Goal: Task Accomplishment & Management: Manage account settings

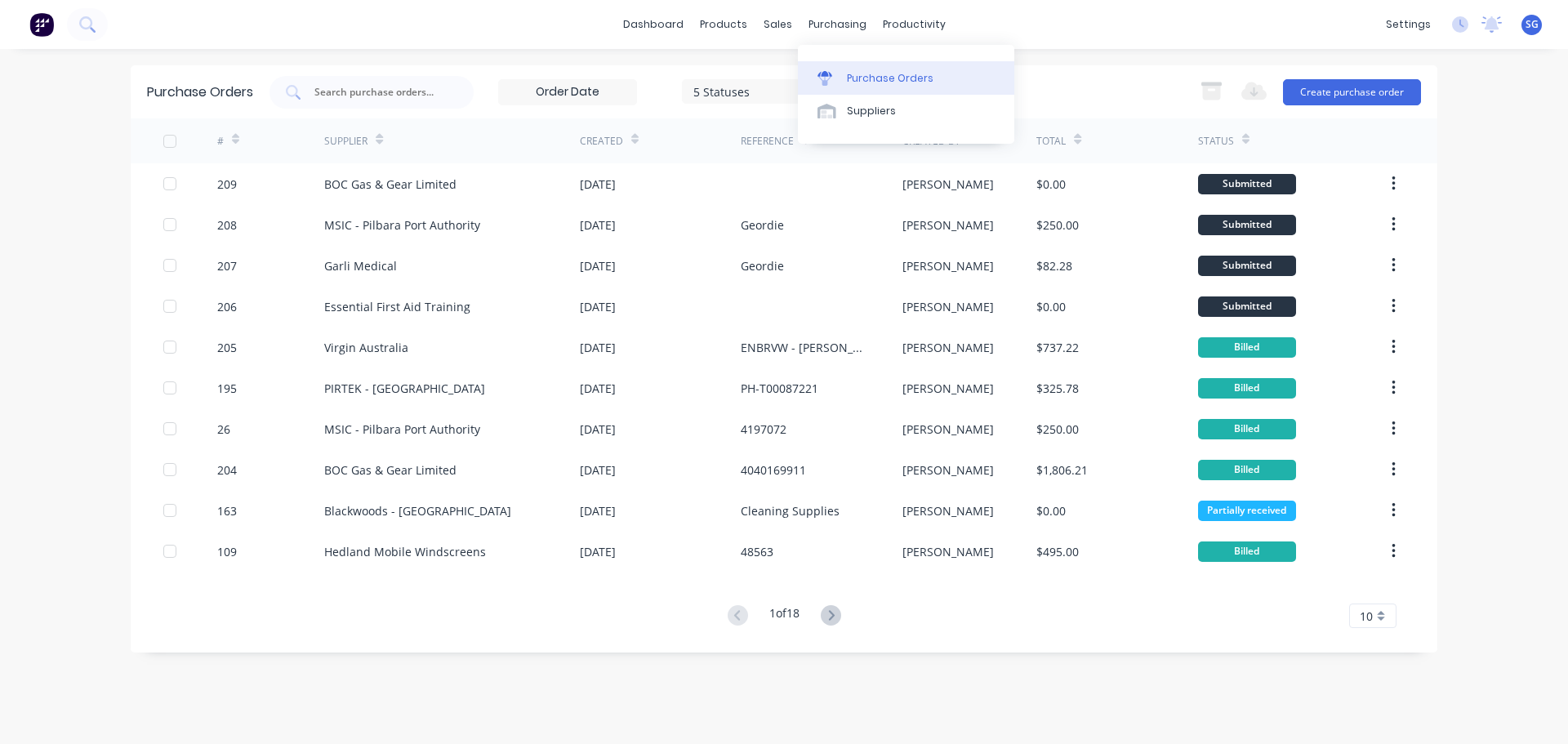
click at [853, 69] on link "Purchase Orders" at bounding box center [906, 77] width 217 height 33
click at [379, 93] on input "text" at bounding box center [381, 91] width 136 height 16
type input "175"
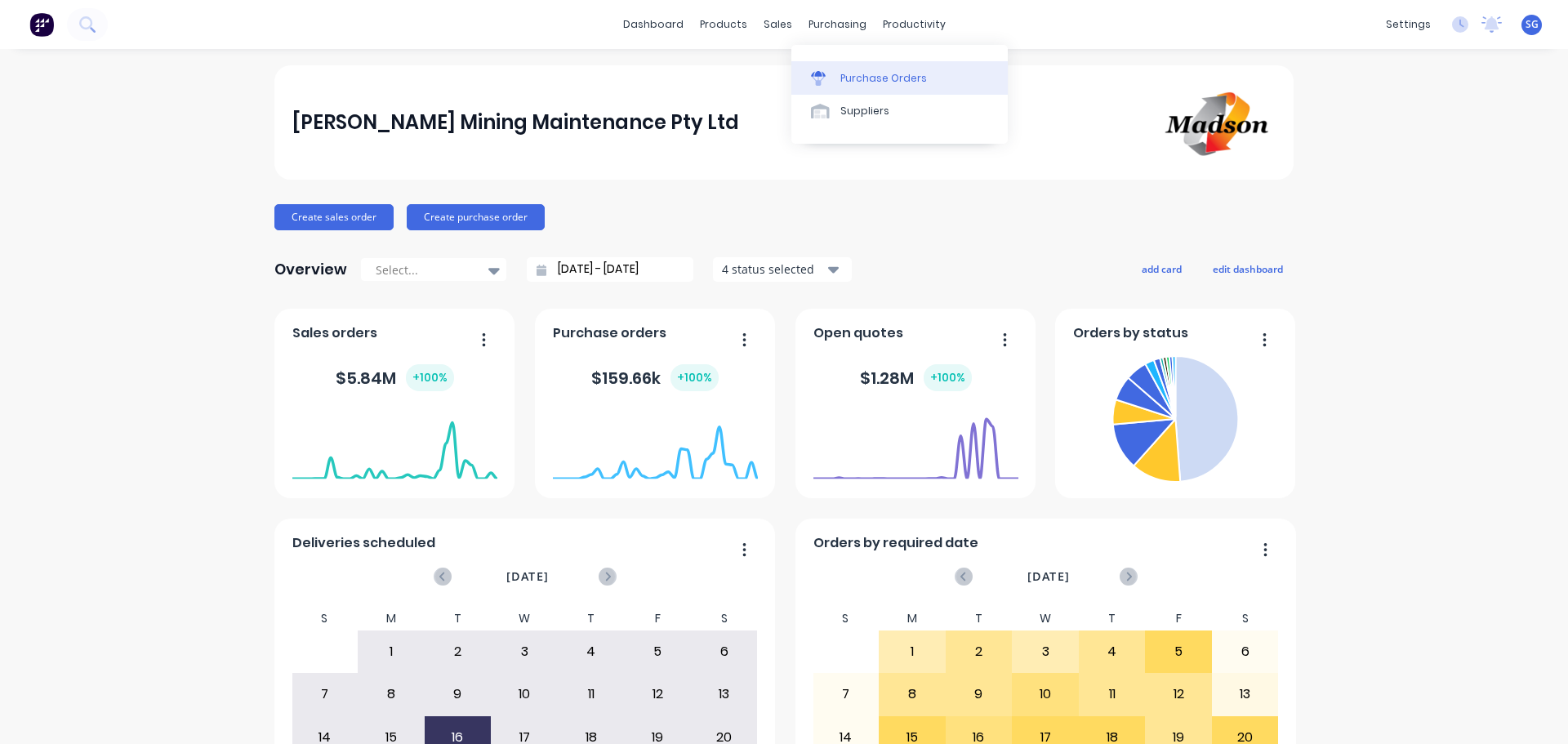
click at [842, 71] on div "Purchase Orders" at bounding box center [884, 78] width 87 height 15
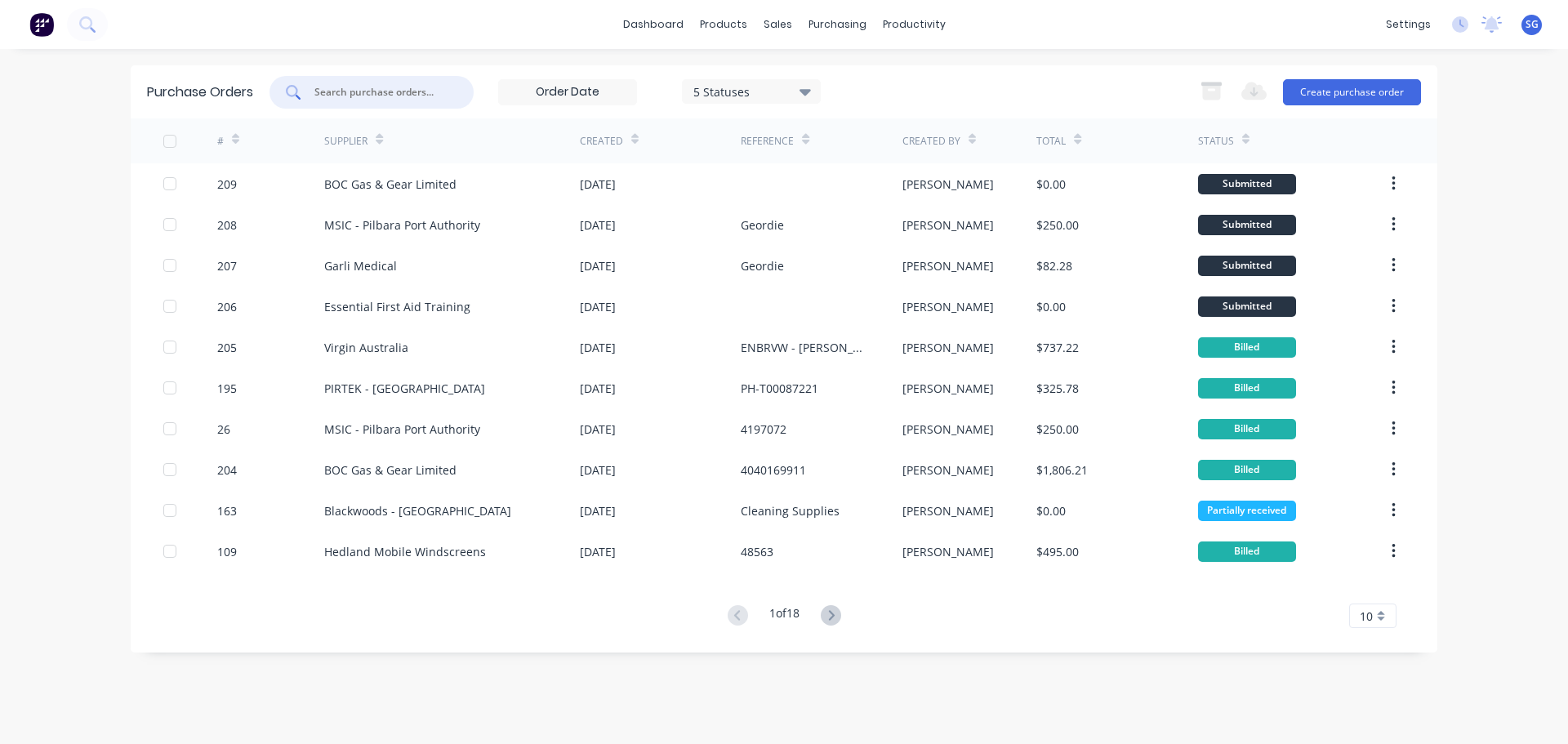
click at [341, 89] on input "text" at bounding box center [381, 91] width 136 height 16
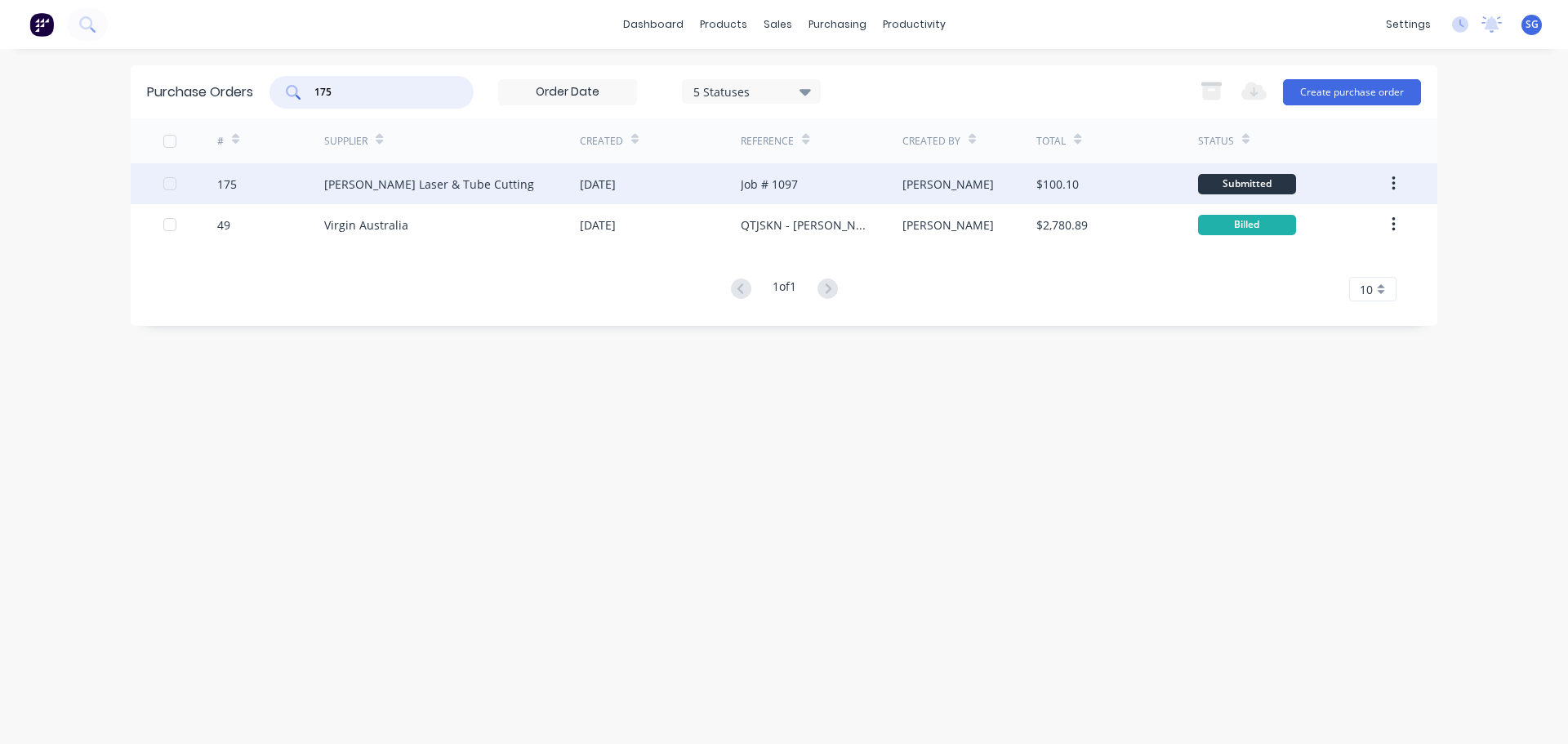
type input "175"
click at [379, 186] on div "Simmonds Laser & Tube Cutting" at bounding box center [429, 184] width 210 height 17
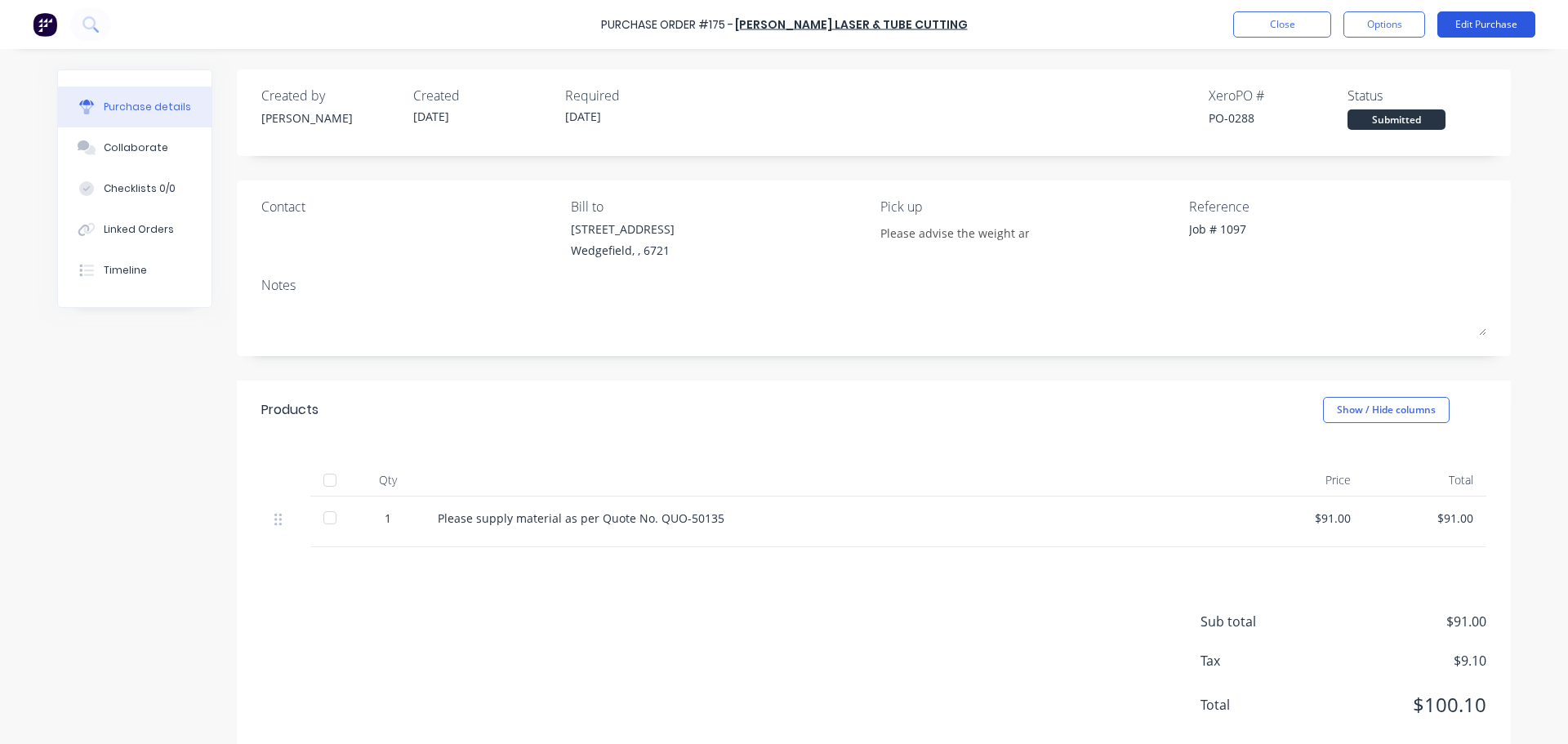
click at [1487, 24] on button "Edit Purchase" at bounding box center [1486, 24] width 98 height 26
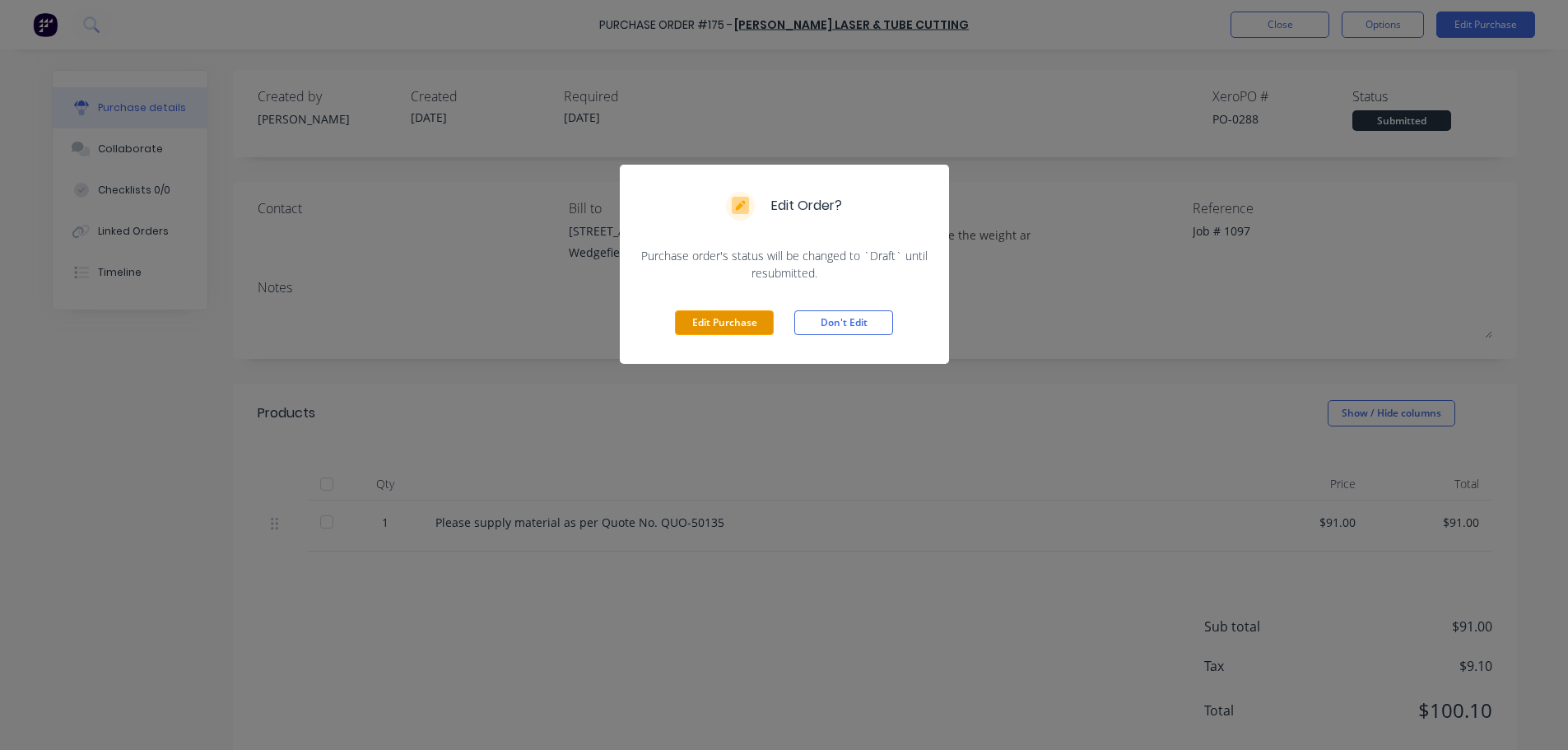
click at [734, 319] on button "Edit Purchase" at bounding box center [725, 323] width 99 height 25
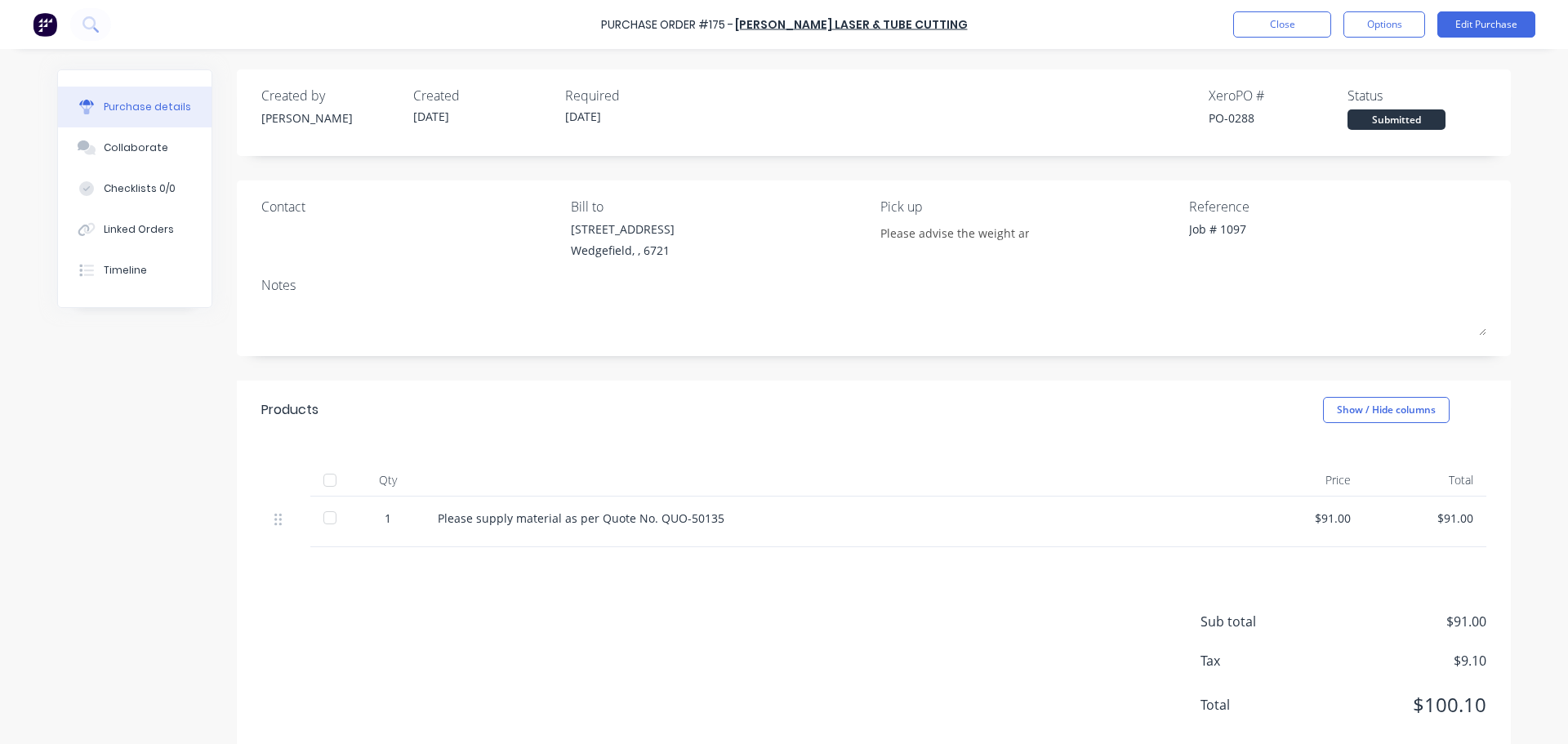
click at [1241, 230] on textarea "Job # 1097" at bounding box center [1291, 238] width 204 height 37
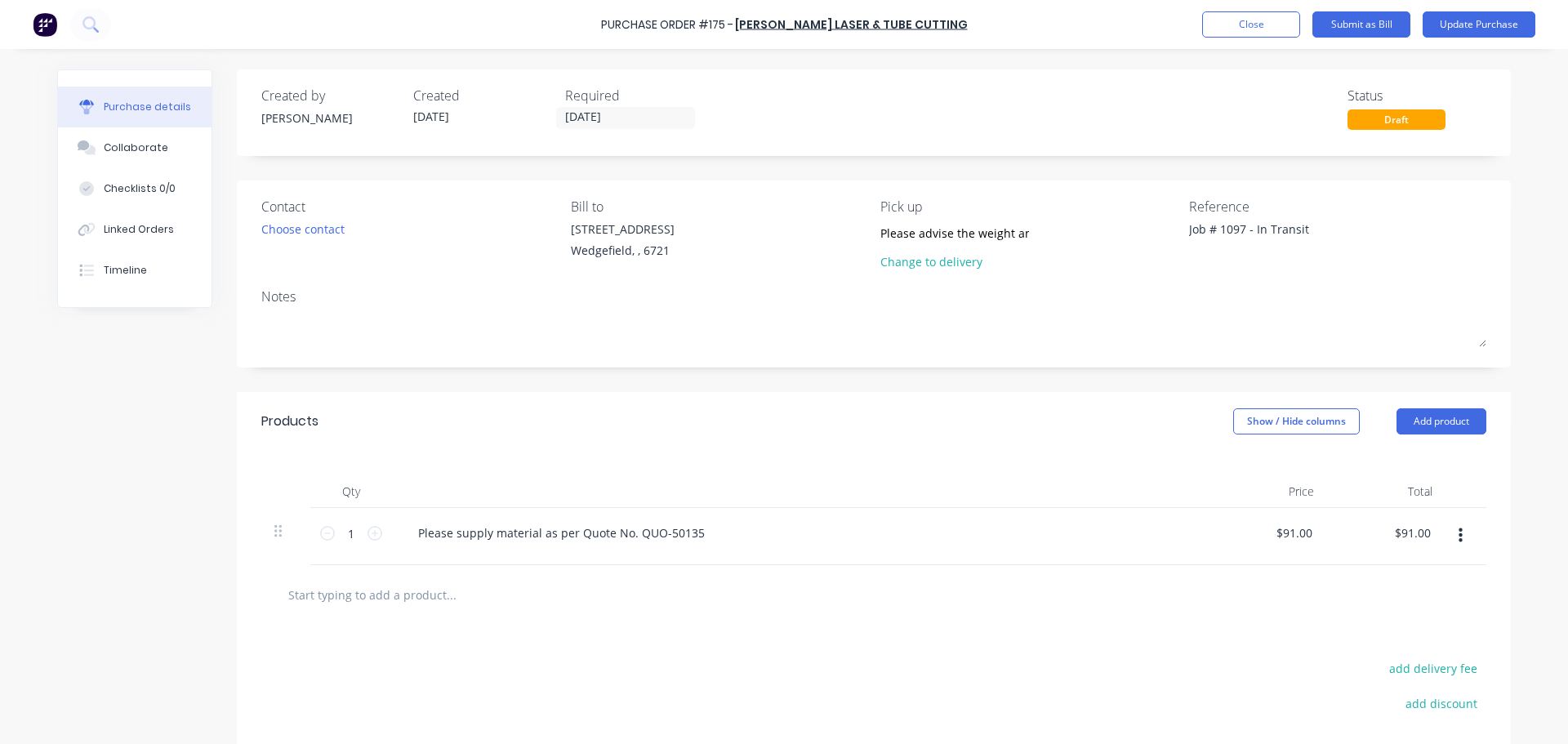
type textarea "Job # 1097 - In Transit"
click at [1488, 29] on button "Update Purchase" at bounding box center [1479, 24] width 113 height 26
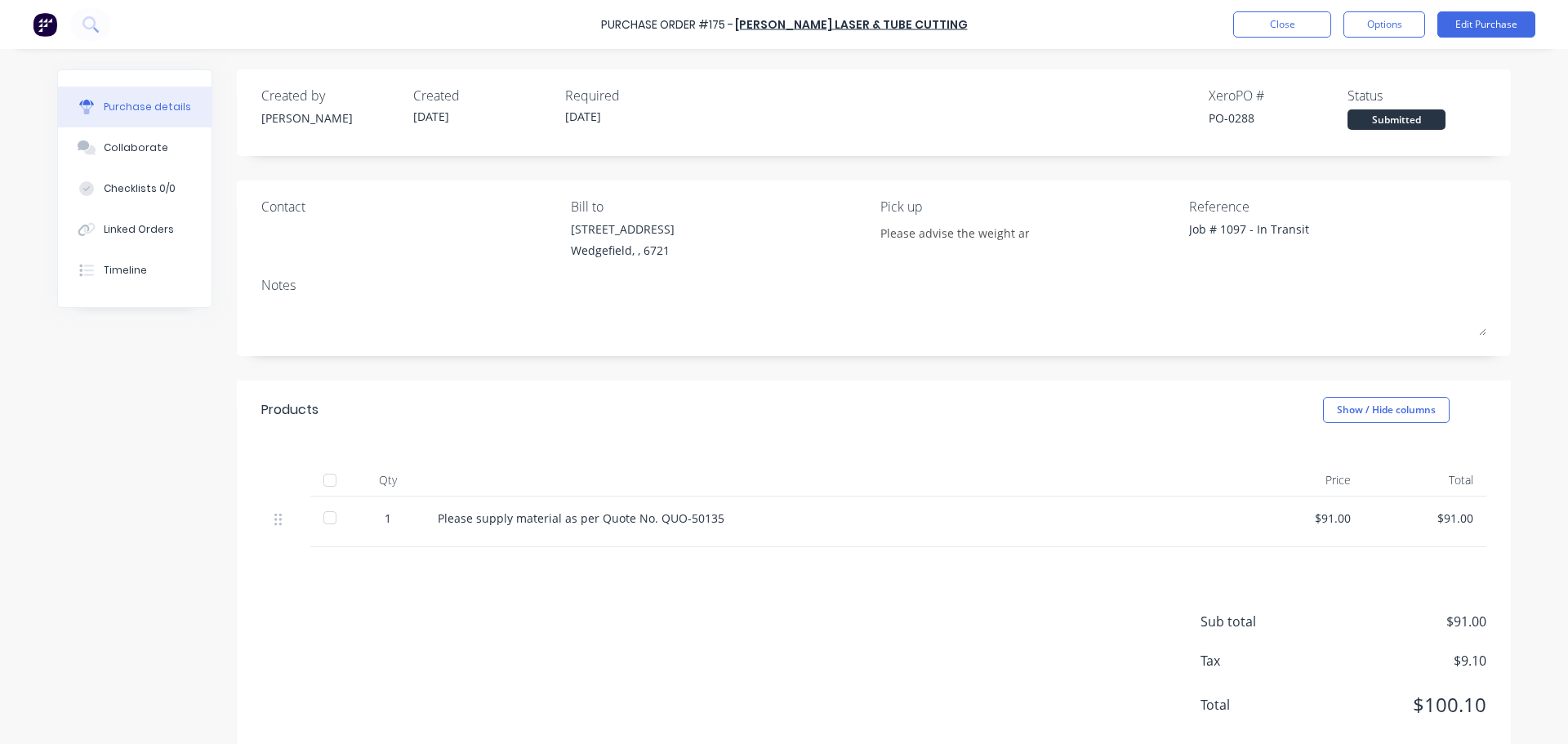
click at [120, 230] on div "Linked Orders" at bounding box center [139, 230] width 71 height 15
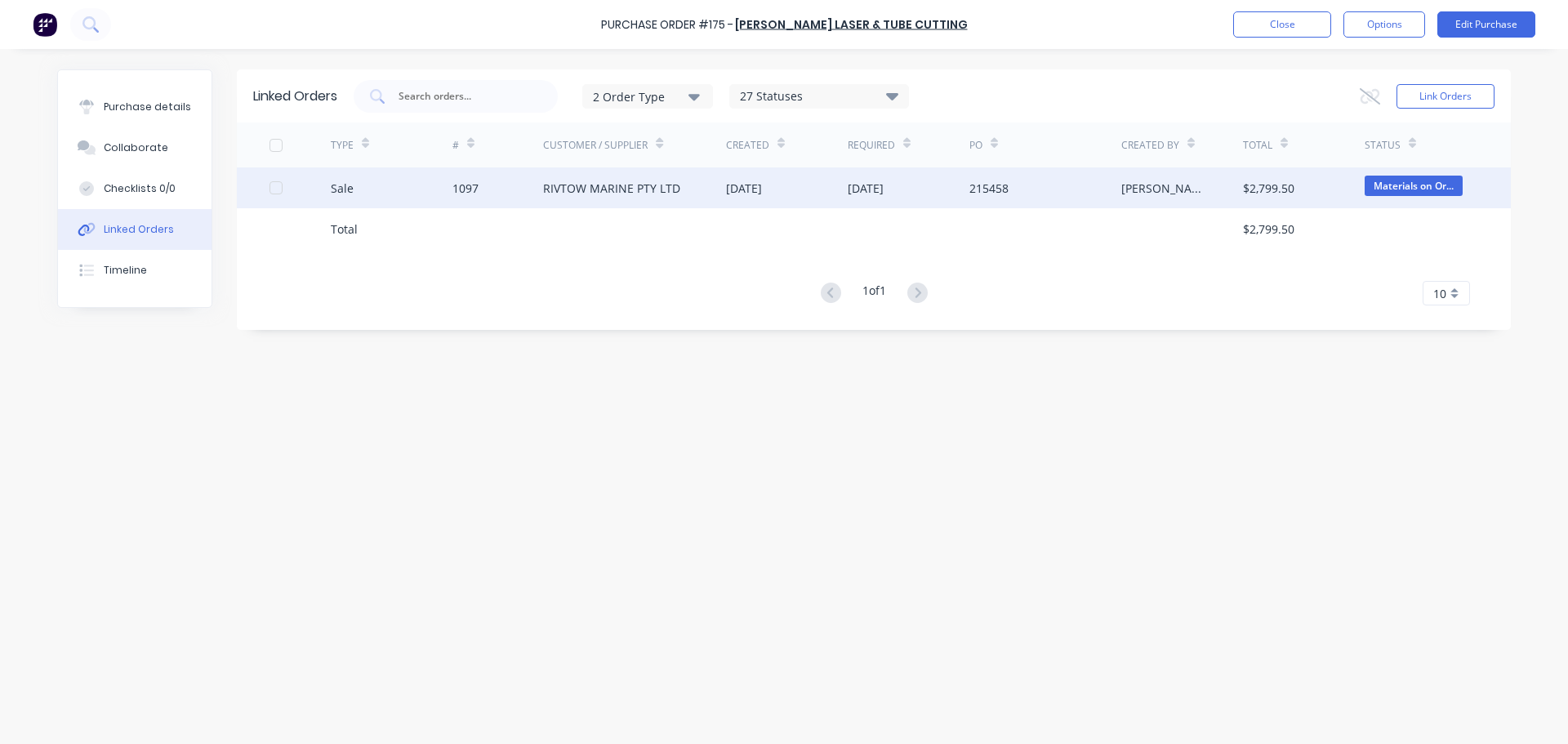
click at [467, 186] on div "1097" at bounding box center [466, 188] width 26 height 17
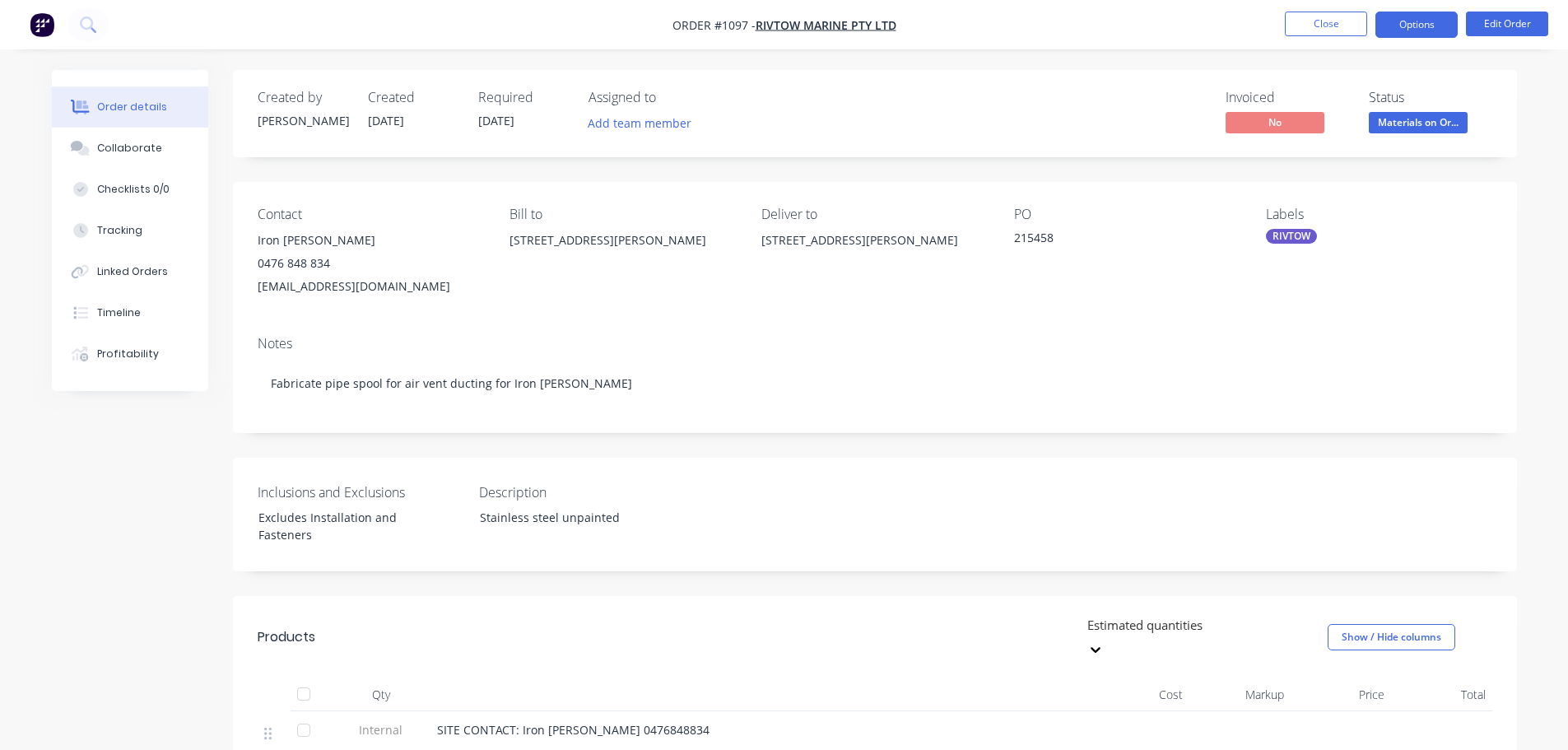
click at [1428, 34] on button "Options" at bounding box center [1416, 25] width 83 height 27
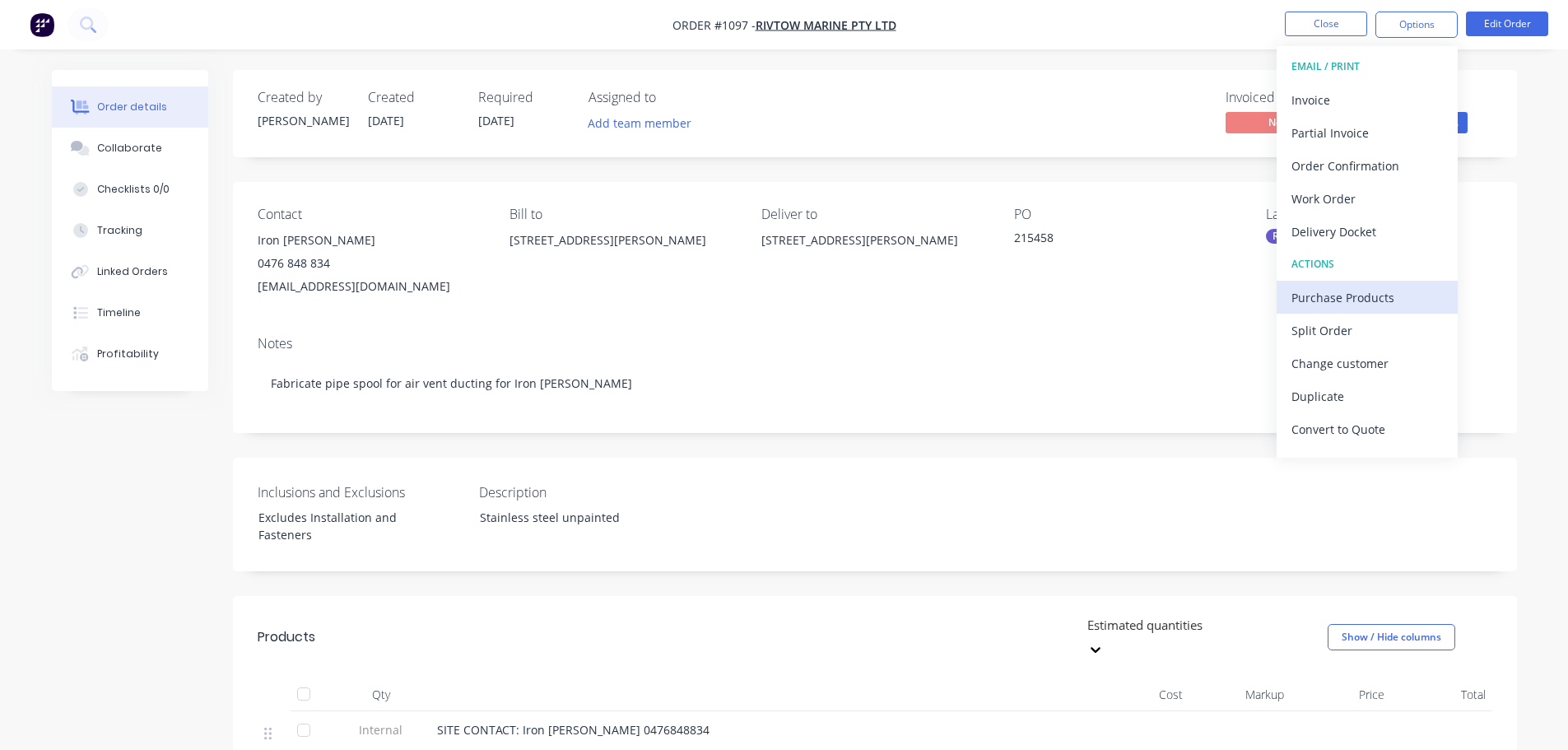
click at [1333, 302] on div "Purchase Products" at bounding box center [1367, 297] width 151 height 24
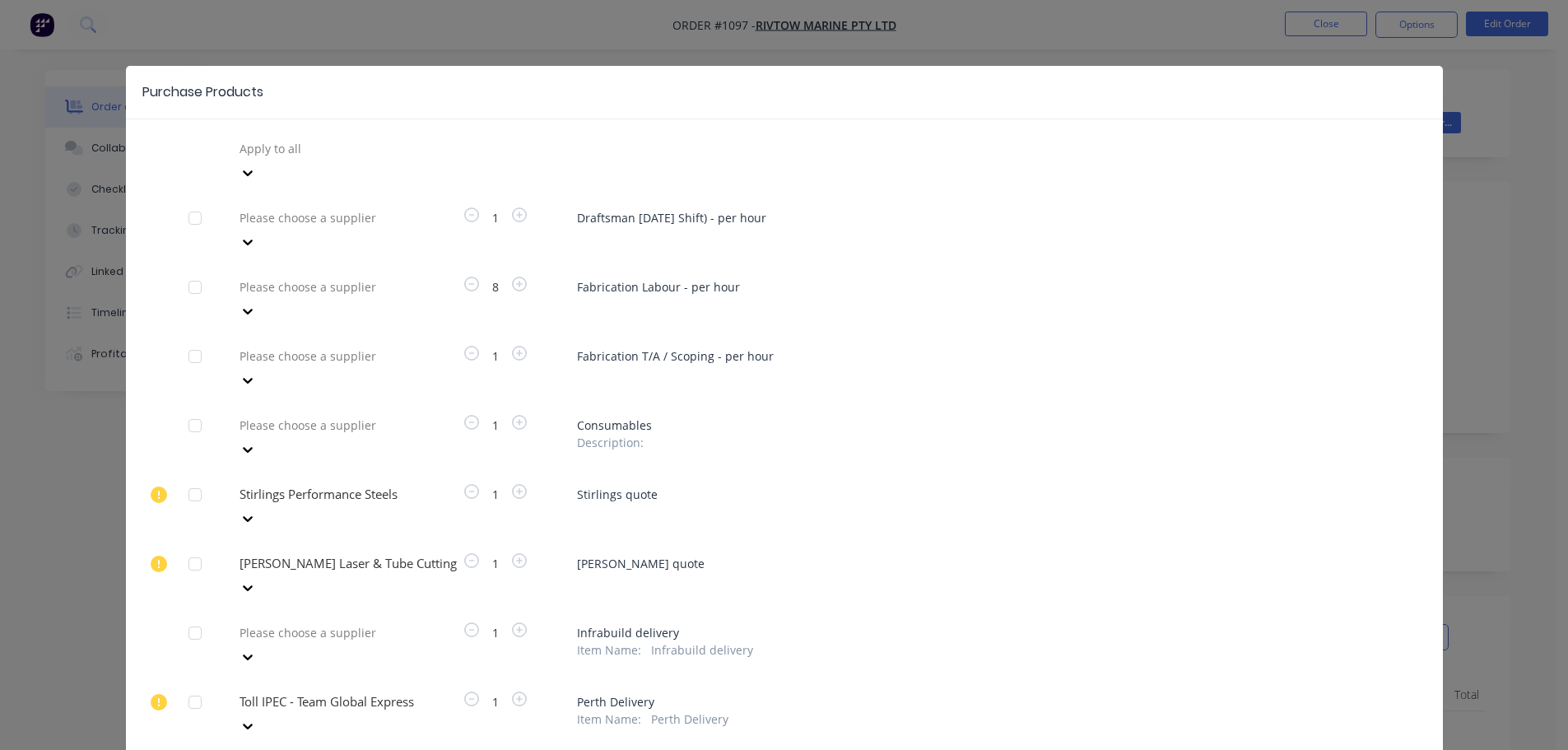
click at [187, 685] on div at bounding box center [195, 702] width 33 height 33
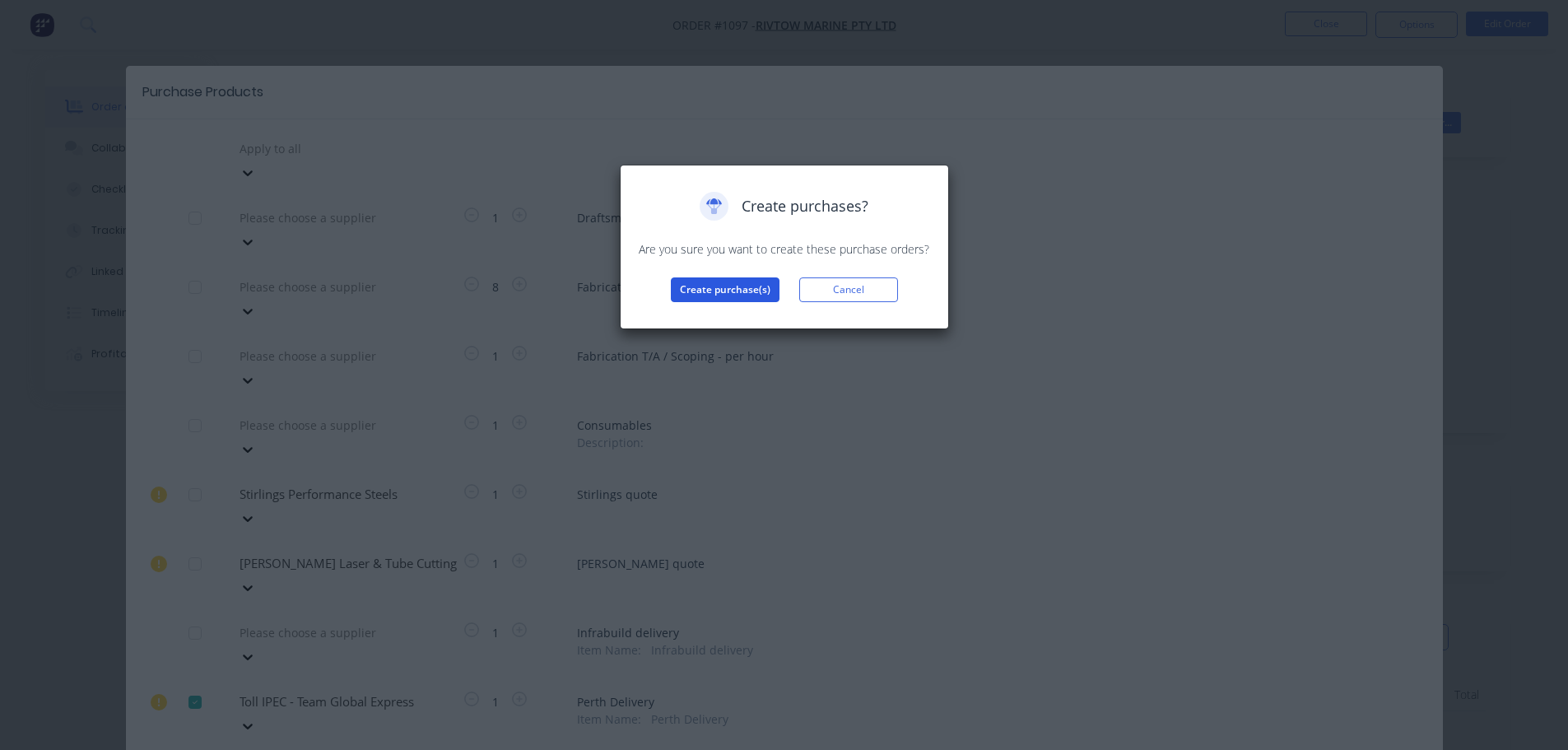
click at [720, 285] on button "Create purchase(s)" at bounding box center [725, 290] width 108 height 25
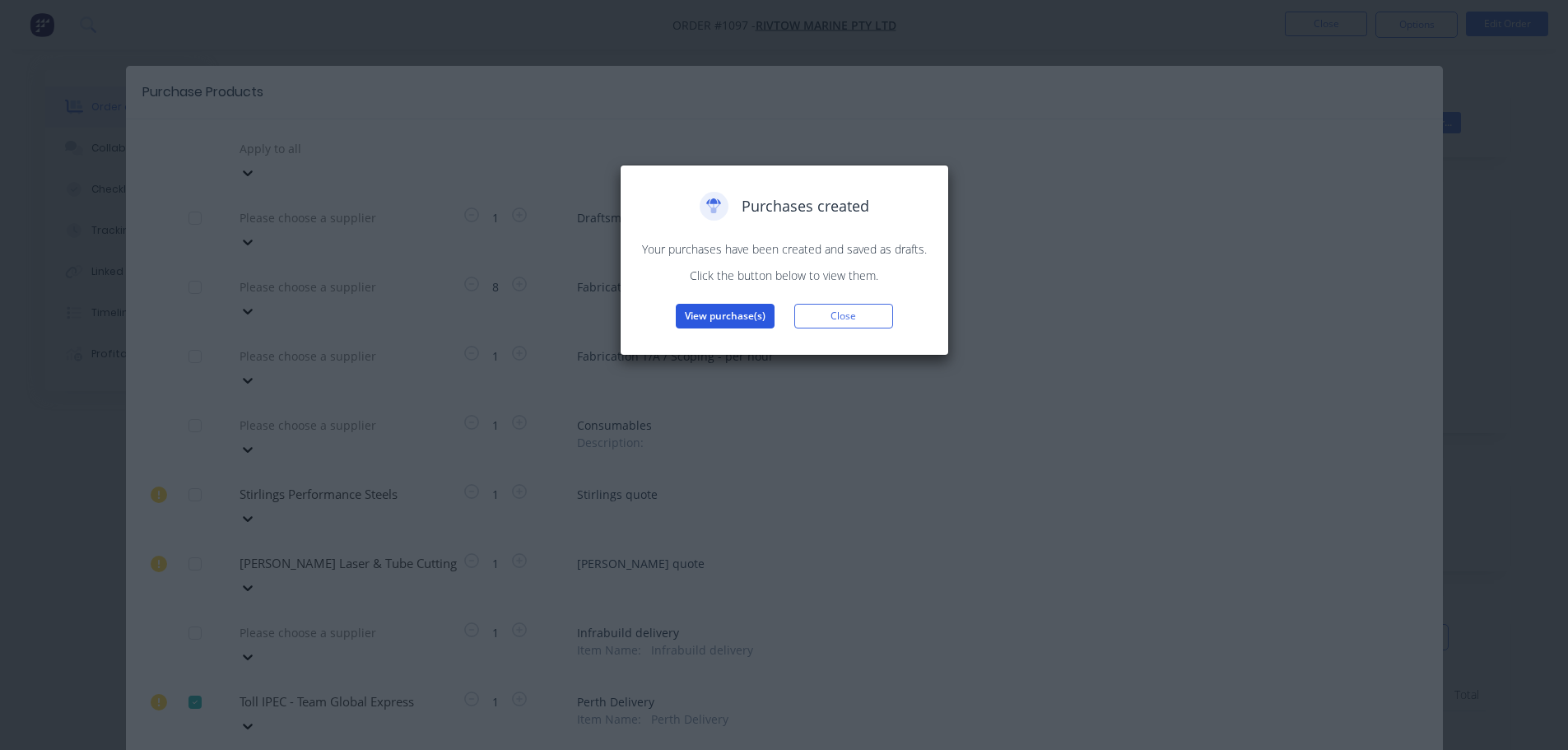
click at [732, 324] on button "View purchase(s)" at bounding box center [726, 316] width 99 height 25
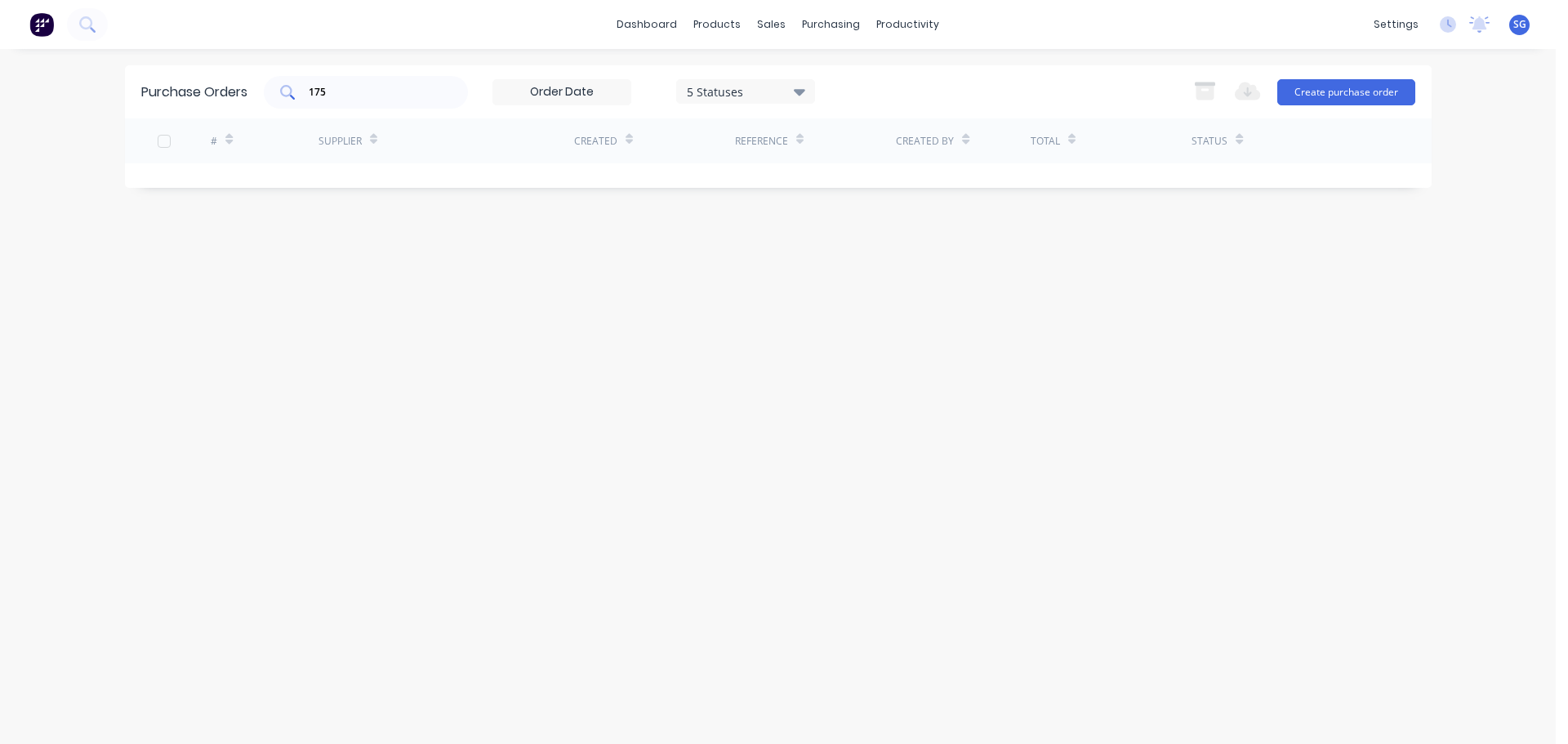
click at [342, 96] on input "175" at bounding box center [375, 91] width 136 height 16
type input "1"
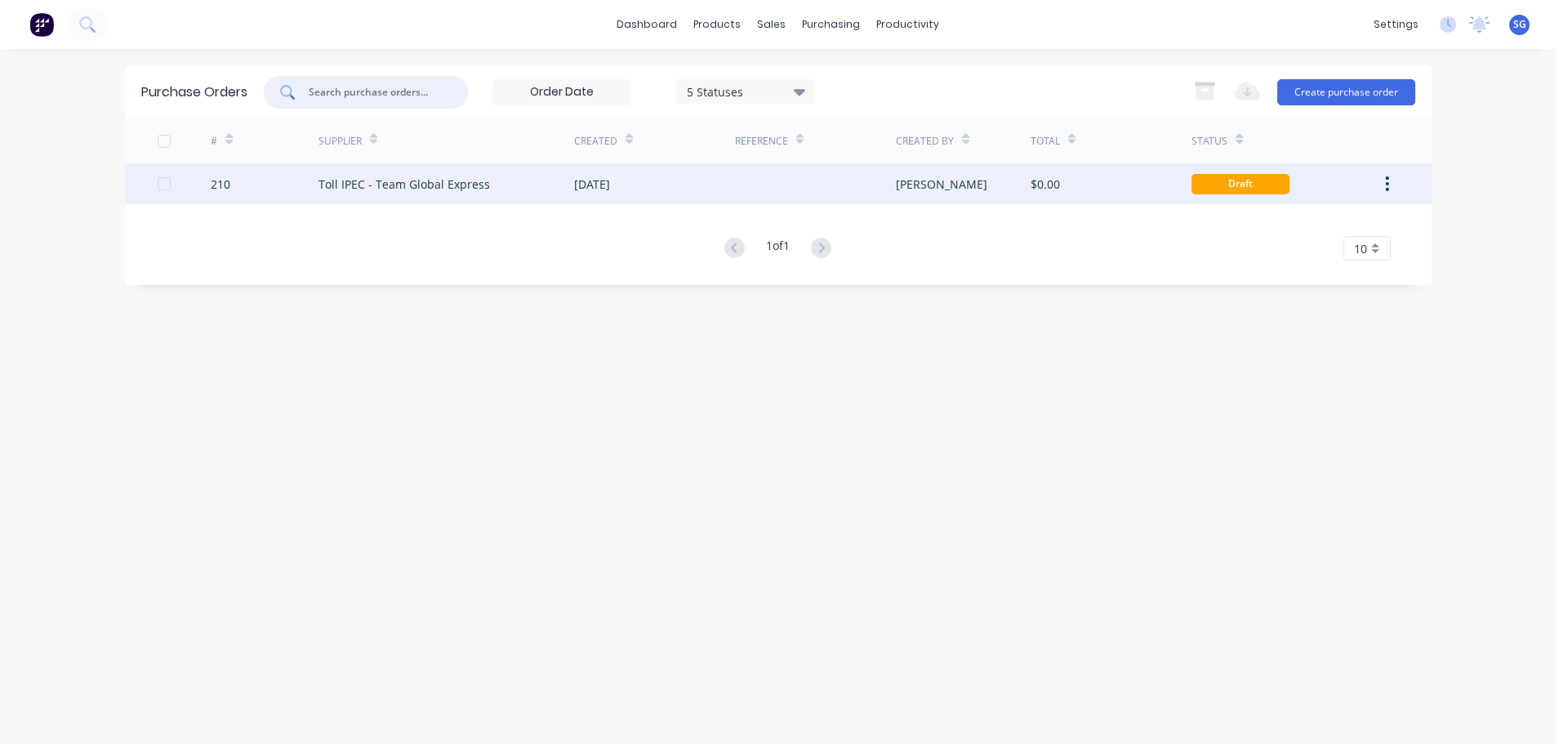
click at [405, 185] on div "Toll IPEC - Team Global Express" at bounding box center [404, 184] width 172 height 17
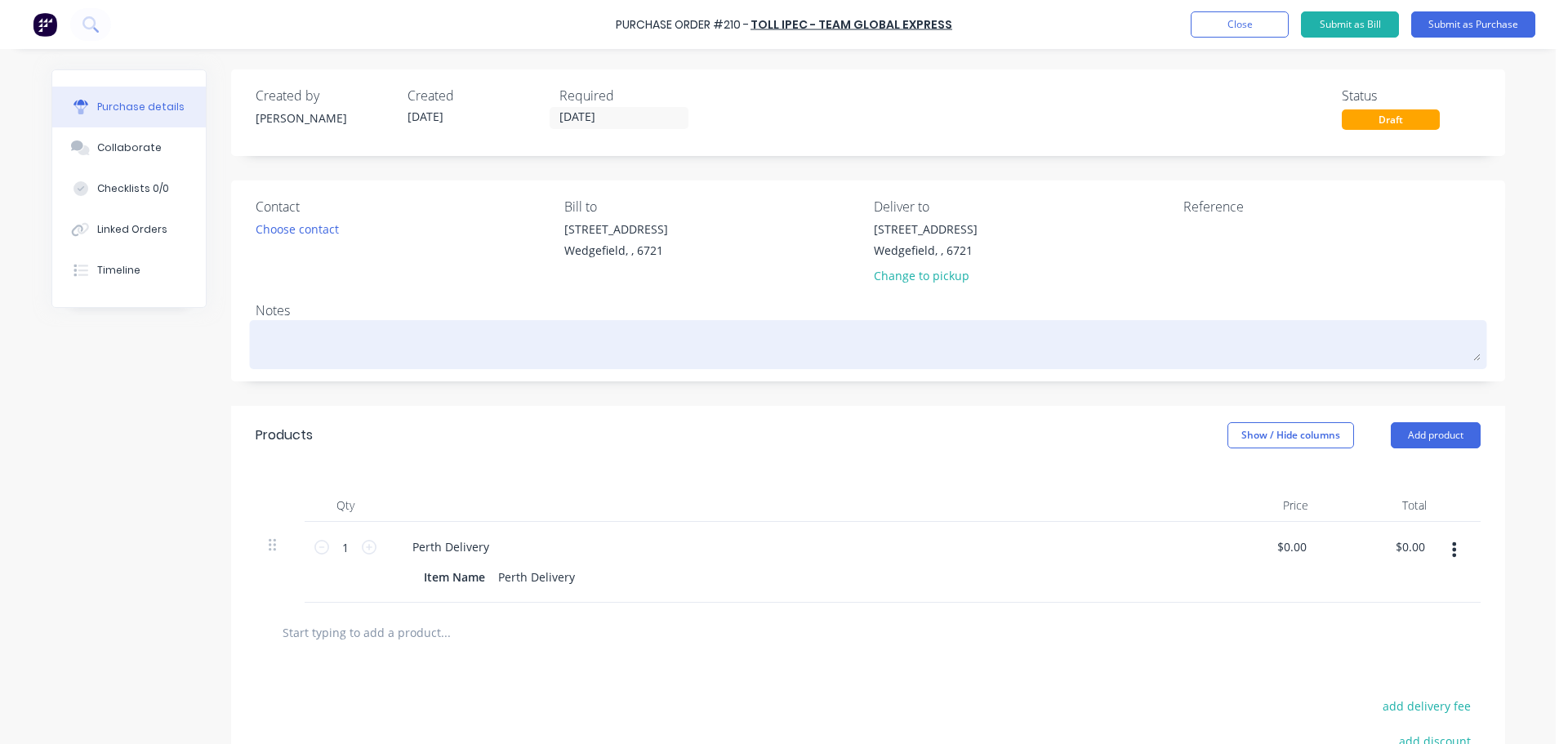
click at [318, 334] on textarea at bounding box center [868, 342] width 1225 height 37
paste textarea "2401015450514"
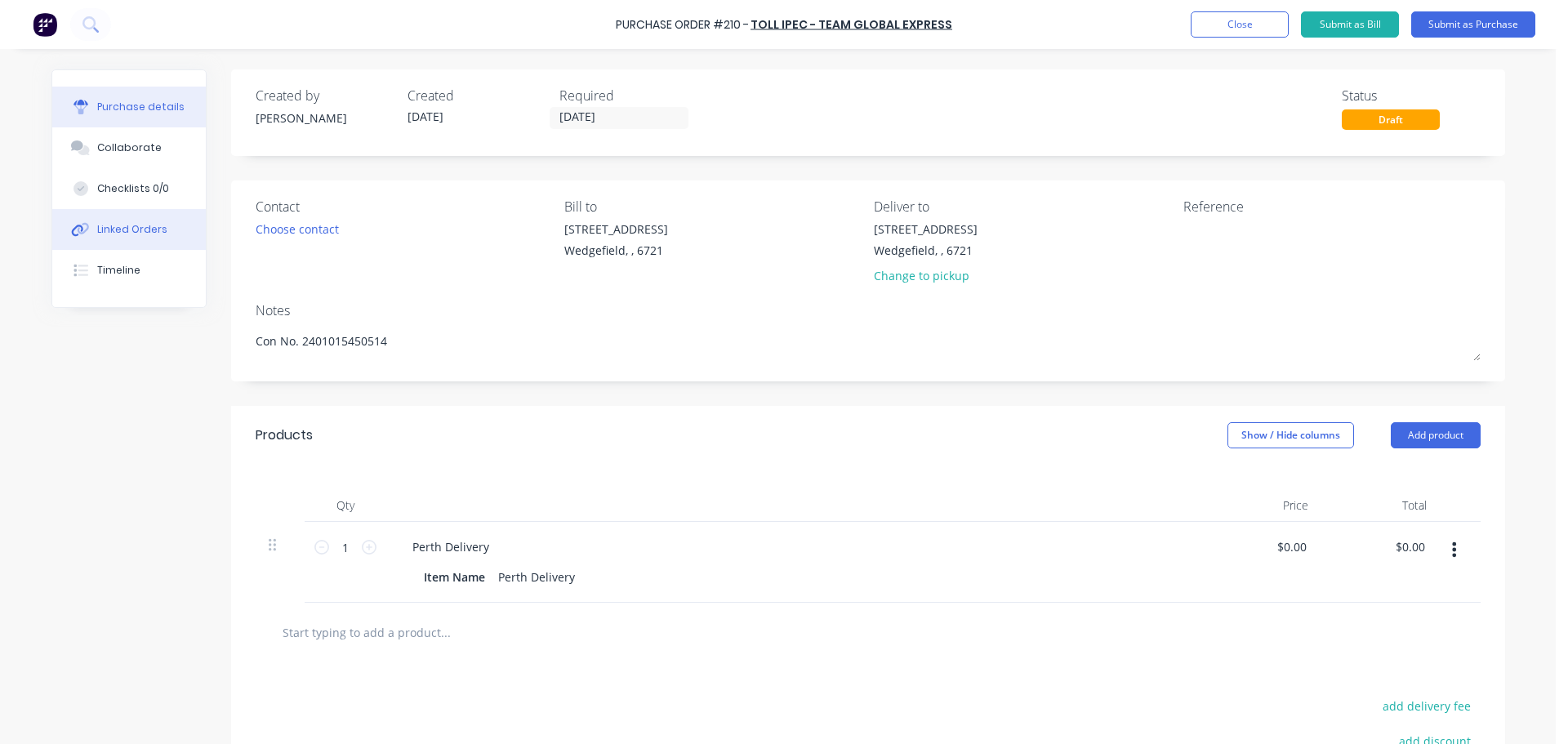
type textarea "Con No. 2401015450514"
click at [143, 228] on div "Linked Orders" at bounding box center [132, 230] width 71 height 15
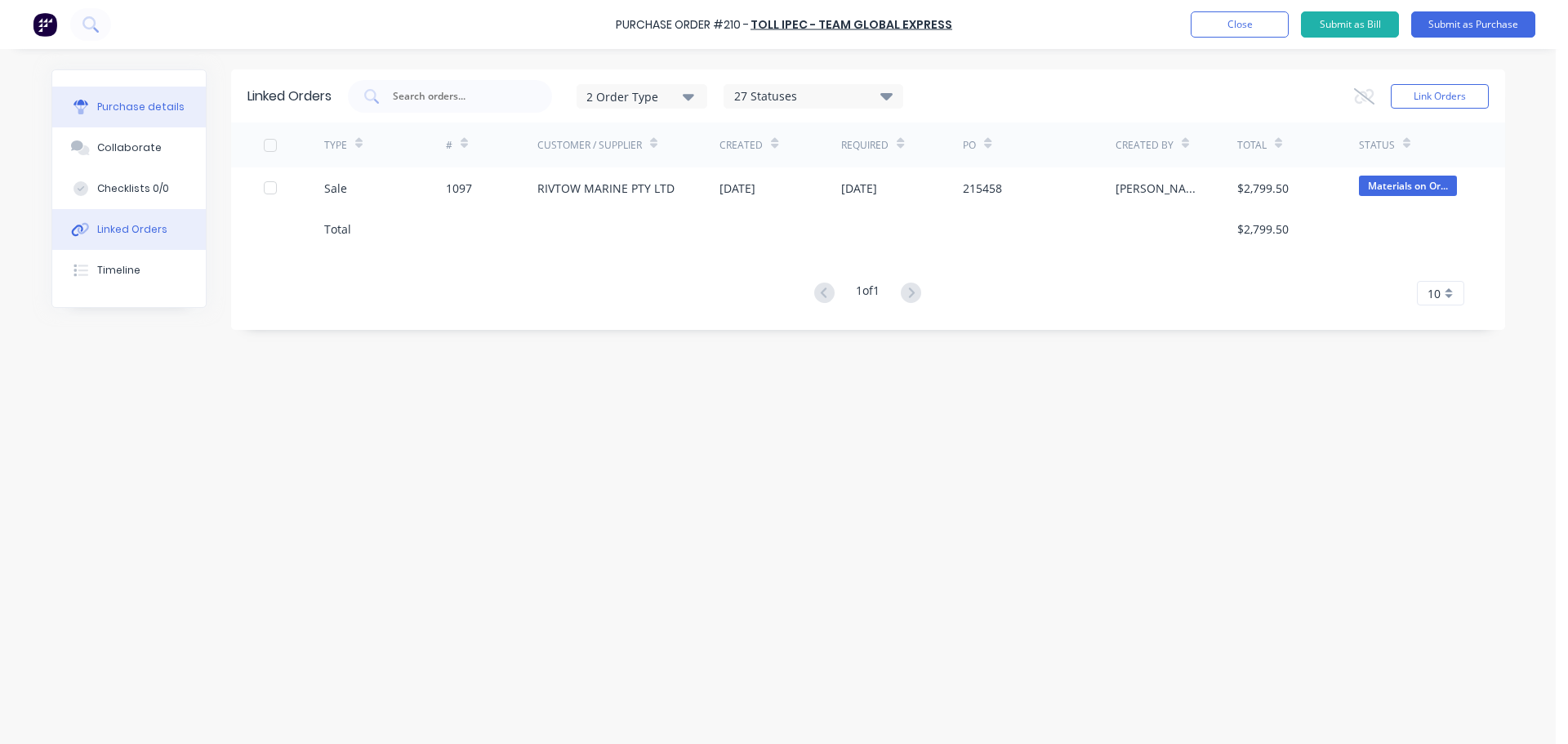
click at [106, 108] on div "Purchase details" at bounding box center [140, 107] width 88 height 15
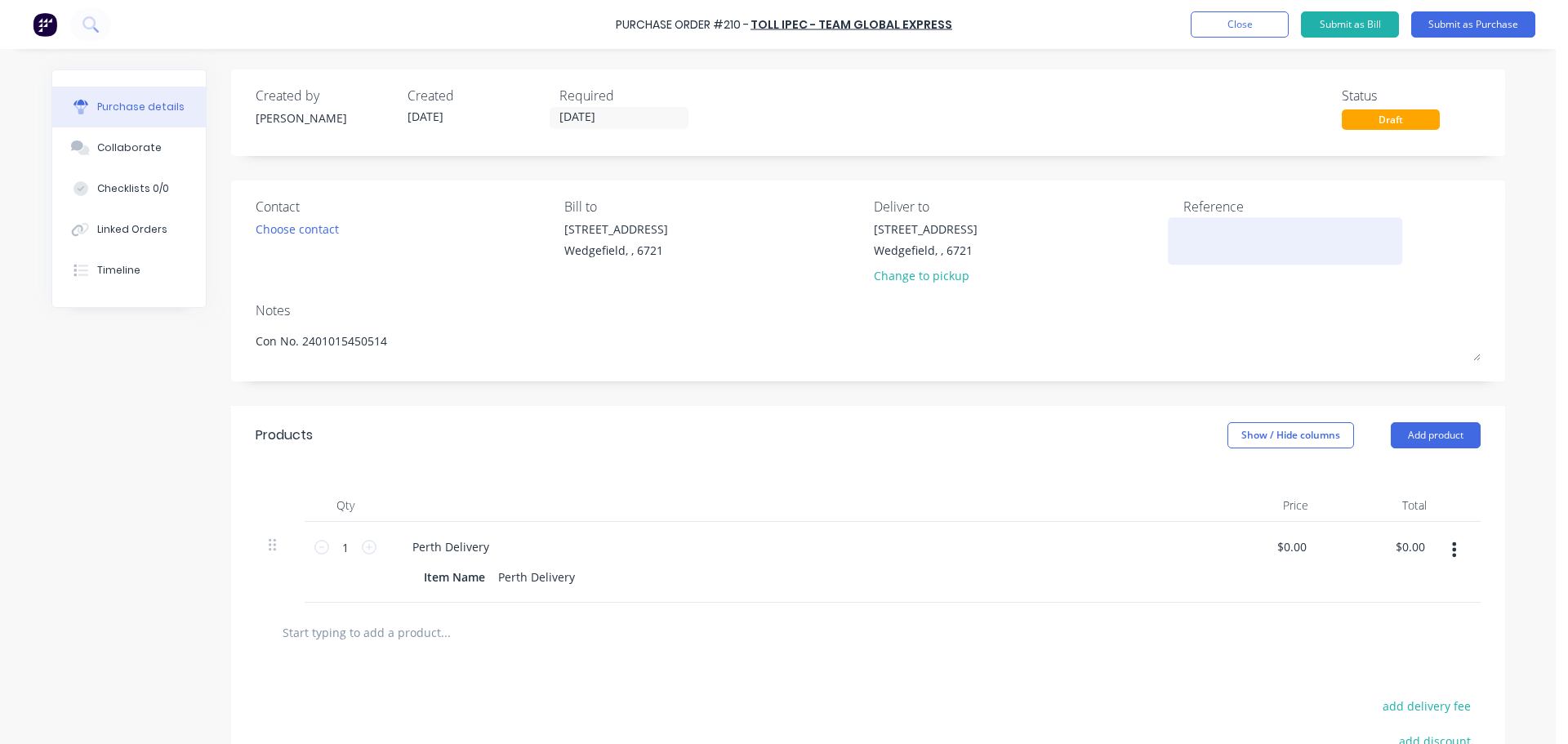
click at [1199, 256] on textarea at bounding box center [1285, 238] width 204 height 37
type textarea "Job # 1097"
click at [674, 119] on input "29/09/25" at bounding box center [619, 118] width 138 height 21
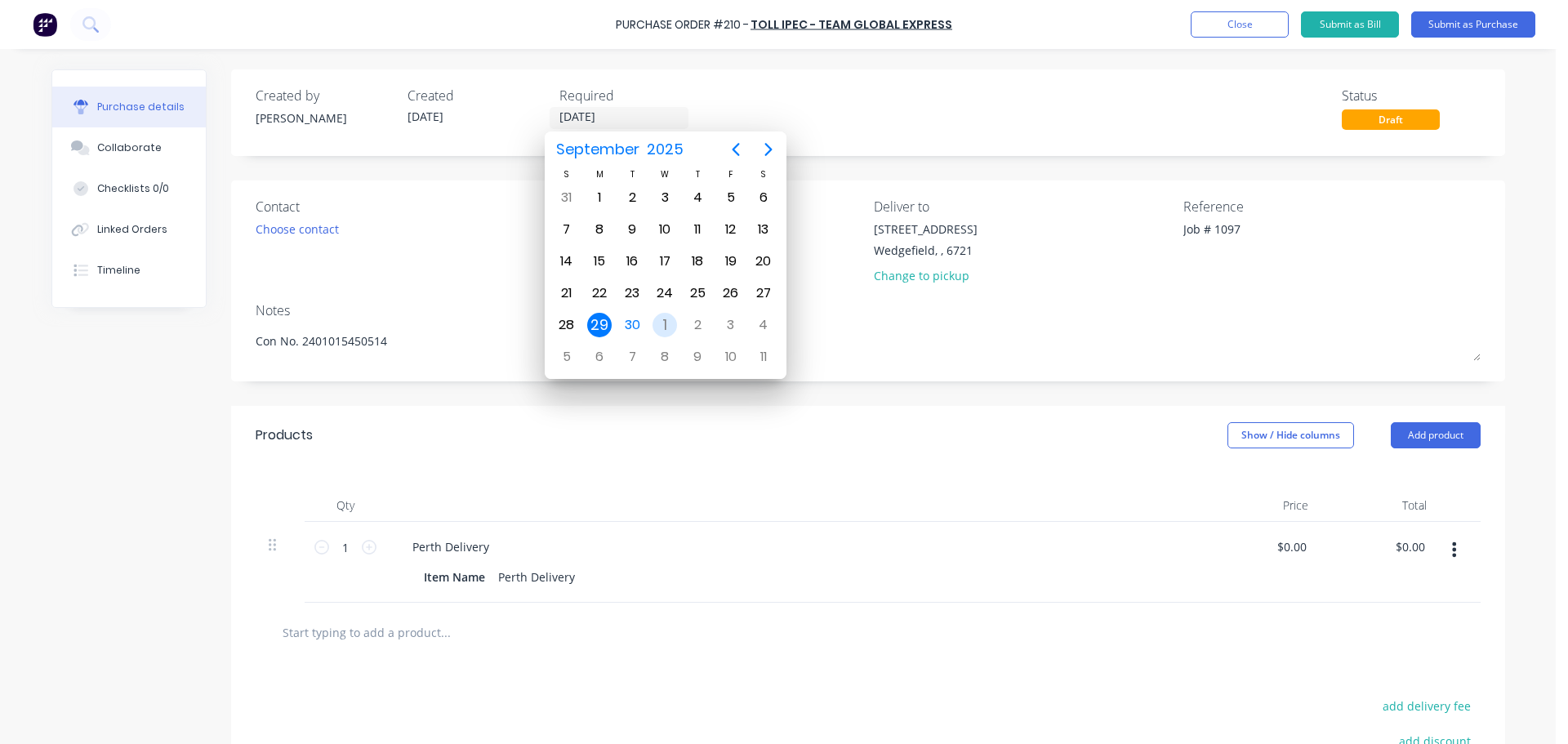
click at [666, 328] on div "1" at bounding box center [665, 325] width 24 height 24
type input "01/10/25"
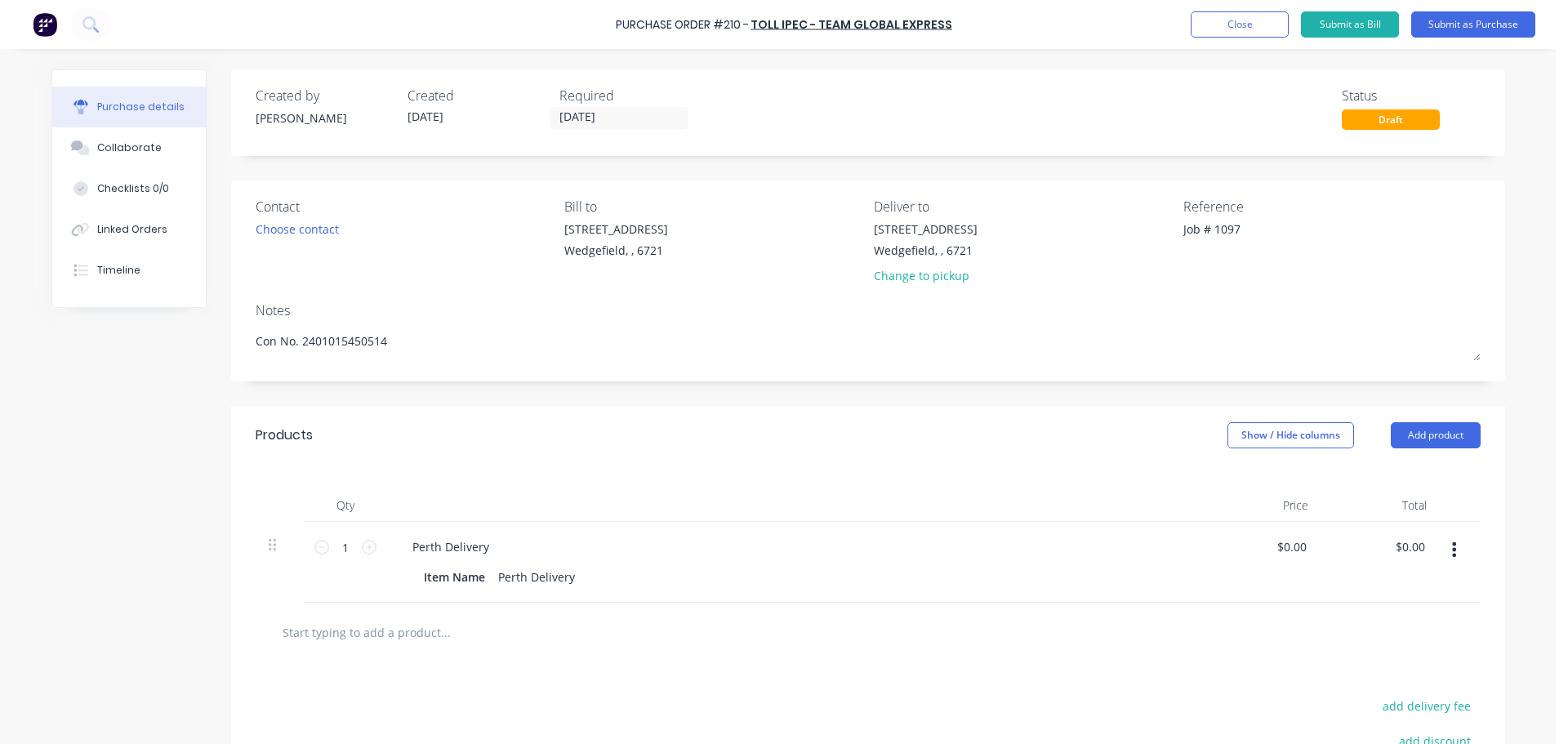
click at [328, 633] on input "text" at bounding box center [445, 632] width 327 height 33
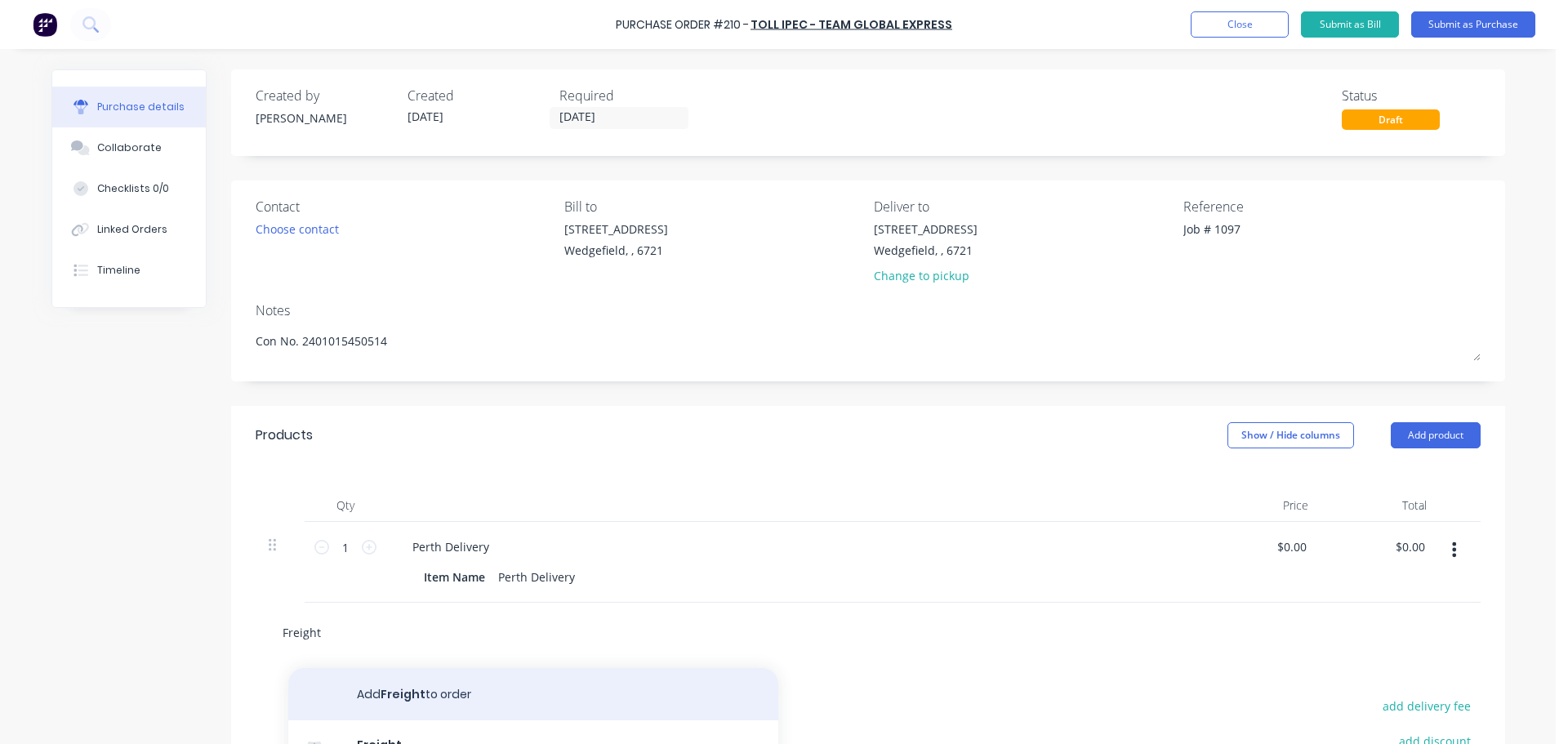
type input "Freight"
click at [375, 696] on button "Add Freight to order" at bounding box center [533, 693] width 490 height 52
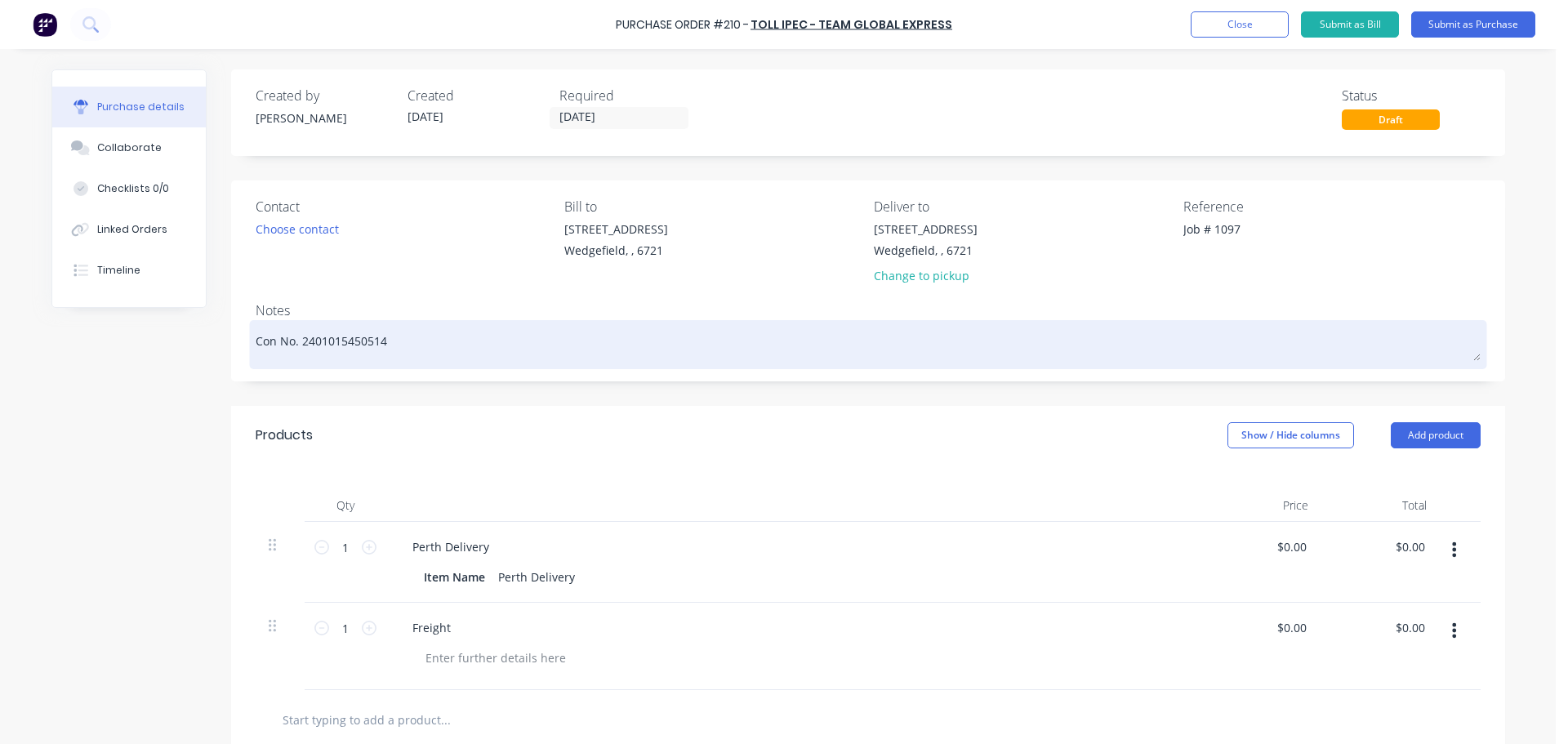
click at [255, 339] on textarea "Con No. 2401015450514" at bounding box center [868, 342] width 1225 height 37
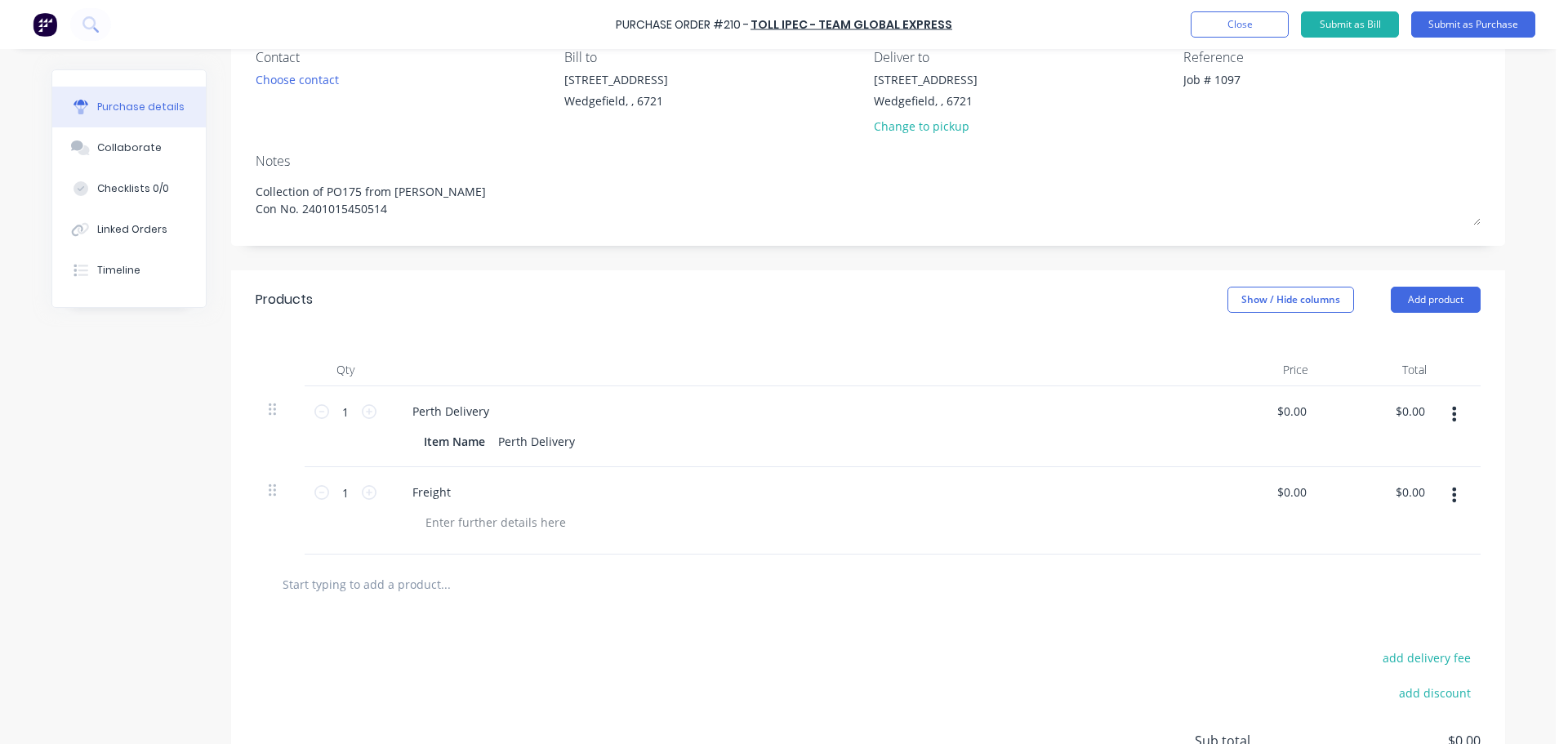
scroll to position [163, 0]
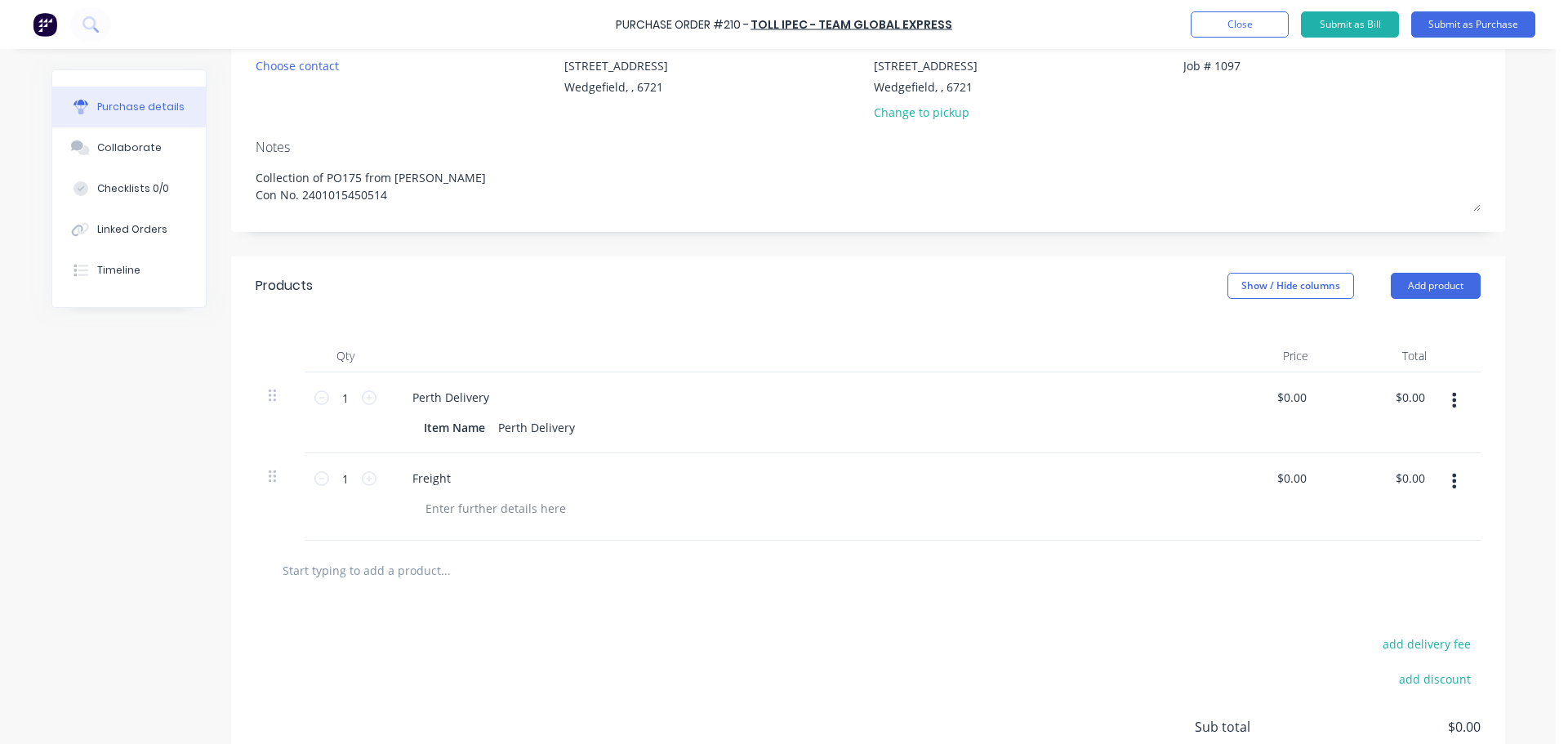
type textarea "Collection of PO175 from Simmonds Con No. 2401015450514"
click at [1452, 397] on icon "button" at bounding box center [1454, 399] width 4 height 18
click at [1364, 542] on button "Delete" at bounding box center [1404, 541] width 139 height 33
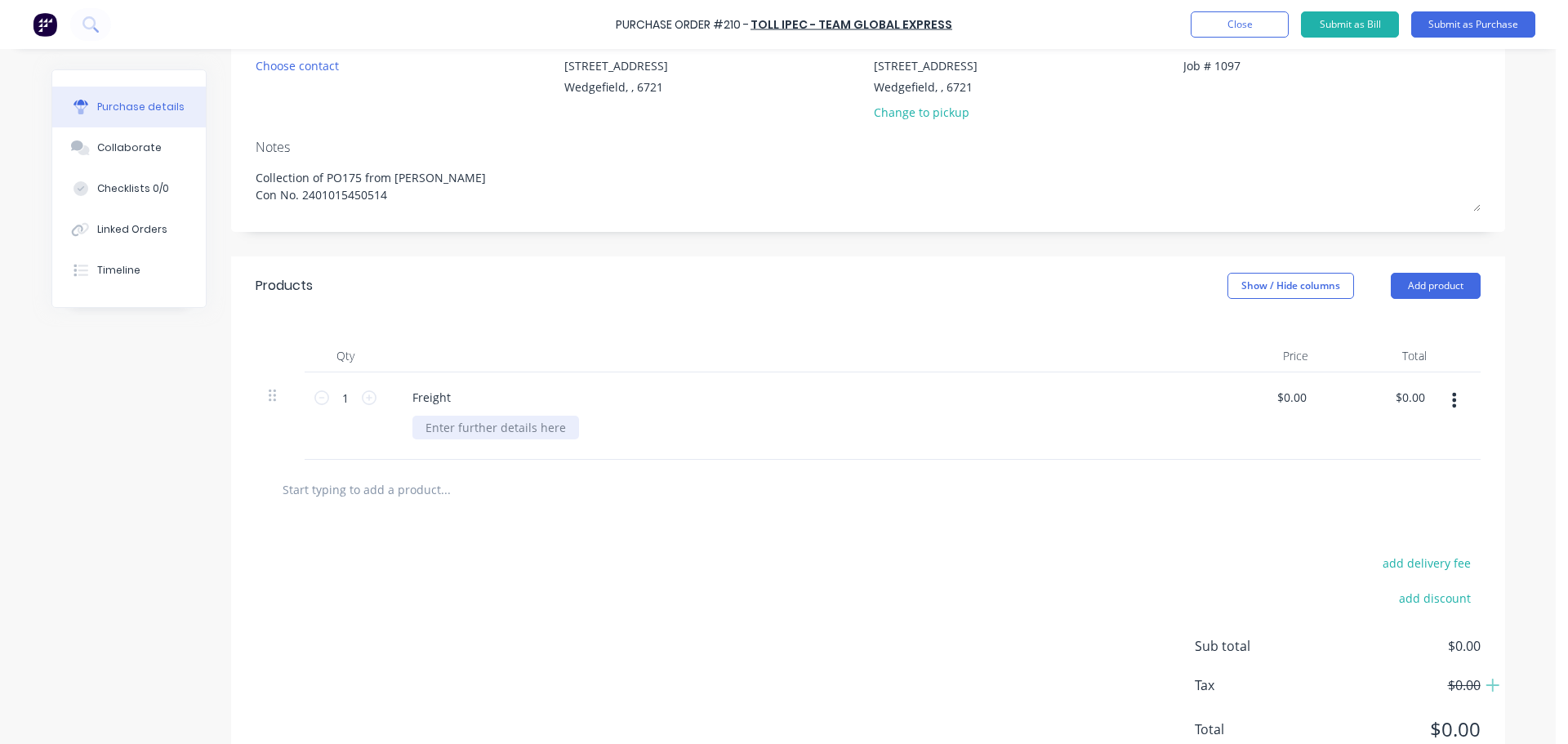
click at [433, 428] on div at bounding box center [496, 427] width 167 height 24
drag, startPoint x: 1300, startPoint y: 400, endPoint x: 1249, endPoint y: 394, distance: 51.4
click at [1249, 394] on div "0.00 0.00" at bounding box center [1263, 415] width 119 height 88
type input "$35.54"
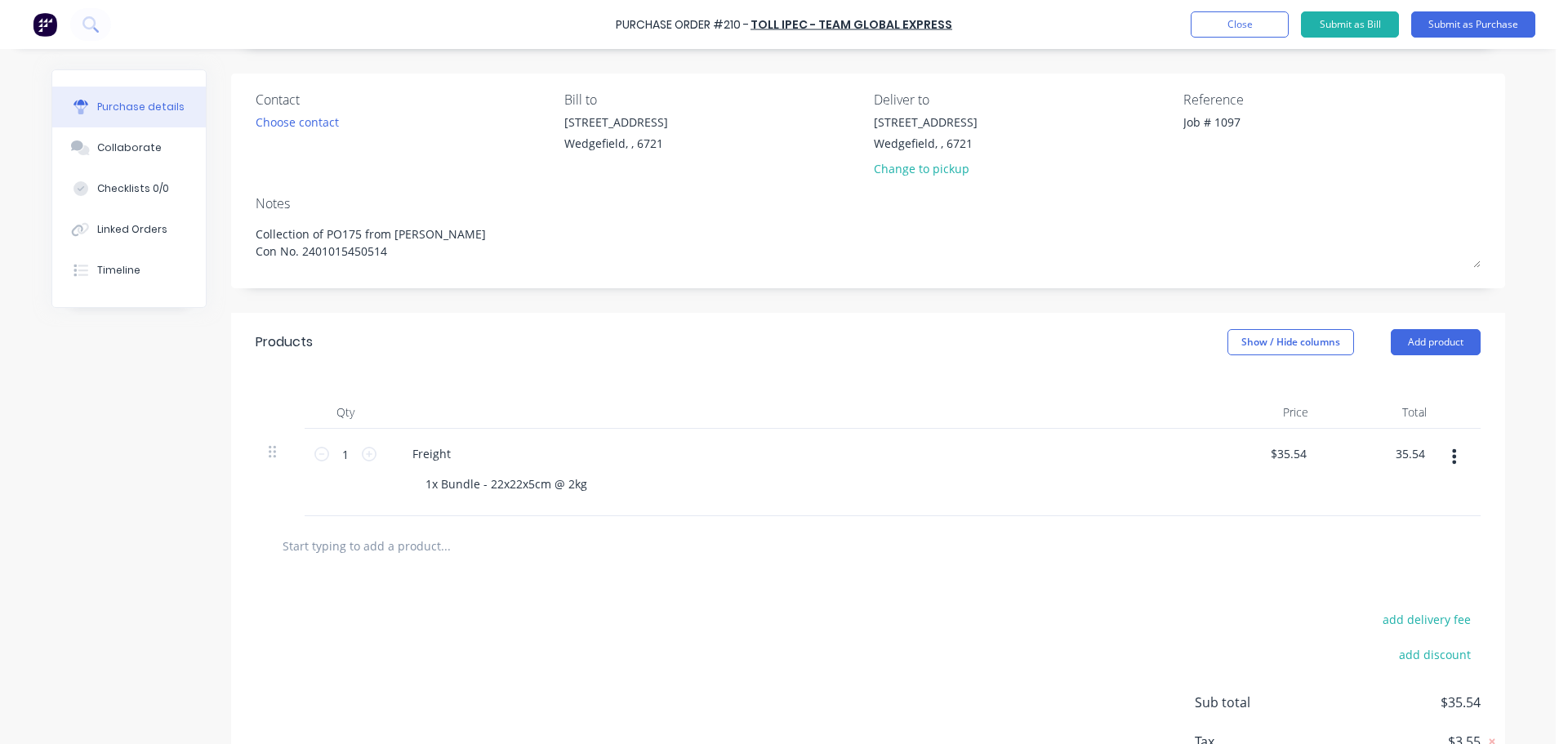
scroll to position [0, 0]
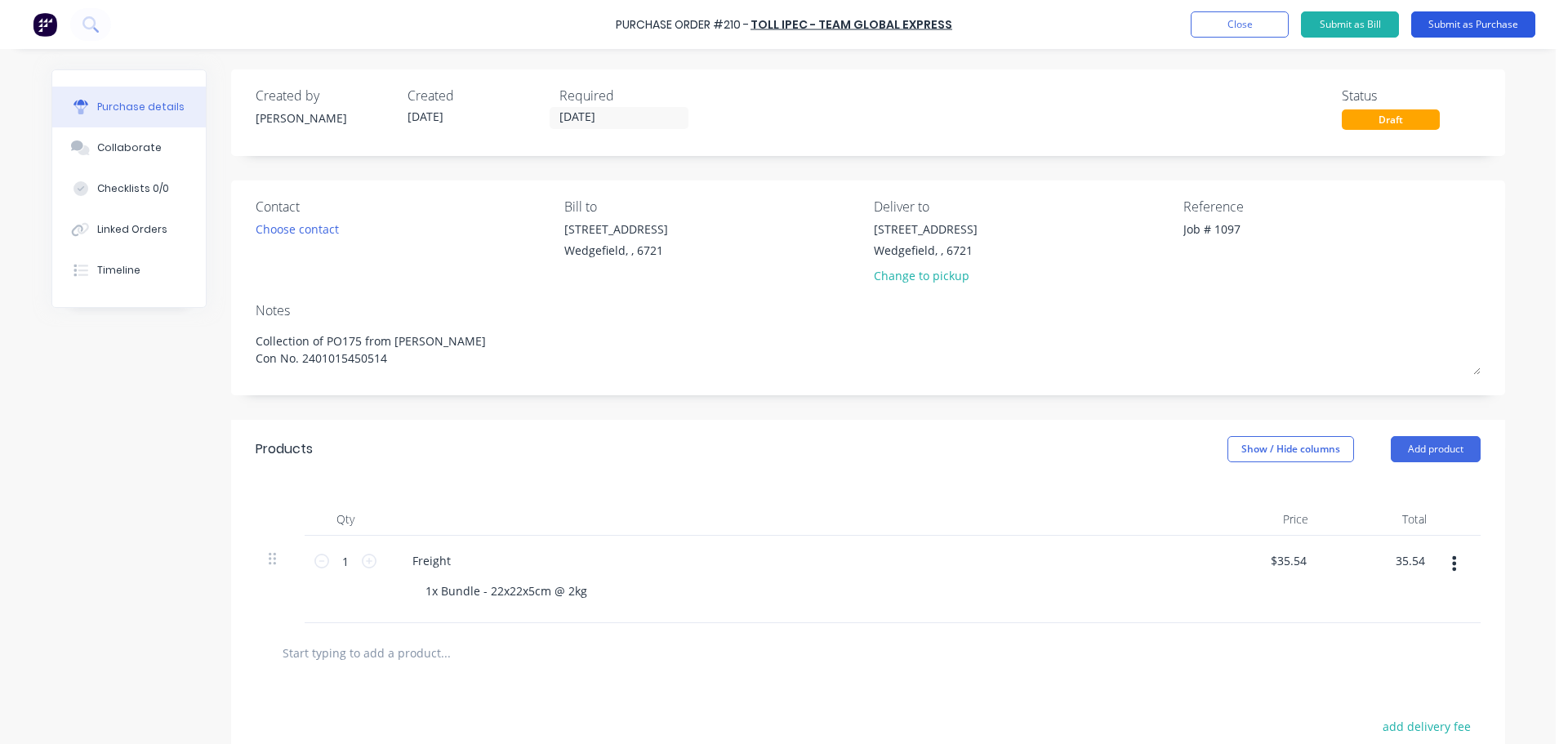
type input "$35.54"
click at [1456, 22] on button "Submit as Purchase" at bounding box center [1474, 24] width 124 height 26
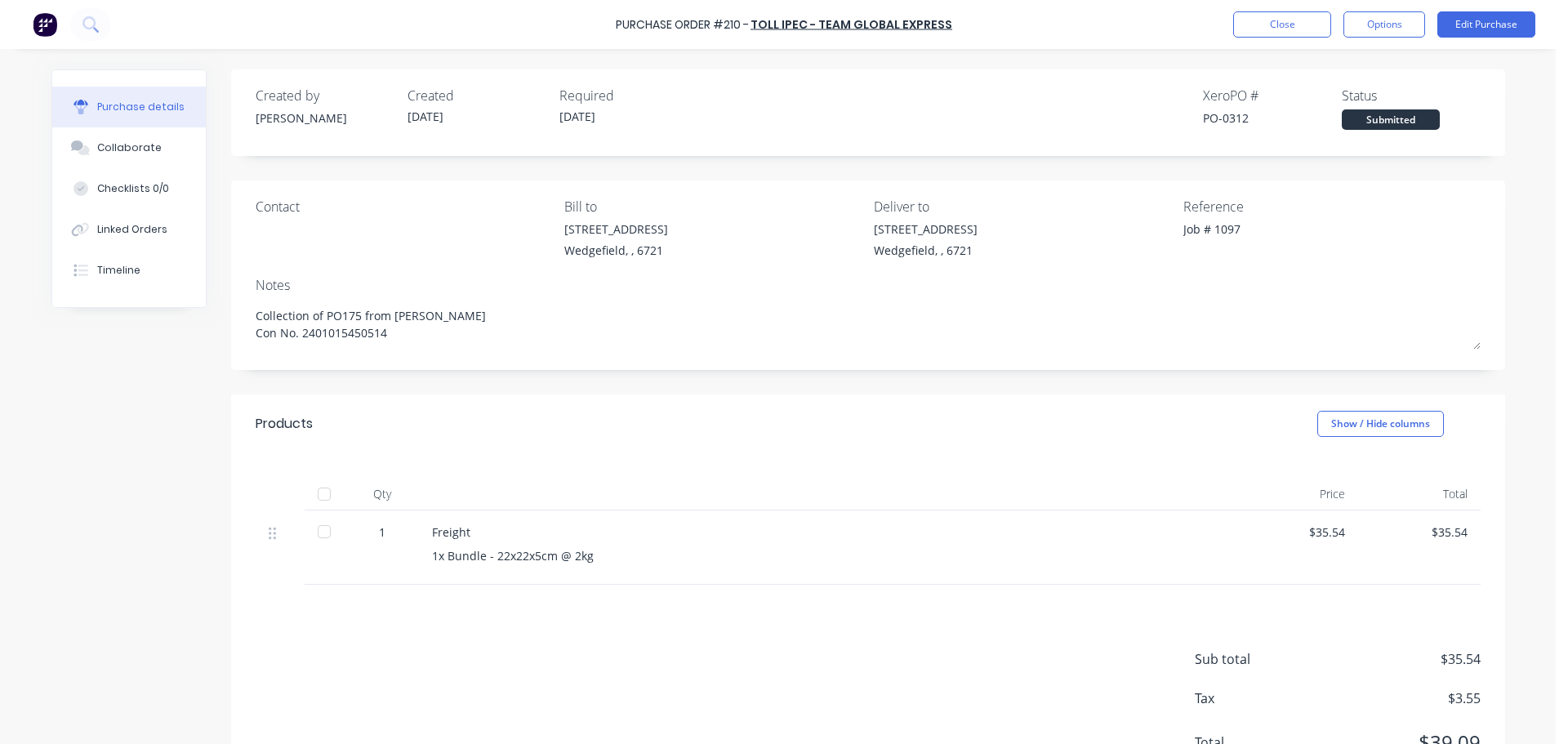
scroll to position [73, 0]
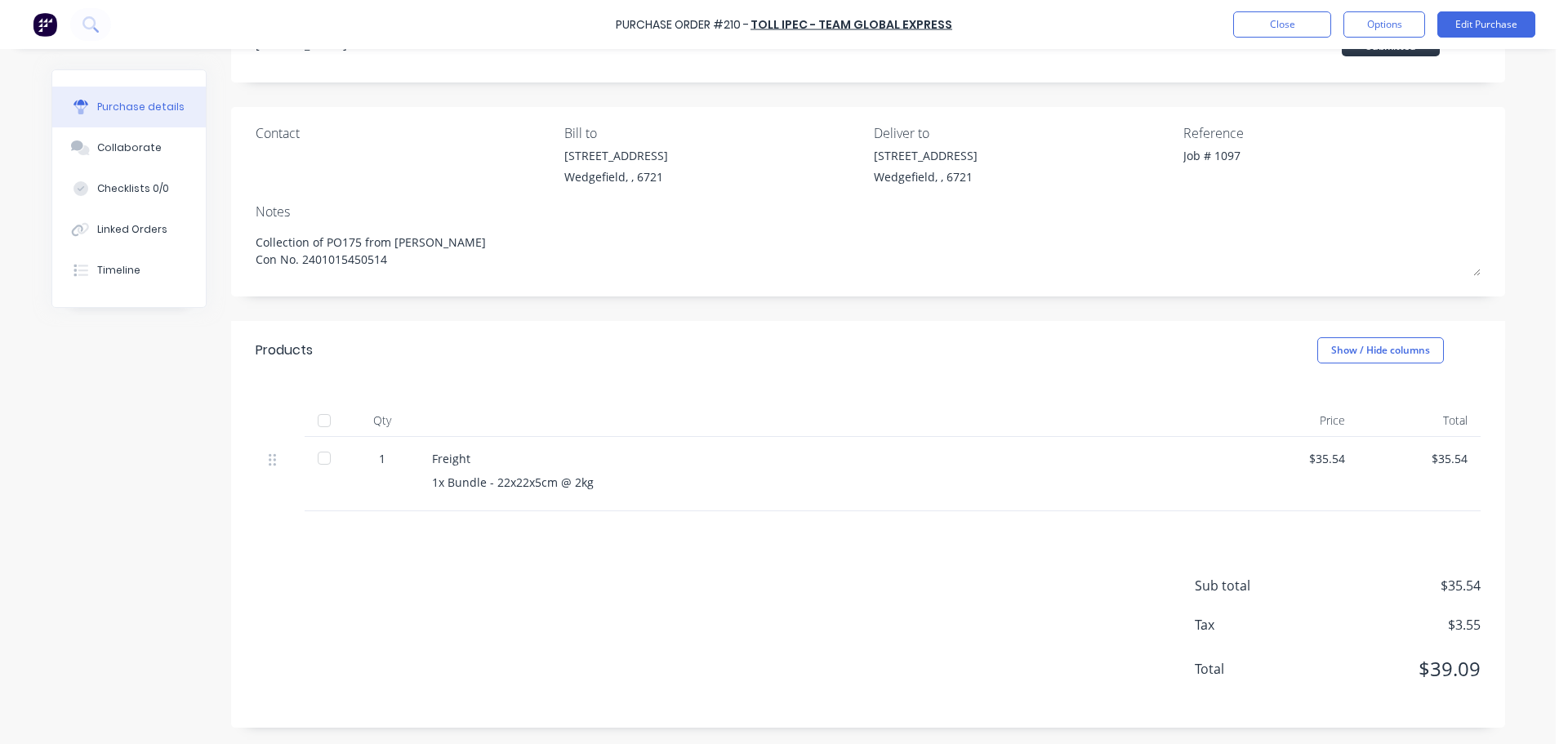
drag, startPoint x: 382, startPoint y: 264, endPoint x: 232, endPoint y: 267, distance: 150.0
click at [232, 267] on div "Contact Bill to 20 Munda Way Wedgefield, , 6721 Deliver to 20 Munda Way Wedgefi…" at bounding box center [868, 202] width 1274 height 189
click at [123, 230] on div "Linked Orders" at bounding box center [132, 230] width 71 height 15
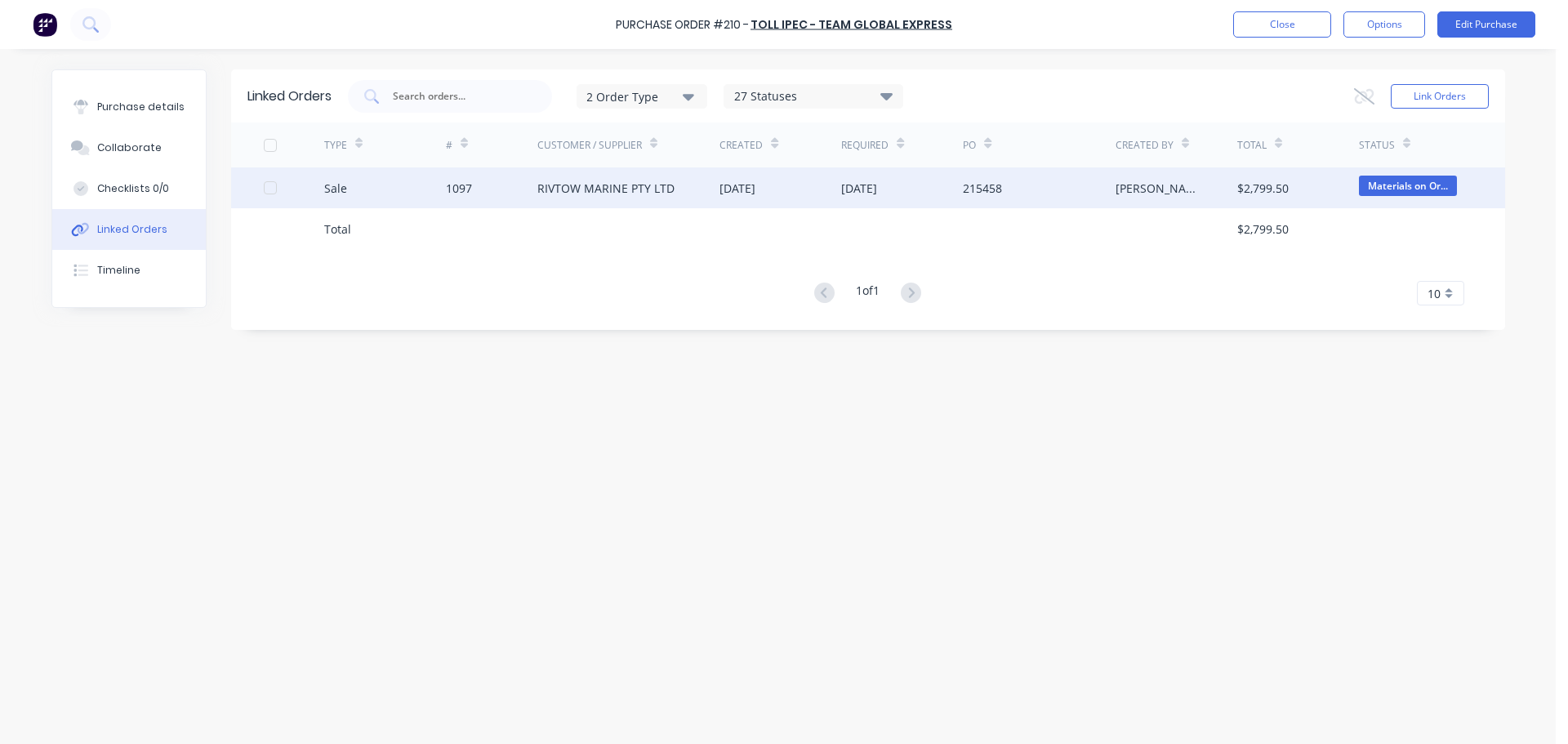
click at [464, 190] on div "1097" at bounding box center [459, 188] width 26 height 17
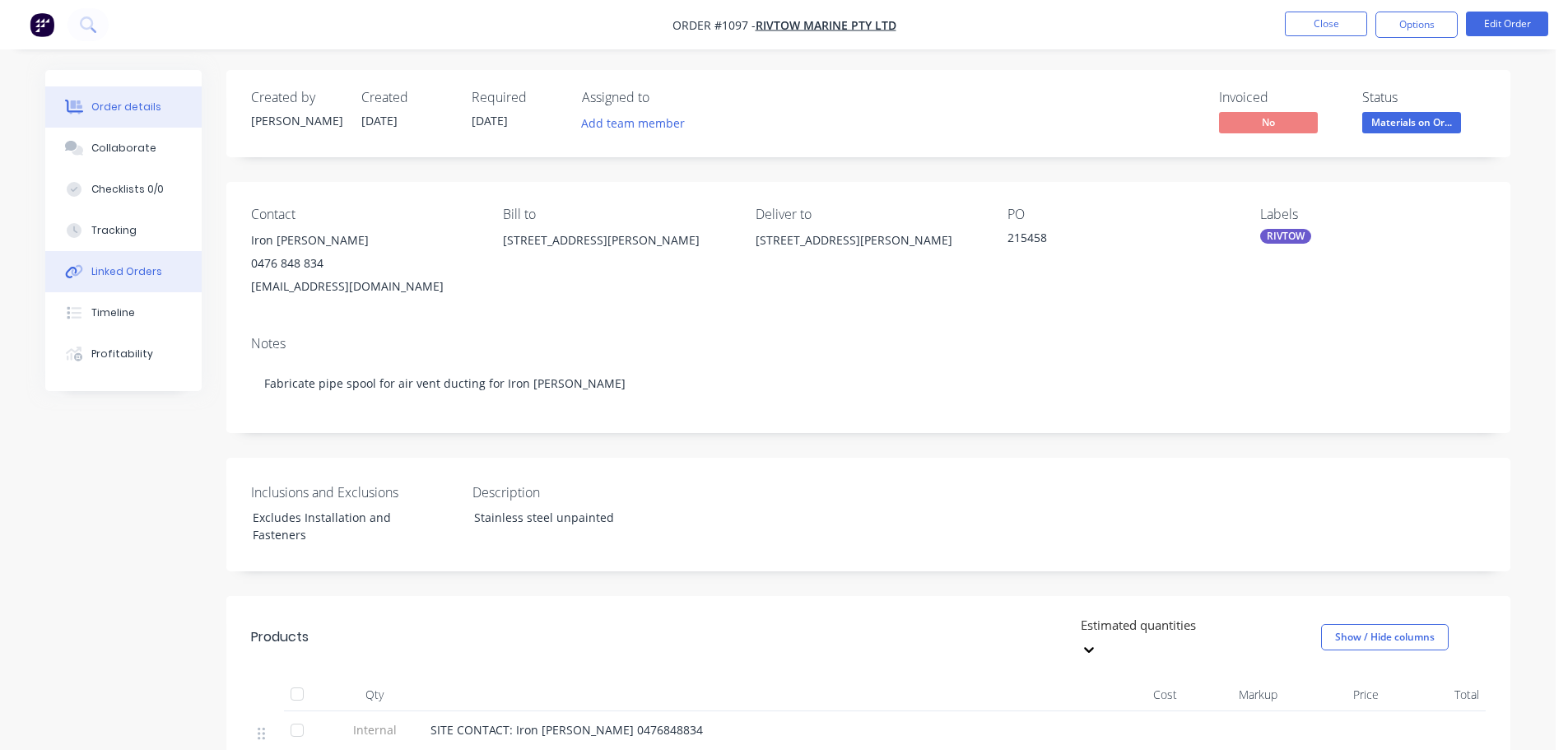
click at [112, 273] on div "Linked Orders" at bounding box center [126, 272] width 71 height 15
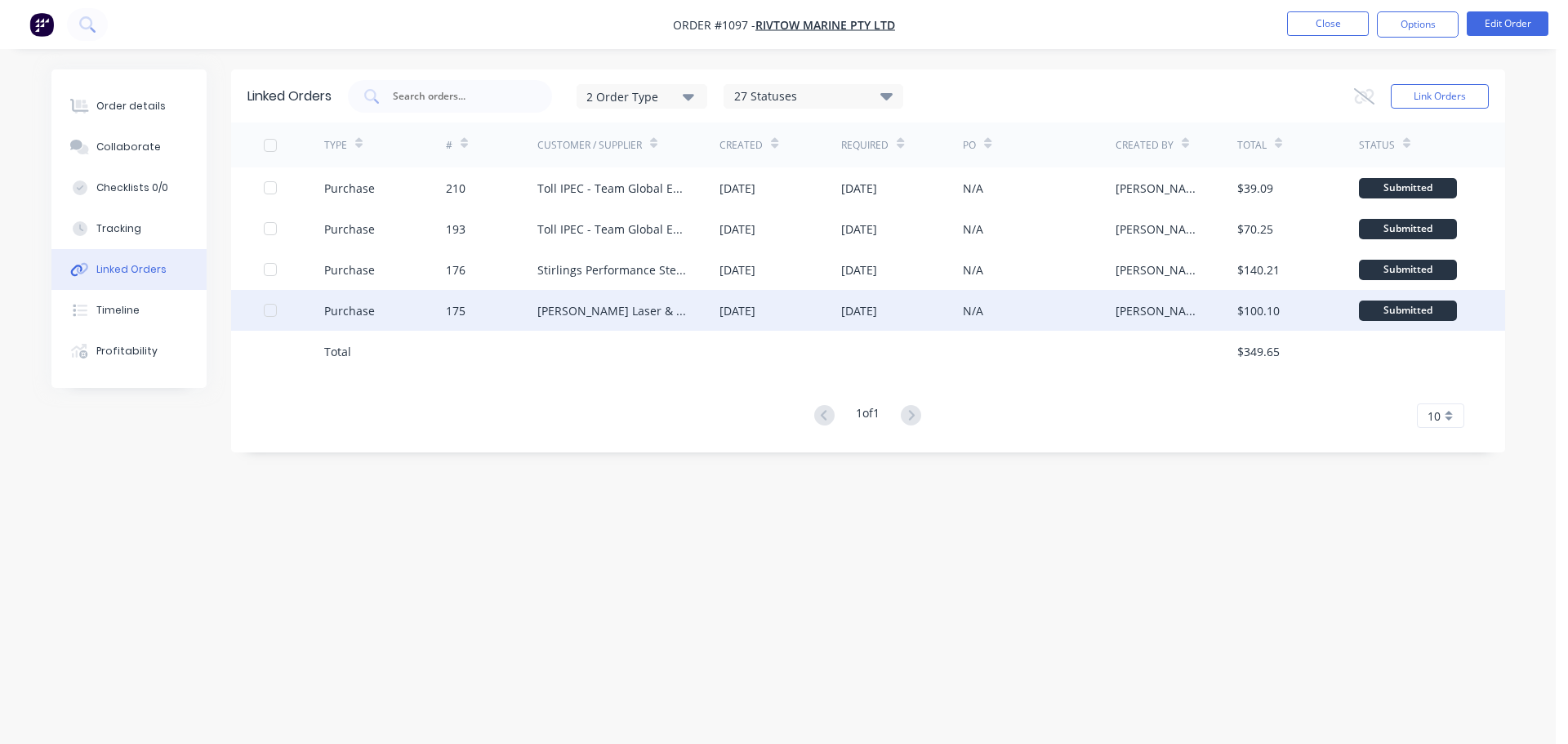
click at [623, 320] on div "Simmonds Laser & Tube Cutting" at bounding box center [629, 310] width 183 height 40
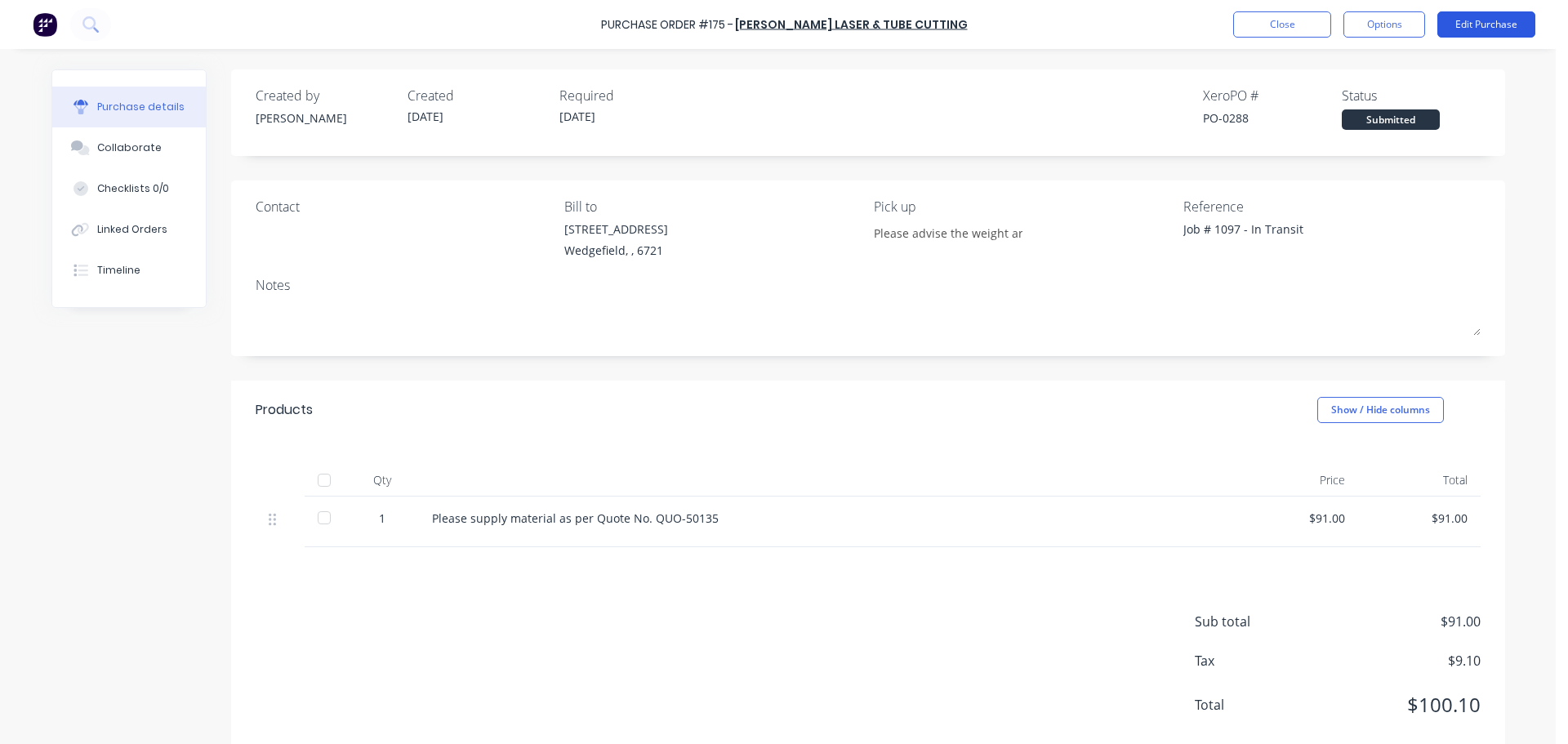
click at [1468, 18] on button "Edit Purchase" at bounding box center [1486, 24] width 98 height 26
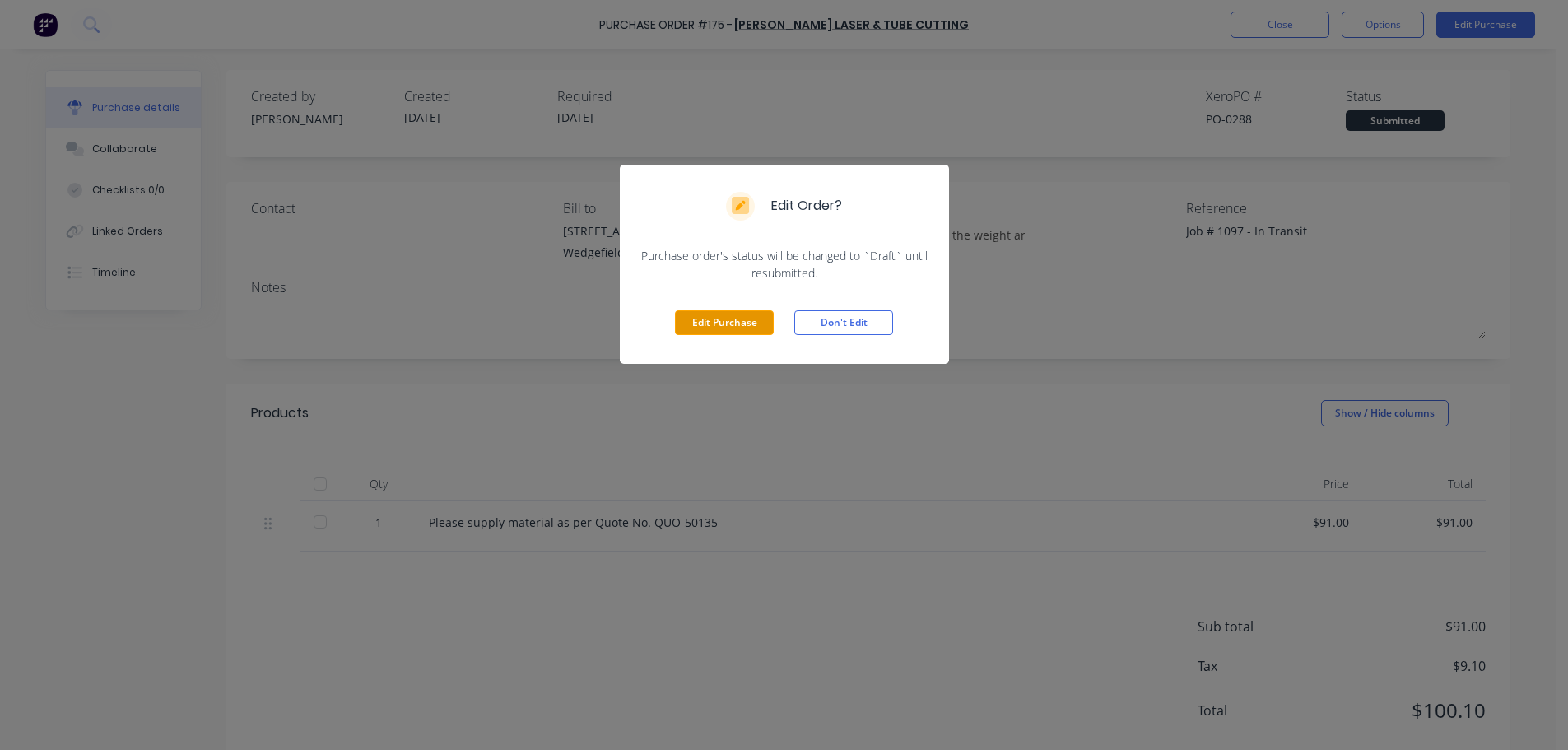
click at [723, 324] on button "Edit Purchase" at bounding box center [725, 323] width 99 height 25
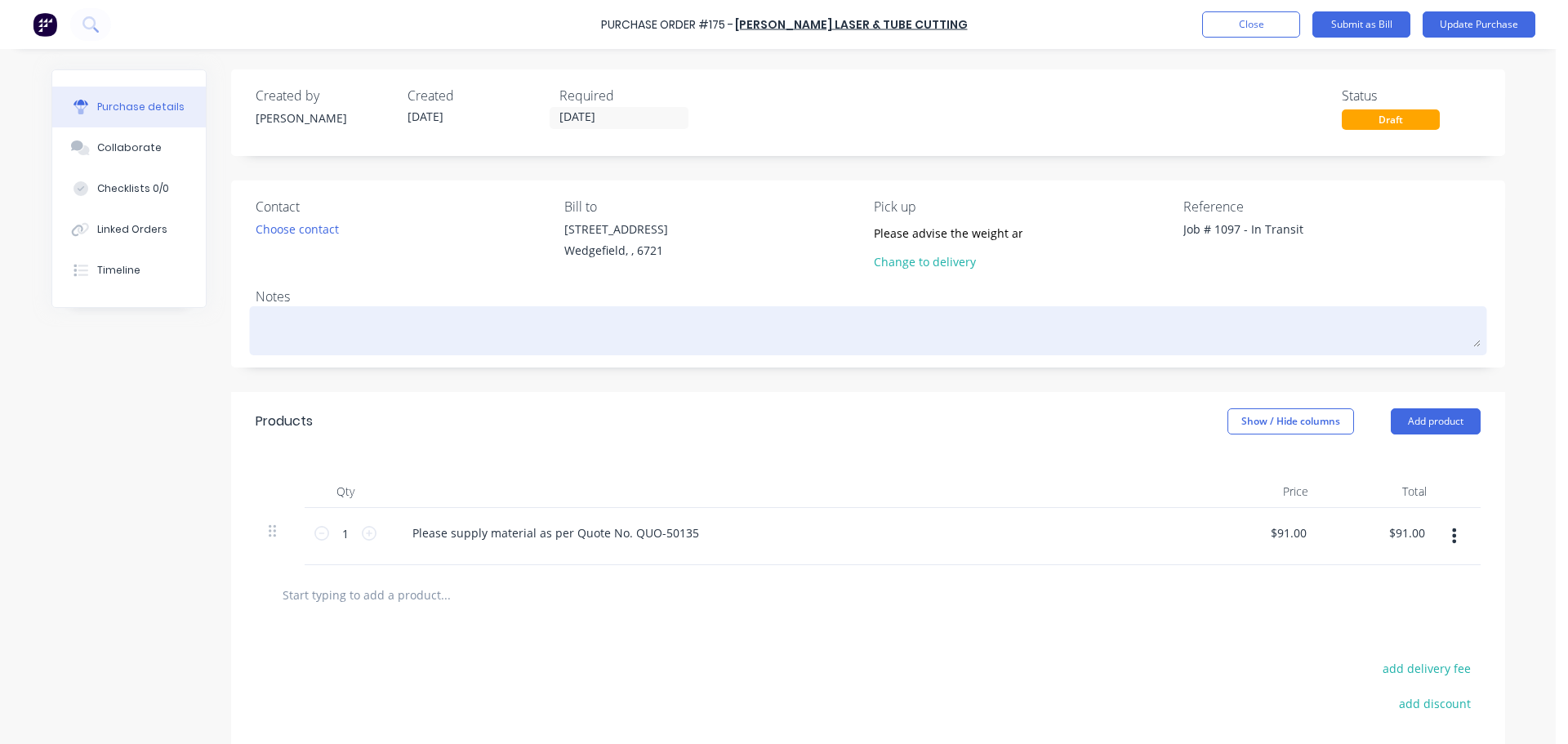
click at [284, 337] on textarea at bounding box center [868, 328] width 1225 height 37
paste textarea "Con No. 2401015450514"
drag, startPoint x: 313, startPoint y: 330, endPoint x: 269, endPoint y: 315, distance: 46.5
click at [269, 315] on textarea "Toll Con No. Con No. 2401015450514" at bounding box center [868, 328] width 1225 height 37
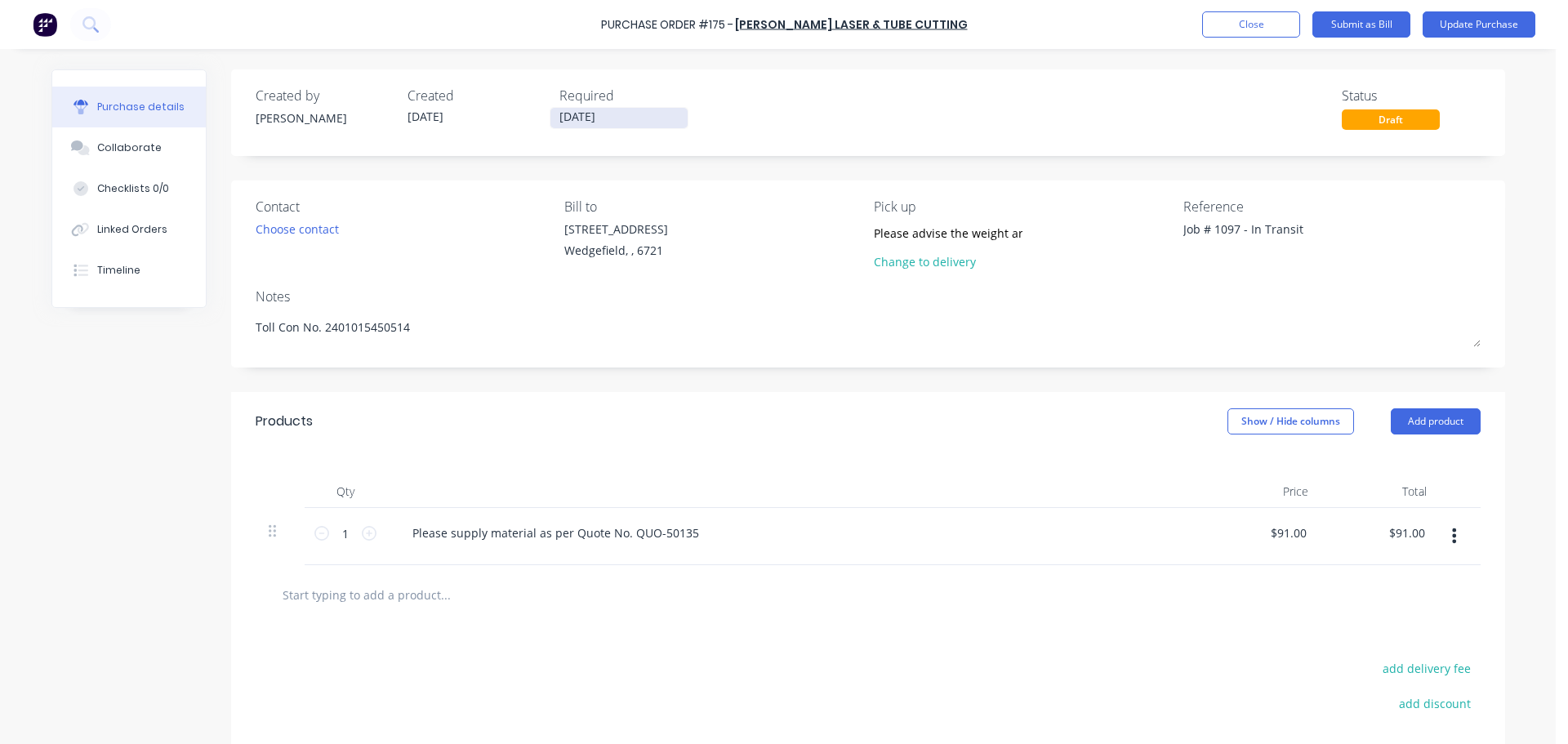
type textarea "Toll Con No. 2401015450514"
click at [610, 125] on input "30/09/25" at bounding box center [619, 118] width 138 height 21
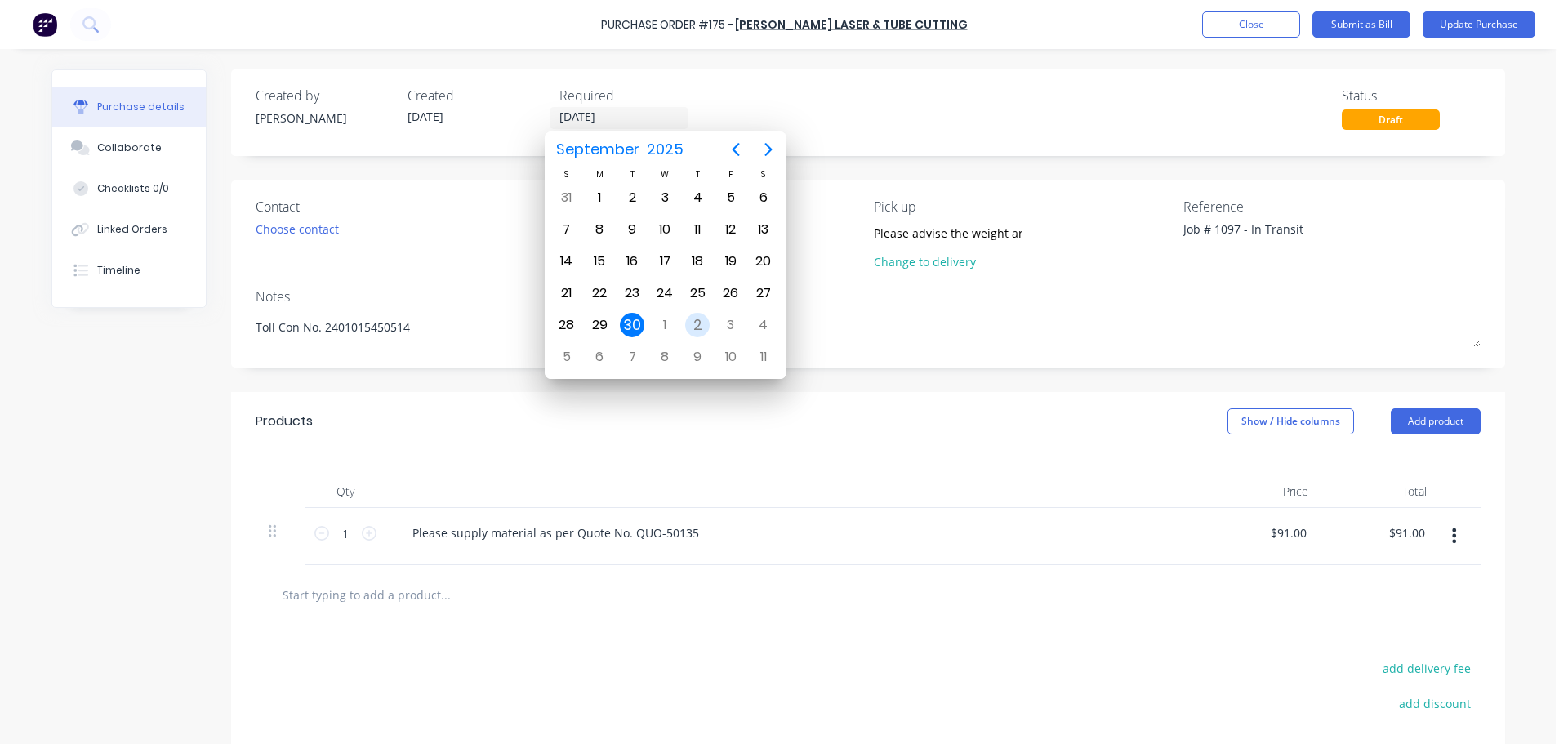
click at [703, 328] on div "2" at bounding box center [697, 325] width 24 height 24
type input "02/10/25"
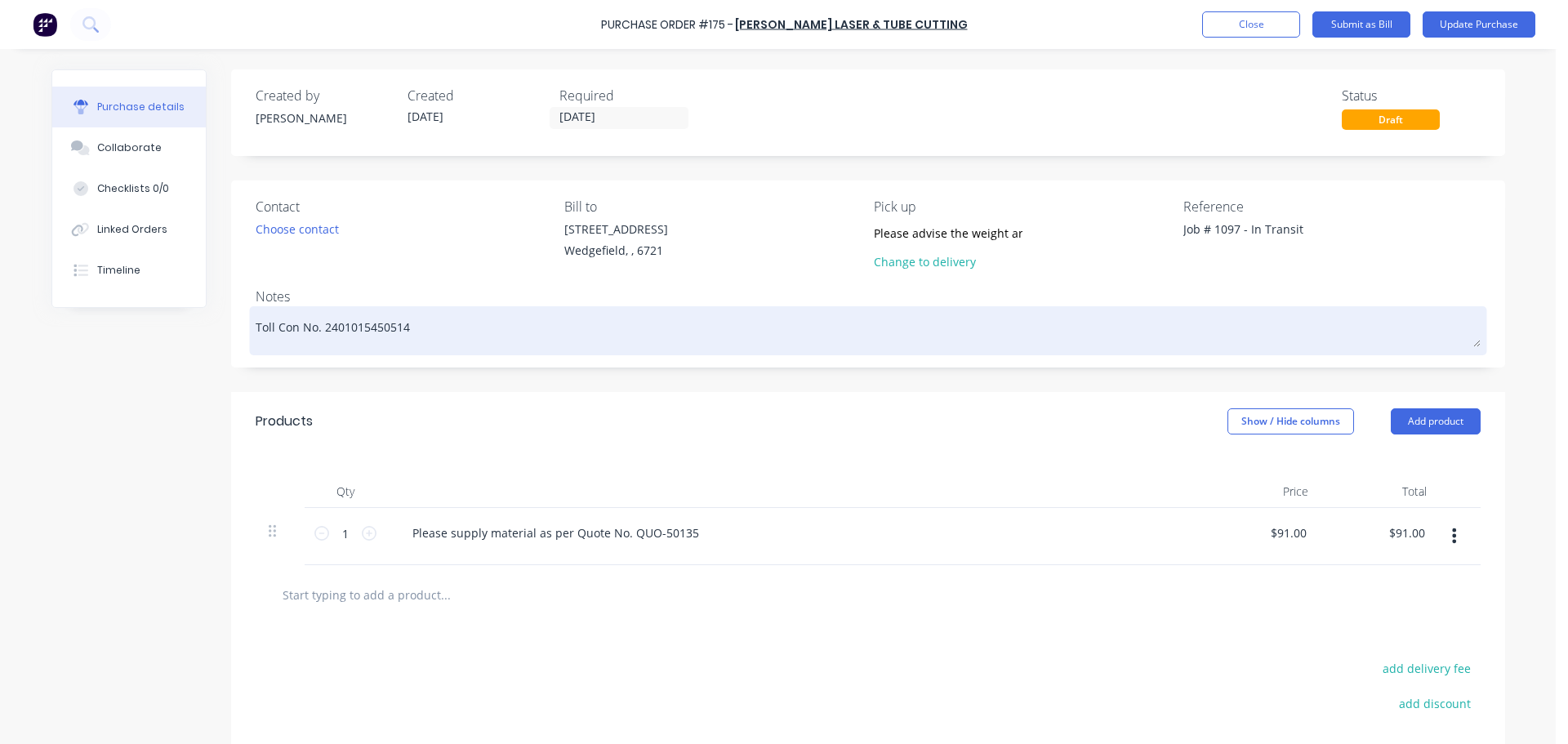
click at [476, 337] on textarea "Toll Con No. 2401015450514" at bounding box center [868, 328] width 1225 height 37
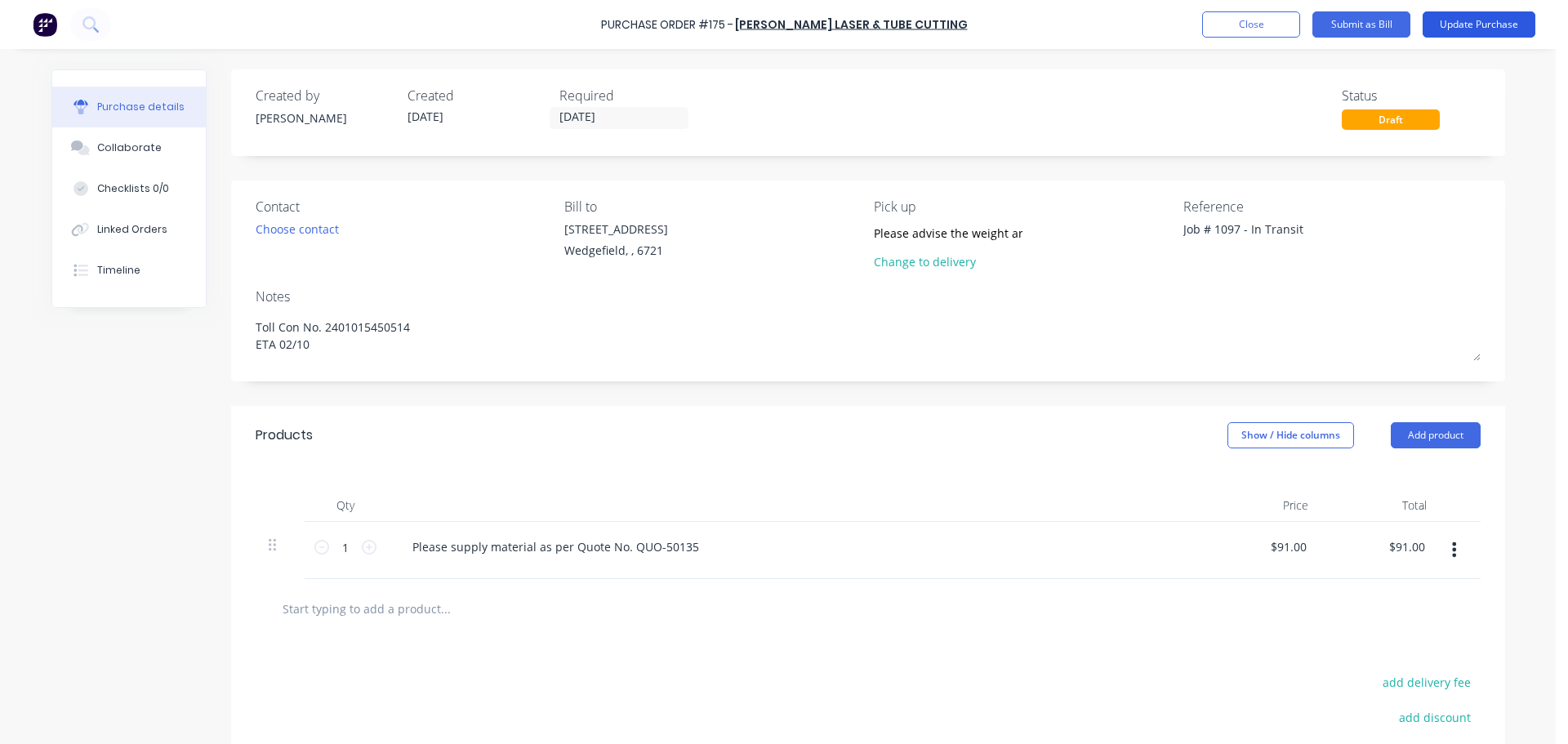
type textarea "Toll Con No. 2401015450514 ETA 02/10"
click at [1460, 29] on button "Update Purchase" at bounding box center [1479, 24] width 113 height 26
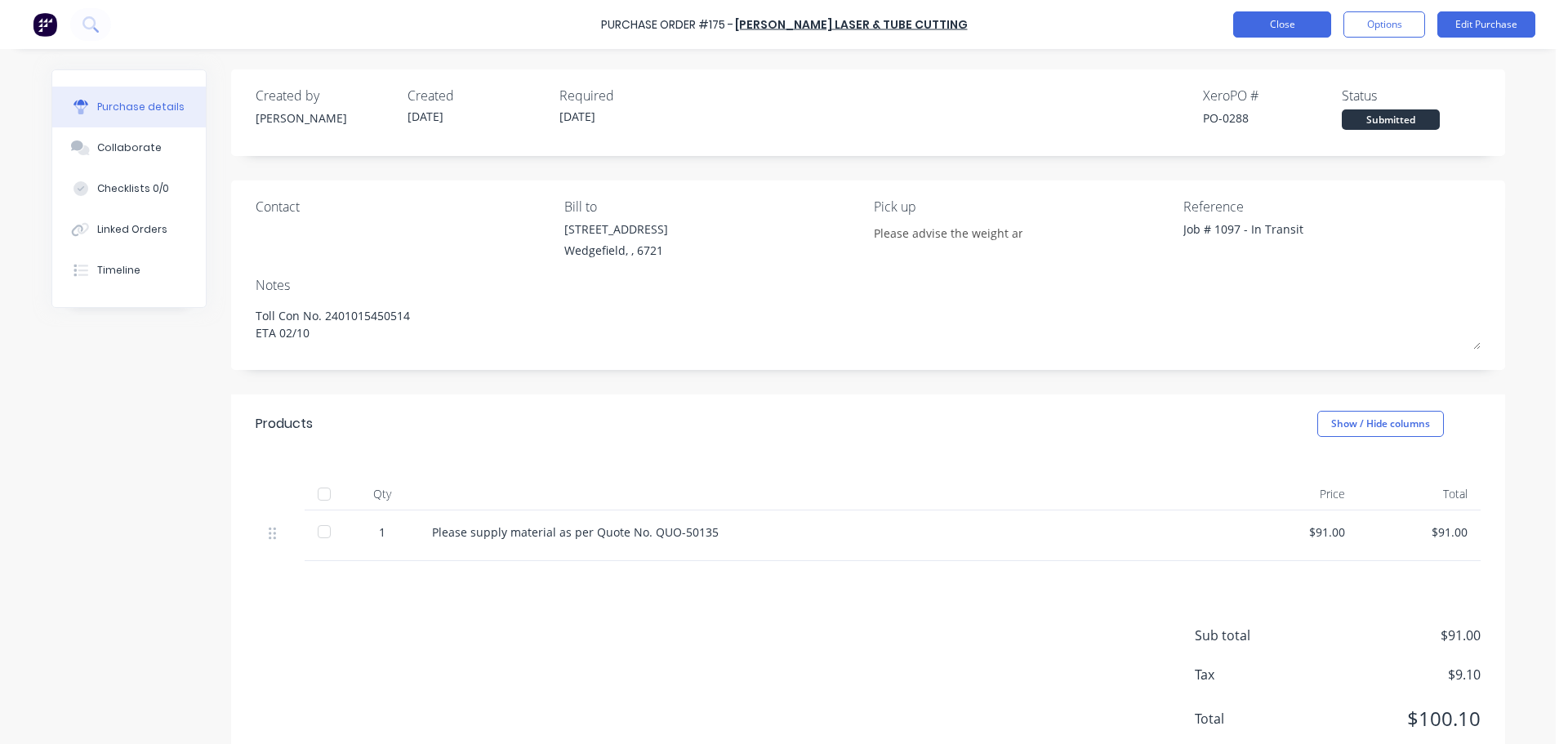
click at [1308, 22] on button "Close" at bounding box center [1282, 24] width 98 height 26
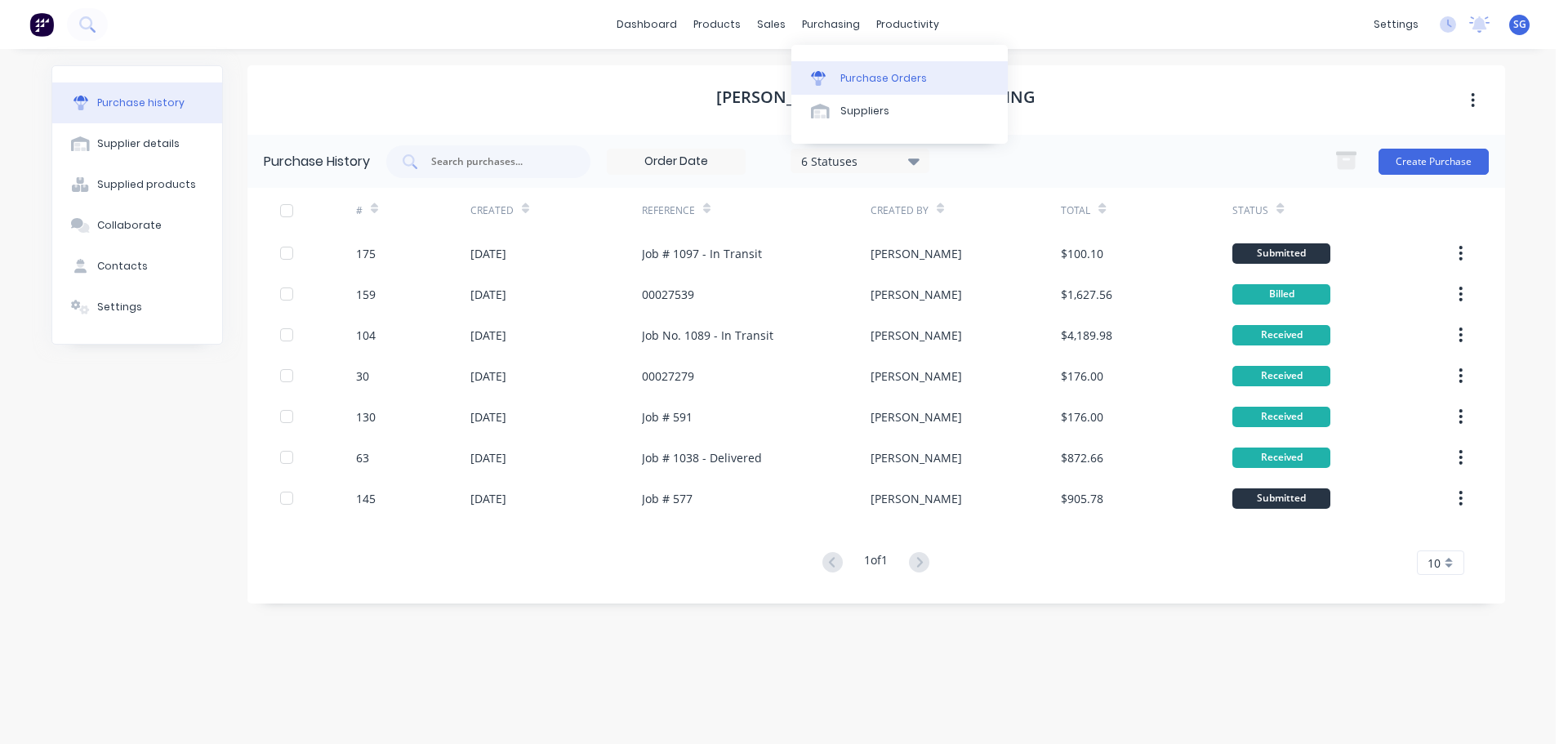
click at [843, 76] on div "Purchase Orders" at bounding box center [884, 78] width 87 height 15
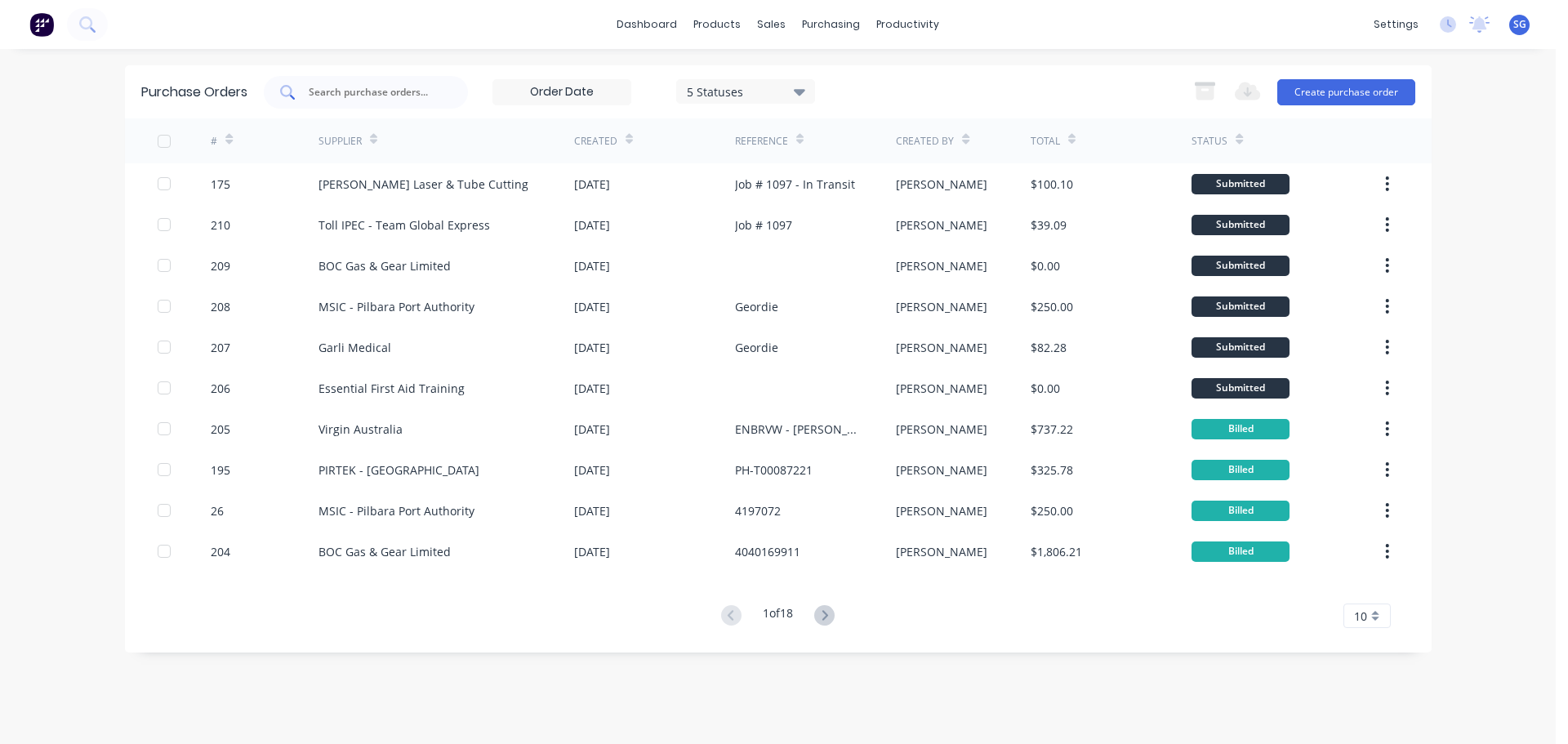
click at [360, 88] on input "text" at bounding box center [375, 91] width 136 height 16
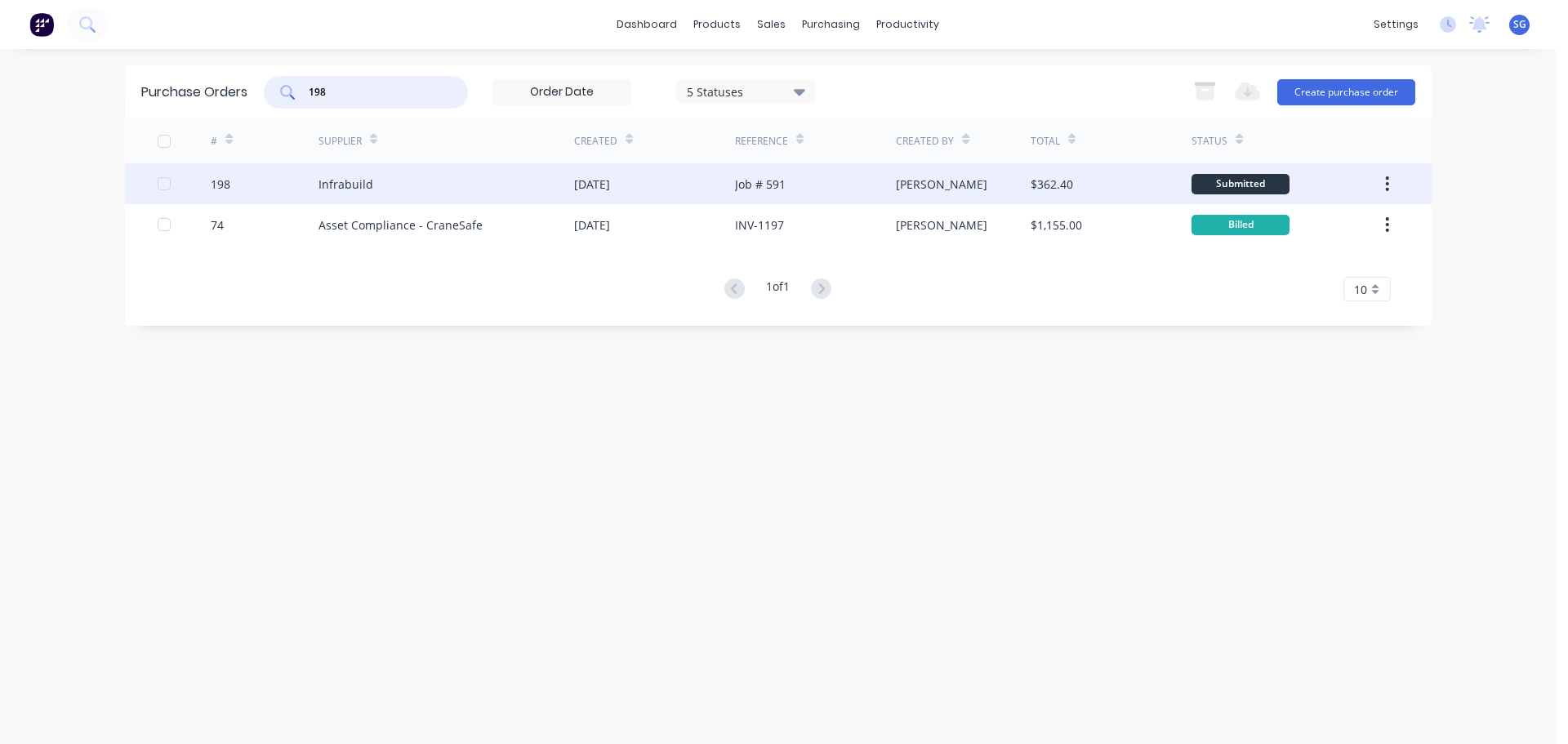
type input "198"
click at [350, 184] on div "Infrabuild" at bounding box center [346, 184] width 55 height 17
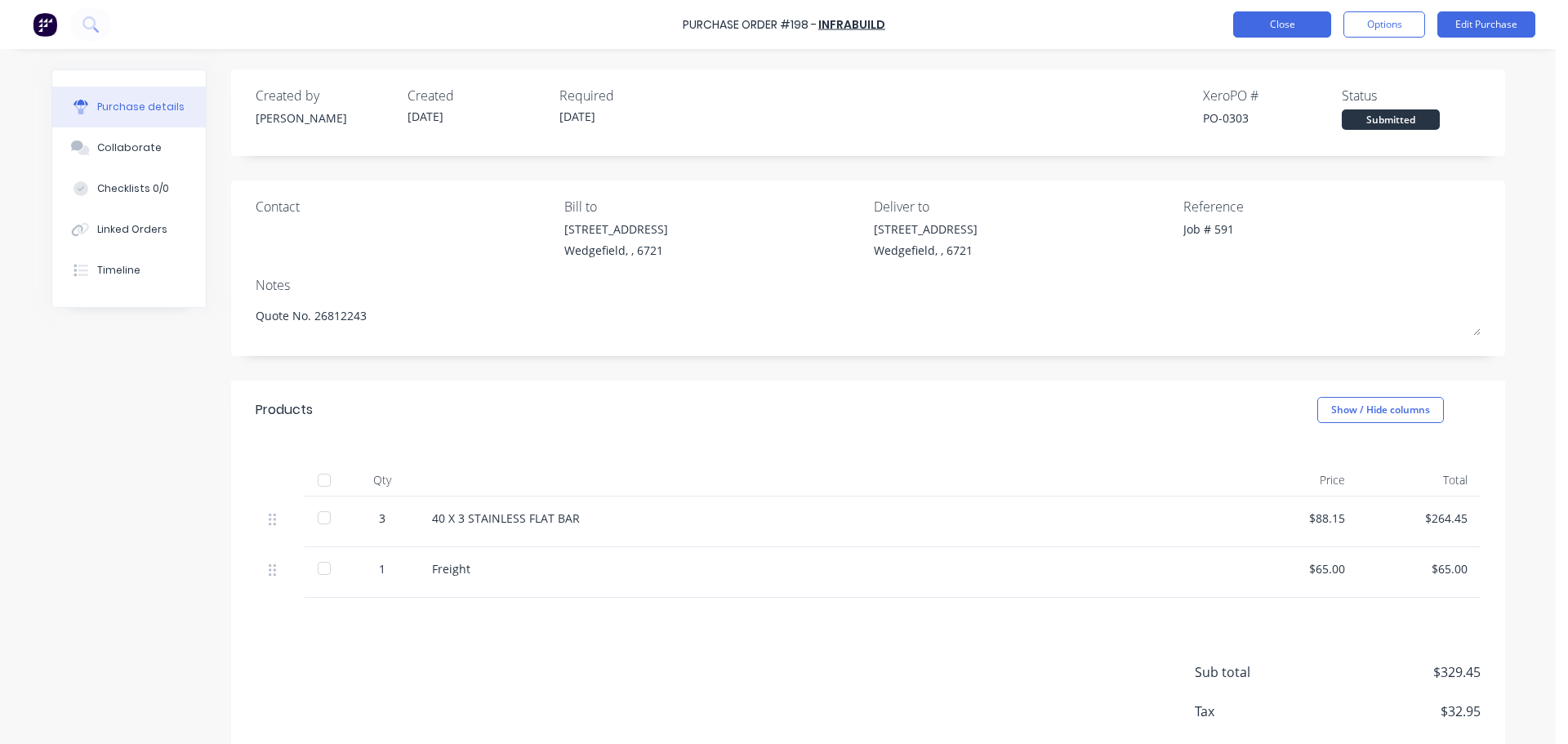
click at [1274, 25] on button "Close" at bounding box center [1282, 24] width 98 height 26
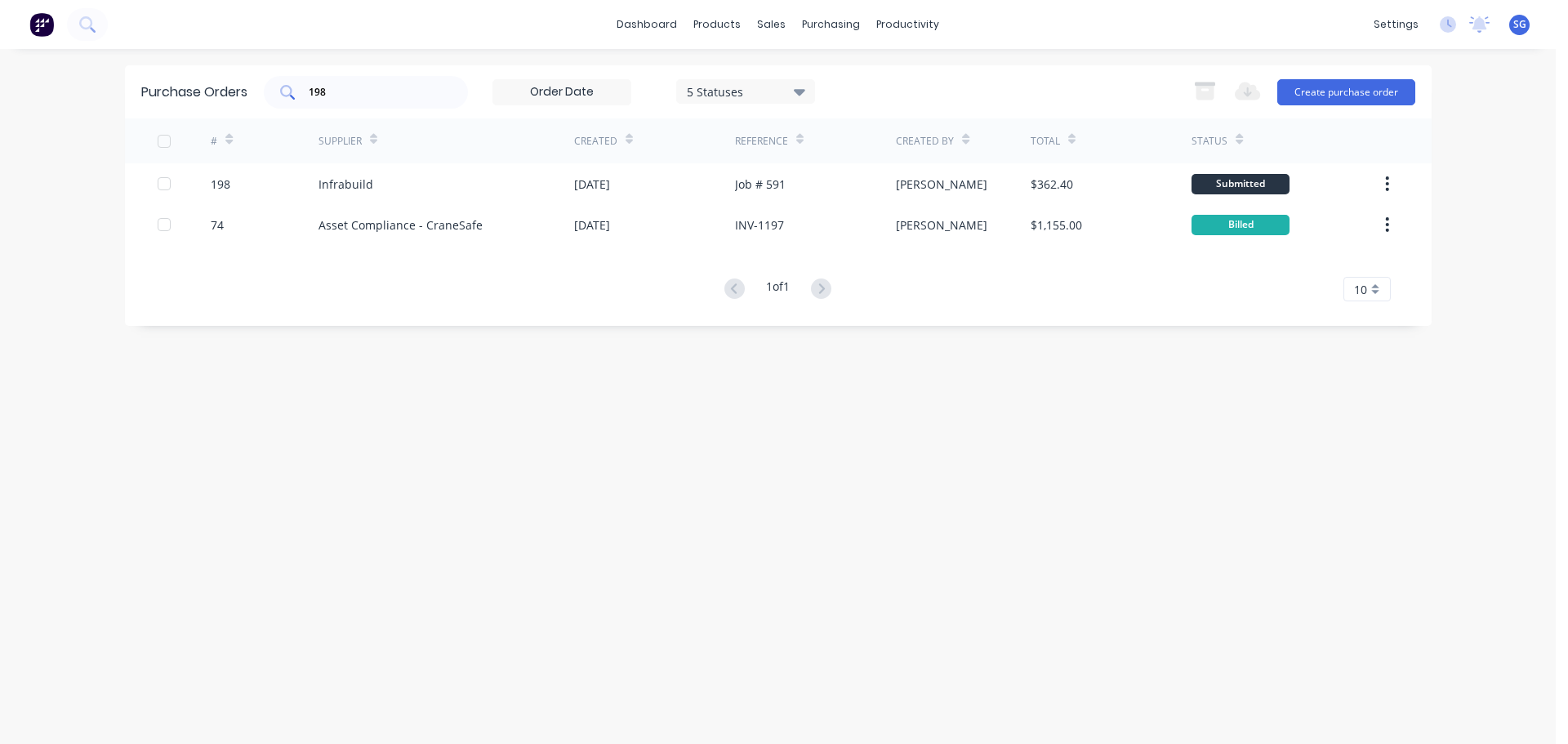
click at [342, 96] on input "198" at bounding box center [375, 91] width 136 height 16
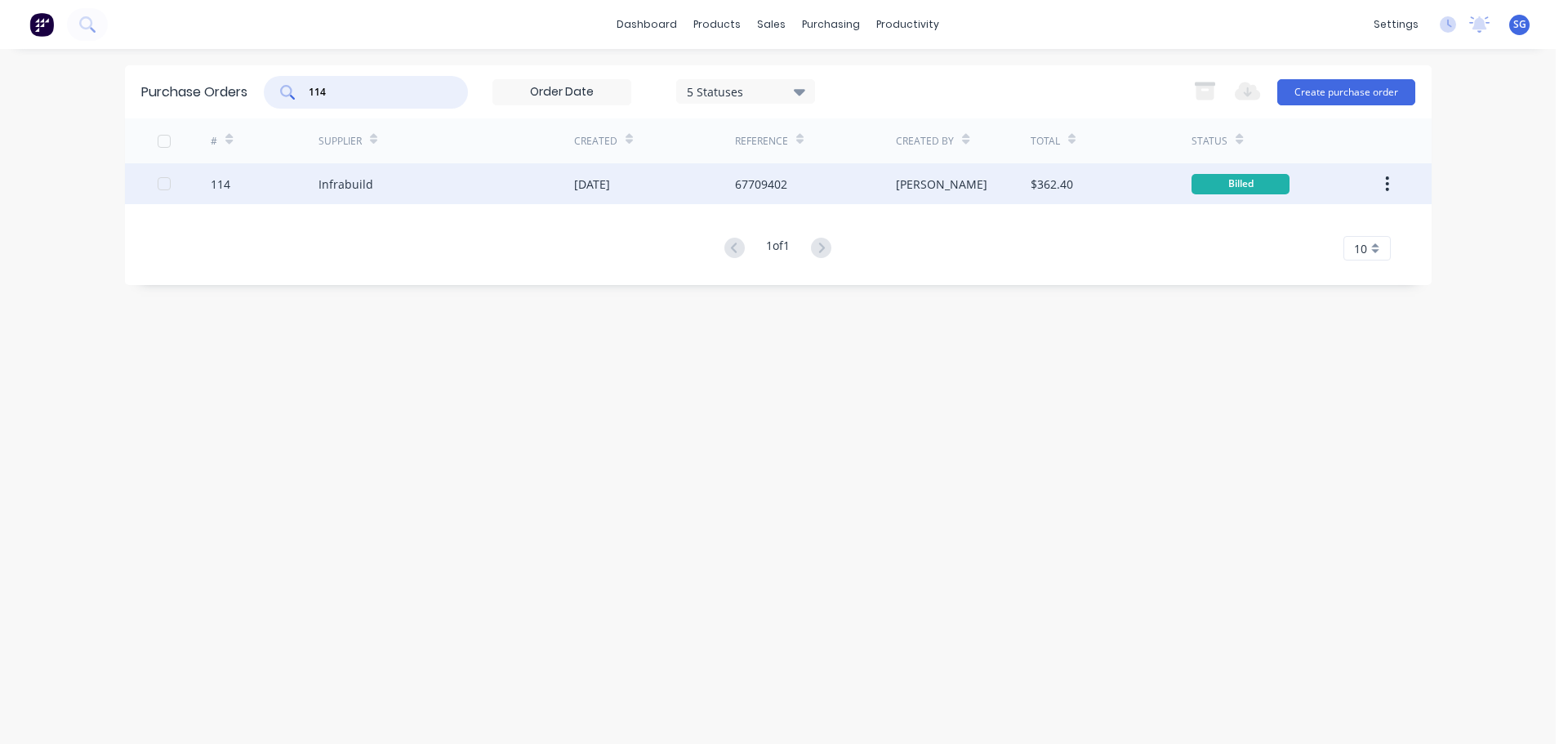
type input "114"
click at [379, 181] on div "Infrabuild" at bounding box center [446, 183] width 255 height 40
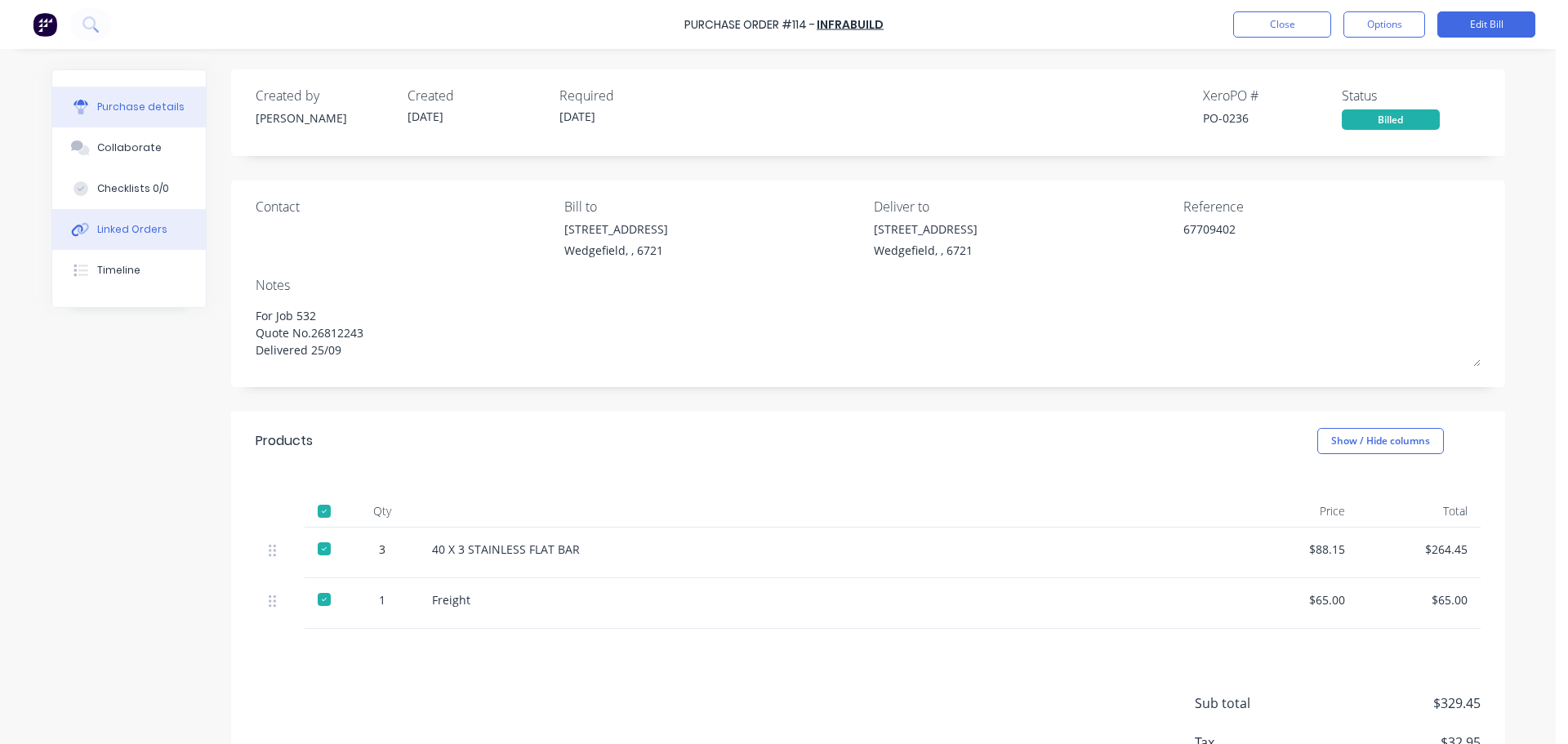
drag, startPoint x: 105, startPoint y: 219, endPoint x: 161, endPoint y: 211, distance: 56.6
click at [105, 220] on button "Linked Orders" at bounding box center [128, 229] width 154 height 40
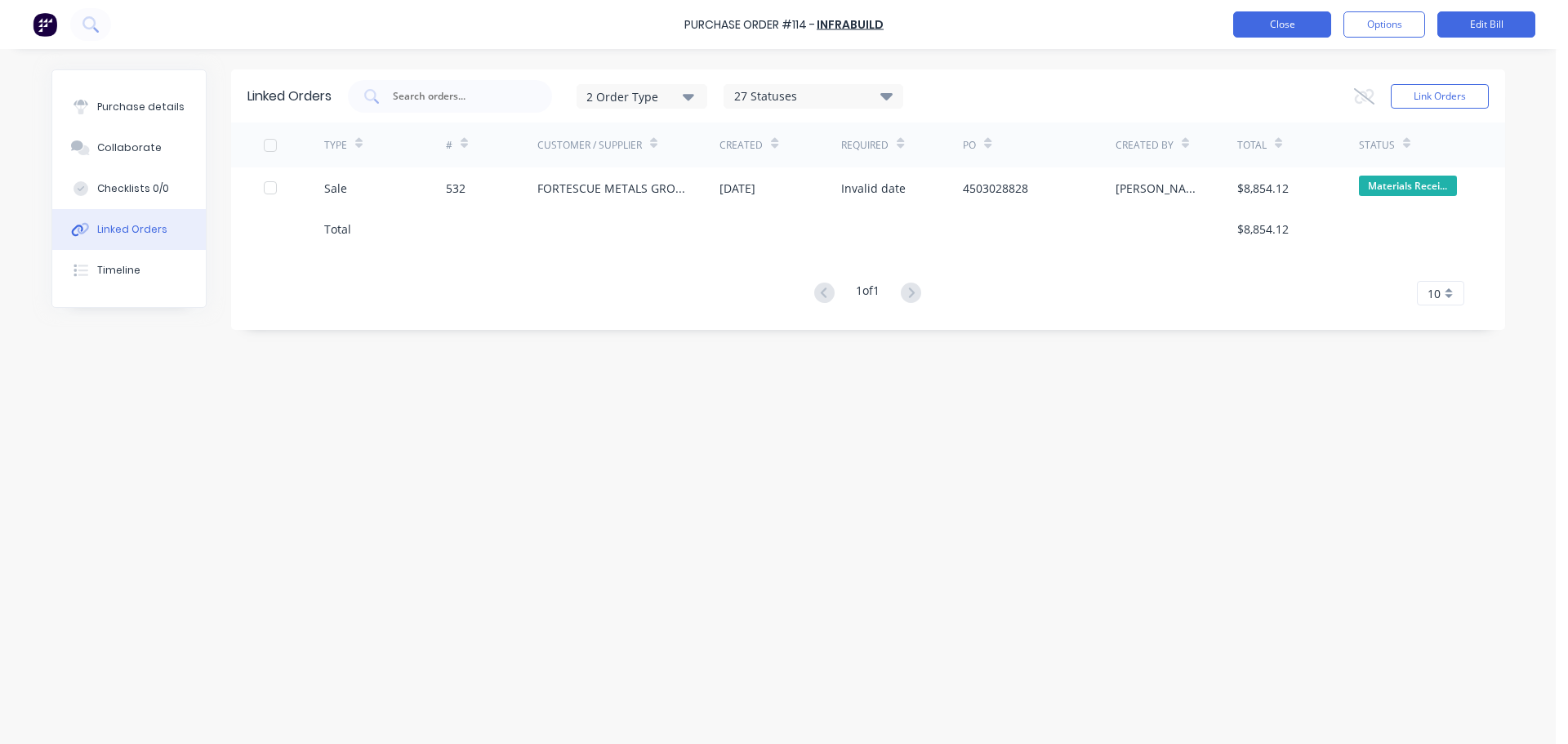
click at [1272, 16] on button "Close" at bounding box center [1282, 24] width 98 height 26
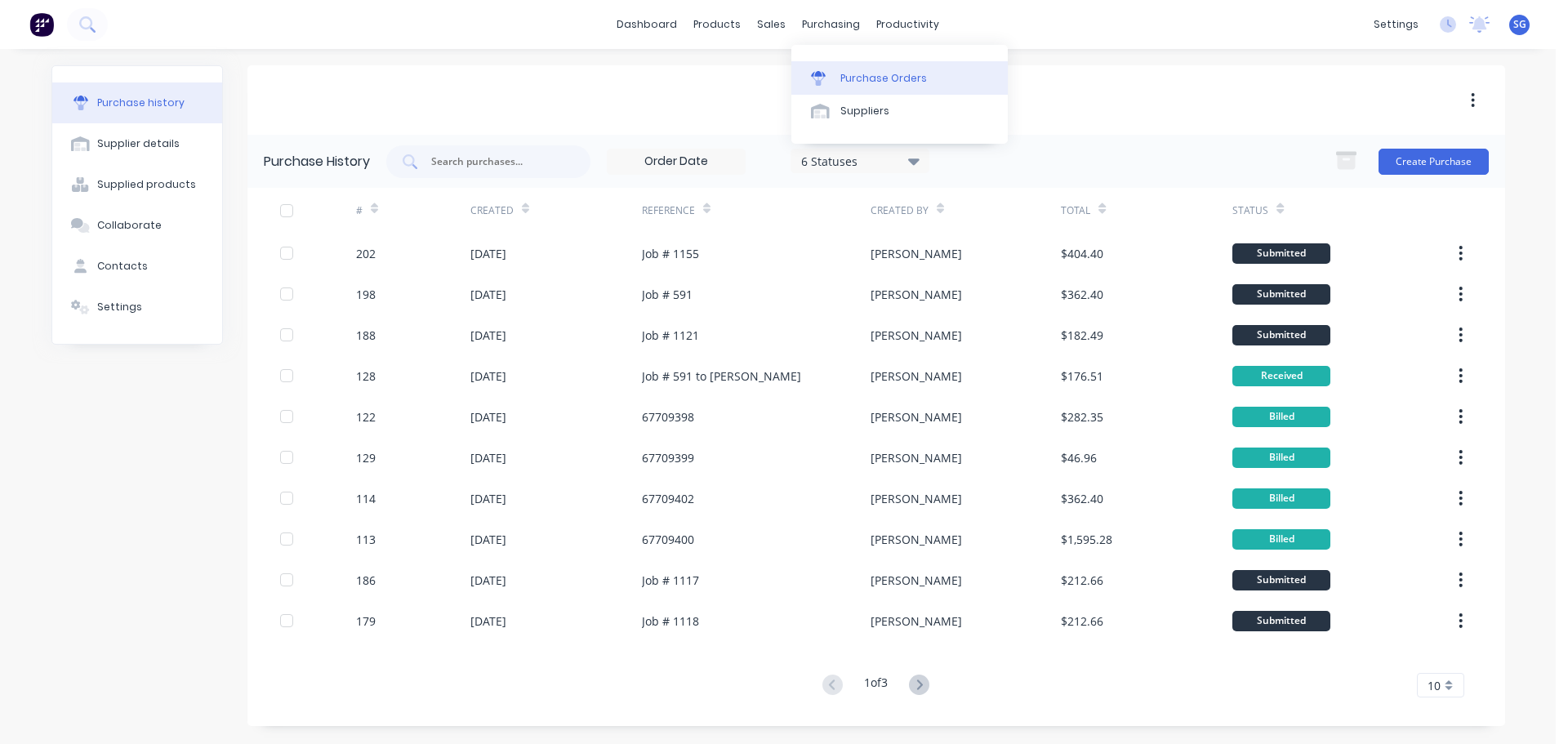
click at [850, 72] on div "Purchase Orders" at bounding box center [884, 78] width 87 height 15
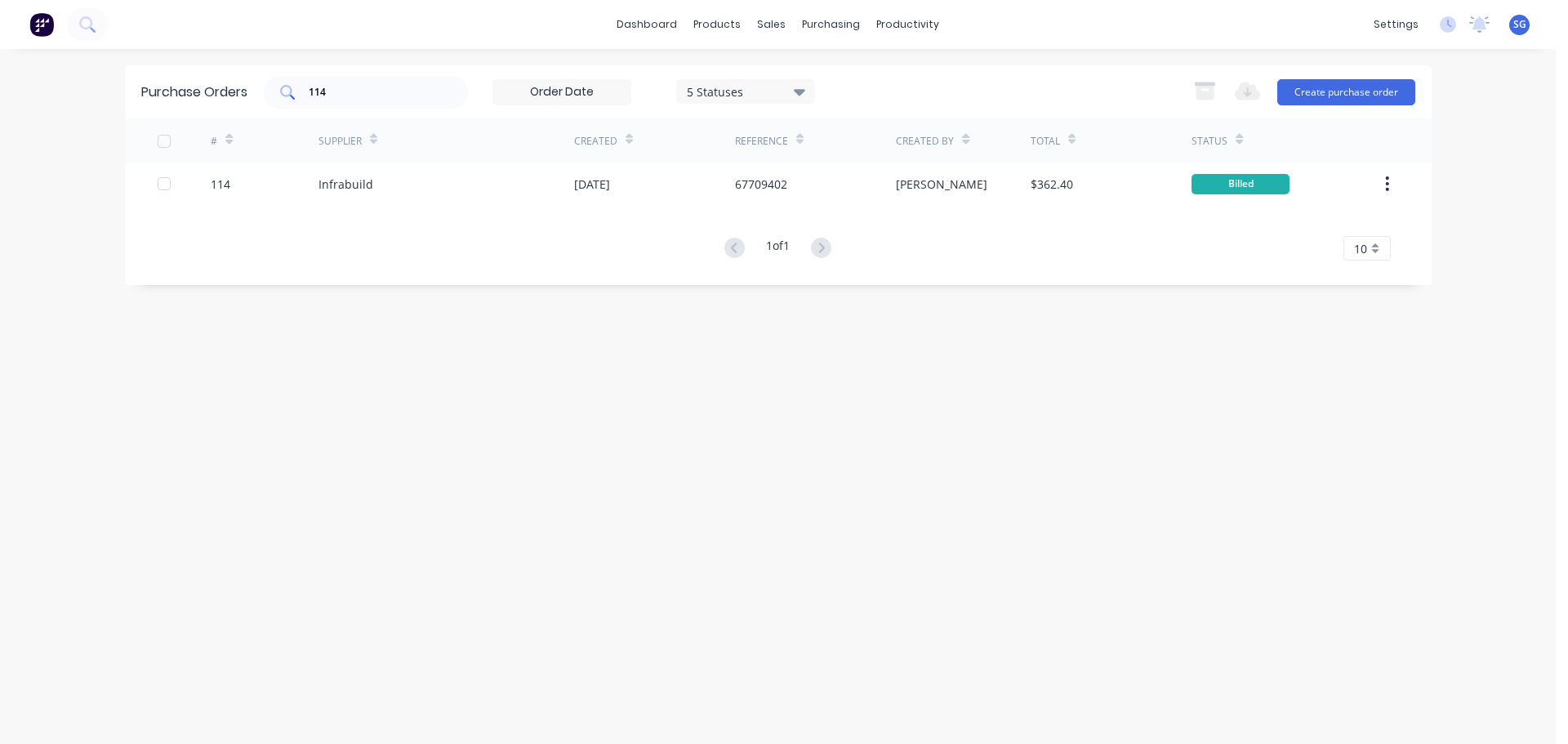
click at [337, 107] on div "114" at bounding box center [366, 92] width 204 height 33
type input "1"
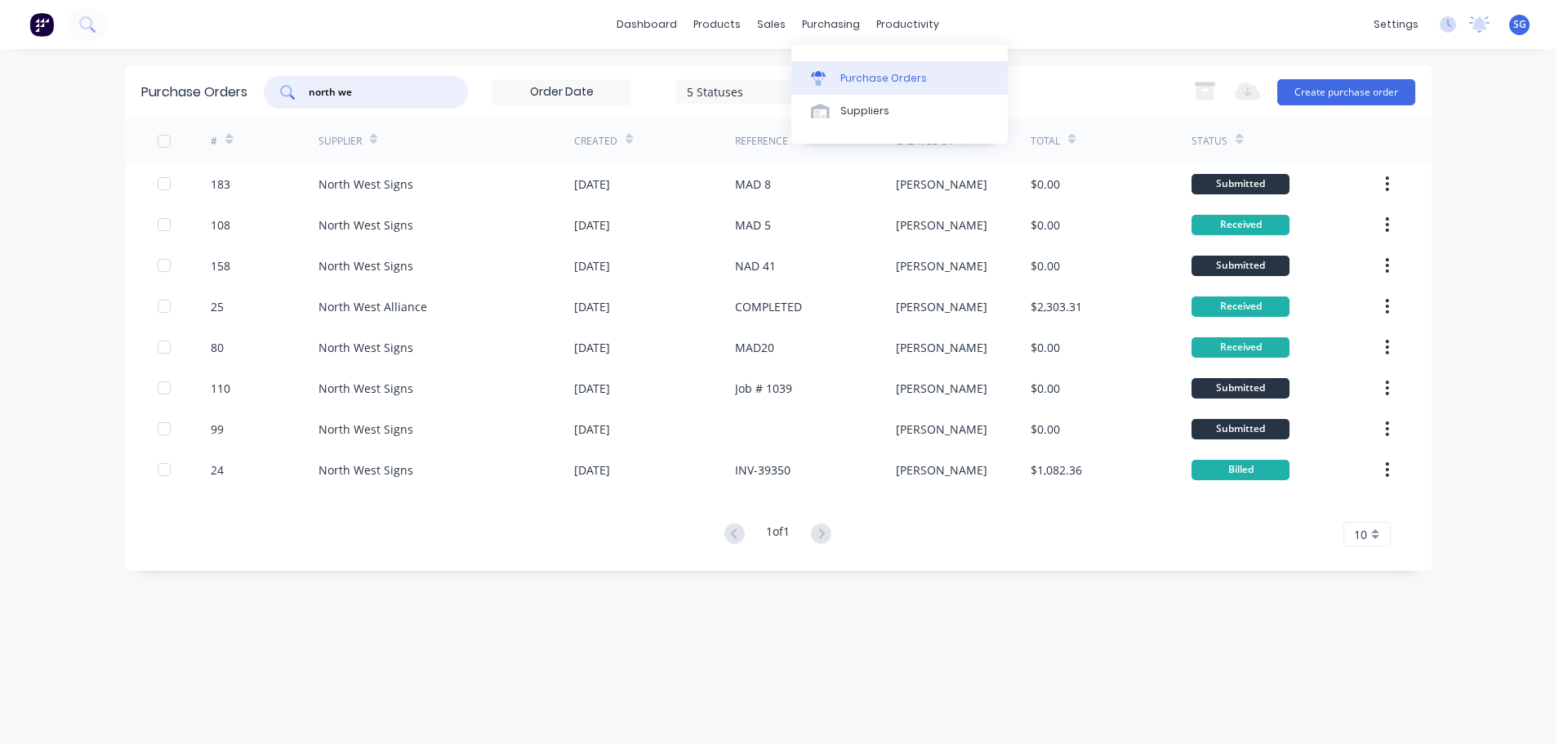
click at [851, 73] on div "Purchase Orders" at bounding box center [884, 78] width 87 height 15
drag, startPoint x: 363, startPoint y: 95, endPoint x: 76, endPoint y: 89, distance: 287.1
click at [80, 89] on div "dashboard products sales purchasing productivity dashboard products Product Cat…" at bounding box center [777, 372] width 1556 height 744
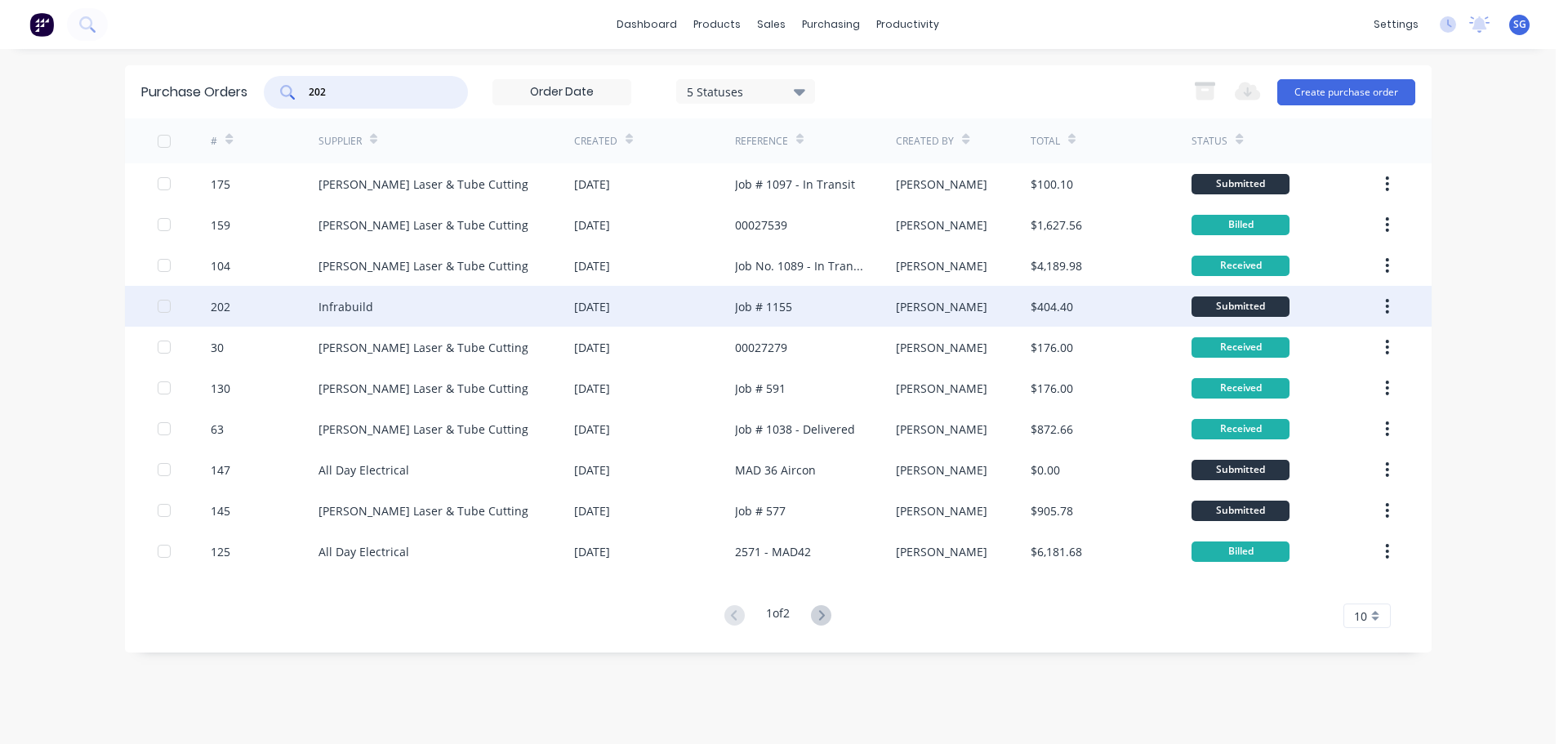
type input "202"
click at [358, 307] on div "Infrabuild" at bounding box center [346, 306] width 55 height 17
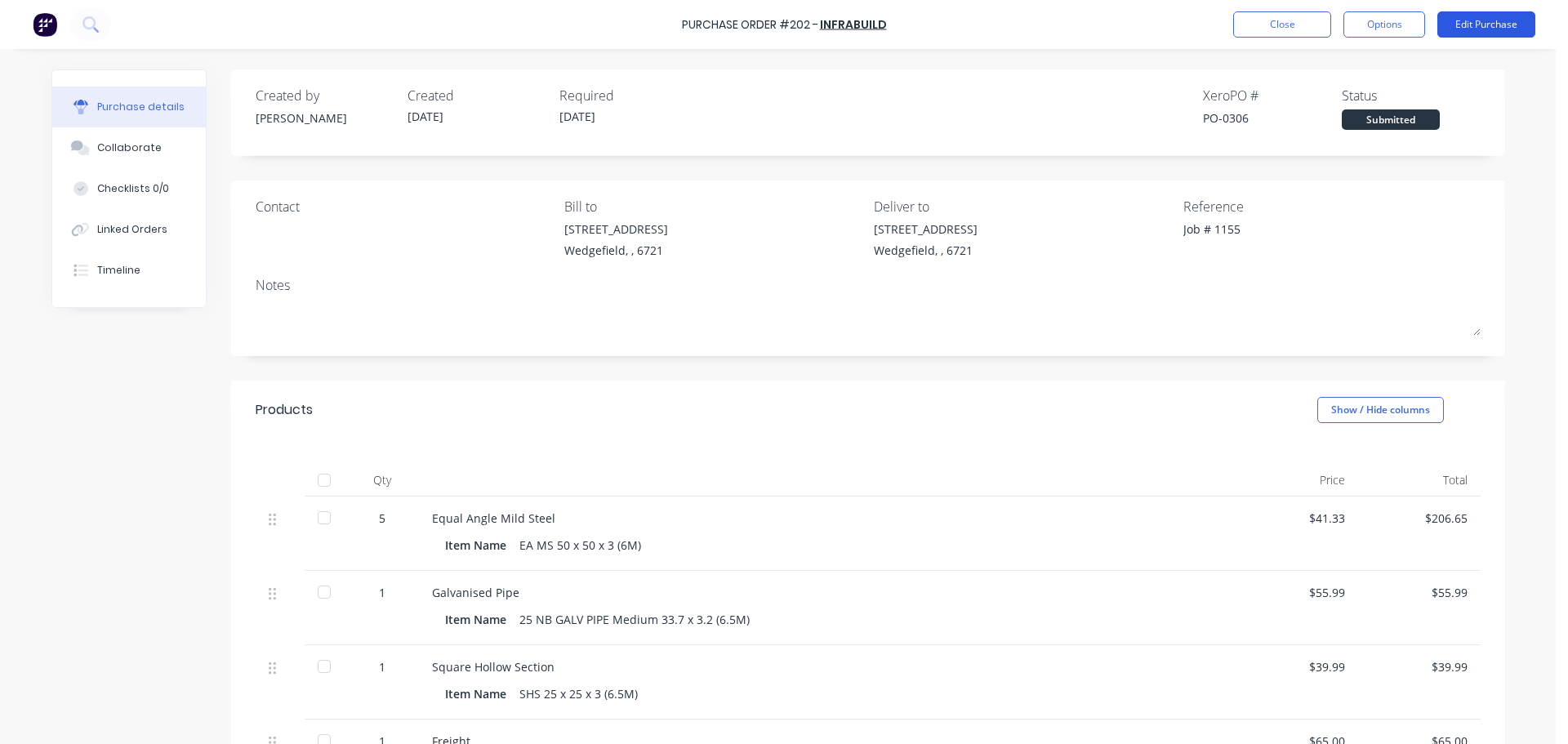
click at [1468, 20] on button "Edit Purchase" at bounding box center [1486, 24] width 98 height 26
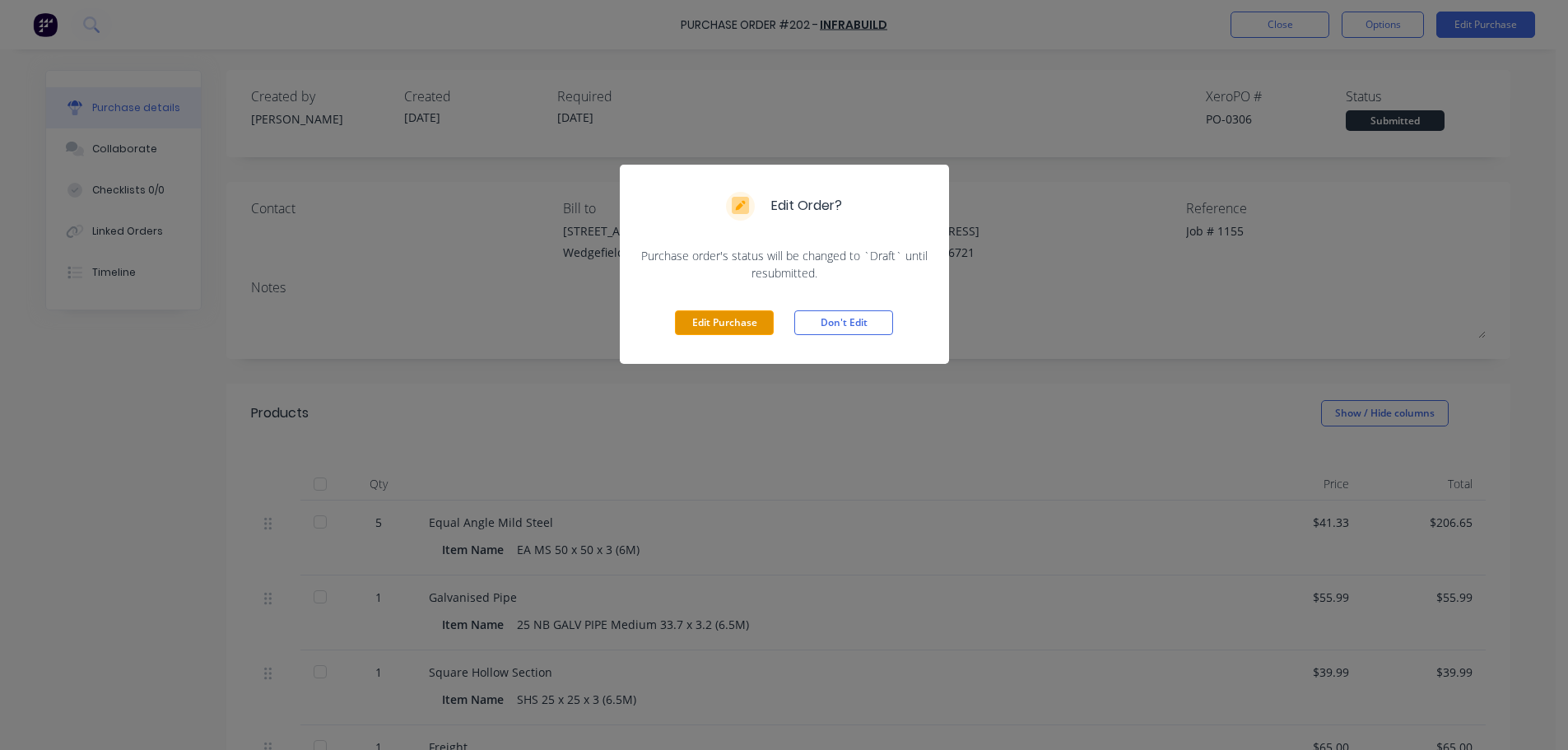
click at [704, 326] on button "Edit Purchase" at bounding box center [725, 323] width 99 height 25
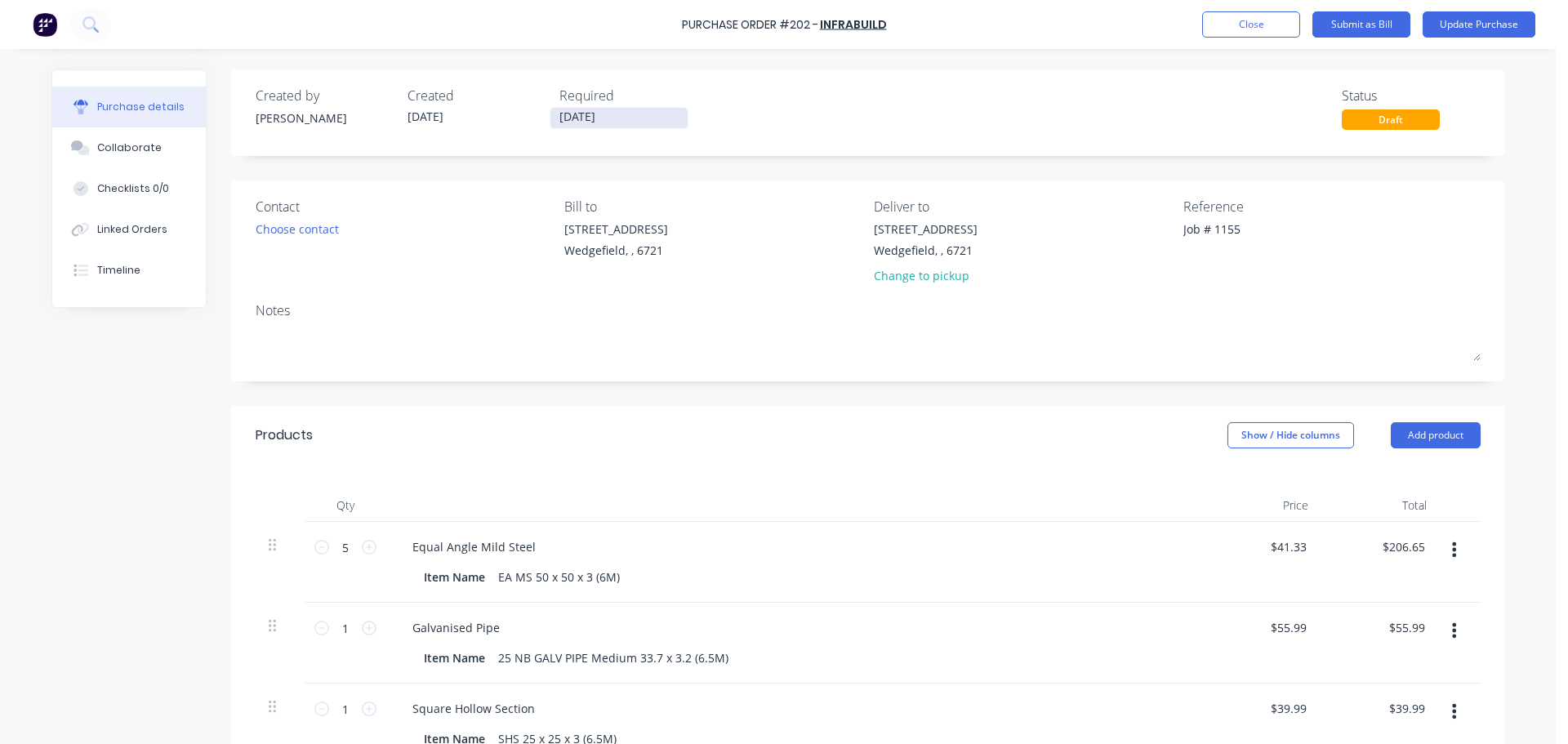
click at [581, 115] on input "03/10/25" at bounding box center [619, 118] width 138 height 21
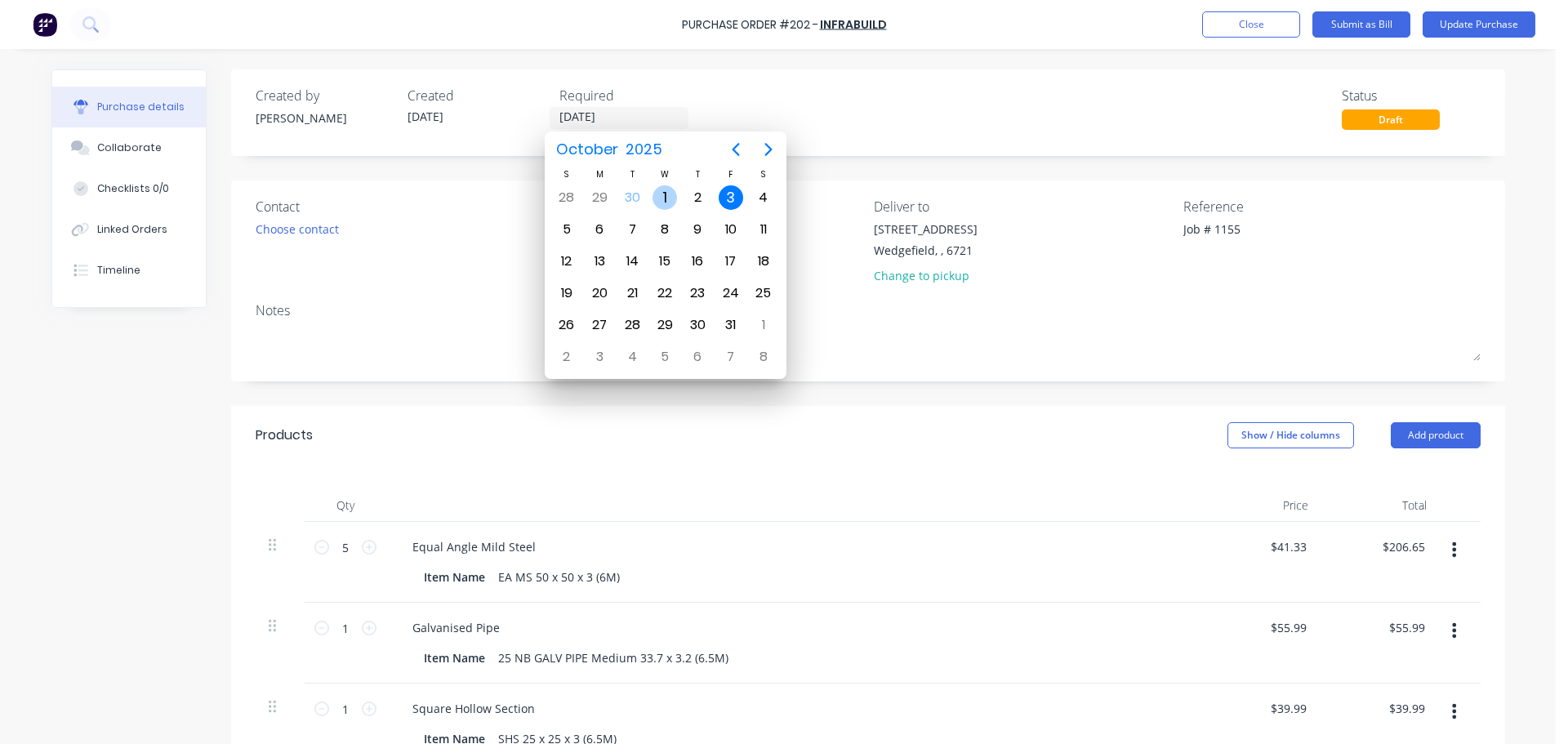
click at [661, 187] on div "1" at bounding box center [665, 198] width 24 height 24
type input "01/10/25"
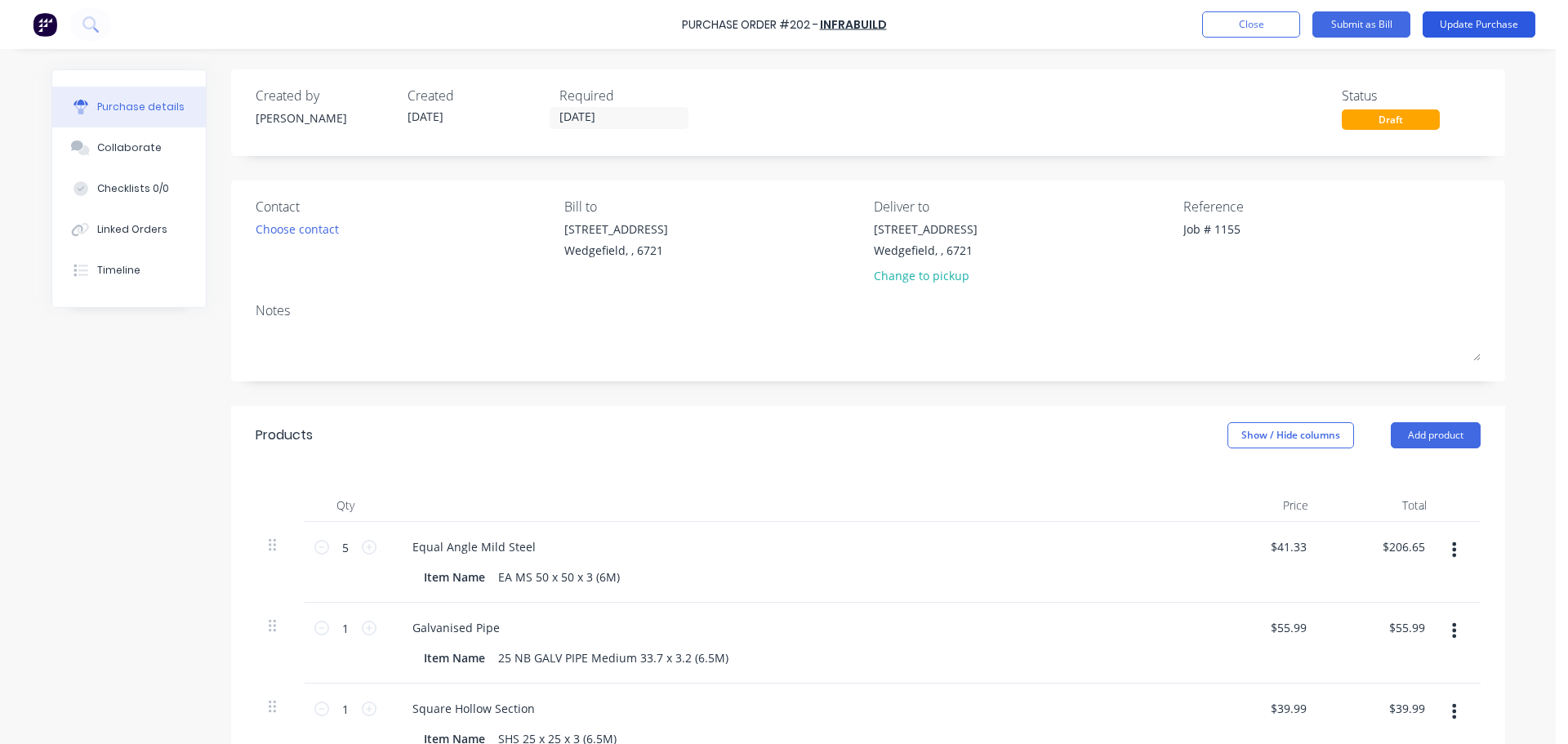
click at [1454, 22] on button "Update Purchase" at bounding box center [1479, 24] width 113 height 26
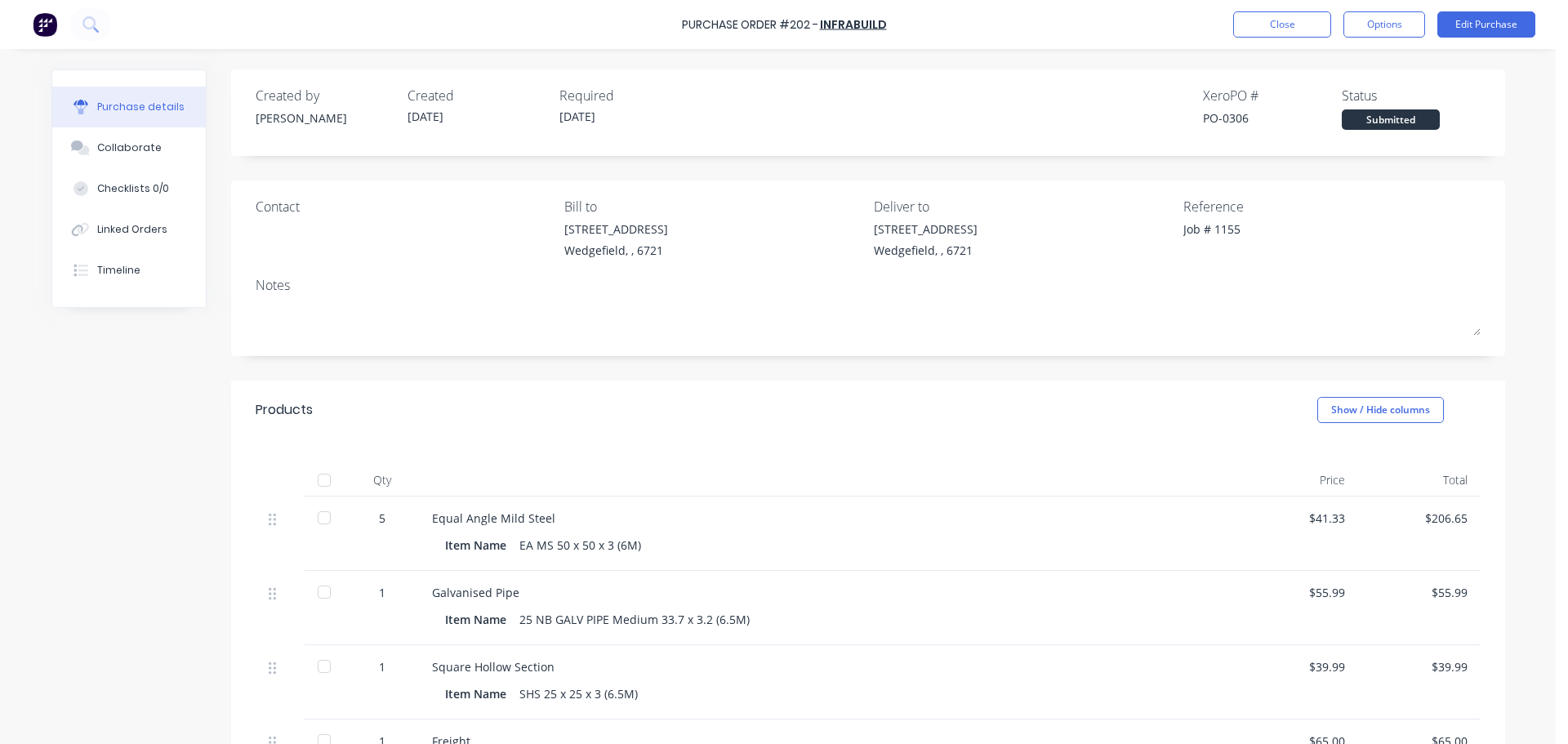
click at [129, 144] on div "Collaborate" at bounding box center [129, 148] width 64 height 15
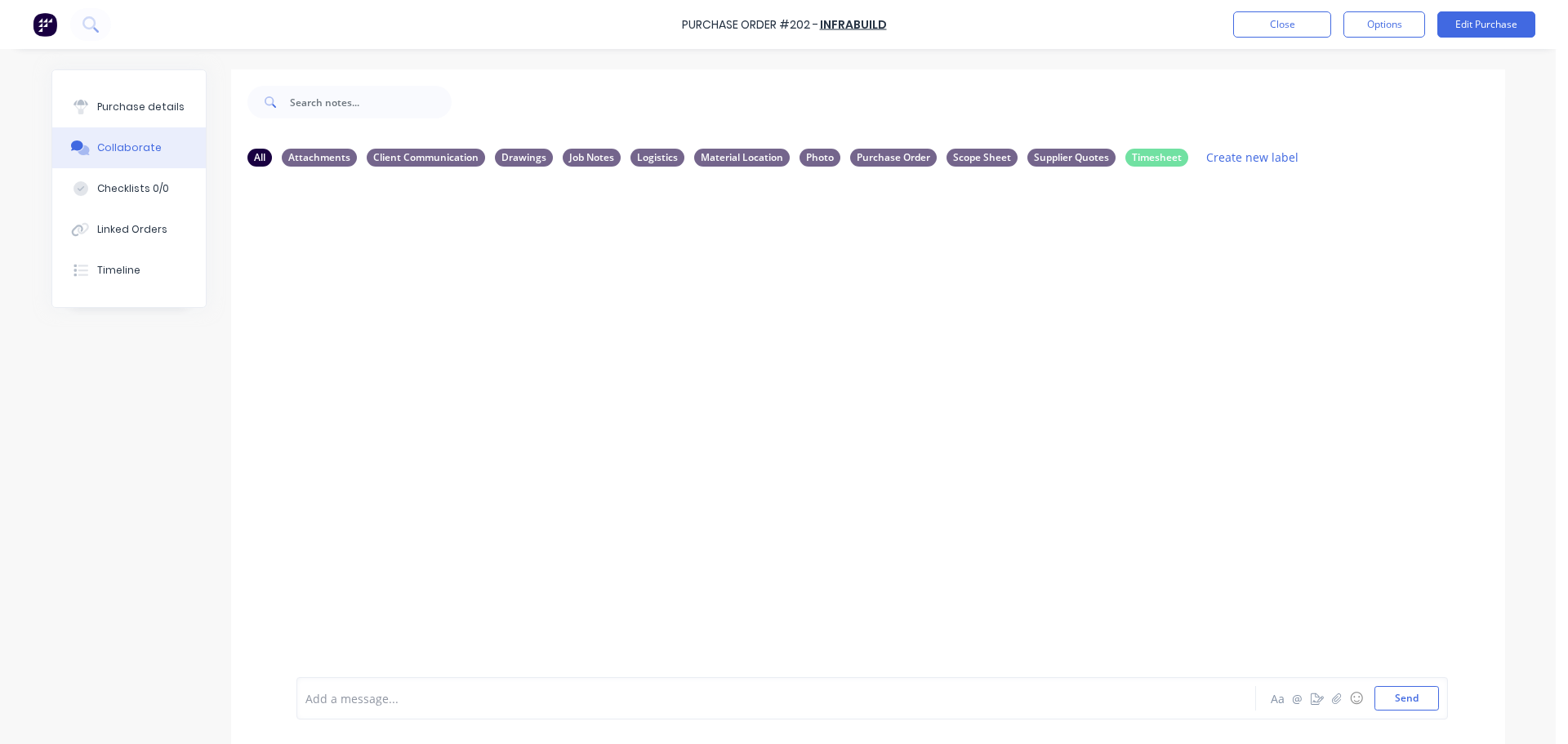
click at [377, 702] on div at bounding box center [730, 698] width 849 height 17
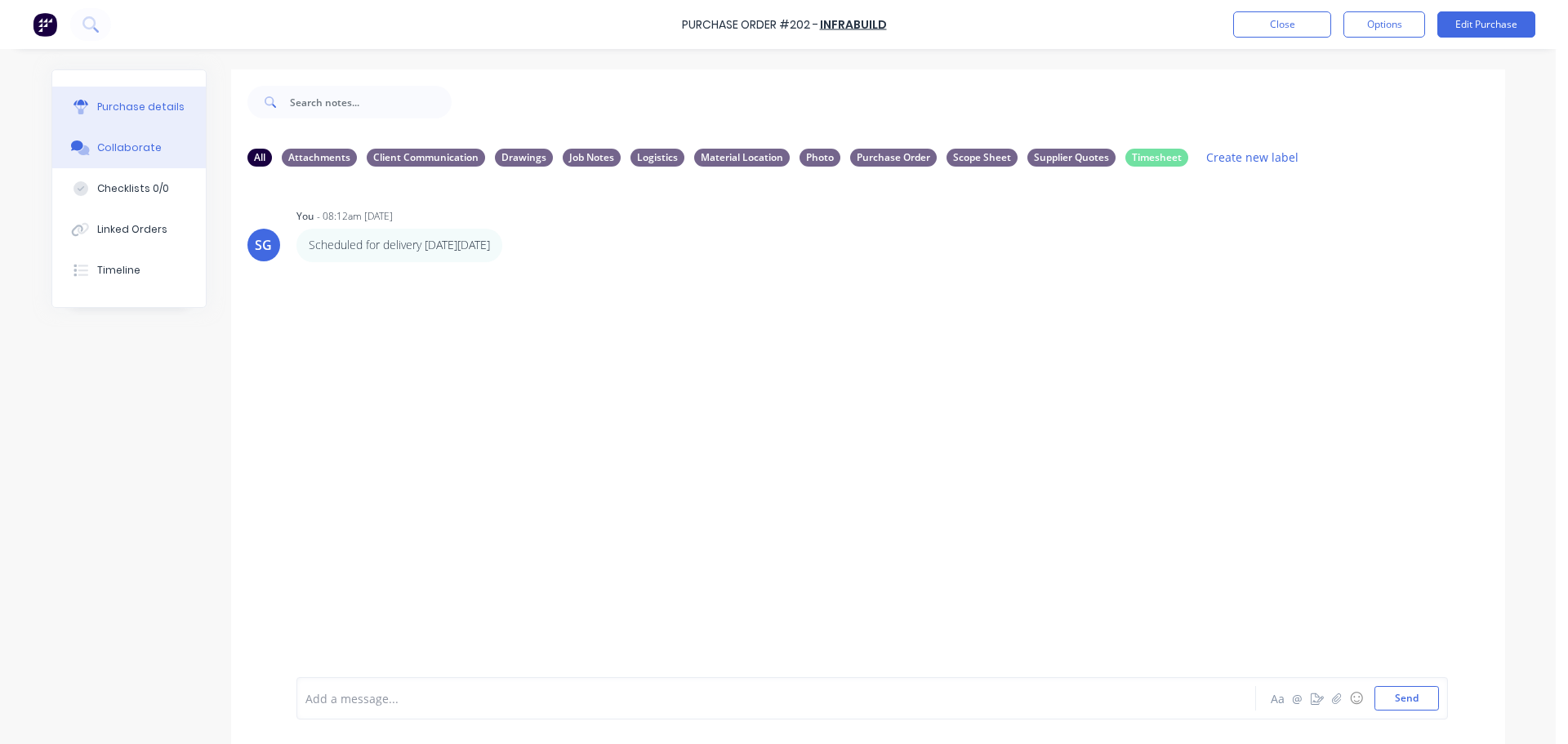
click at [81, 113] on icon at bounding box center [81, 107] width 15 height 15
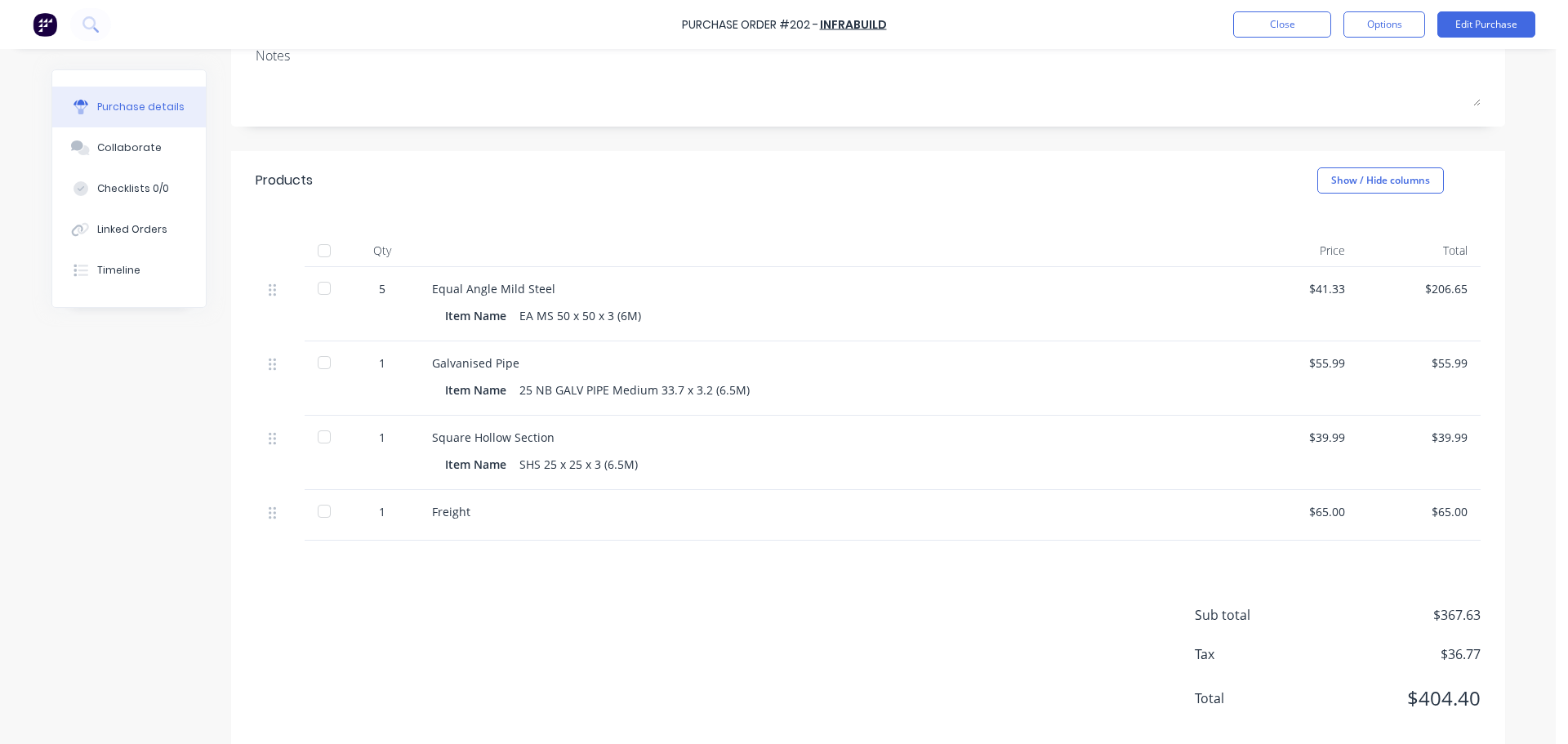
scroll to position [259, 0]
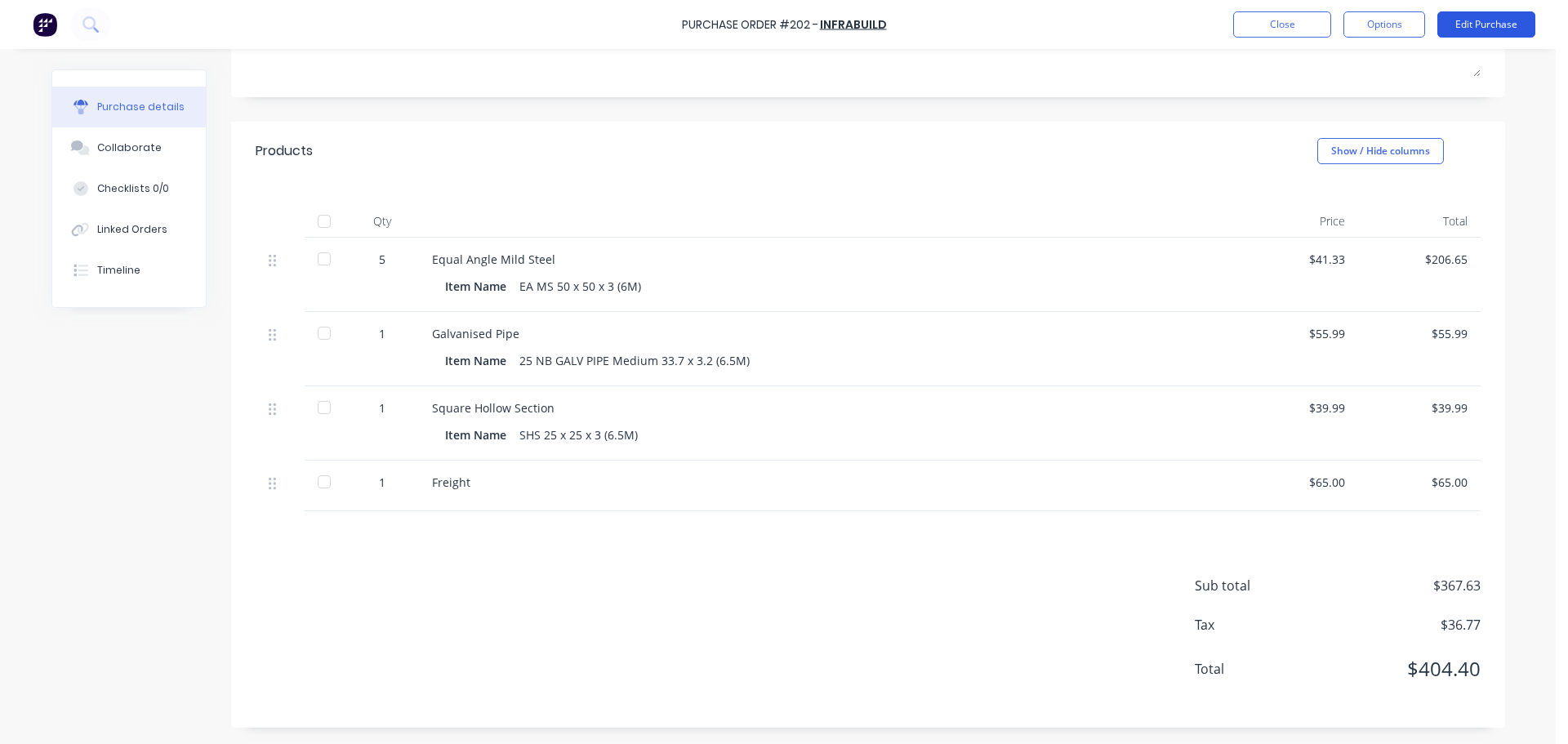
click at [1473, 21] on button "Edit Purchase" at bounding box center [1486, 24] width 98 height 26
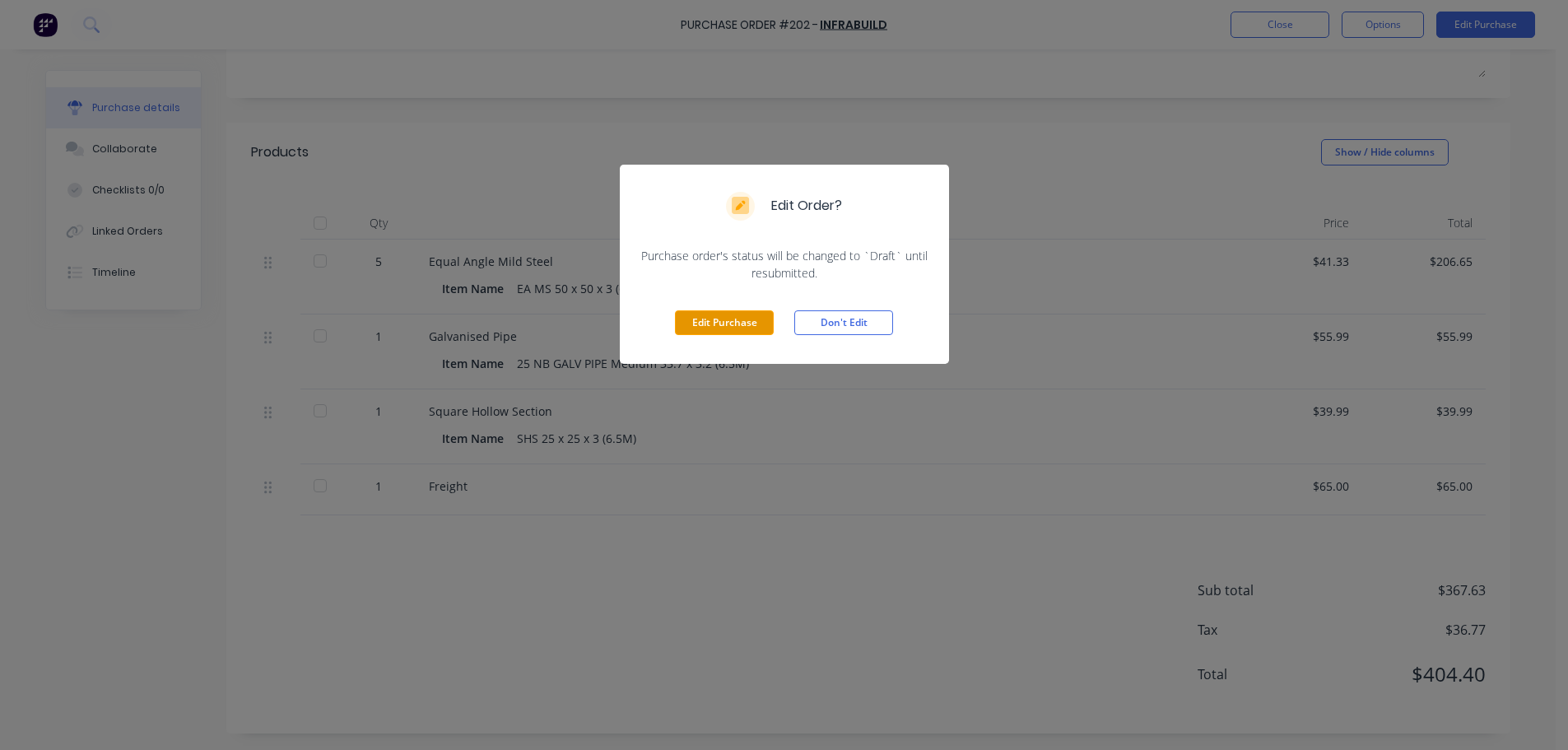
click at [732, 326] on button "Edit Purchase" at bounding box center [725, 323] width 99 height 25
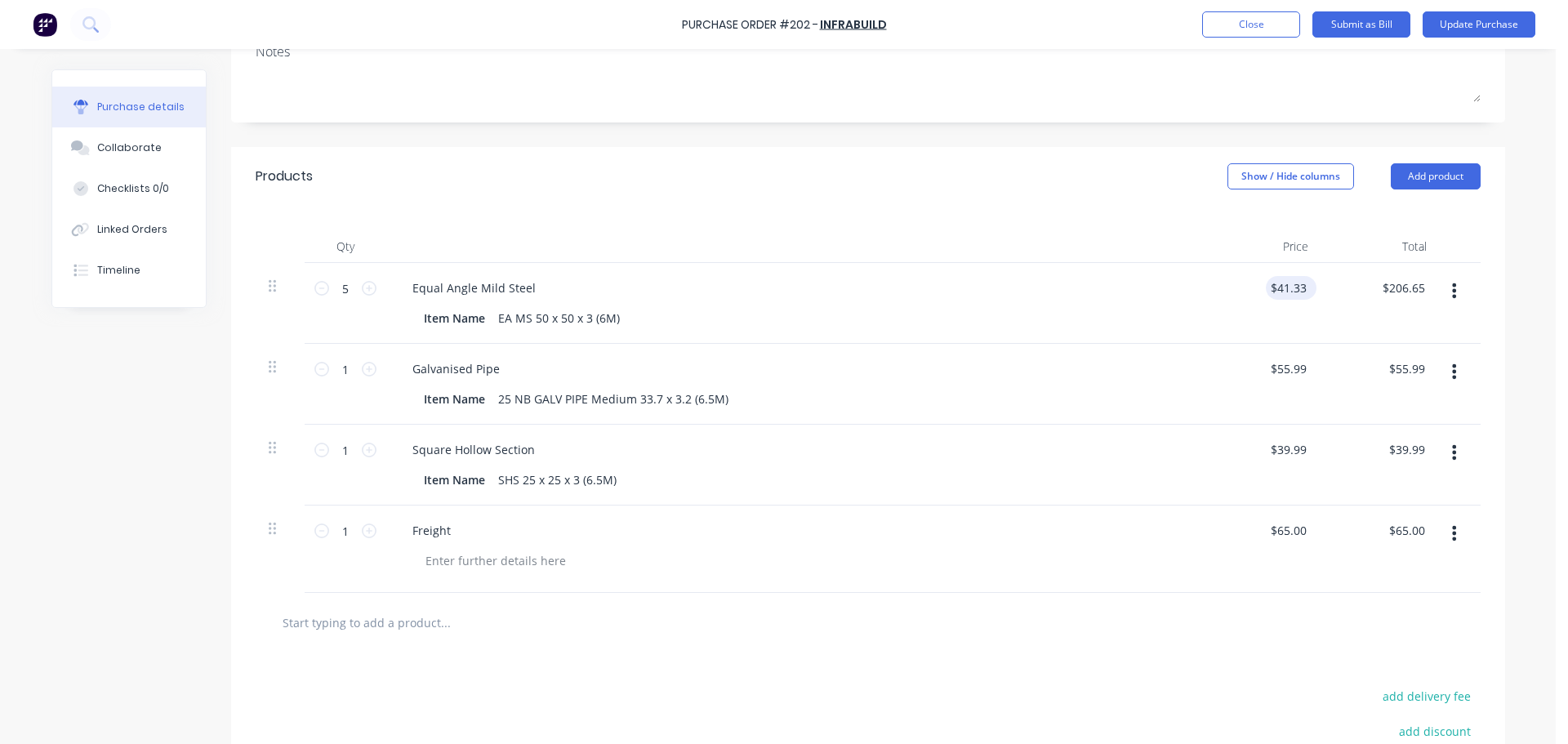
click at [1307, 291] on div "$41.33 $41.33" at bounding box center [1291, 287] width 51 height 24
drag, startPoint x: 1303, startPoint y: 290, endPoint x: 1282, endPoint y: 287, distance: 21.2
click at [1282, 287] on div "$41.33 $41.33" at bounding box center [1287, 287] width 44 height 24
click at [1297, 286] on input "41.33" at bounding box center [1287, 287] width 44 height 24
click at [1297, 286] on input "41.33" at bounding box center [1291, 287] width 38 height 24
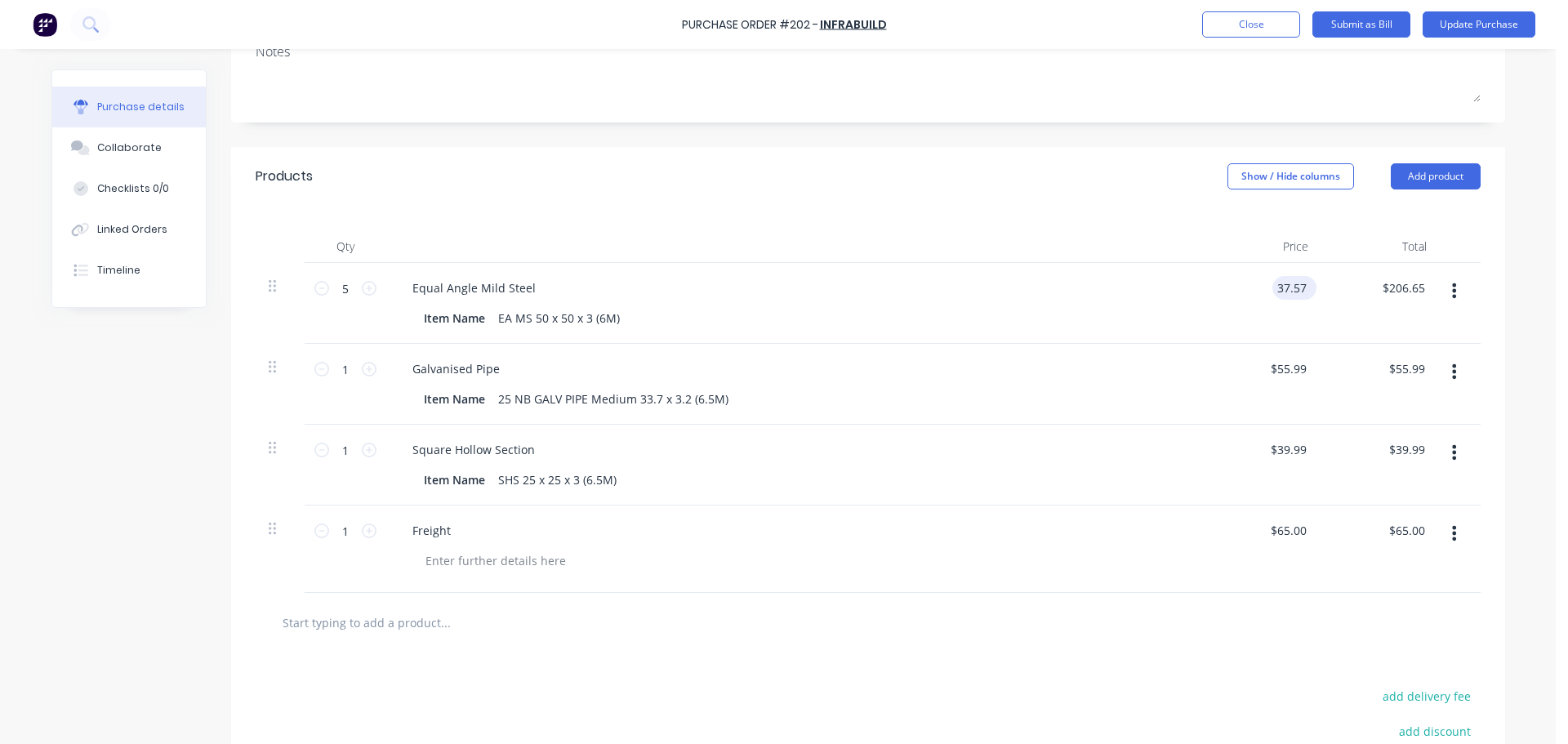
type input "37.57"
type input "187.85"
type input "$37.57"
type input "$187.85"
click at [1279, 371] on input "55.99" at bounding box center [1291, 368] width 38 height 24
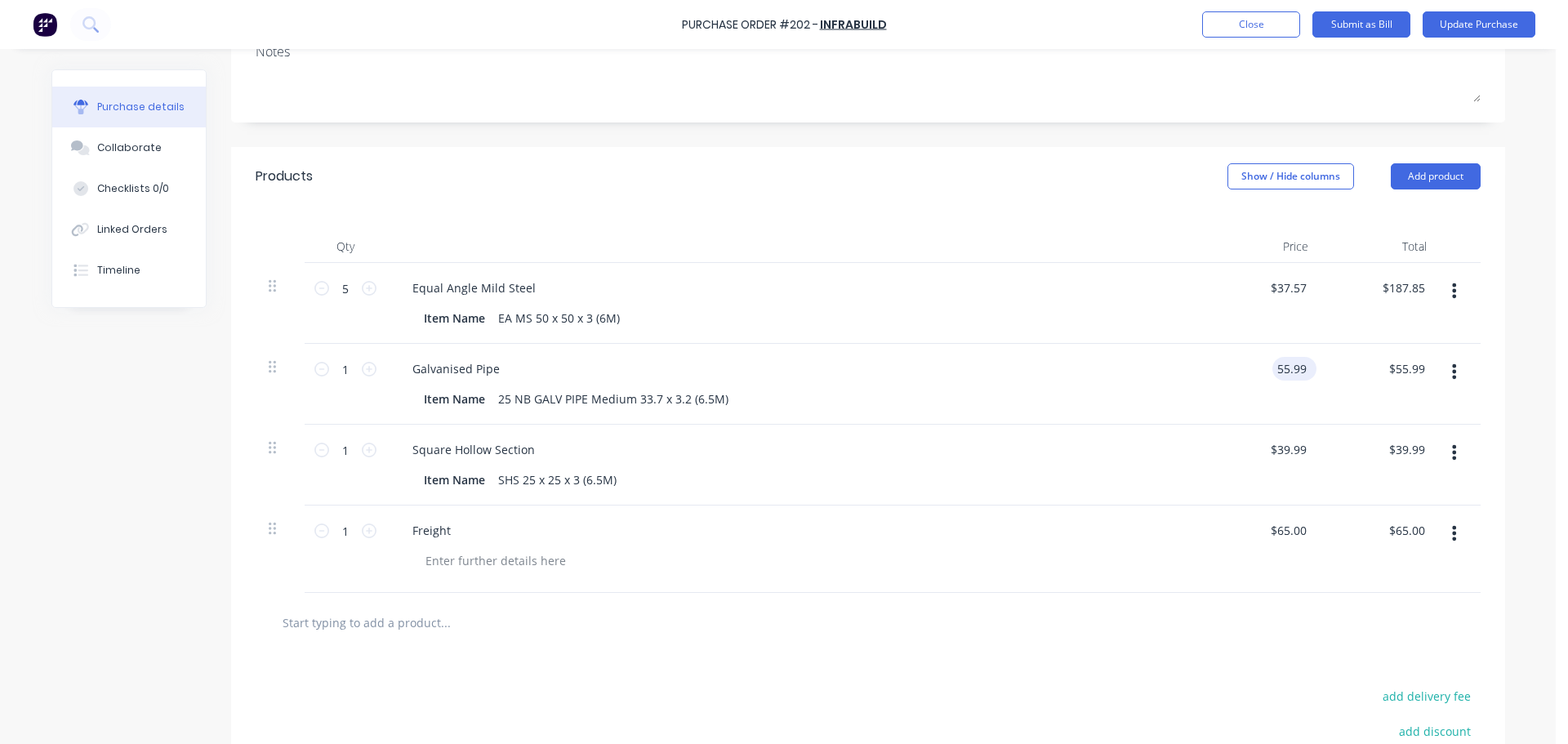
click at [1279, 371] on input "55.99" at bounding box center [1291, 368] width 38 height 24
type input "$50.90"
click at [1283, 445] on input "39.99" at bounding box center [1287, 449] width 44 height 24
click at [1283, 445] on input "39.99" at bounding box center [1291, 449] width 38 height 24
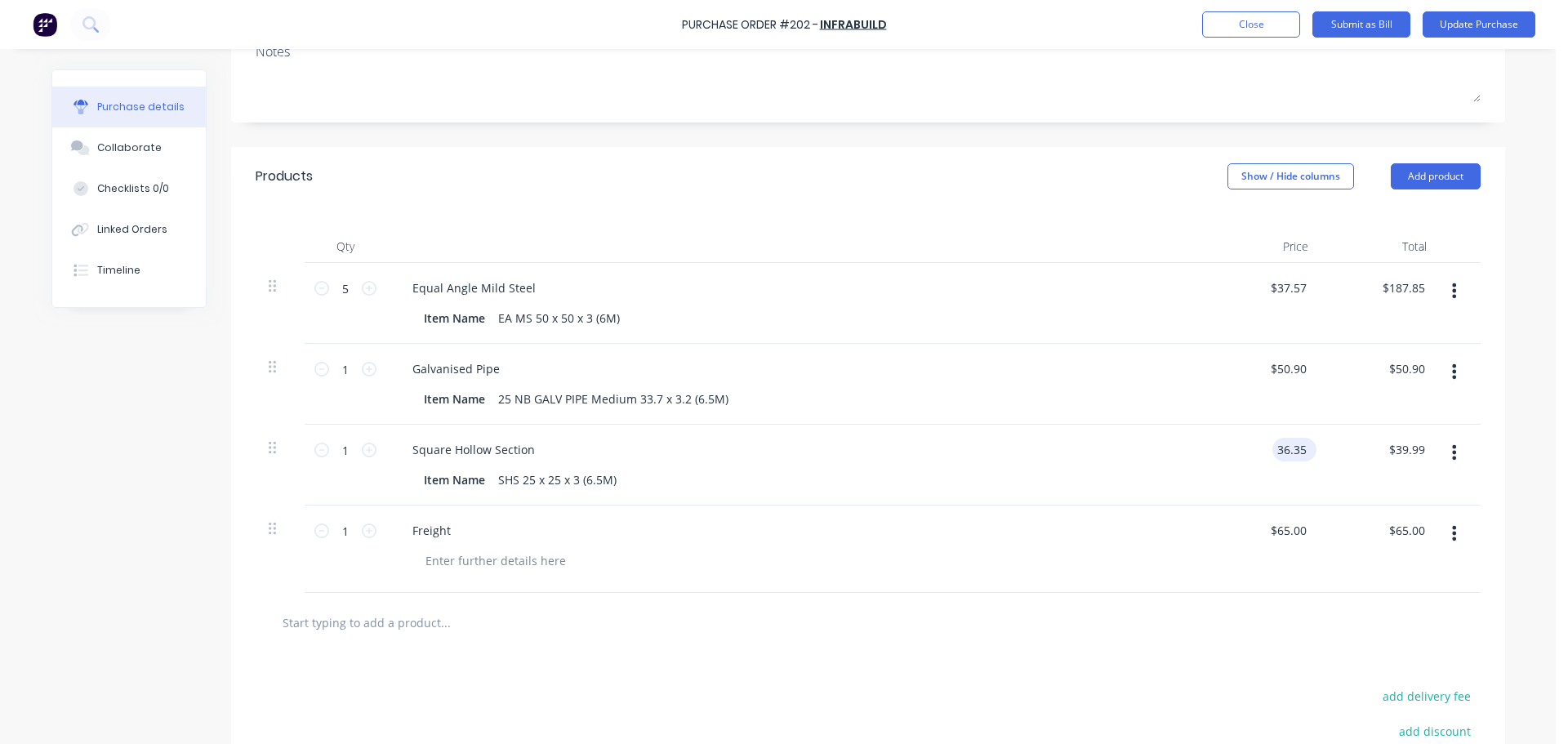
type input "$36.35"
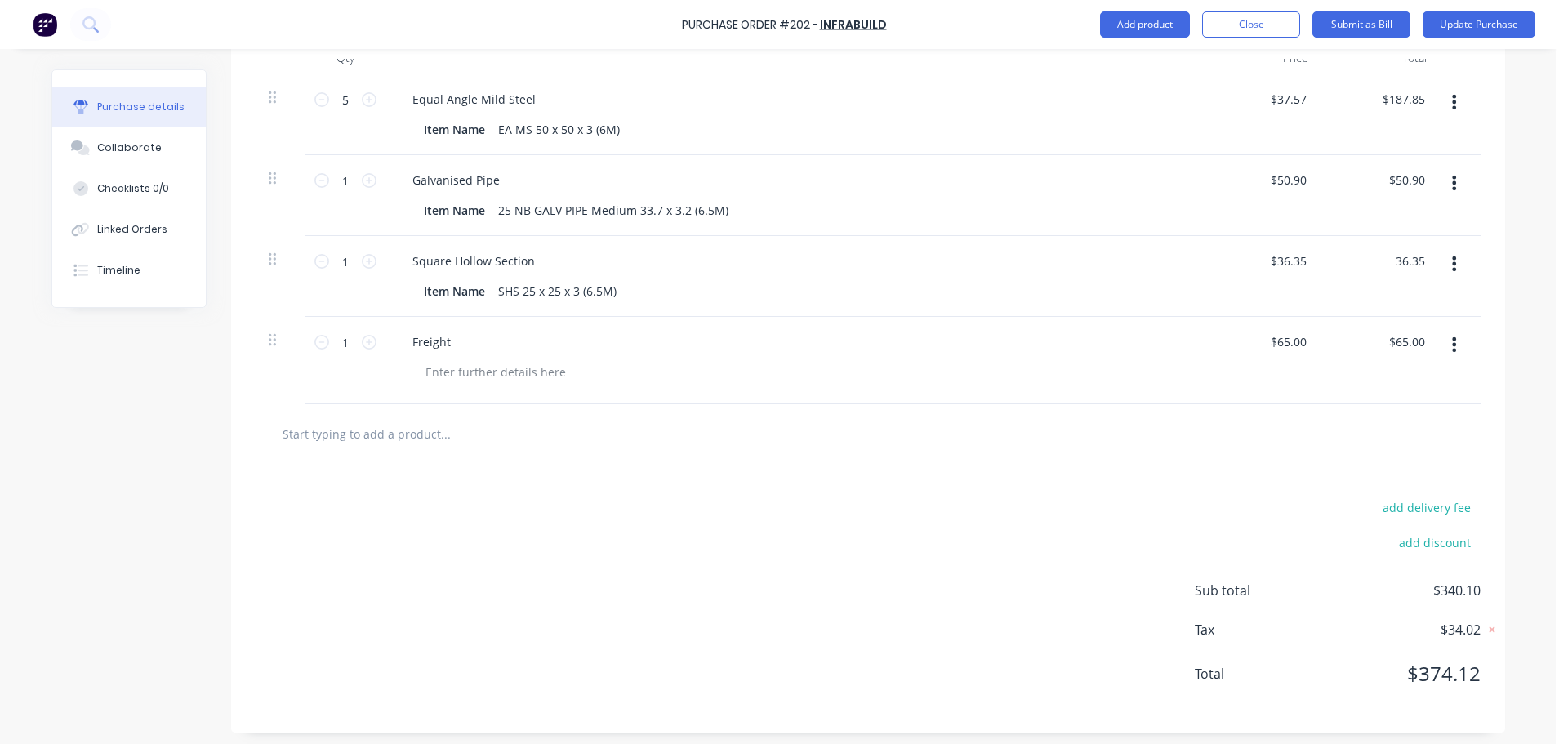
scroll to position [452, 0]
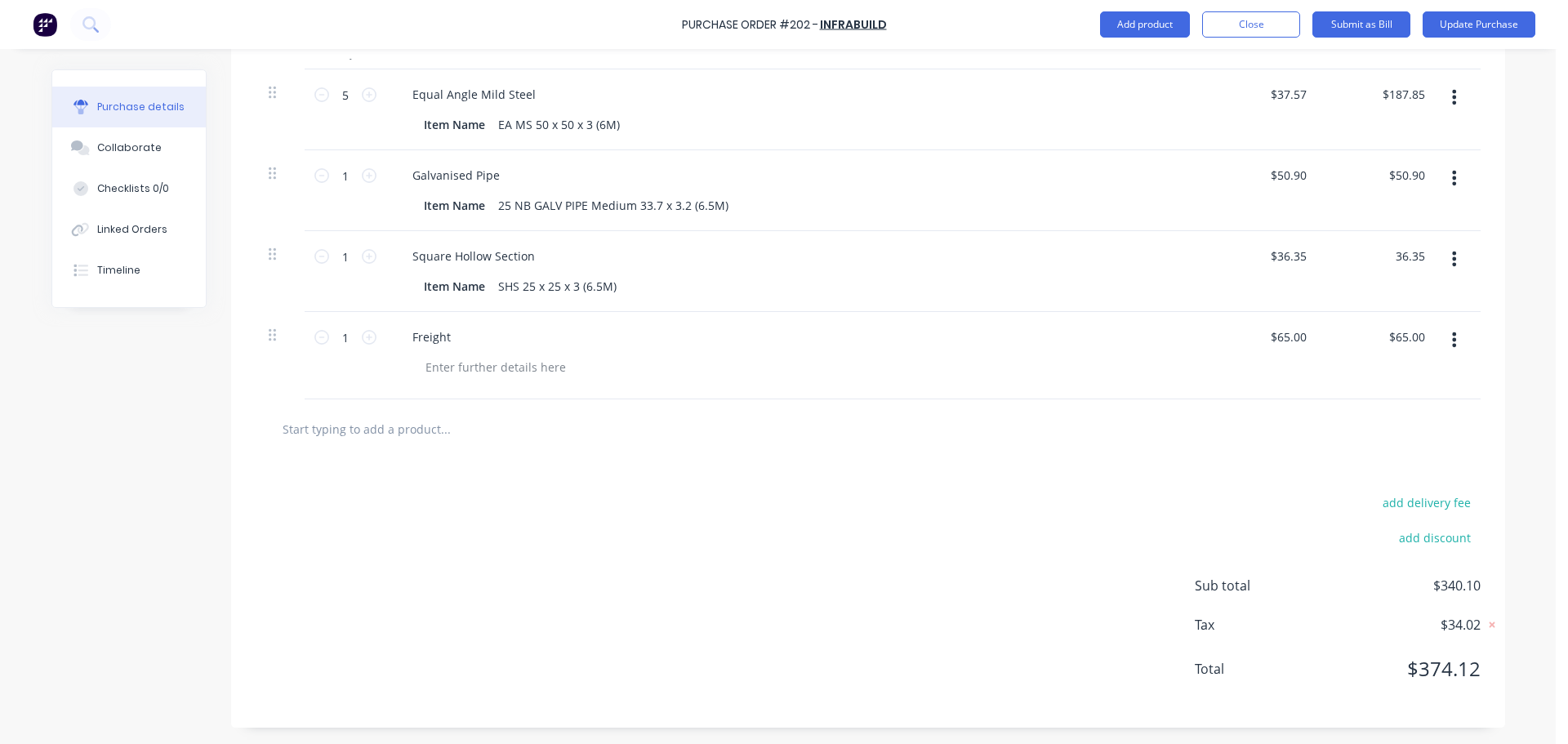
type input "$36.35"
click at [1452, 341] on icon "button" at bounding box center [1454, 340] width 4 height 15
click at [1364, 484] on button "Delete" at bounding box center [1404, 480] width 139 height 33
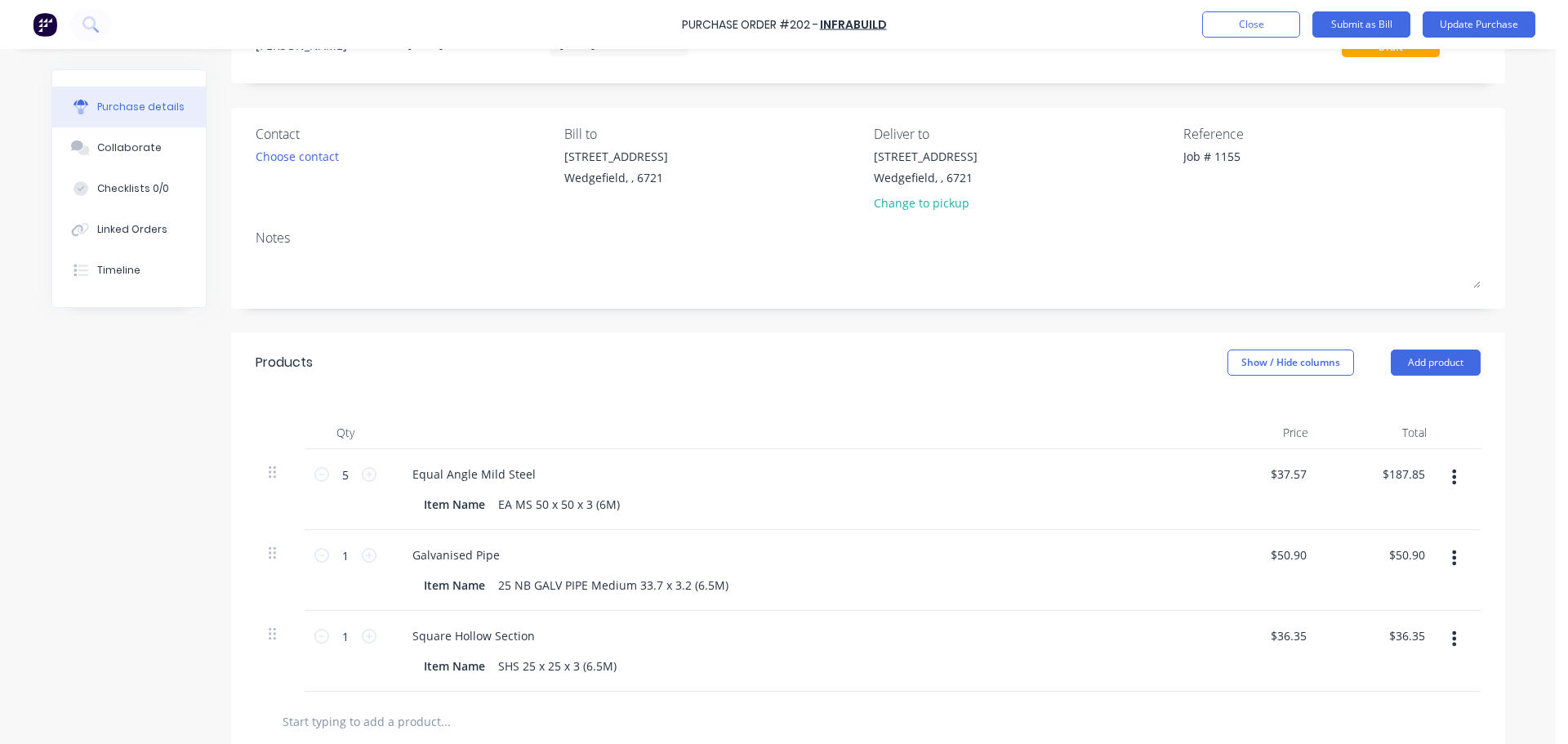
scroll to position [39, 0]
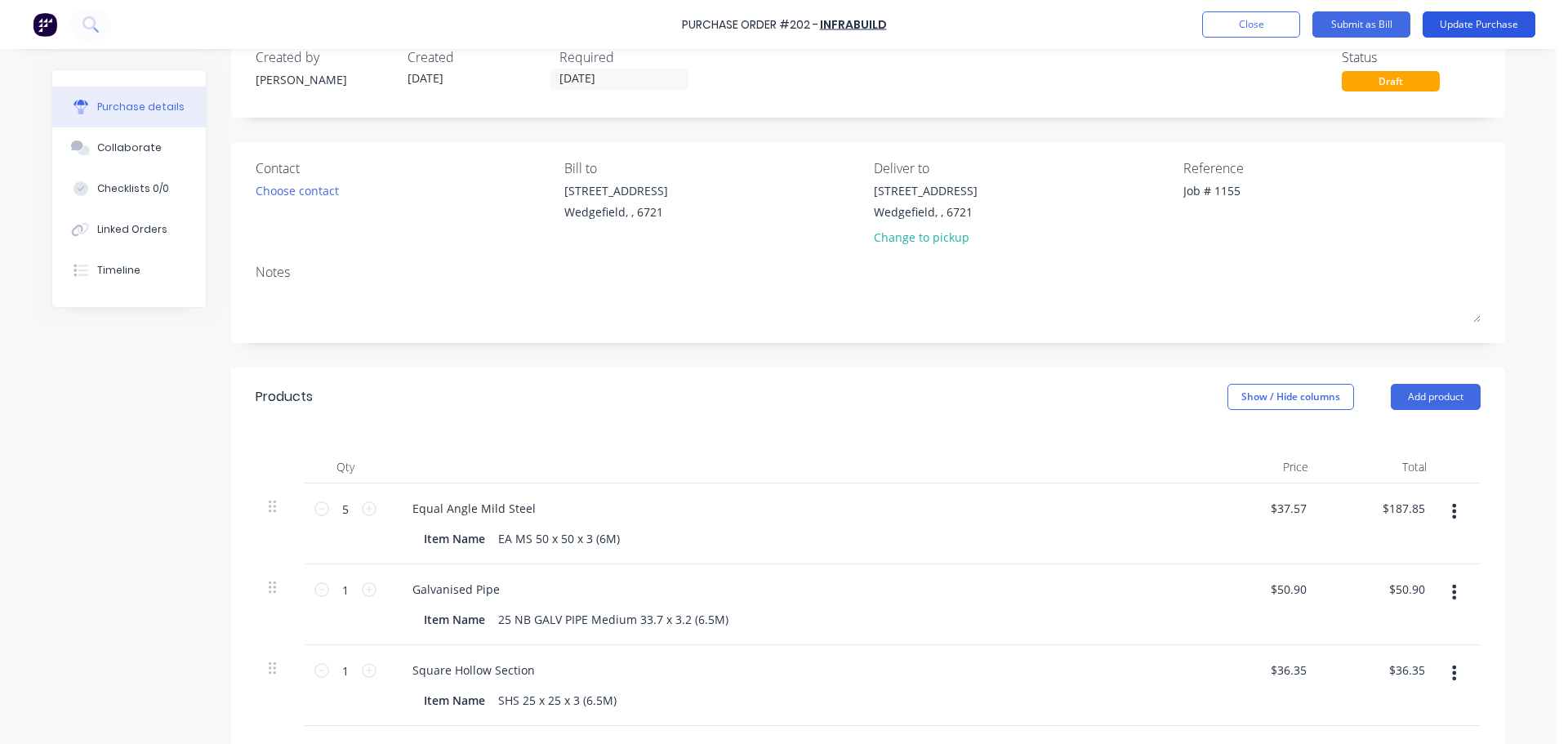
click at [1492, 22] on button "Update Purchase" at bounding box center [1479, 24] width 113 height 26
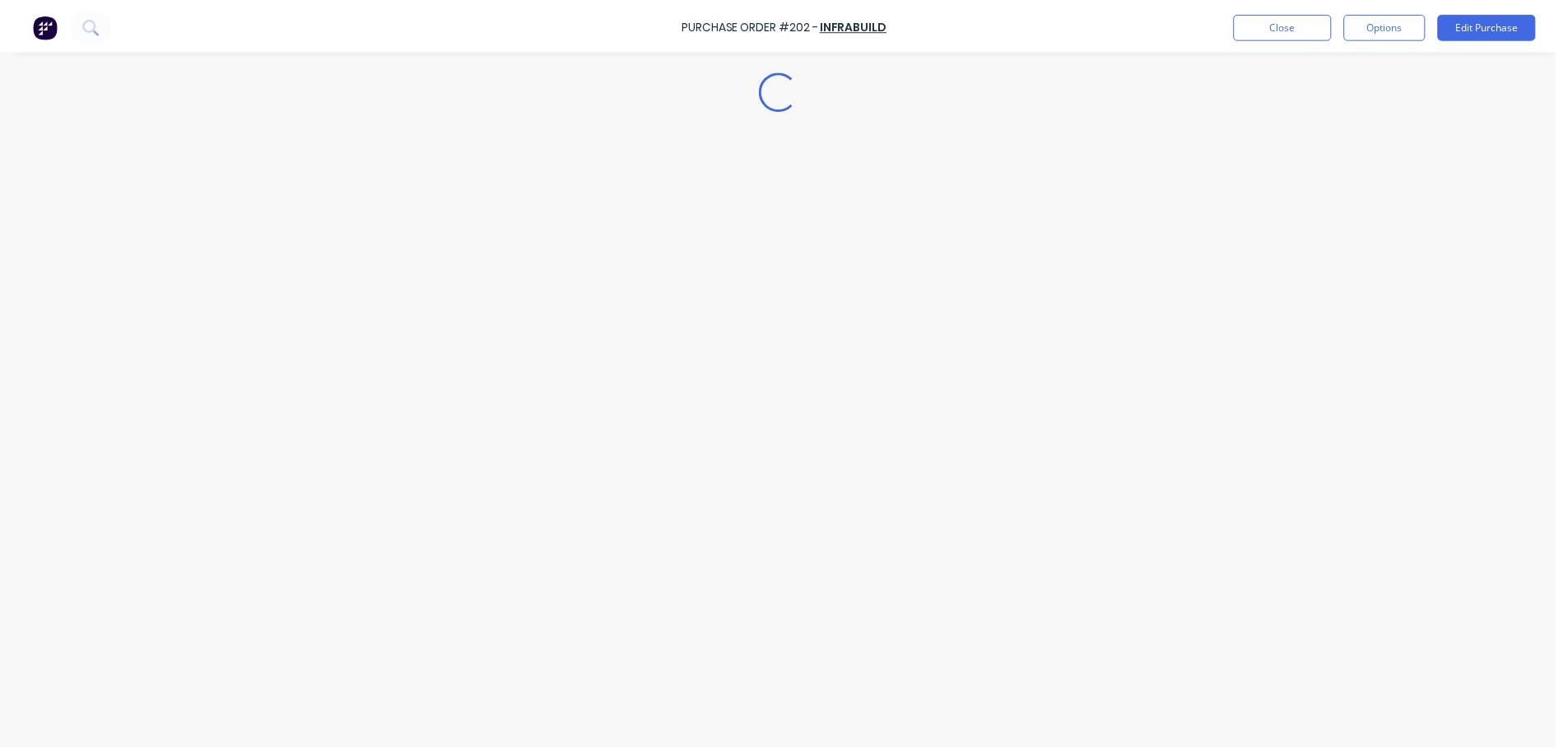
scroll to position [0, 0]
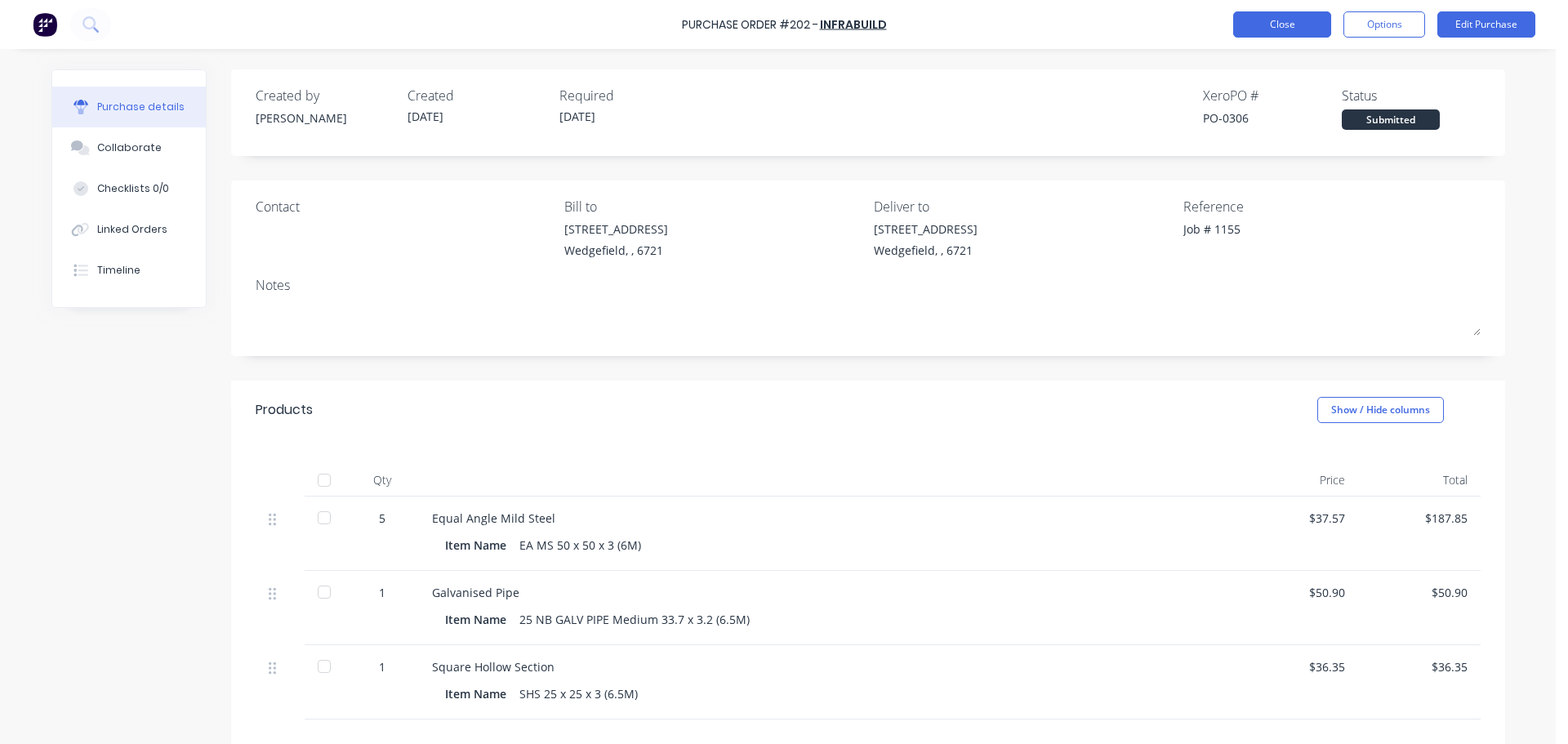
click at [1266, 24] on button "Close" at bounding box center [1282, 24] width 98 height 26
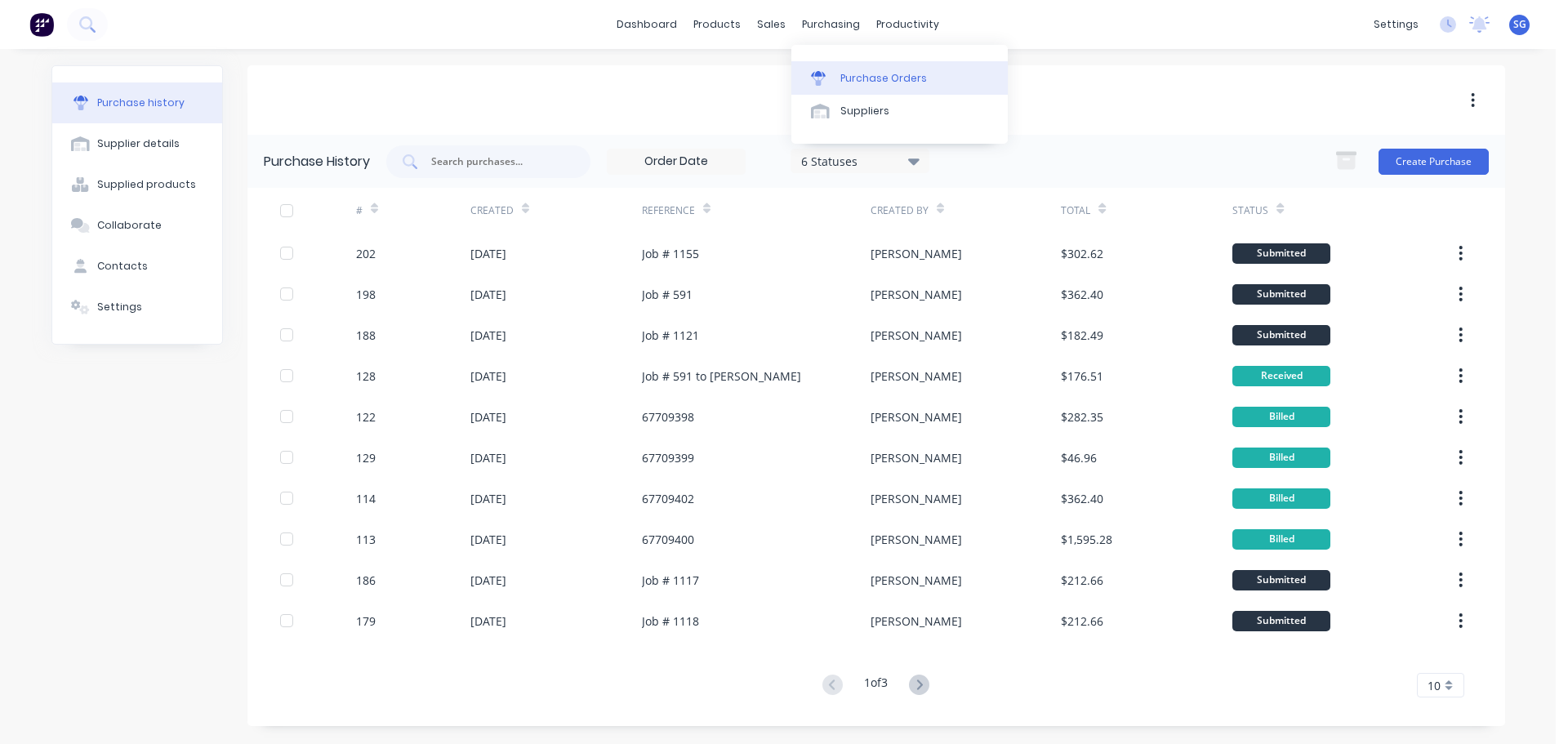
click at [845, 83] on div "Purchase Orders" at bounding box center [884, 78] width 87 height 15
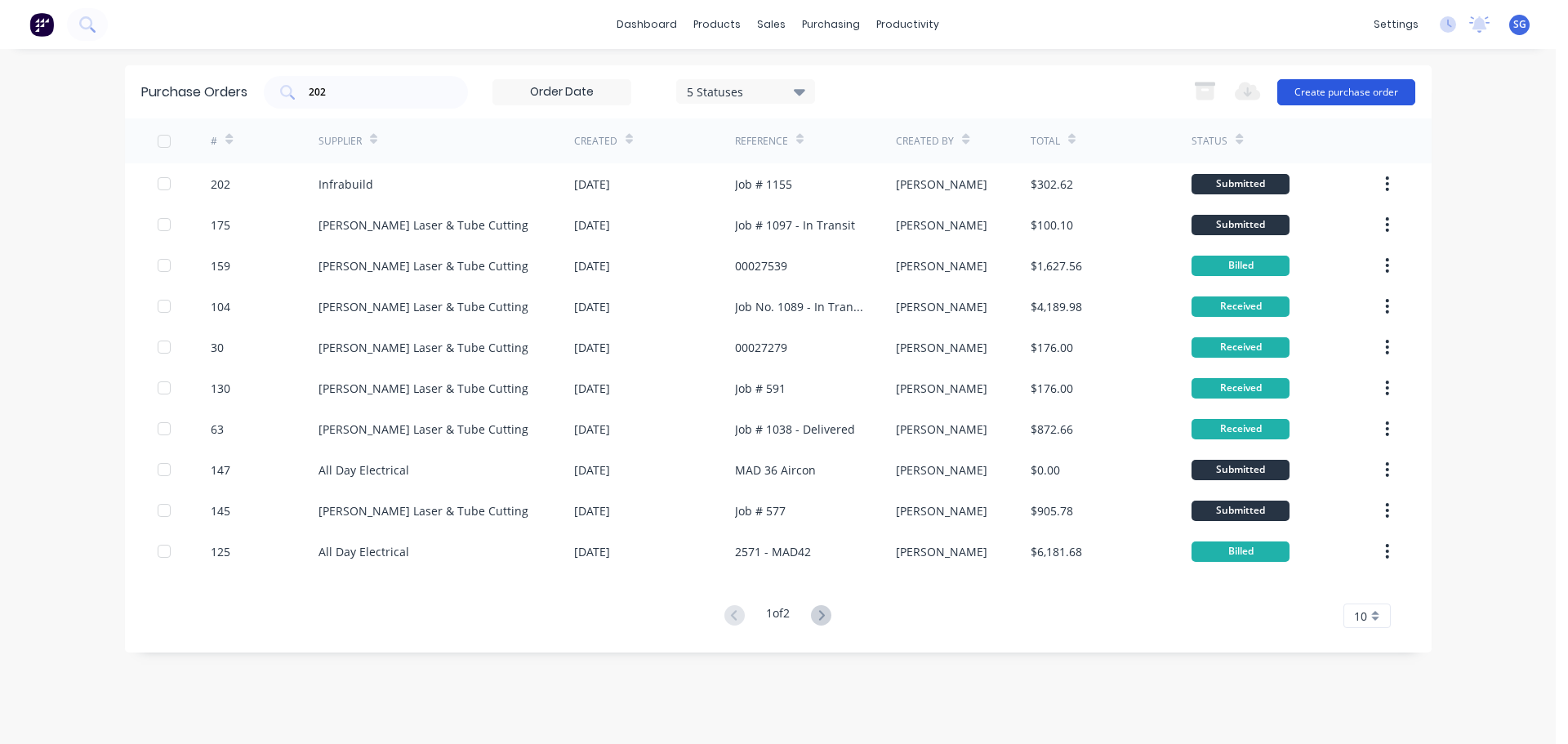
click at [1341, 88] on button "Create purchase order" at bounding box center [1347, 92] width 138 height 26
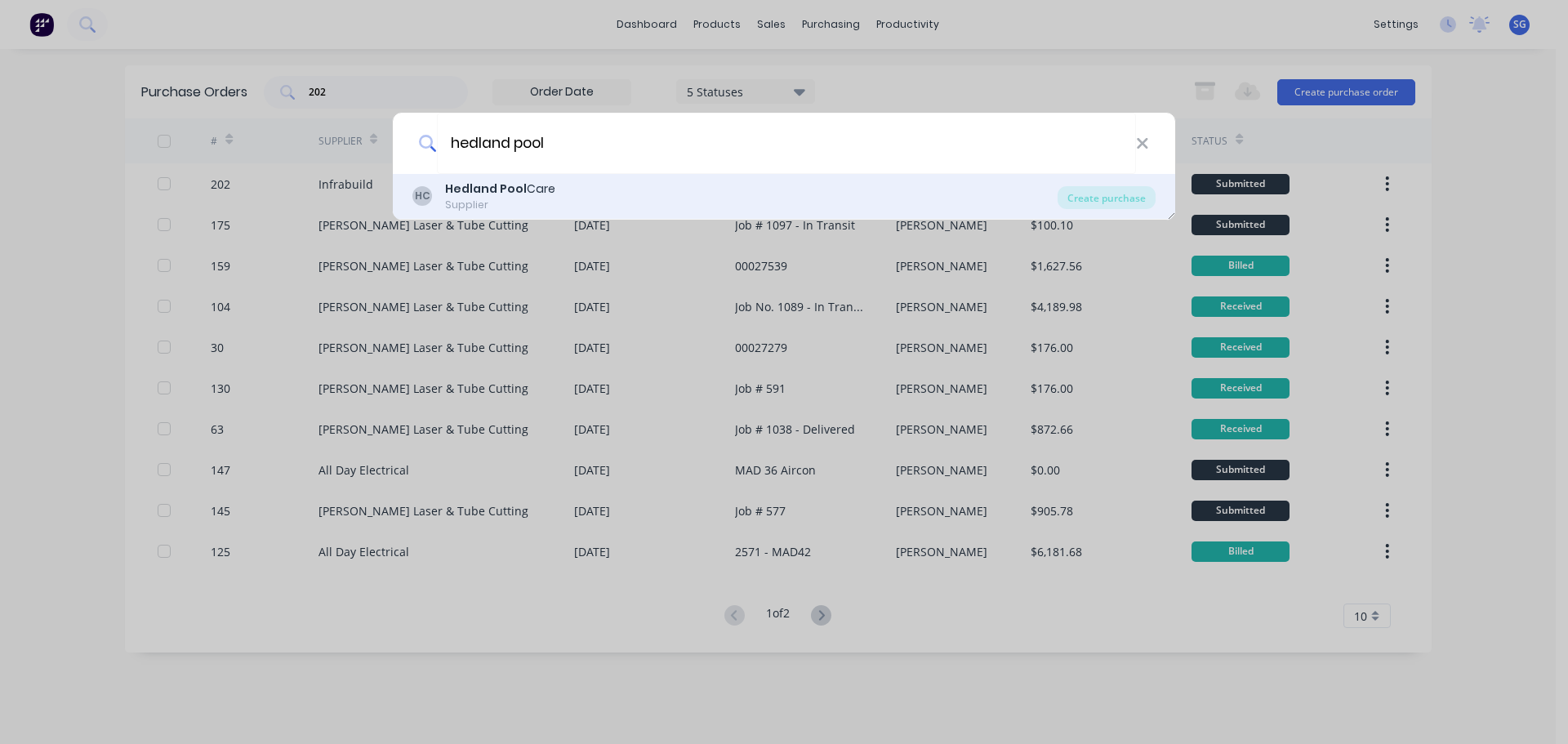
type input "hedland pool"
click at [494, 202] on div "Supplier" at bounding box center [499, 205] width 110 height 15
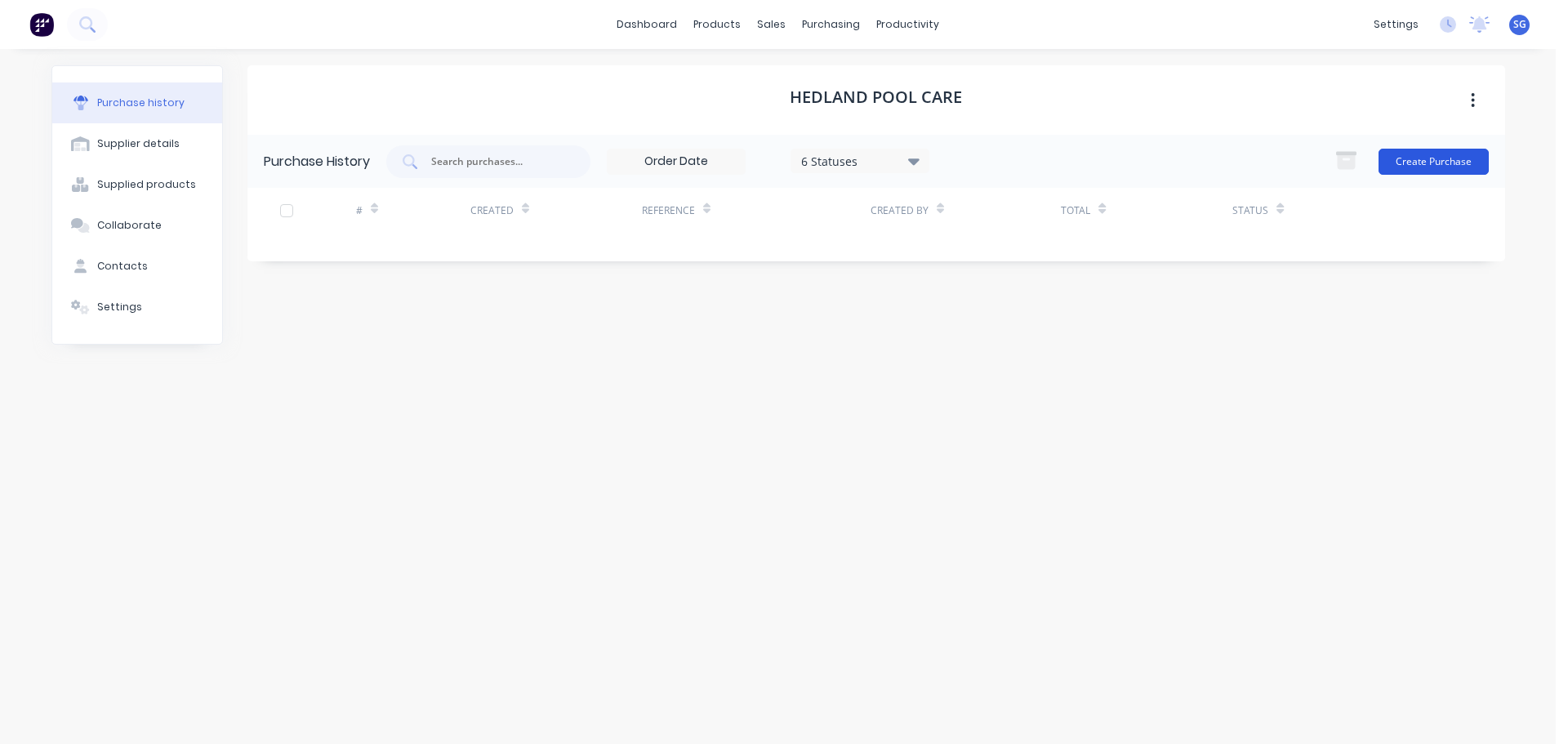
click at [1422, 158] on button "Create Purchase" at bounding box center [1433, 162] width 110 height 26
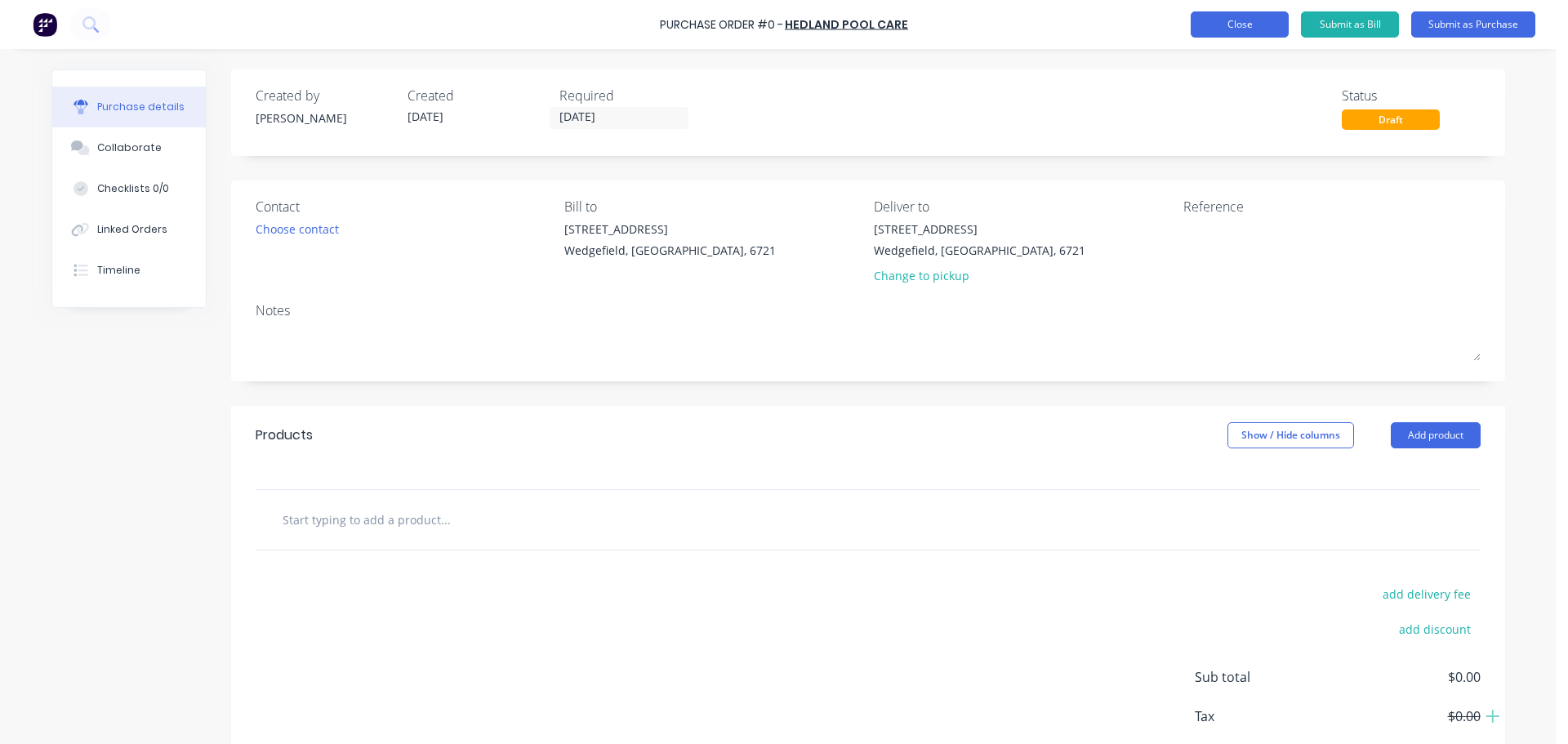
click at [1212, 16] on button "Close" at bounding box center [1240, 24] width 98 height 26
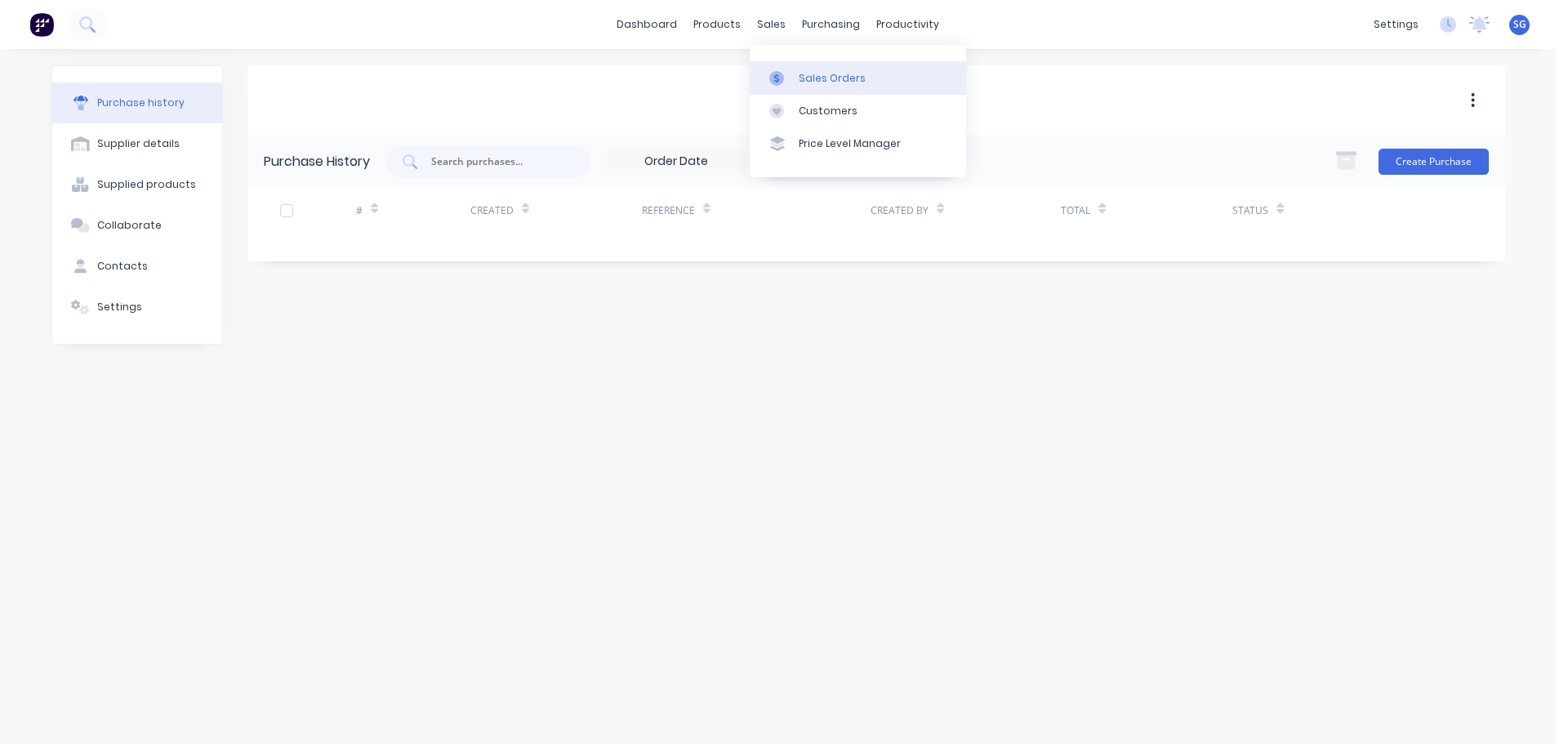
click at [818, 77] on div "Sales Orders" at bounding box center [832, 78] width 67 height 15
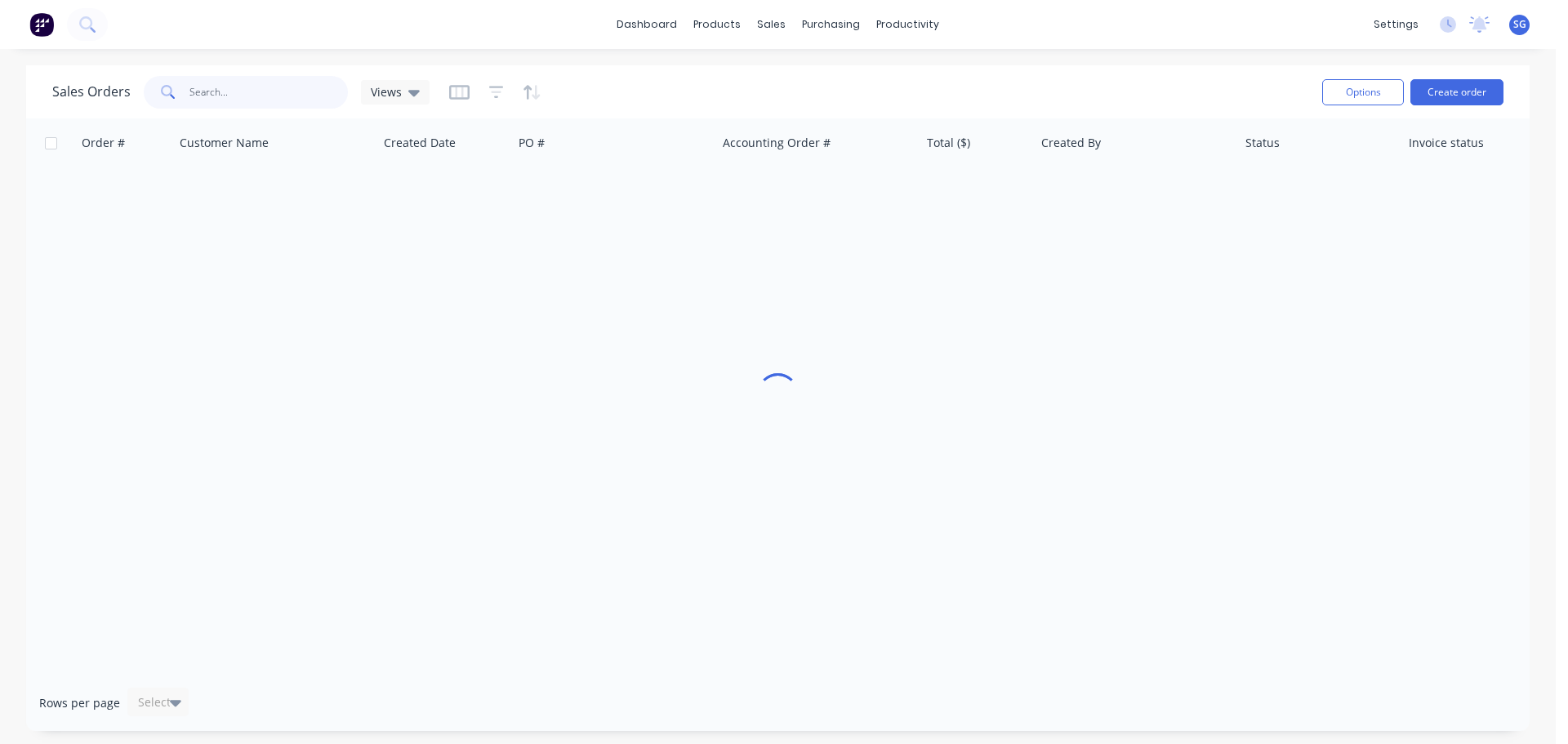
click at [250, 93] on input "text" at bounding box center [269, 92] width 159 height 33
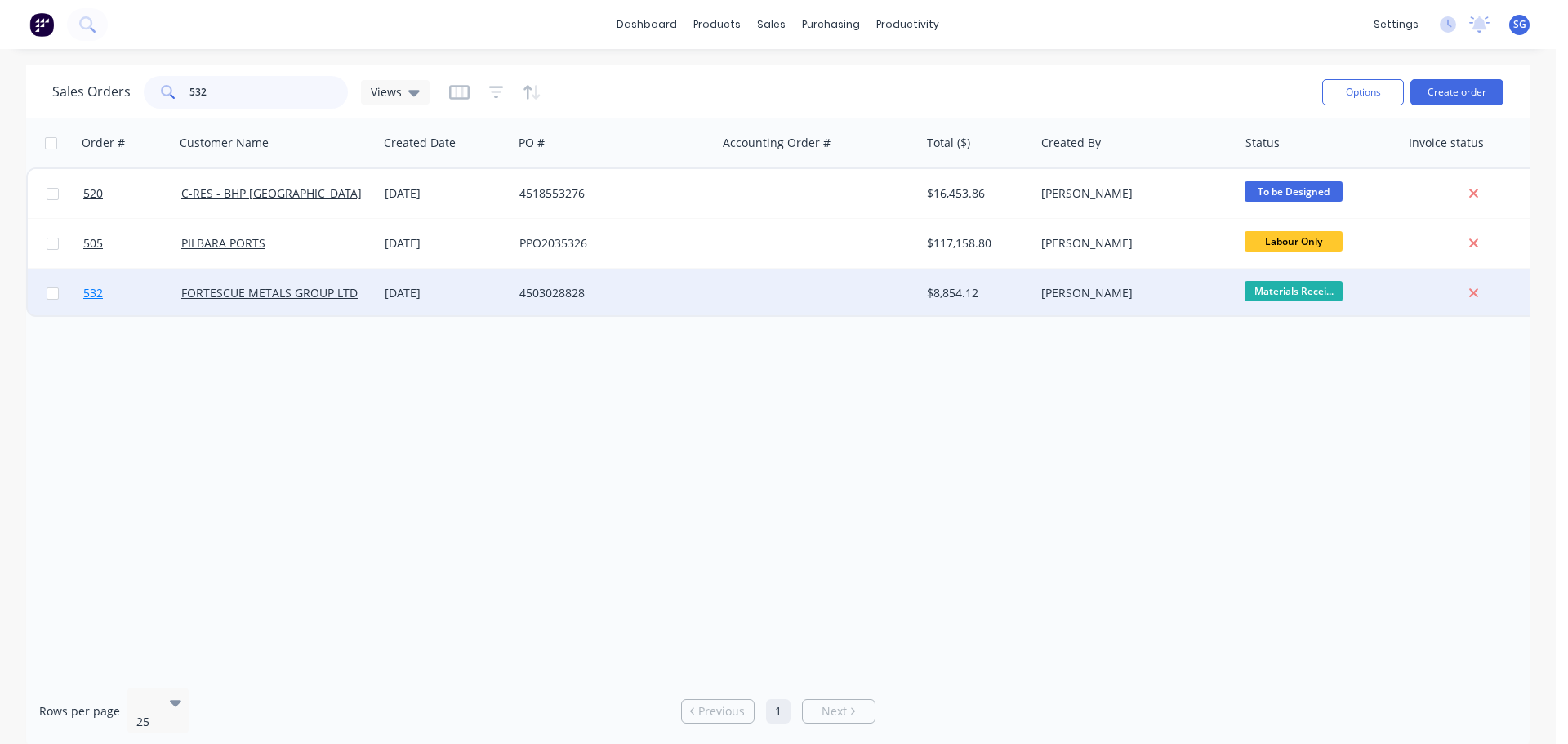
type input "532"
click at [97, 291] on span "532" at bounding box center [92, 292] width 20 height 16
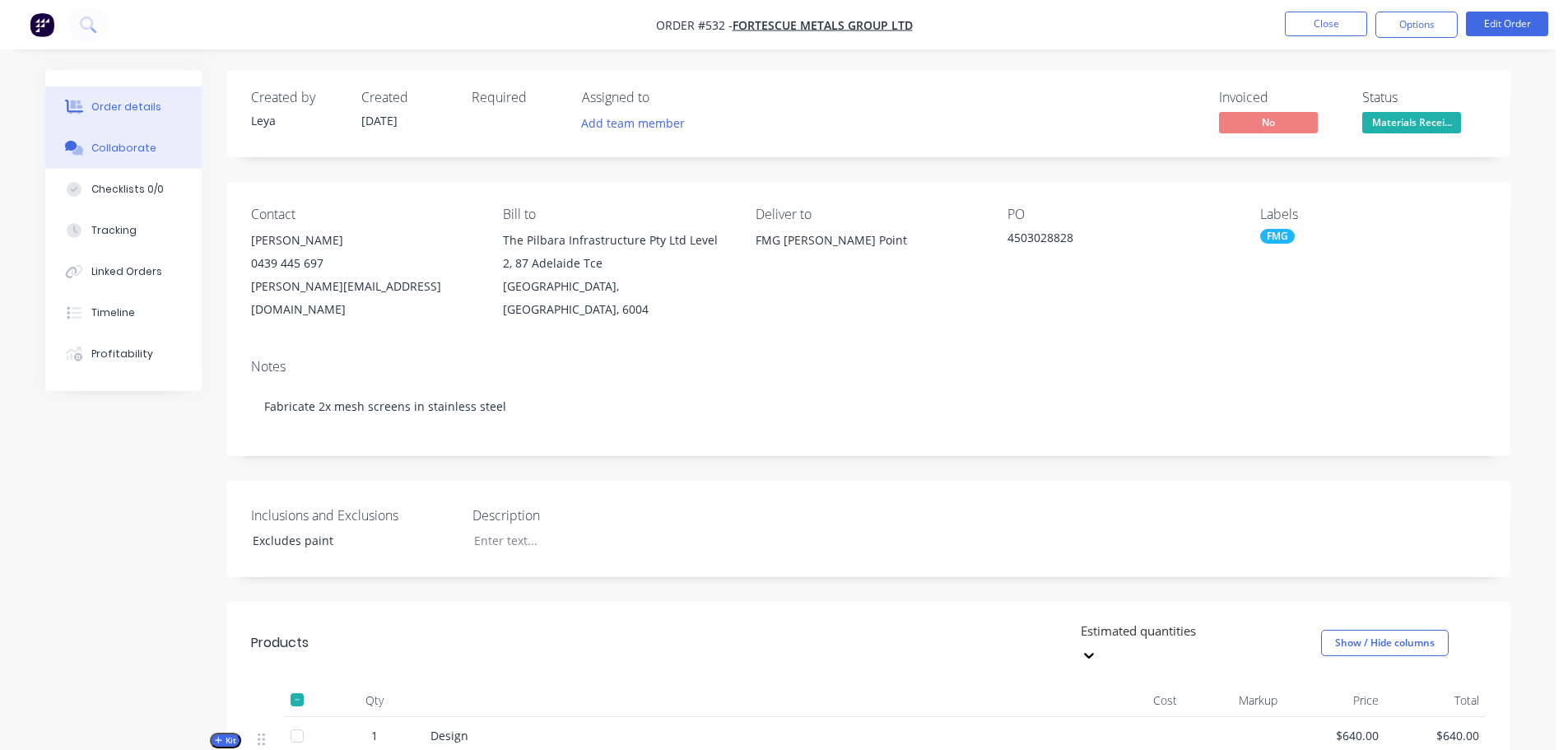
click at [116, 153] on div "Collaborate" at bounding box center [123, 148] width 65 height 15
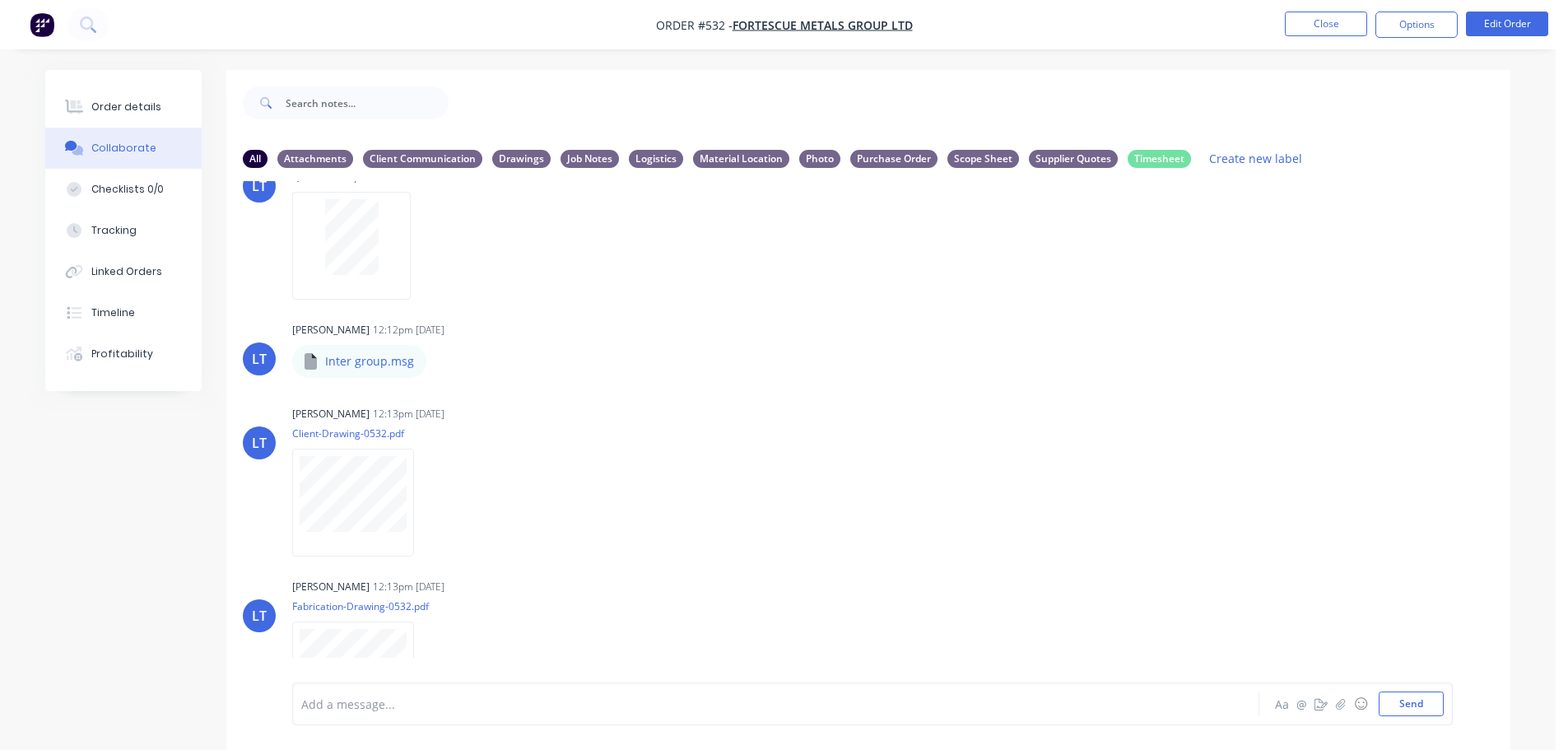
scroll to position [658, 0]
click at [422, 255] on button "button" at bounding box center [425, 252] width 7 height 24
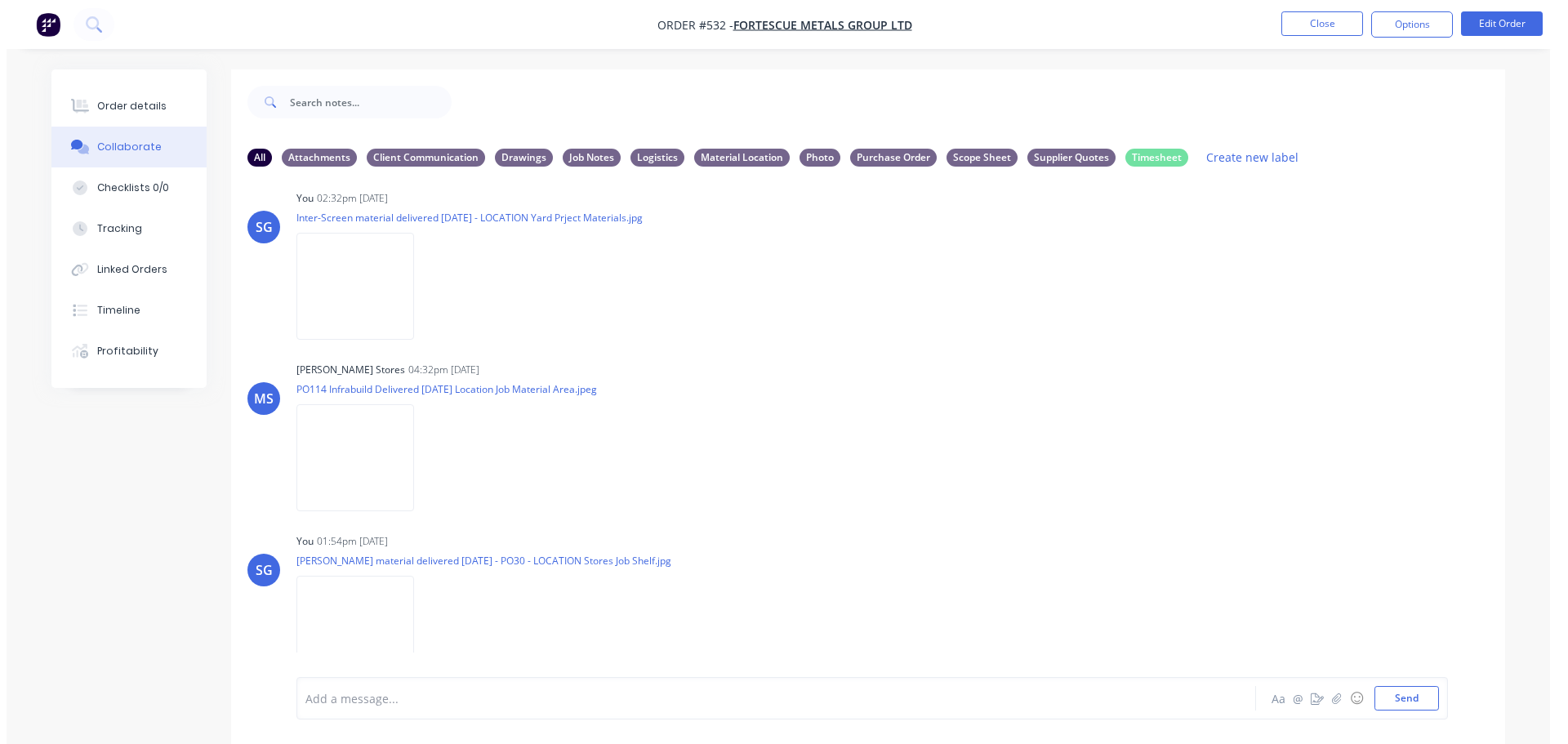
scroll to position [1562, 0]
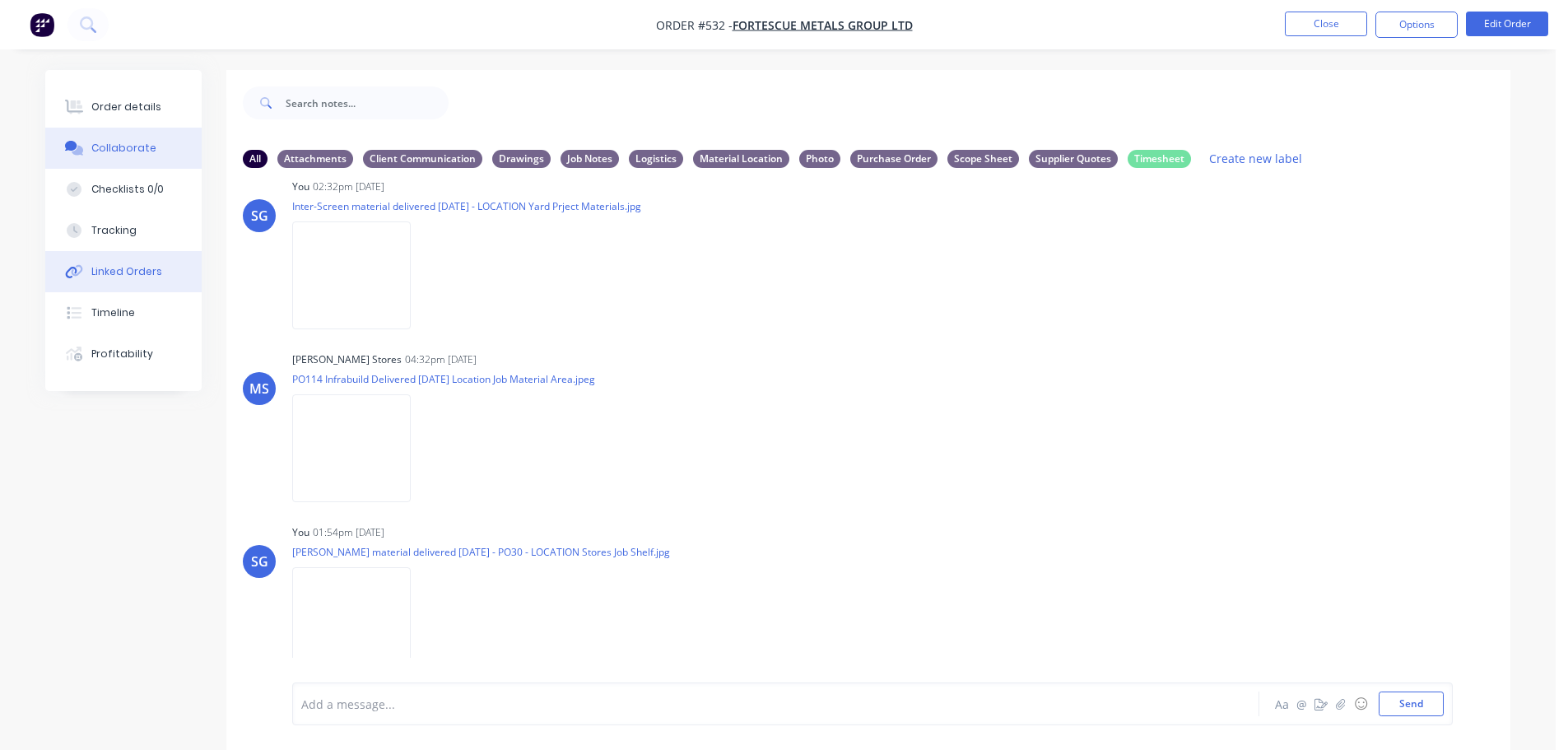
click at [127, 269] on div "Linked Orders" at bounding box center [126, 272] width 71 height 15
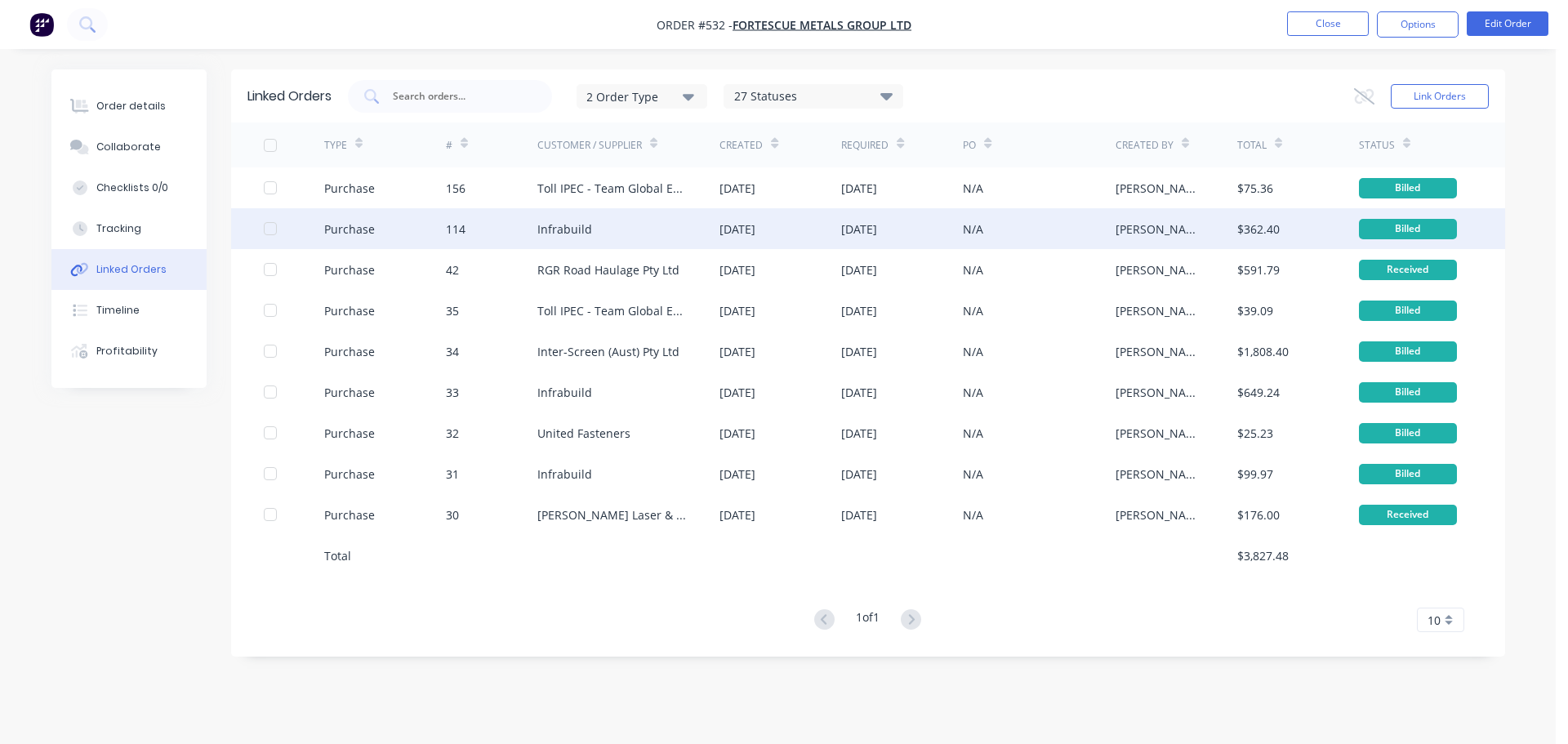
click at [756, 226] on div "[DATE]" at bounding box center [738, 229] width 36 height 17
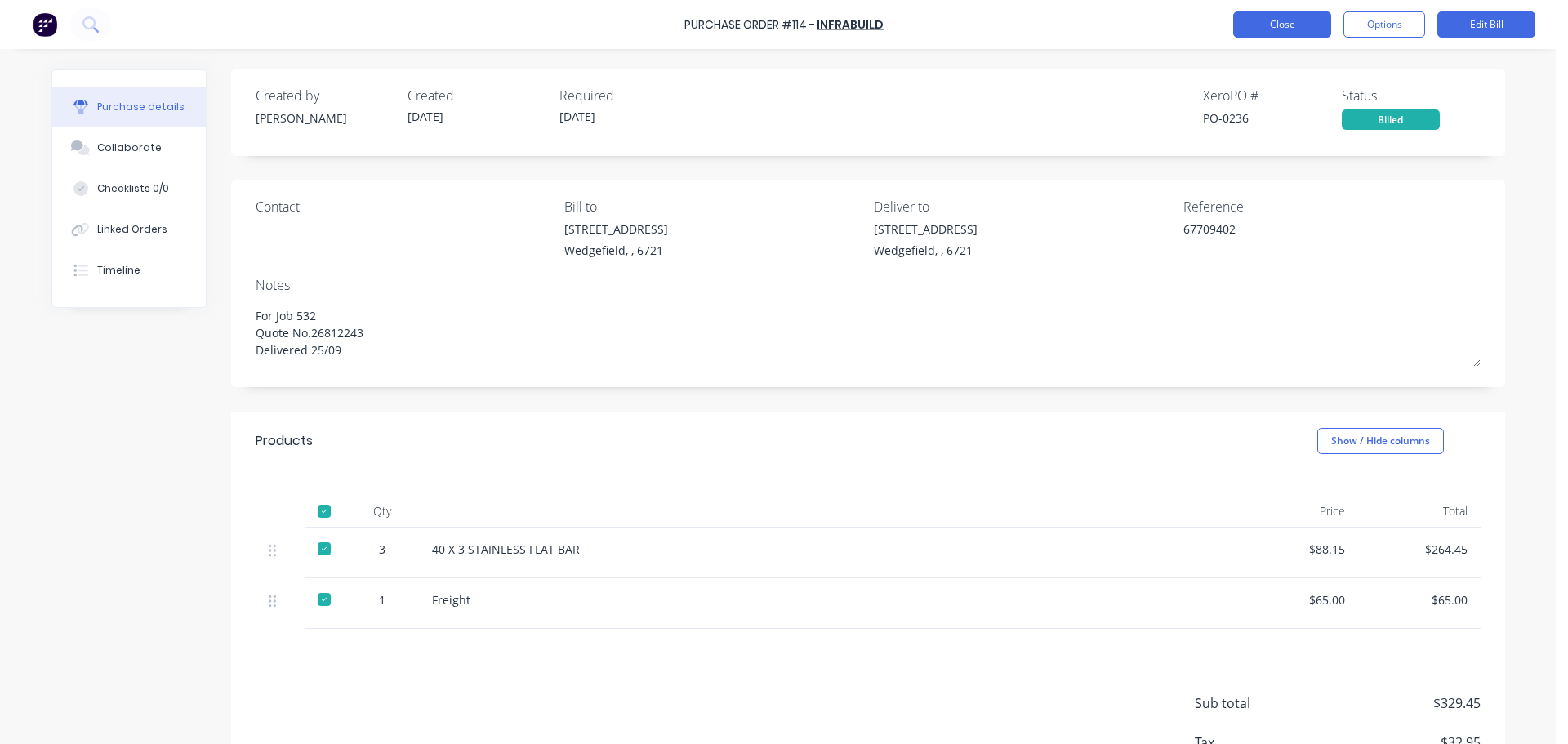
click at [1258, 35] on button "Close" at bounding box center [1282, 24] width 98 height 26
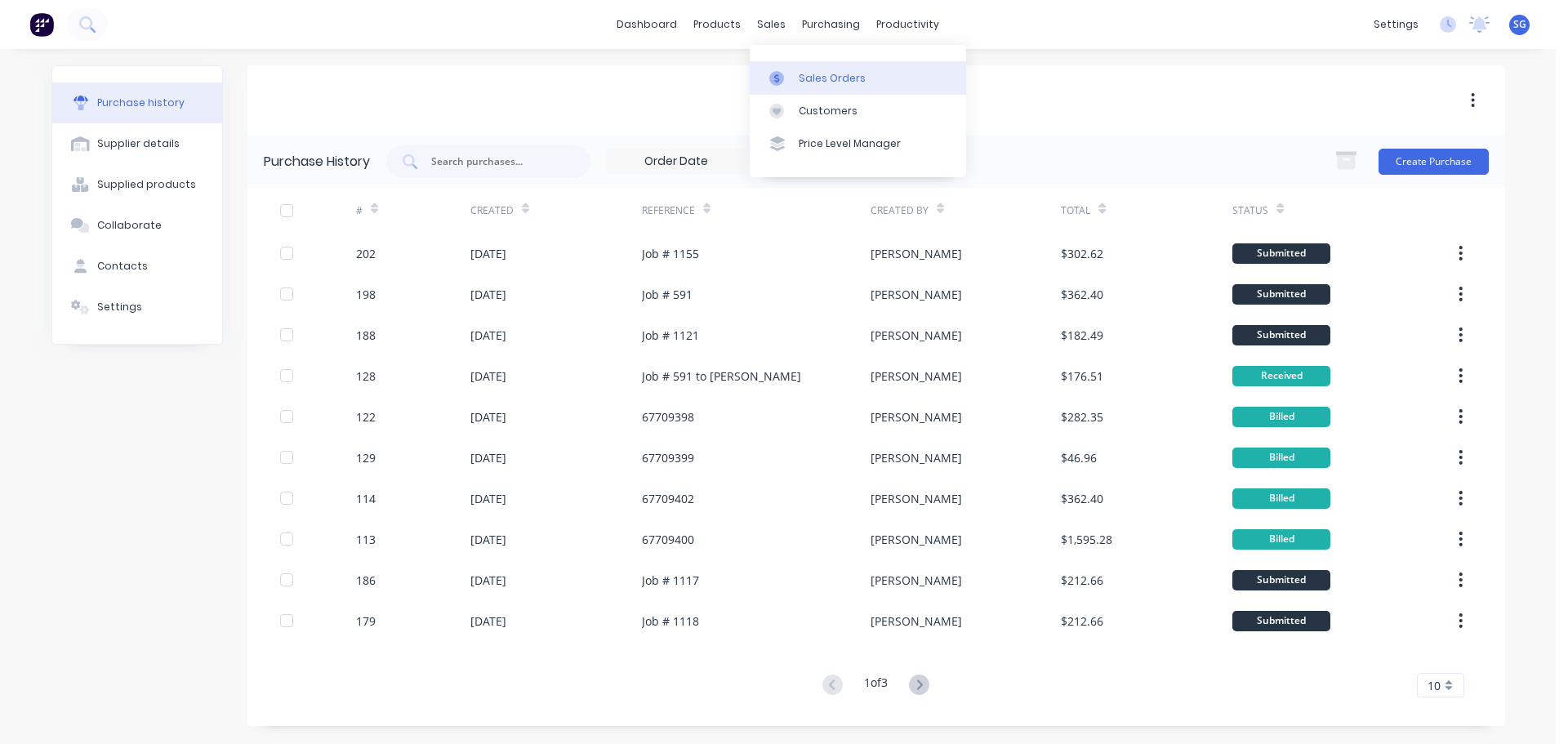
click at [800, 73] on div "Sales Orders" at bounding box center [832, 78] width 67 height 15
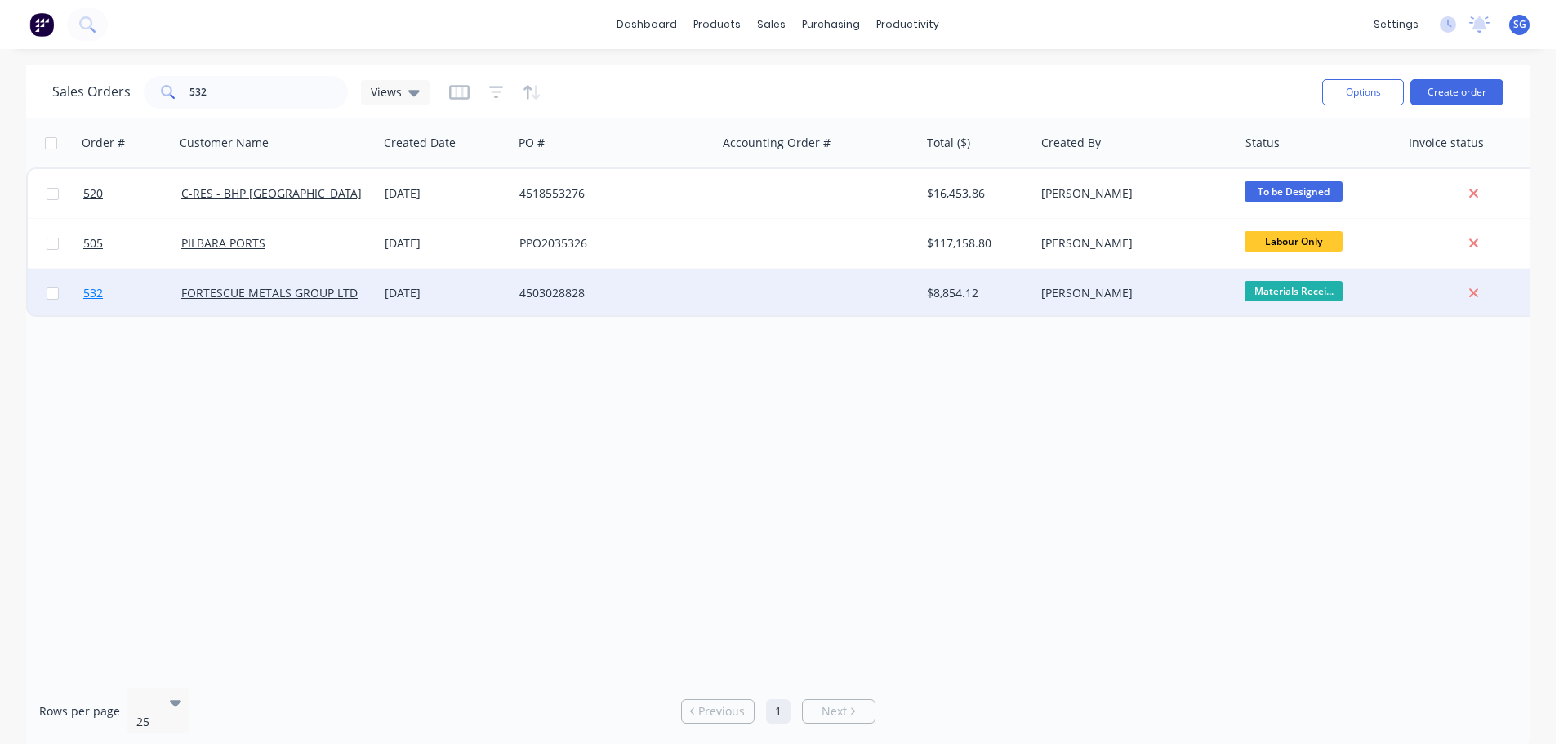
click at [93, 296] on span "532" at bounding box center [92, 292] width 20 height 16
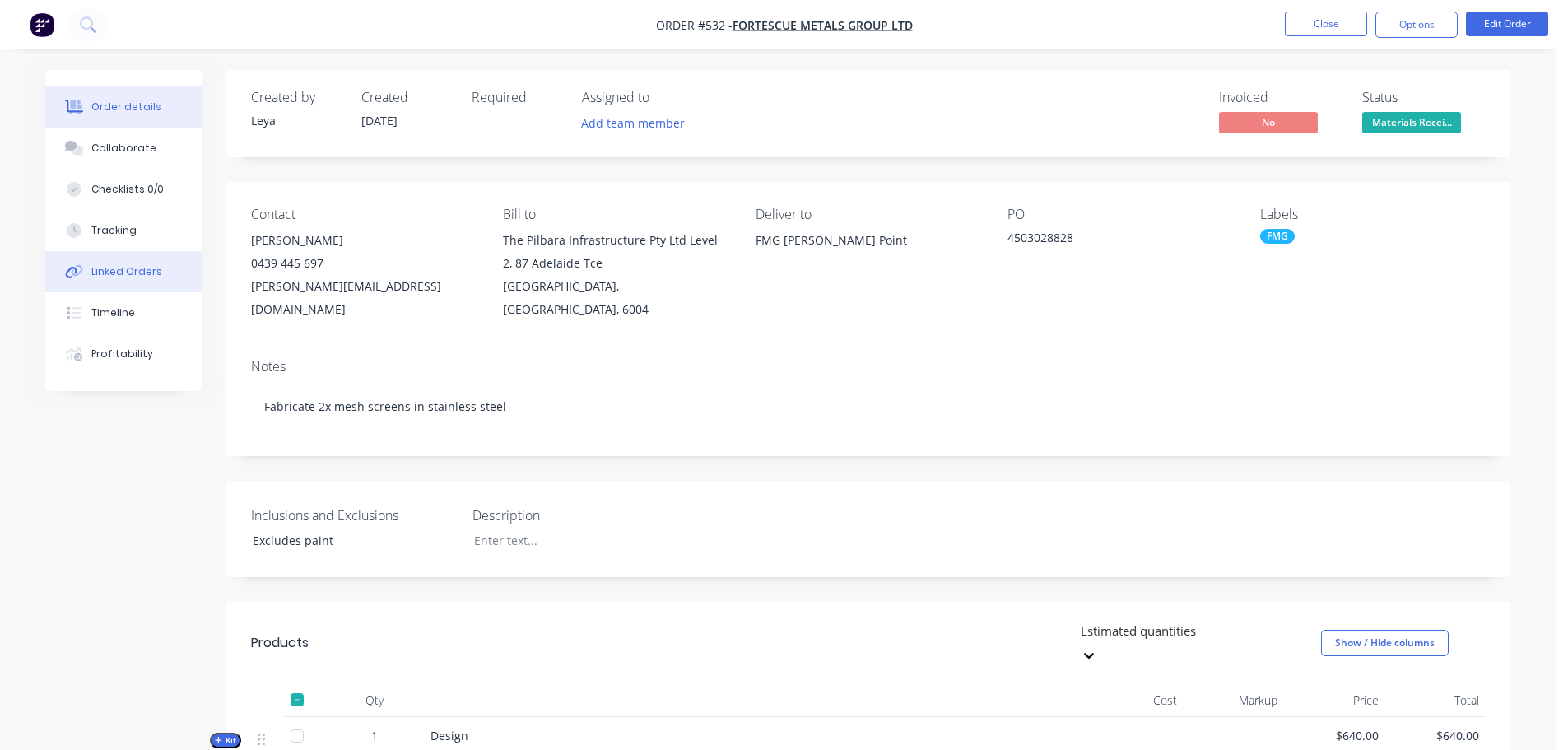
click at [130, 267] on div "Linked Orders" at bounding box center [126, 272] width 71 height 15
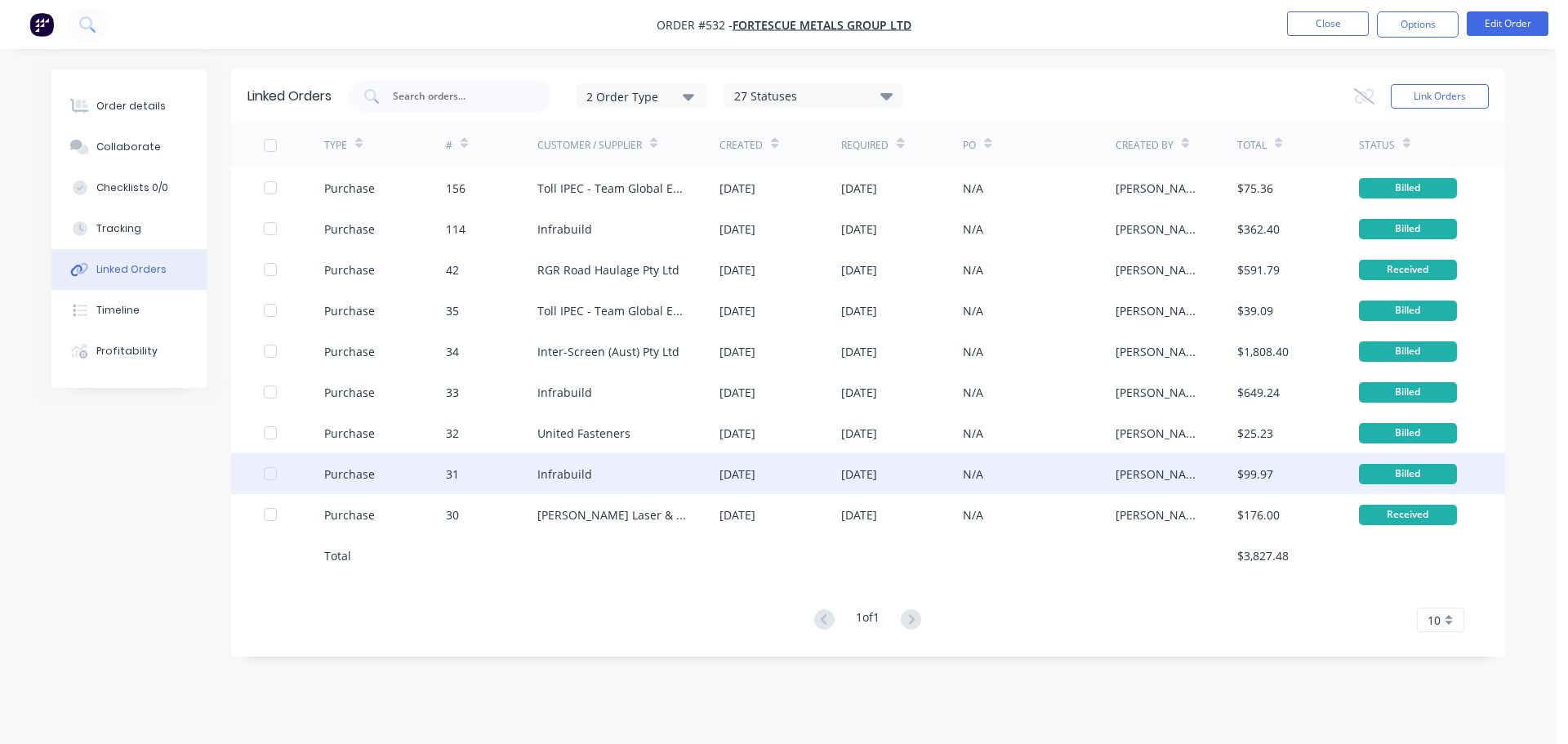
click at [559, 481] on div "Infrabuild" at bounding box center [564, 474] width 55 height 17
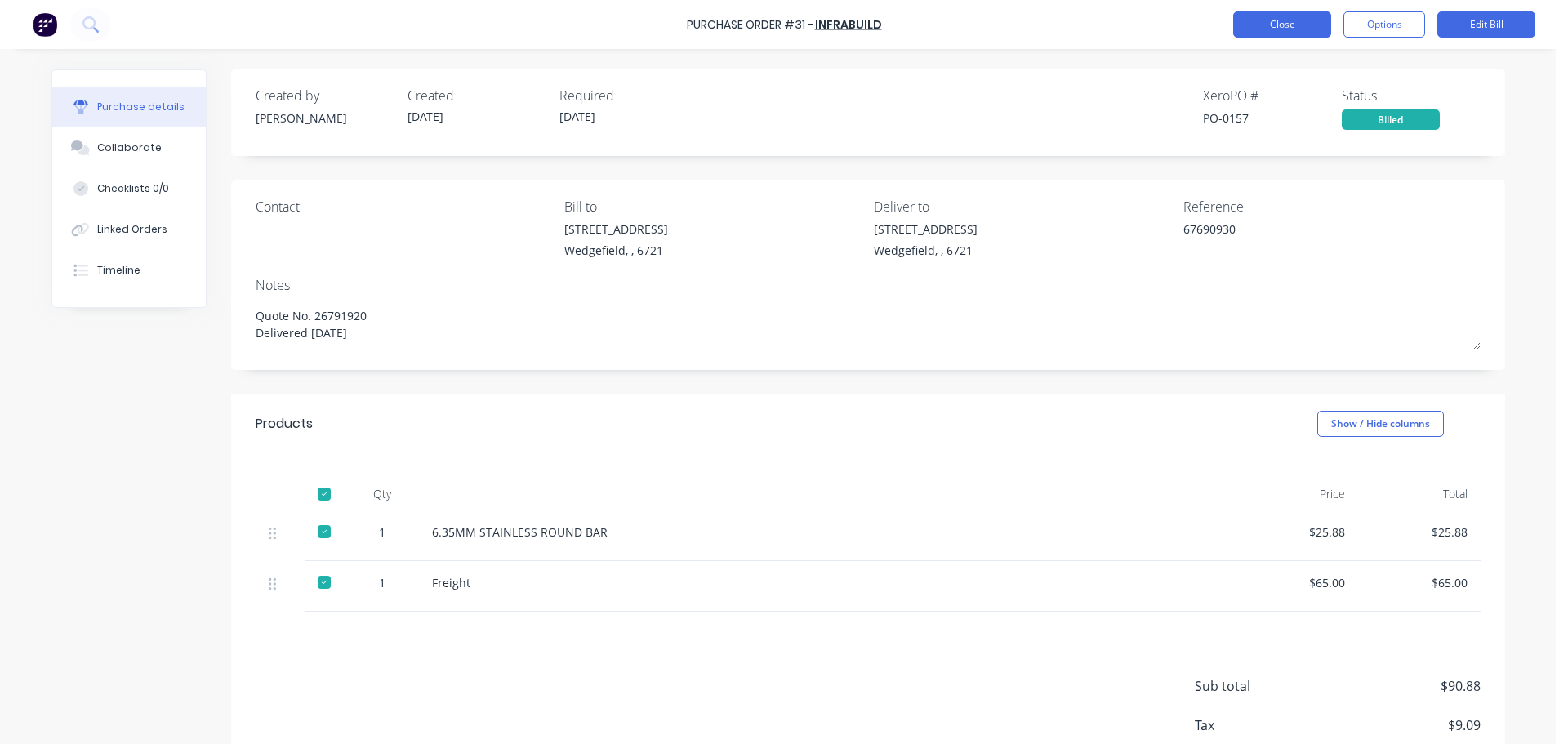
click at [1251, 25] on button "Close" at bounding box center [1282, 24] width 98 height 26
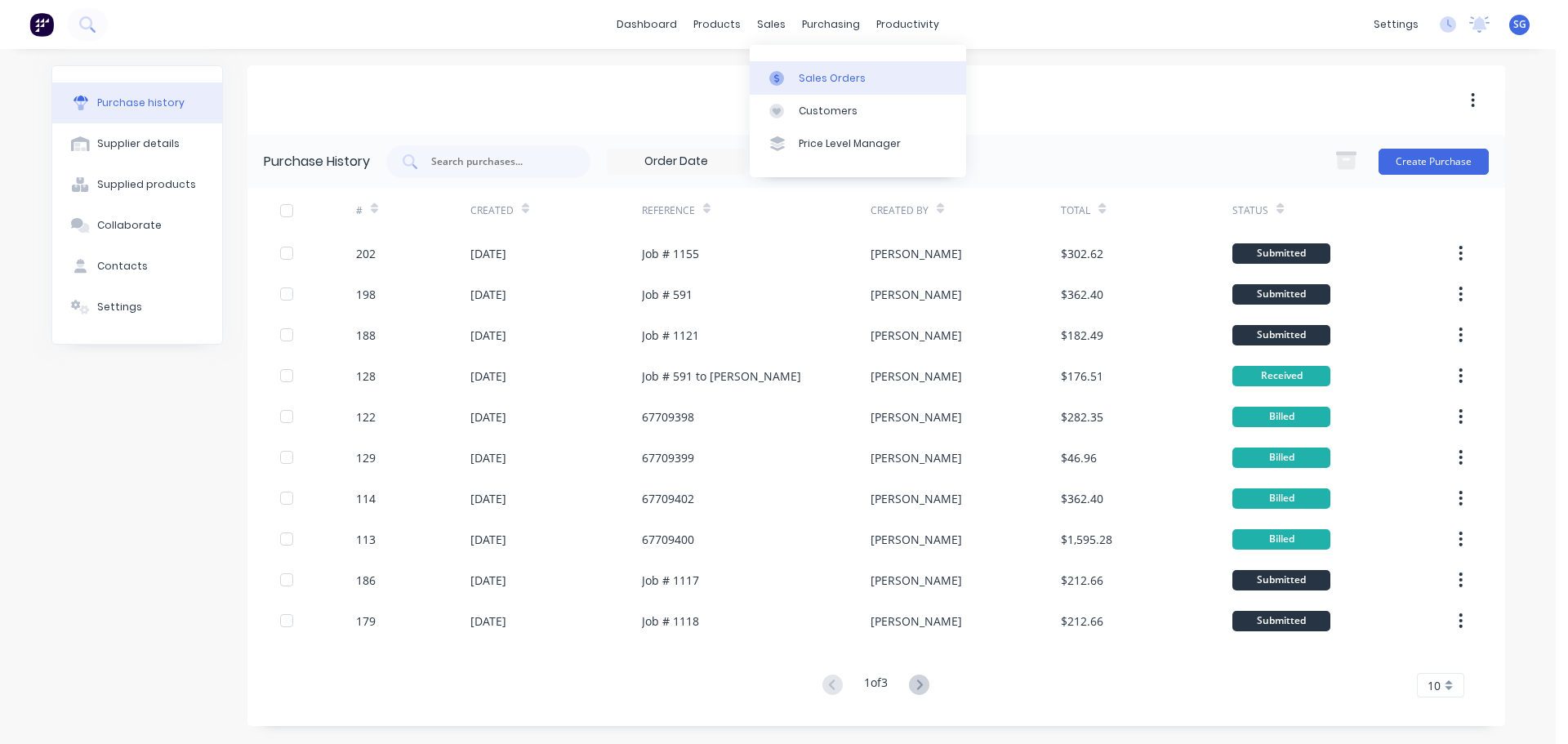
click at [808, 74] on div "Sales Orders" at bounding box center [832, 78] width 67 height 15
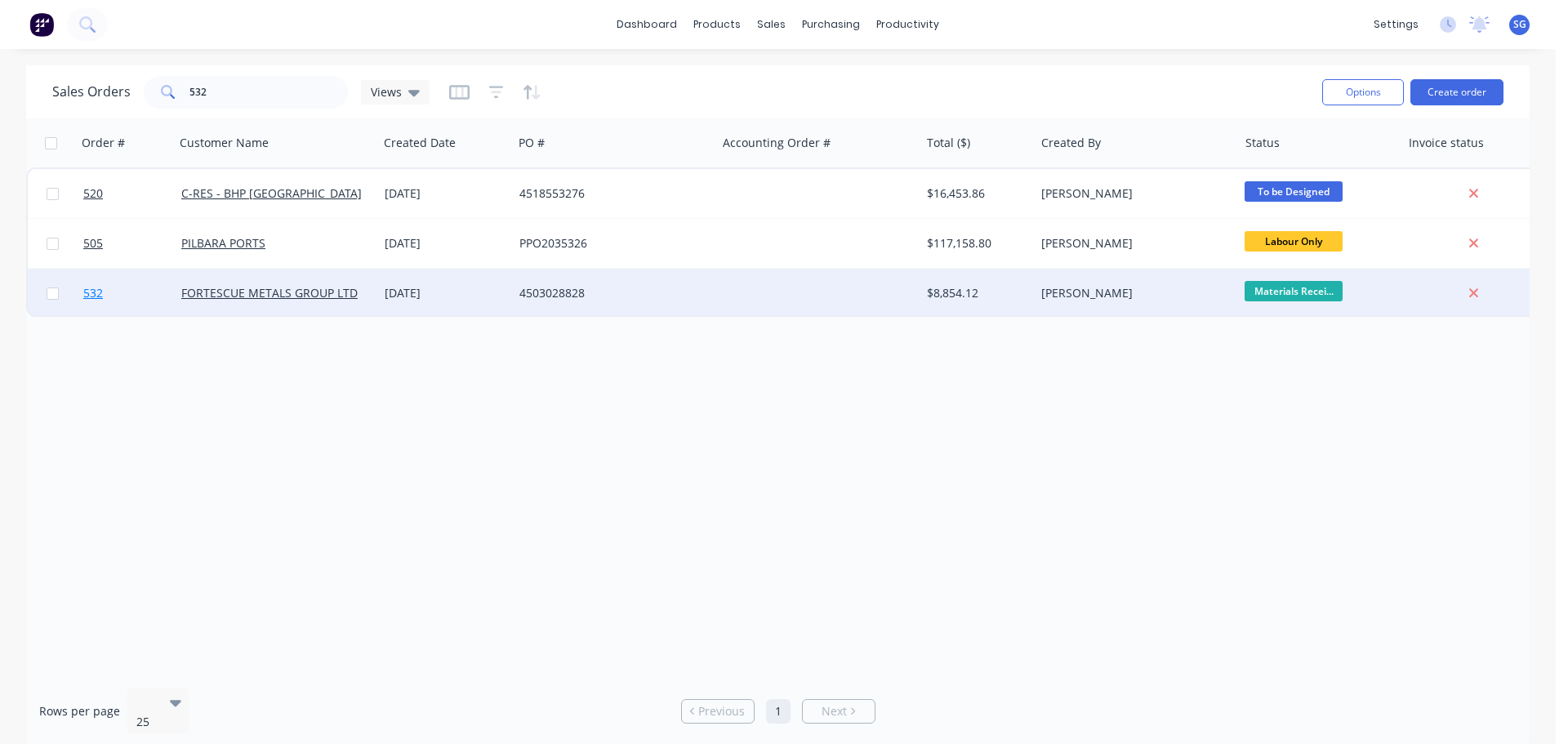
click at [90, 299] on span "532" at bounding box center [92, 292] width 20 height 16
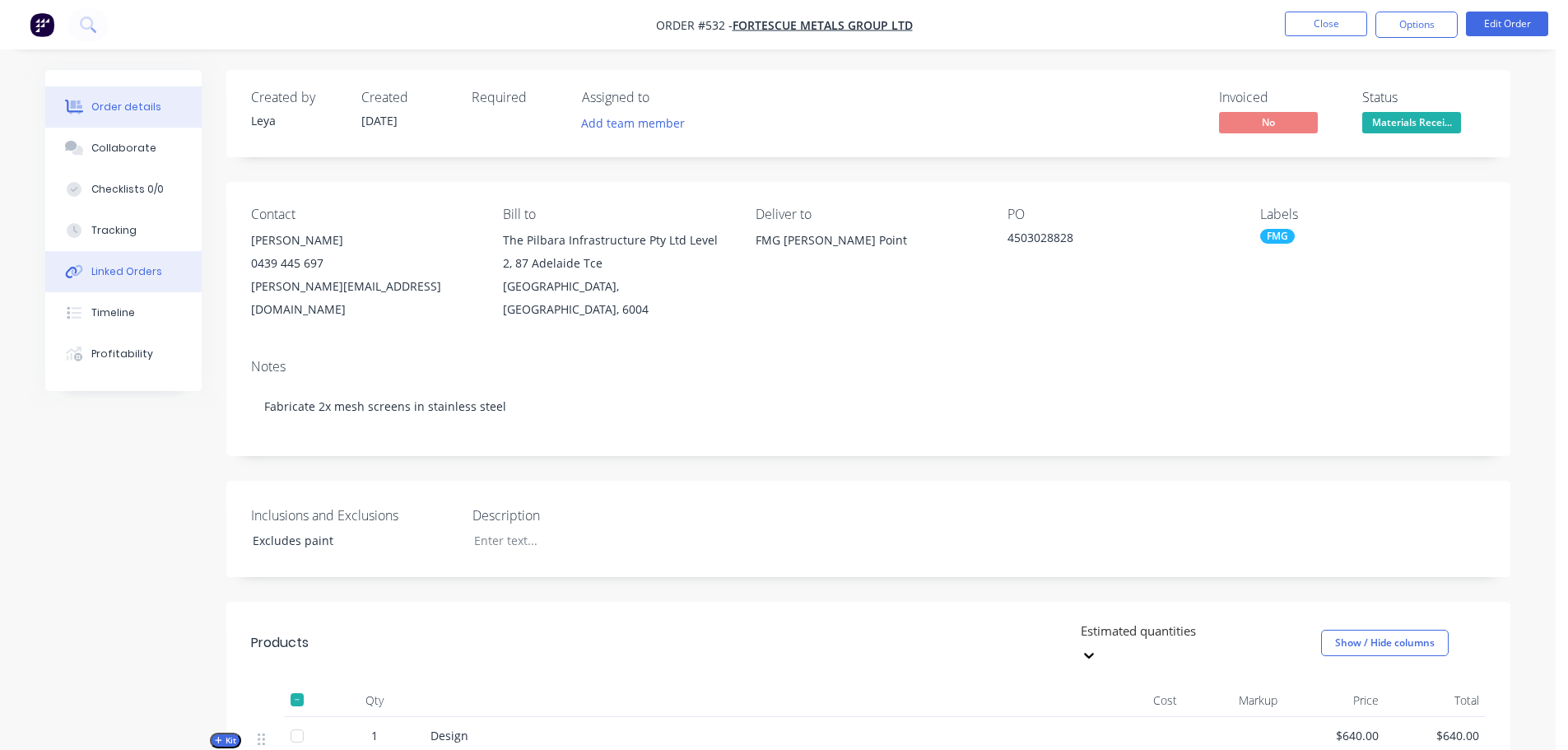
click at [126, 278] on div "Linked Orders" at bounding box center [126, 272] width 71 height 15
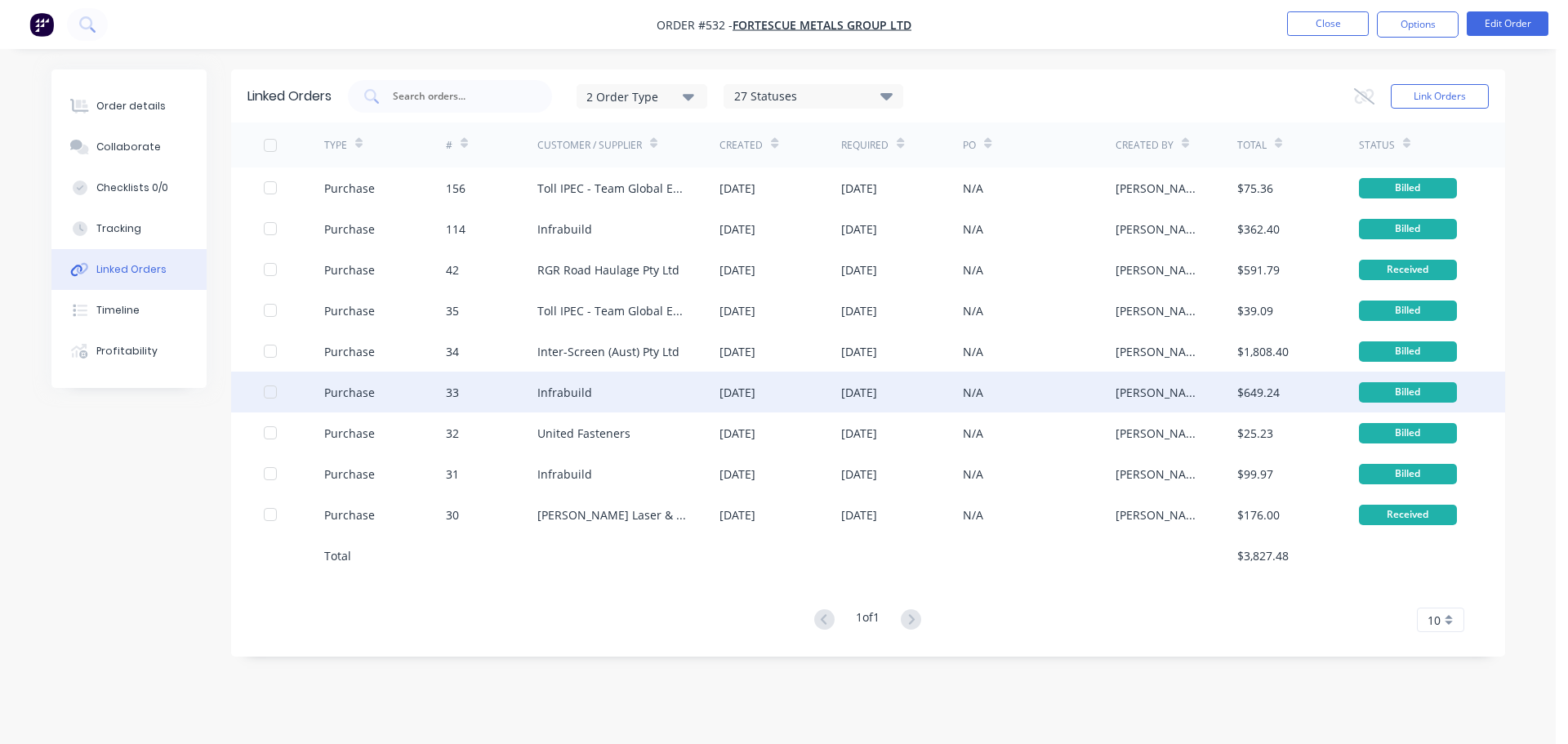
click at [548, 396] on div "Infrabuild" at bounding box center [564, 392] width 55 height 17
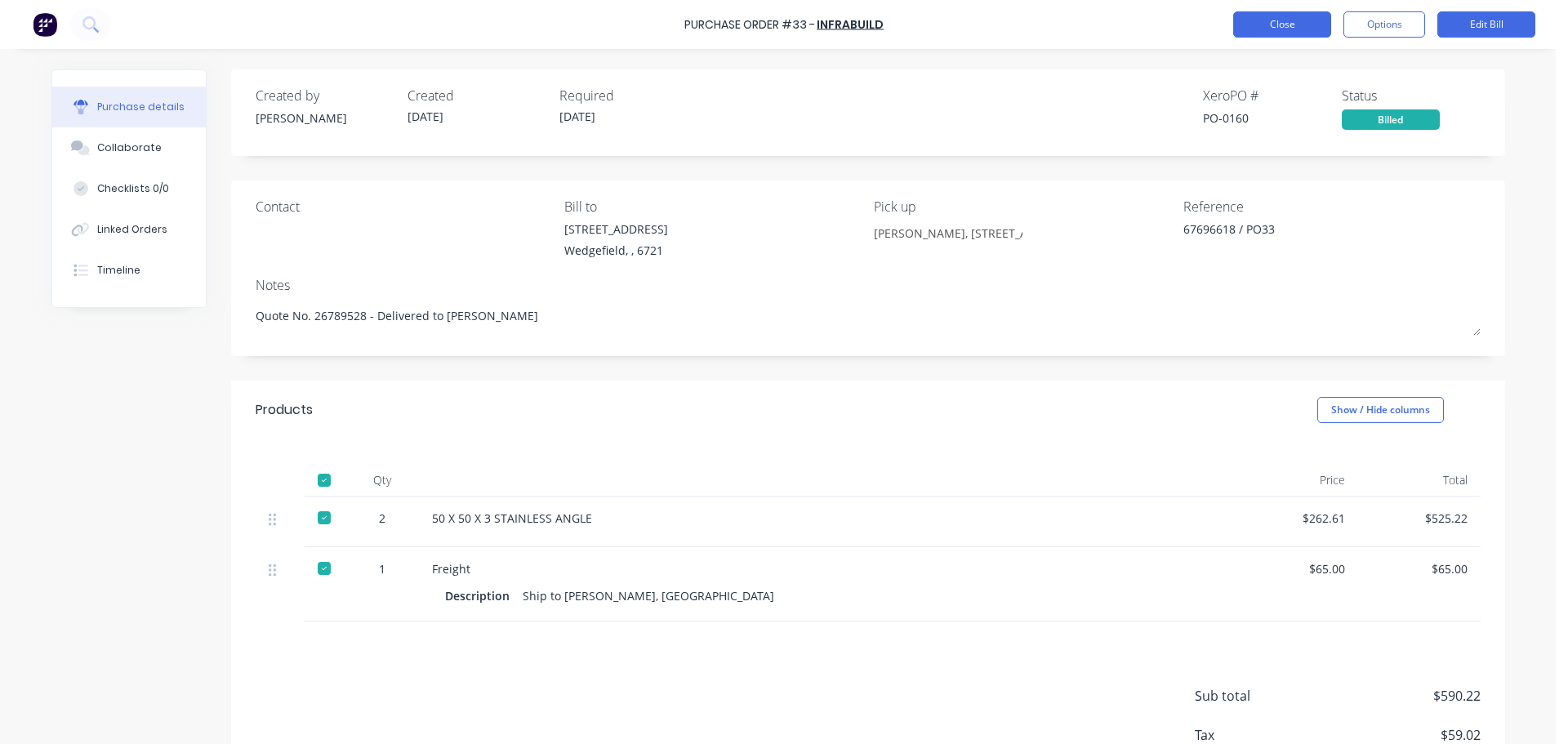
click at [1240, 27] on button "Close" at bounding box center [1282, 24] width 98 height 26
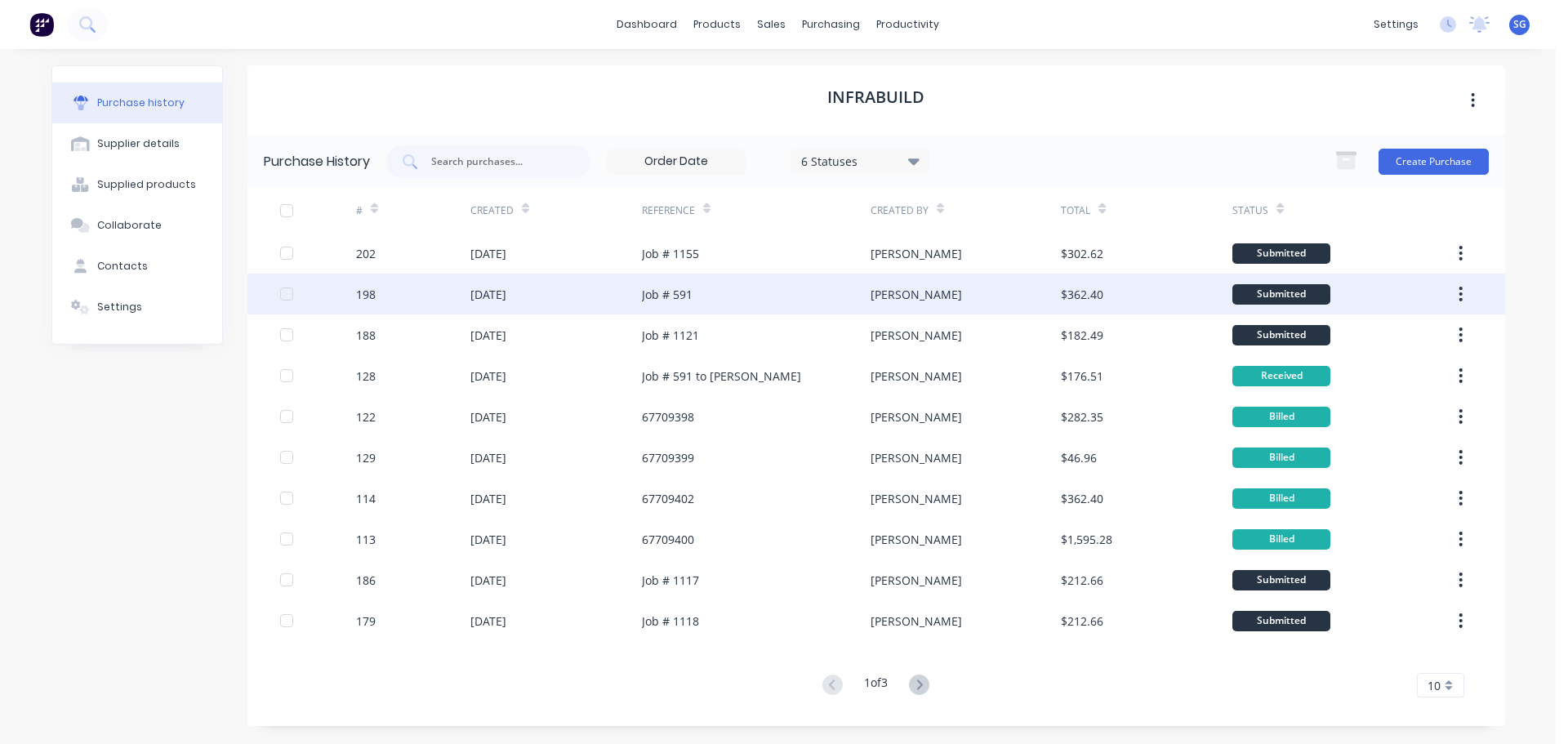
click at [506, 297] on div "[DATE]" at bounding box center [488, 294] width 36 height 17
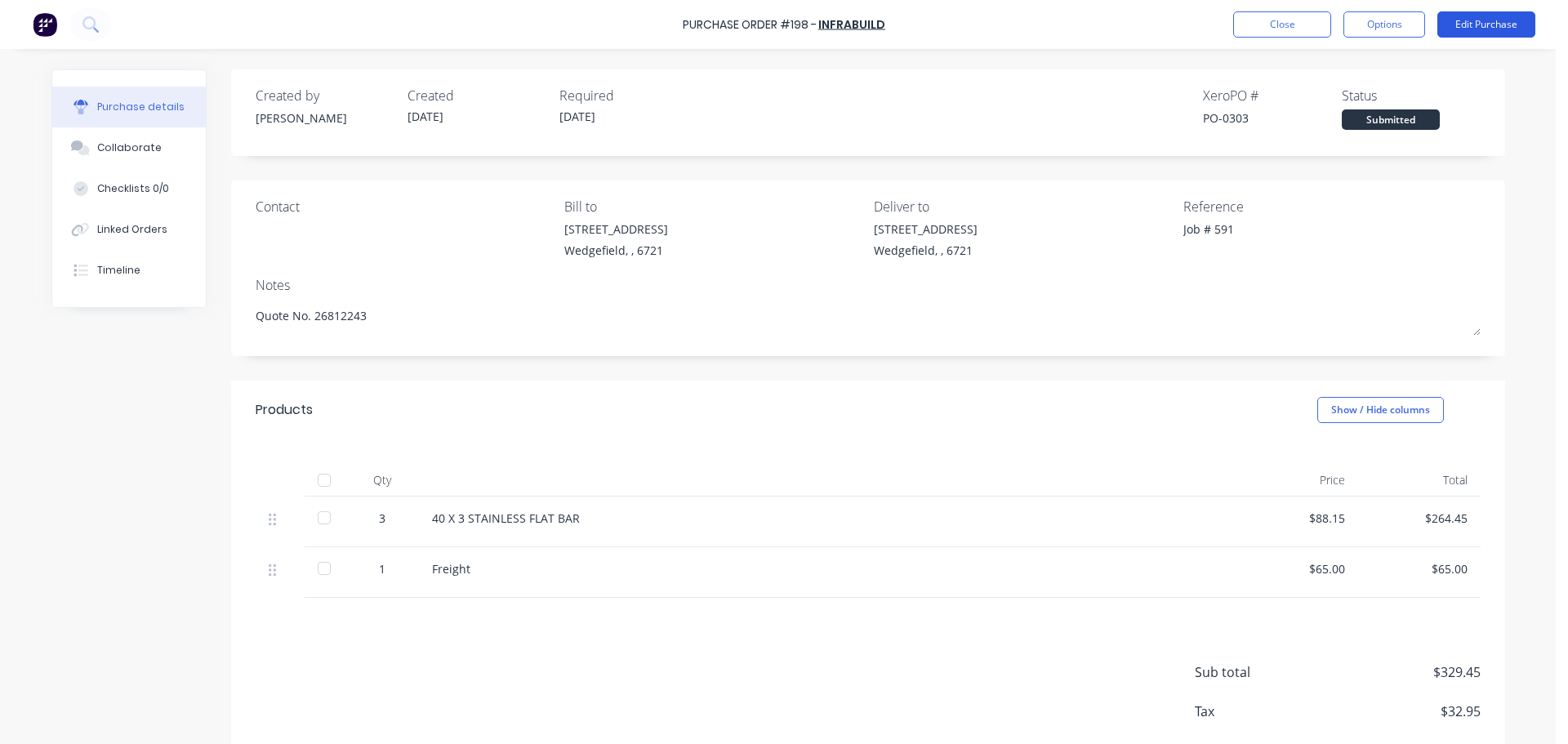
click at [1486, 23] on button "Edit Purchase" at bounding box center [1486, 24] width 98 height 26
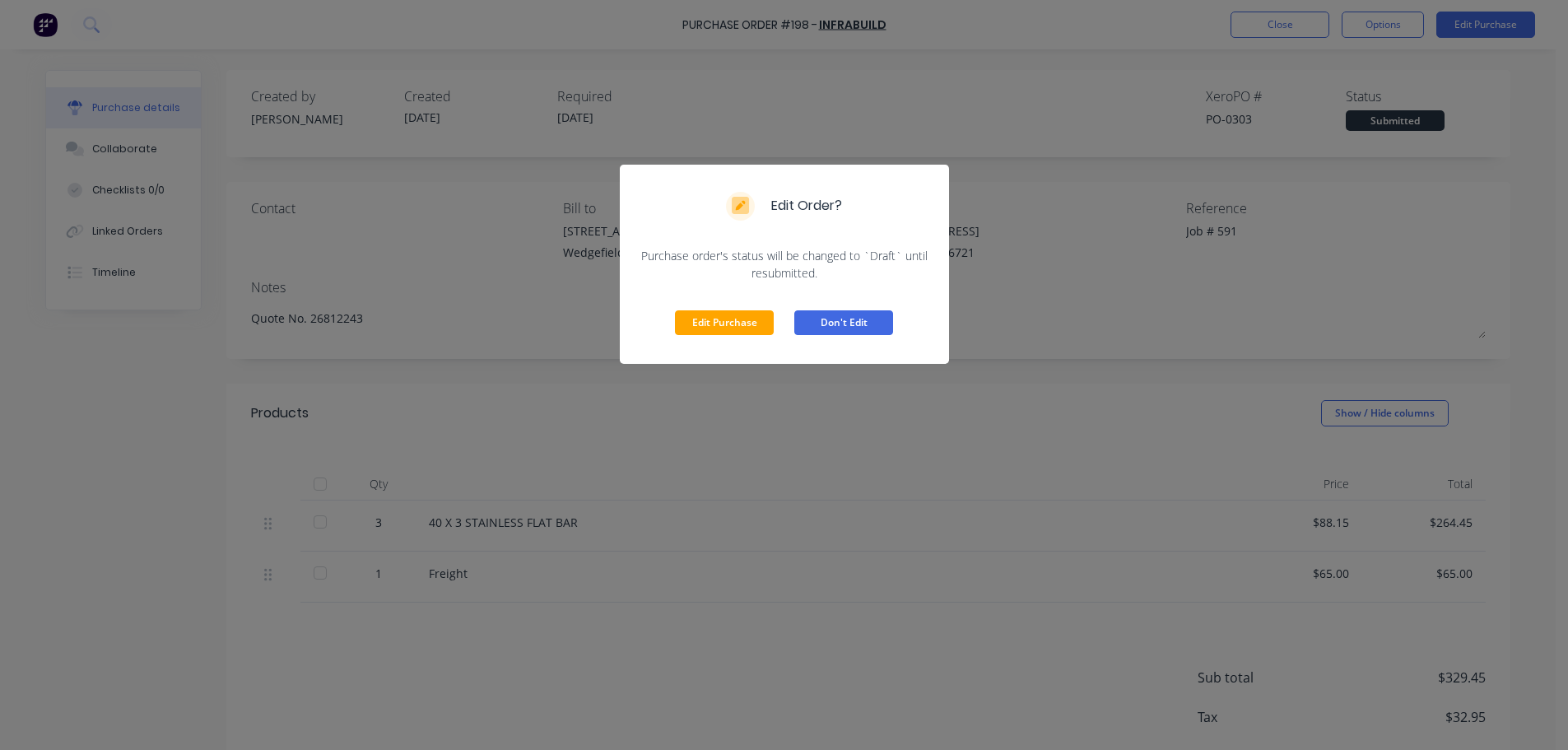
click at [837, 322] on button "Don't Edit" at bounding box center [843, 323] width 99 height 25
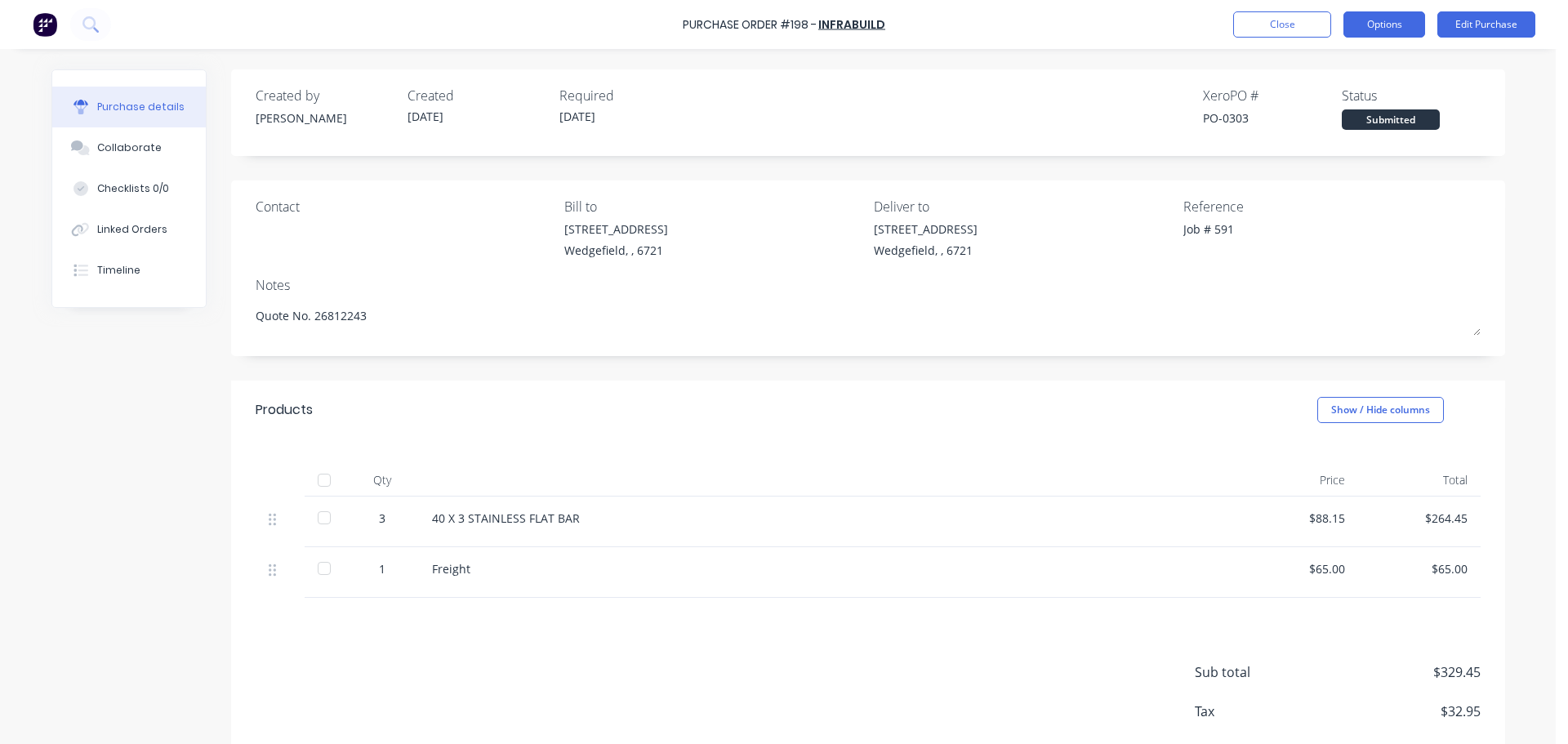
click at [1383, 27] on button "Options" at bounding box center [1384, 24] width 82 height 26
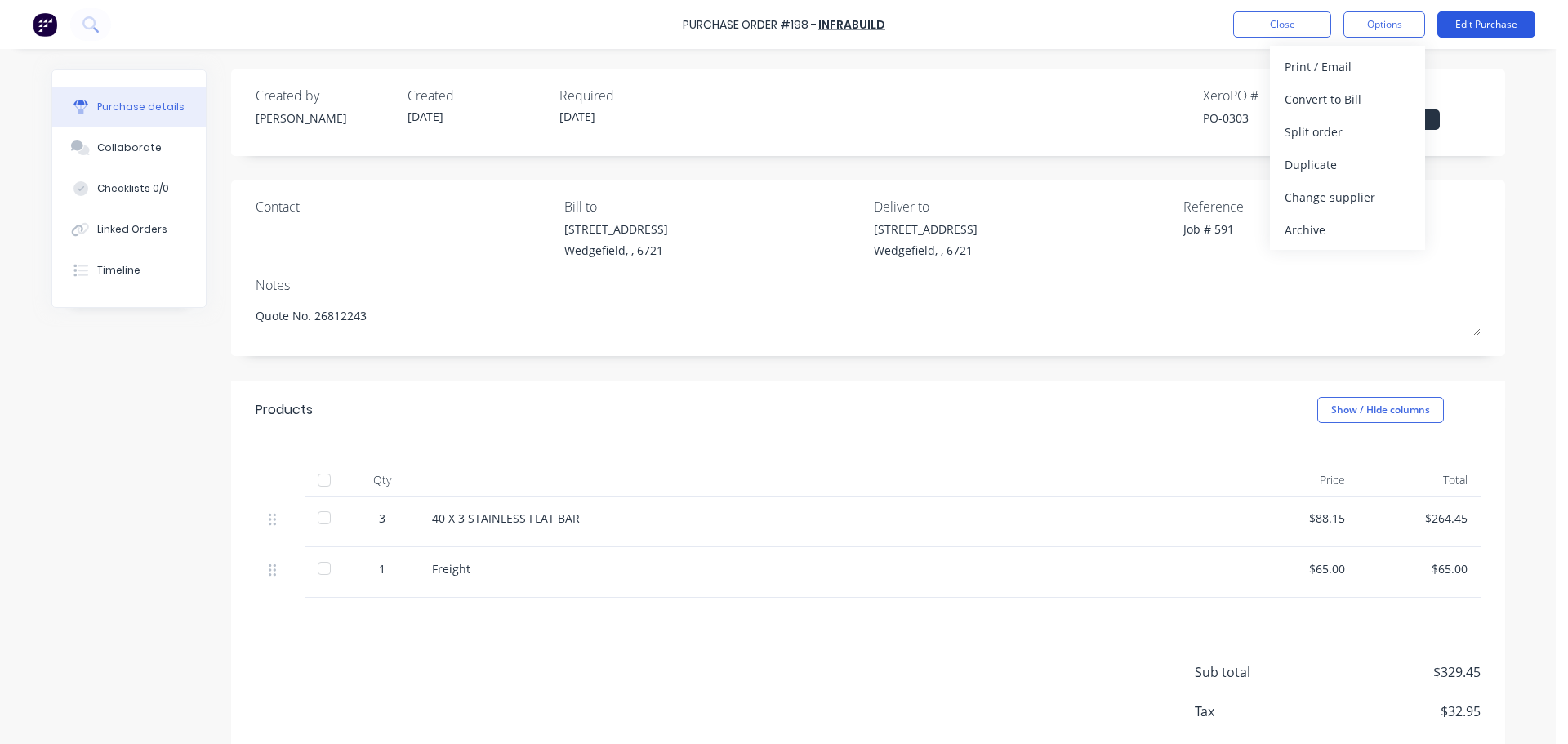
click at [1493, 22] on button "Edit Purchase" at bounding box center [1486, 24] width 98 height 26
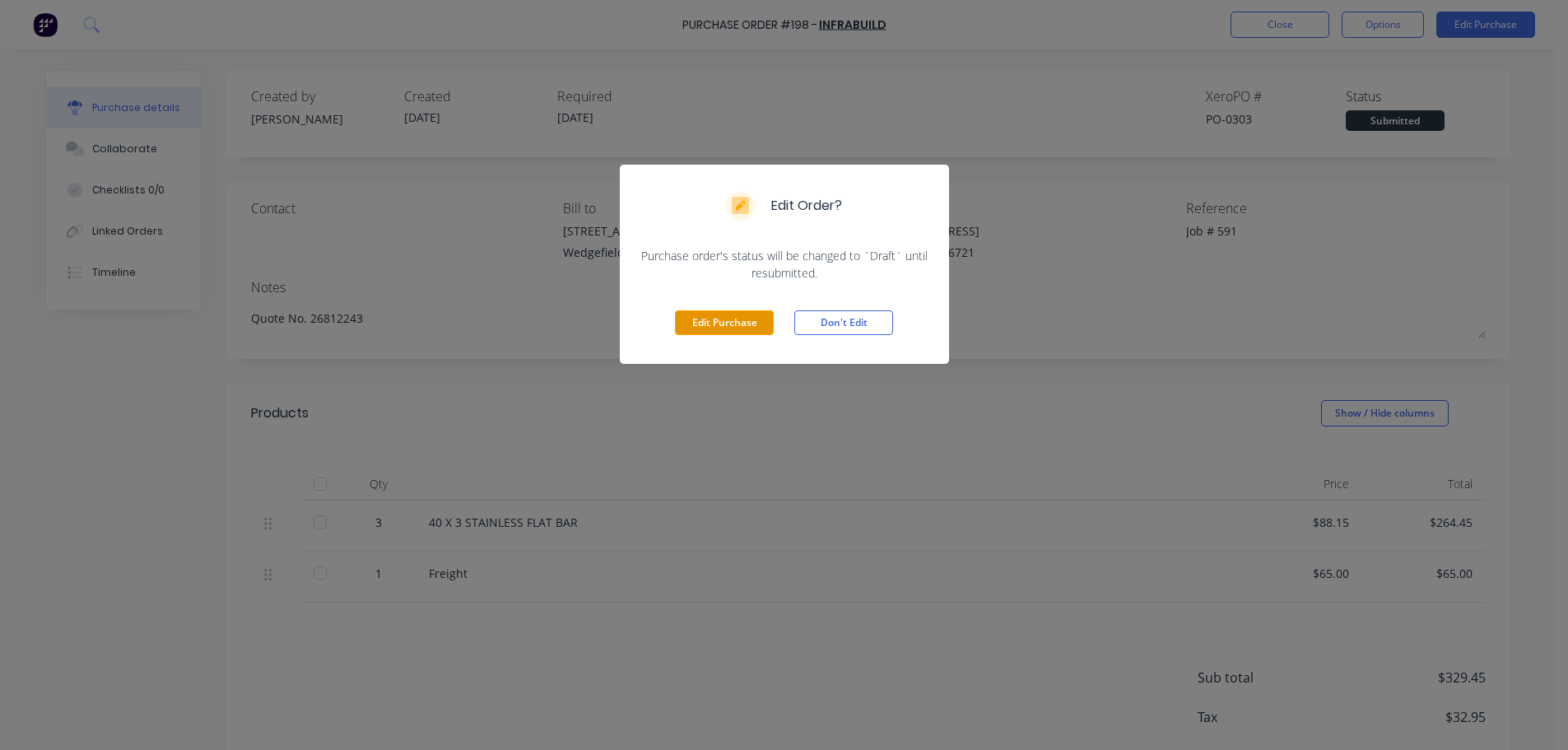
click at [700, 334] on button "Edit Purchase" at bounding box center [725, 323] width 99 height 25
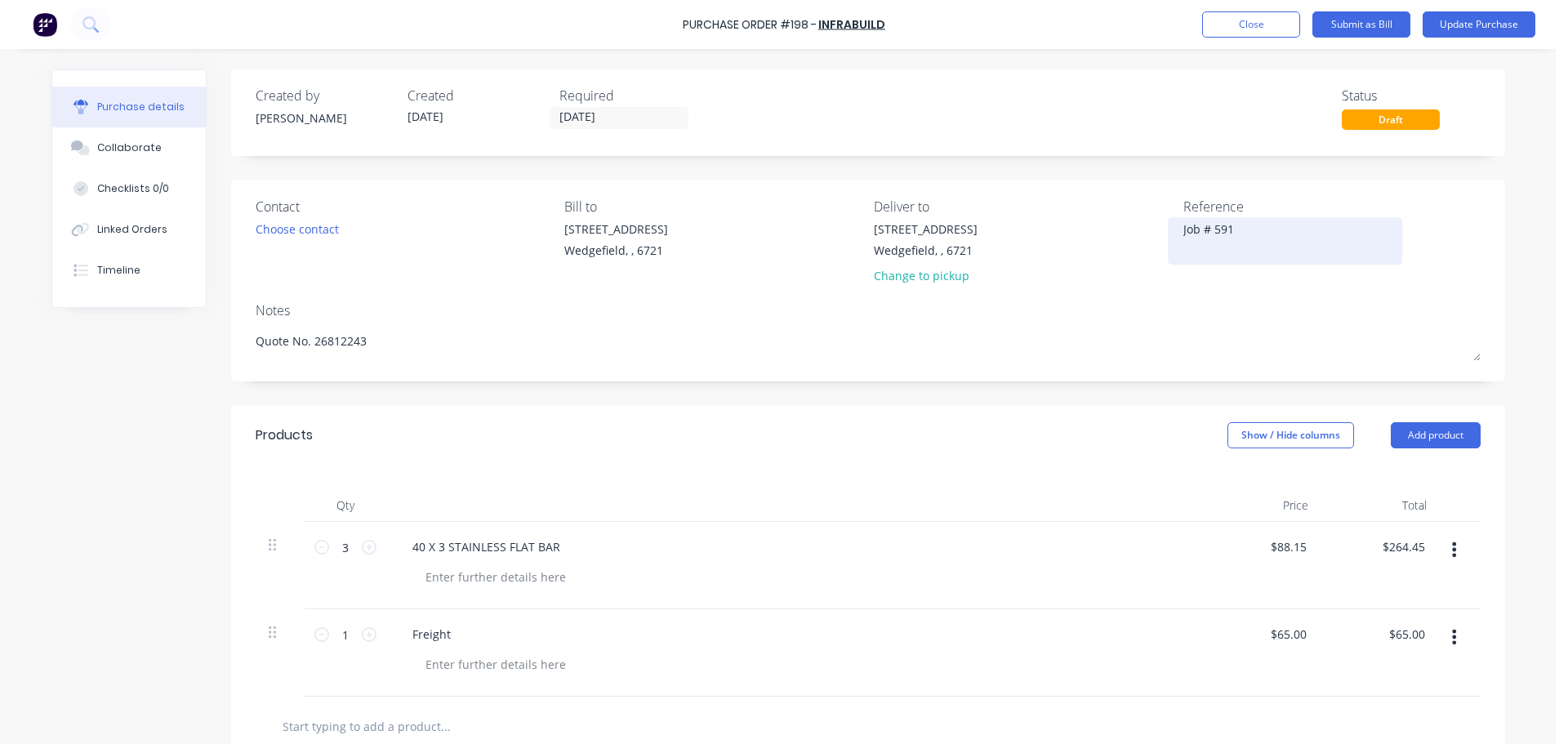
click at [1275, 234] on textarea "Job # 591" at bounding box center [1285, 238] width 204 height 37
drag, startPoint x: 1275, startPoint y: 234, endPoint x: 1122, endPoint y: 229, distance: 153.1
click at [1122, 229] on div "Contact Choose contact Bill to 20 Munda Way Wedgefield, , 6721 Deliver to 20 Mu…" at bounding box center [868, 244] width 1225 height 95
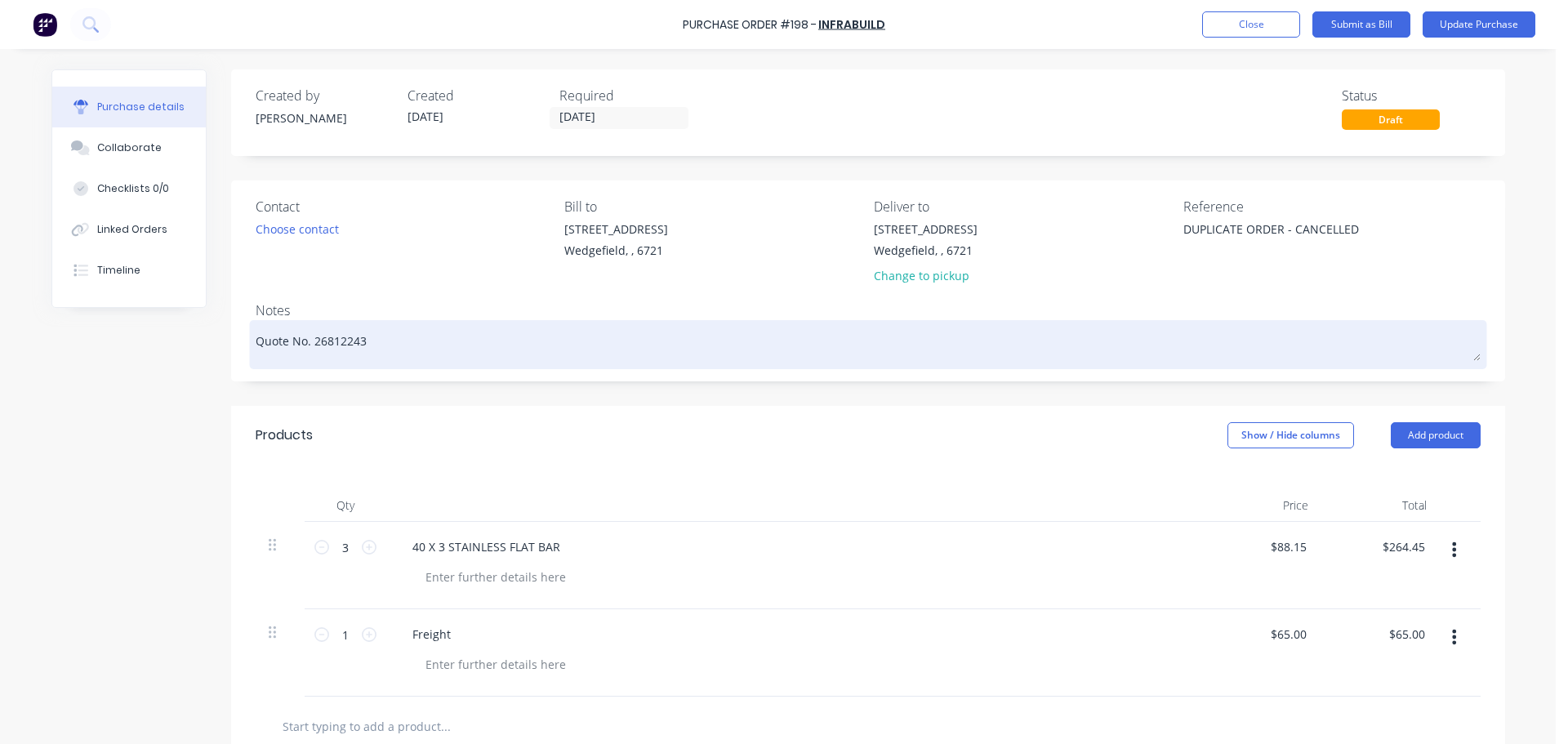
type textarea "DUPLICATE ORDER - CANCELLED"
click at [412, 351] on textarea "Quote No. 26812243" at bounding box center [868, 342] width 1225 height 37
click at [255, 334] on div "Quote No. 26812243" at bounding box center [868, 344] width 1225 height 40
click at [255, 346] on div "Quote No. 26812243" at bounding box center [868, 344] width 1225 height 40
click at [255, 339] on textarea "Quote No. 26812243" at bounding box center [868, 342] width 1225 height 37
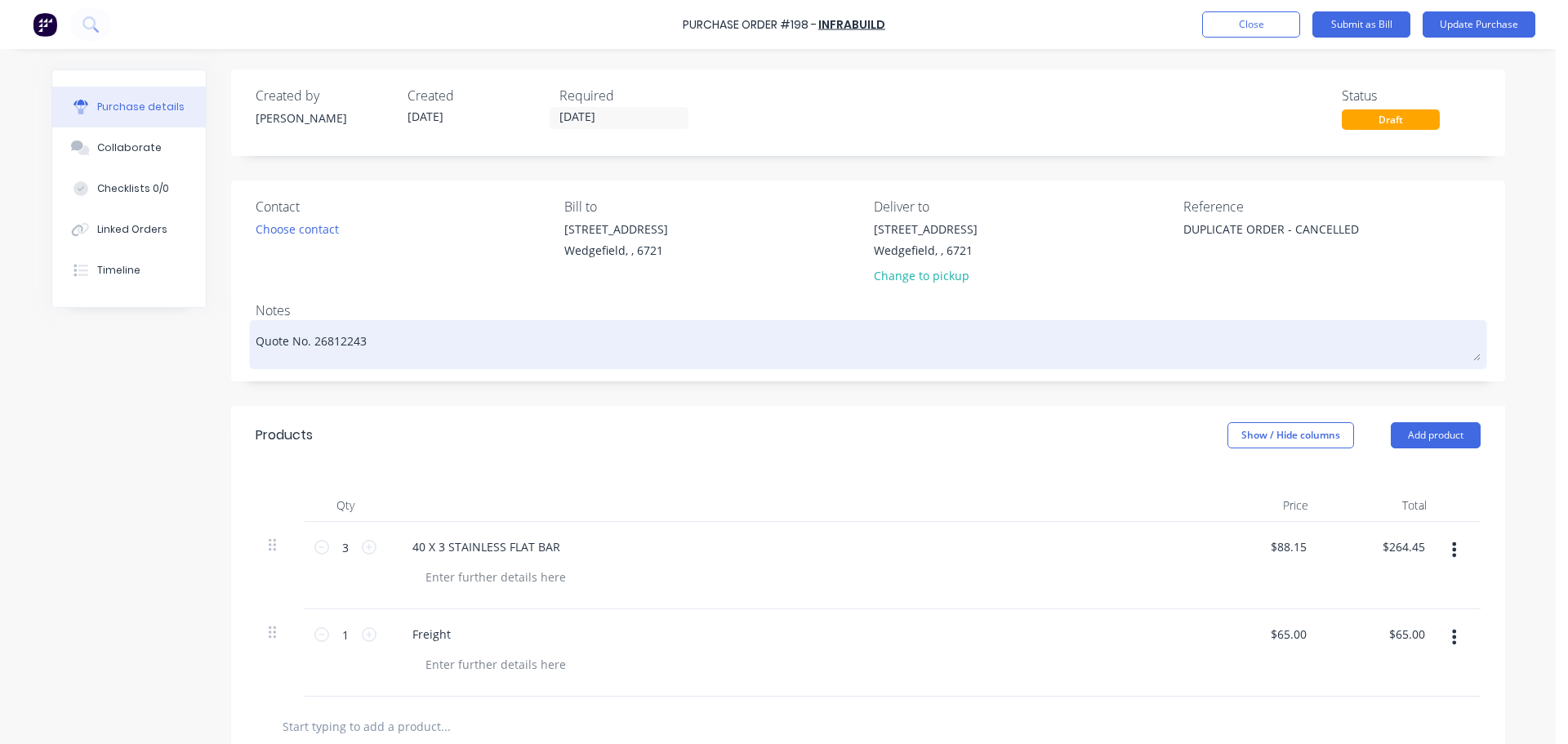
paste textarea "DUPLICATE ORDER - CANCELLED"
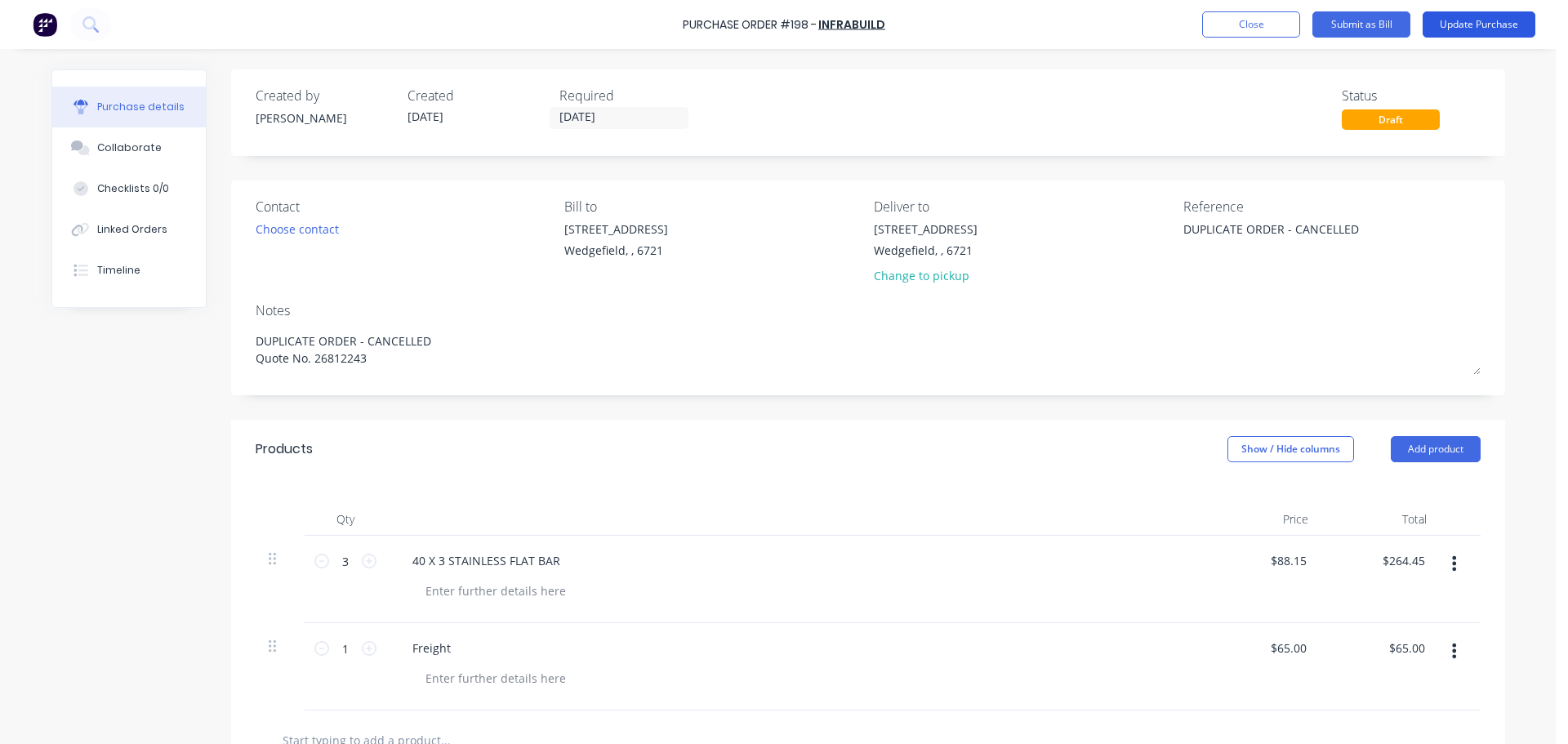
type textarea "DUPLICATE ORDER - CANCELLED Quote No. 26812243"
click at [1482, 15] on button "Update Purchase" at bounding box center [1479, 24] width 113 height 26
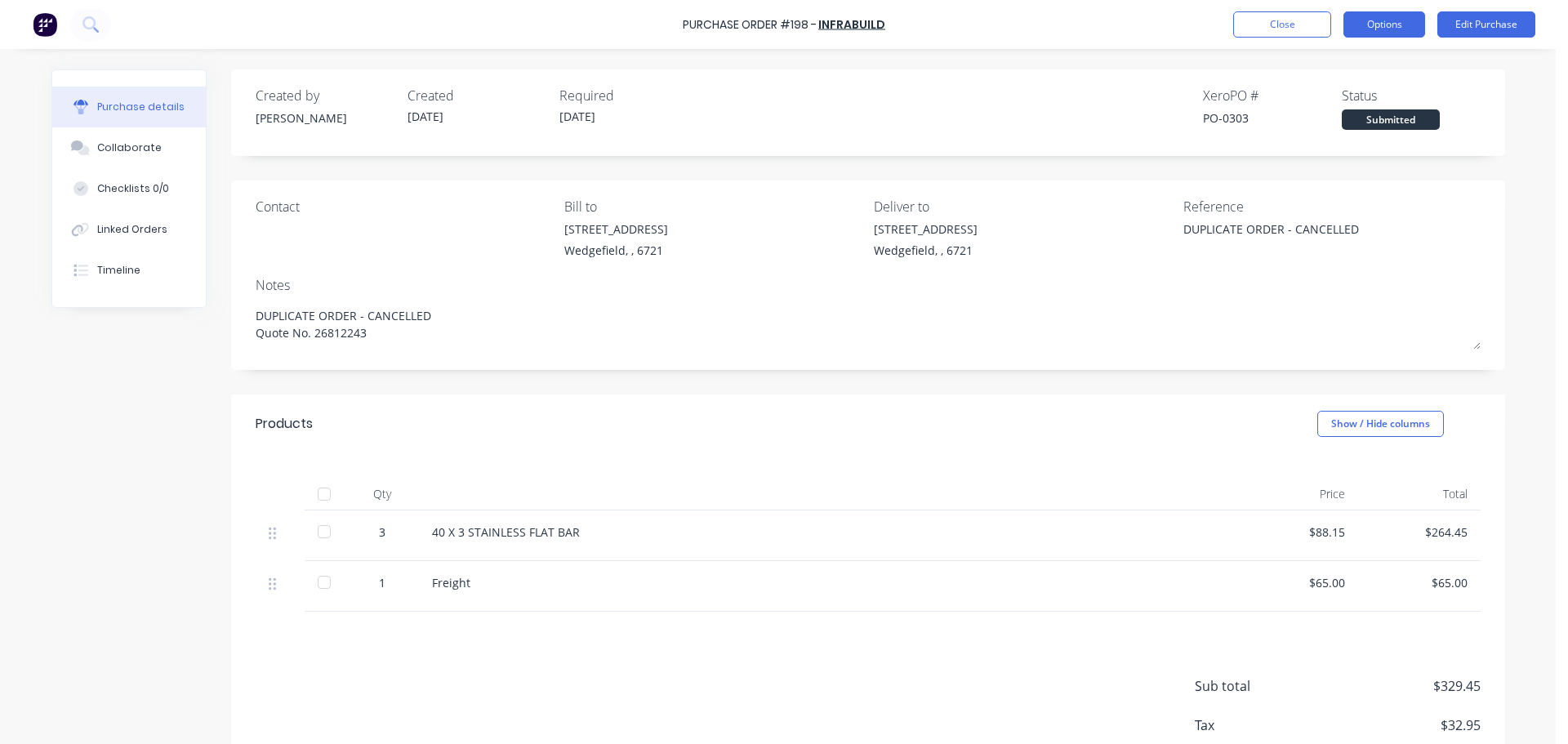
click at [1394, 27] on button "Options" at bounding box center [1384, 24] width 82 height 26
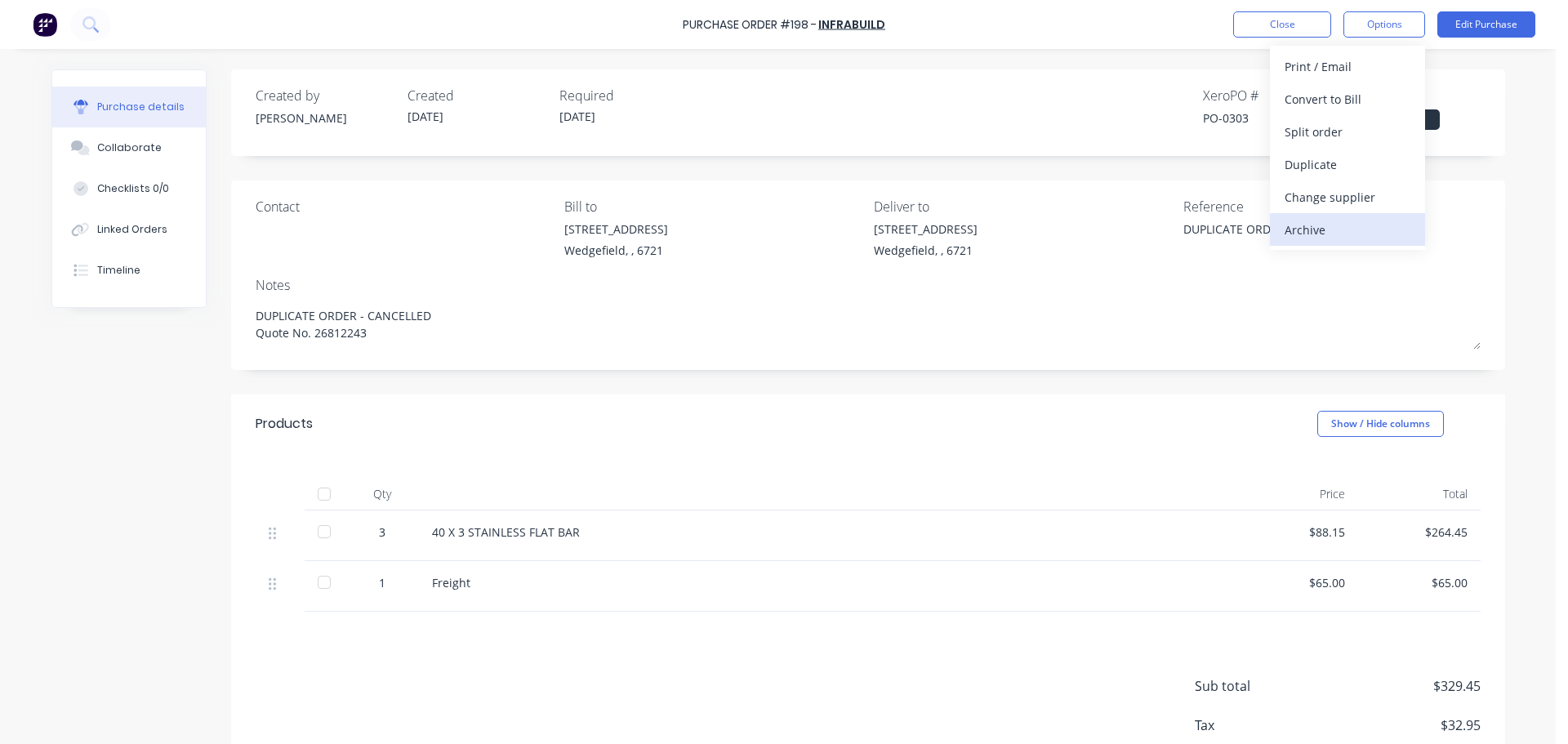
click at [1319, 233] on div "Archive" at bounding box center [1347, 229] width 125 height 24
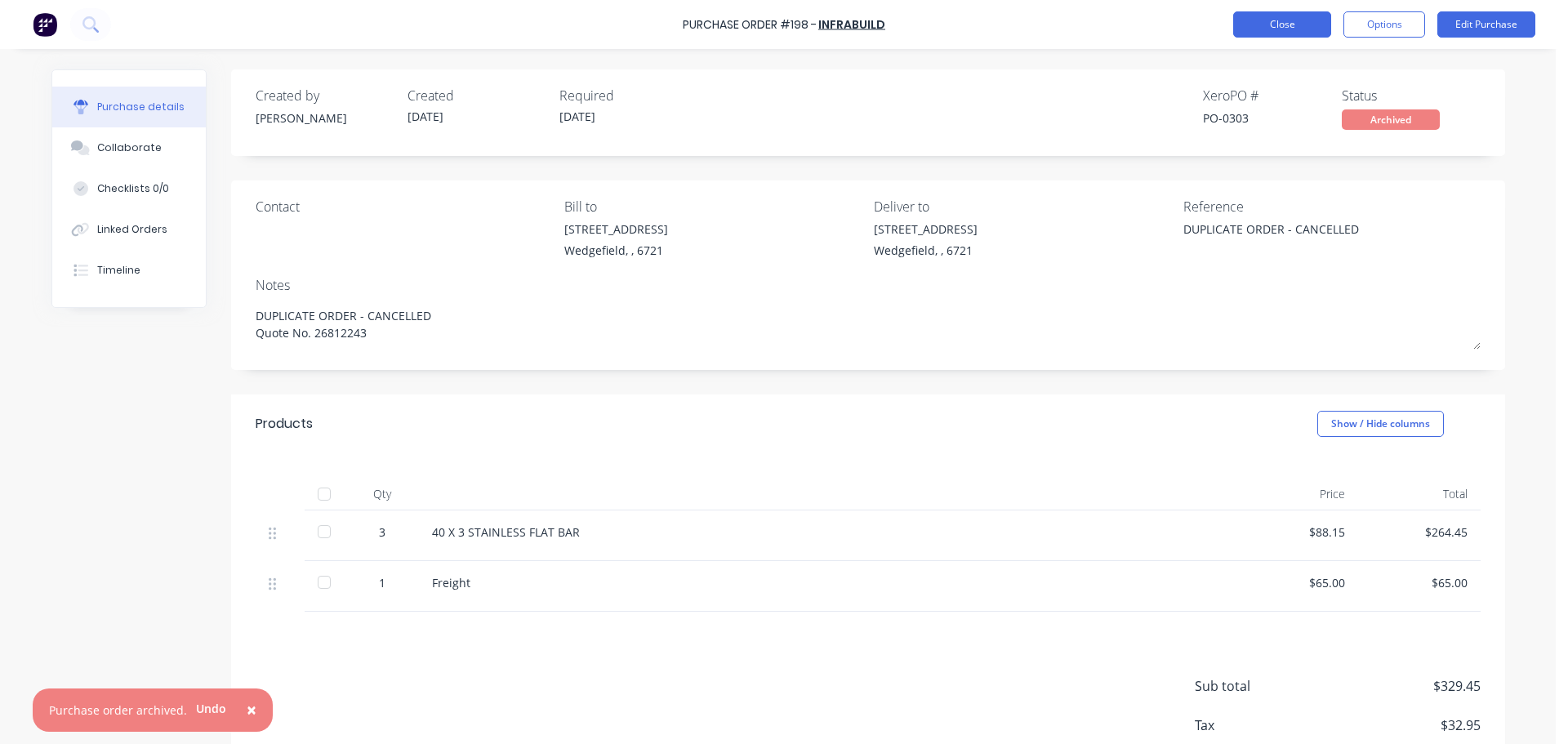
click at [1278, 28] on button "Close" at bounding box center [1282, 24] width 98 height 26
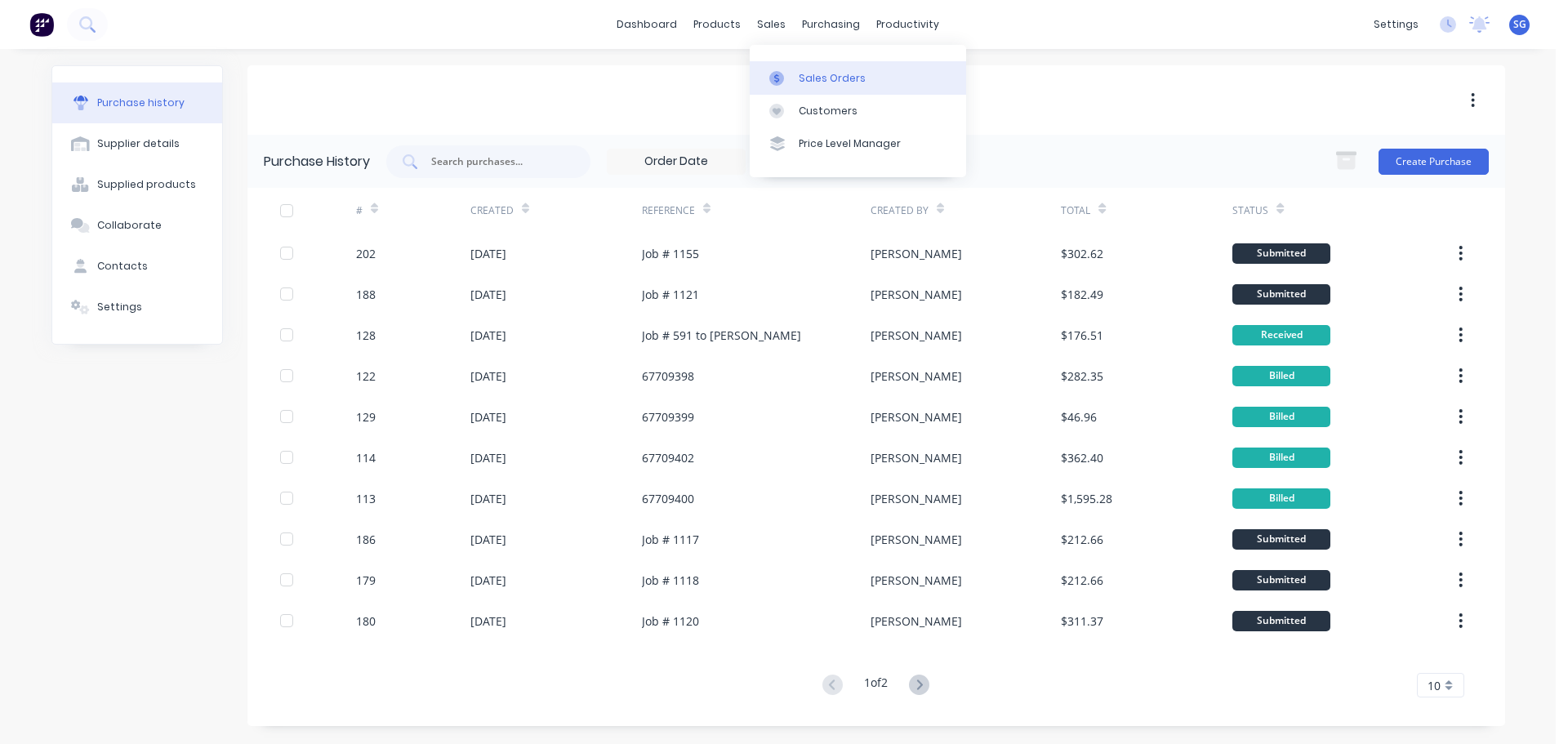
click at [802, 79] on div "Sales Orders" at bounding box center [832, 78] width 67 height 15
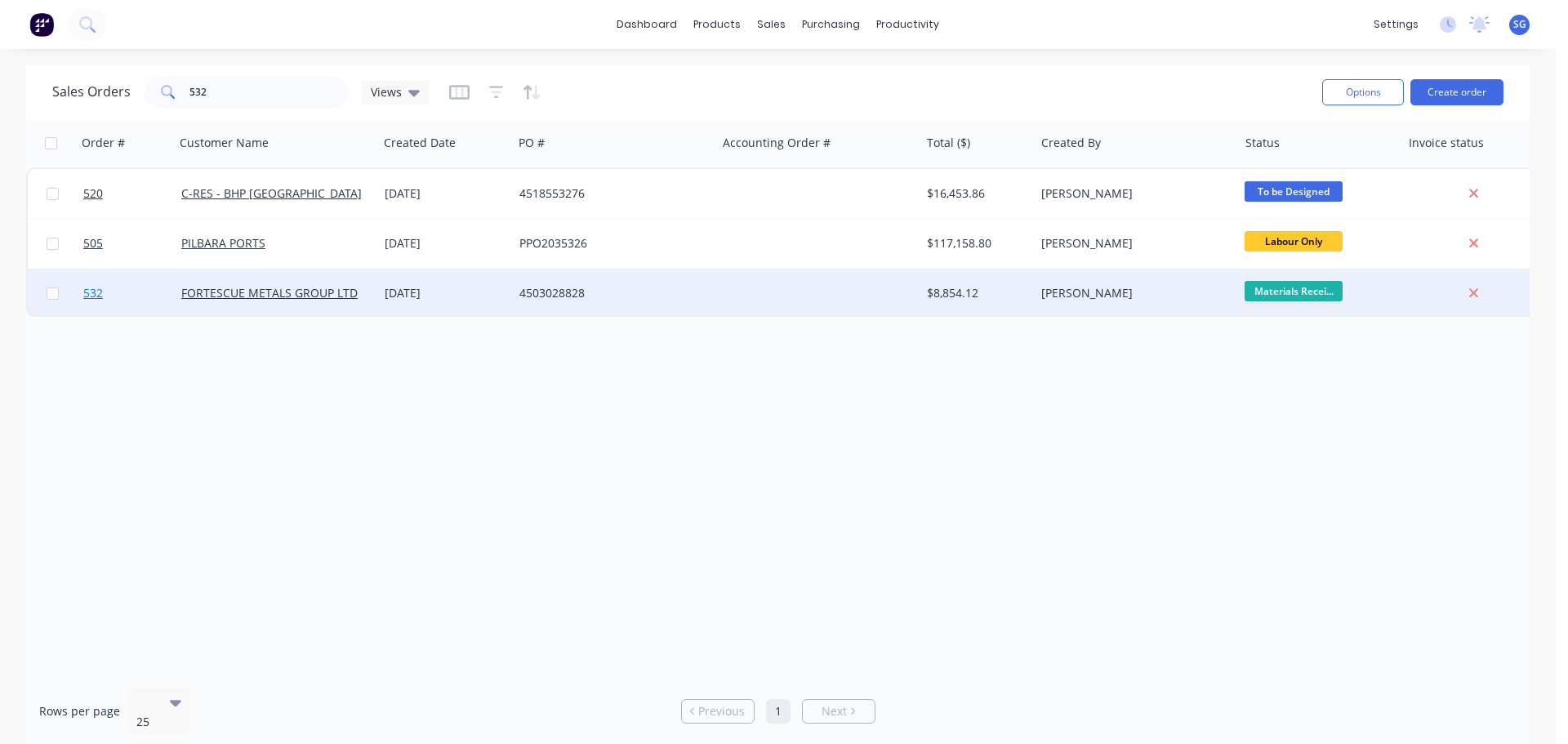
click at [89, 297] on span "532" at bounding box center [92, 292] width 20 height 16
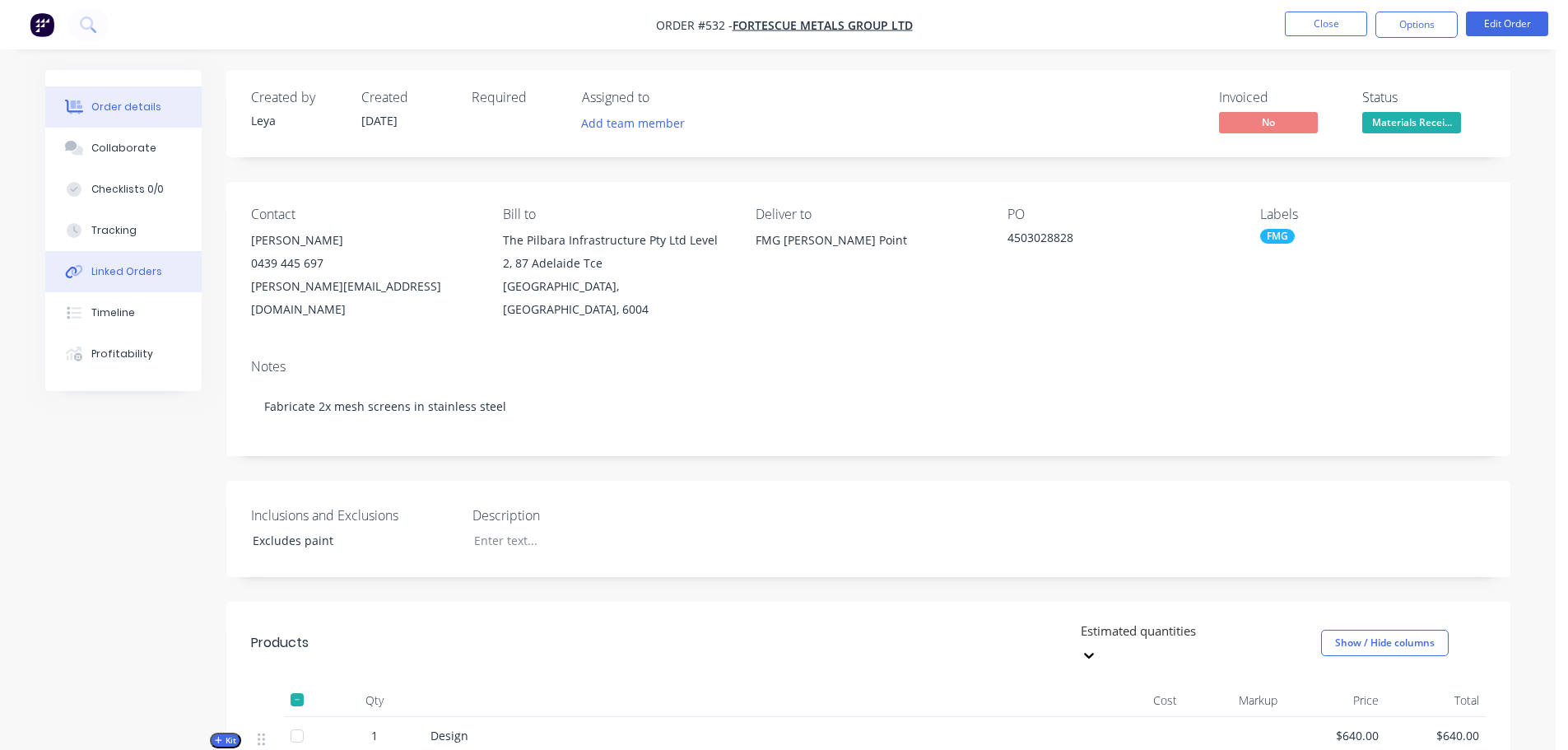
click at [123, 268] on div "Linked Orders" at bounding box center [126, 272] width 71 height 15
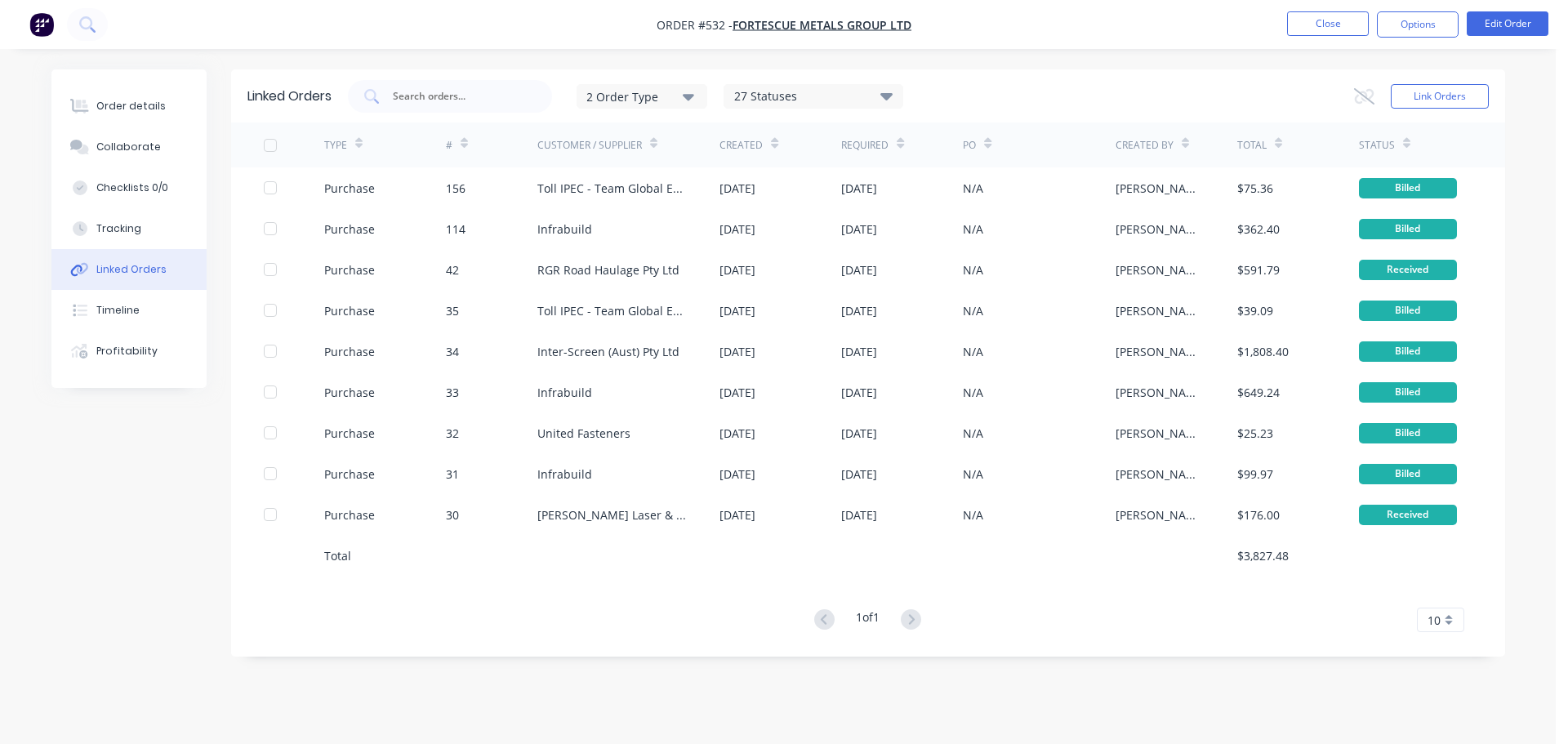
click at [878, 92] on div "27 Statuses" at bounding box center [813, 96] width 178 height 18
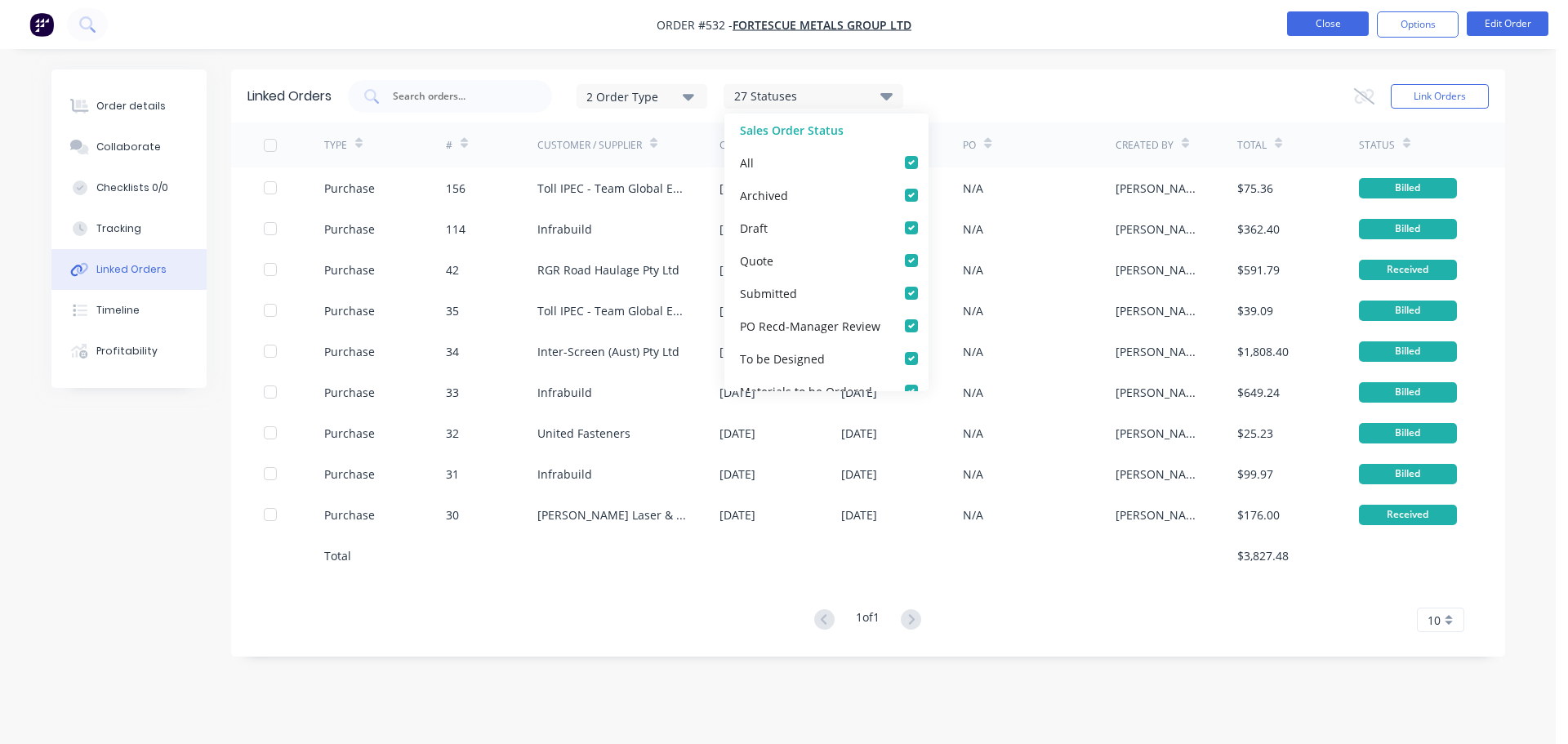
click at [1323, 32] on button "Close" at bounding box center [1328, 24] width 82 height 24
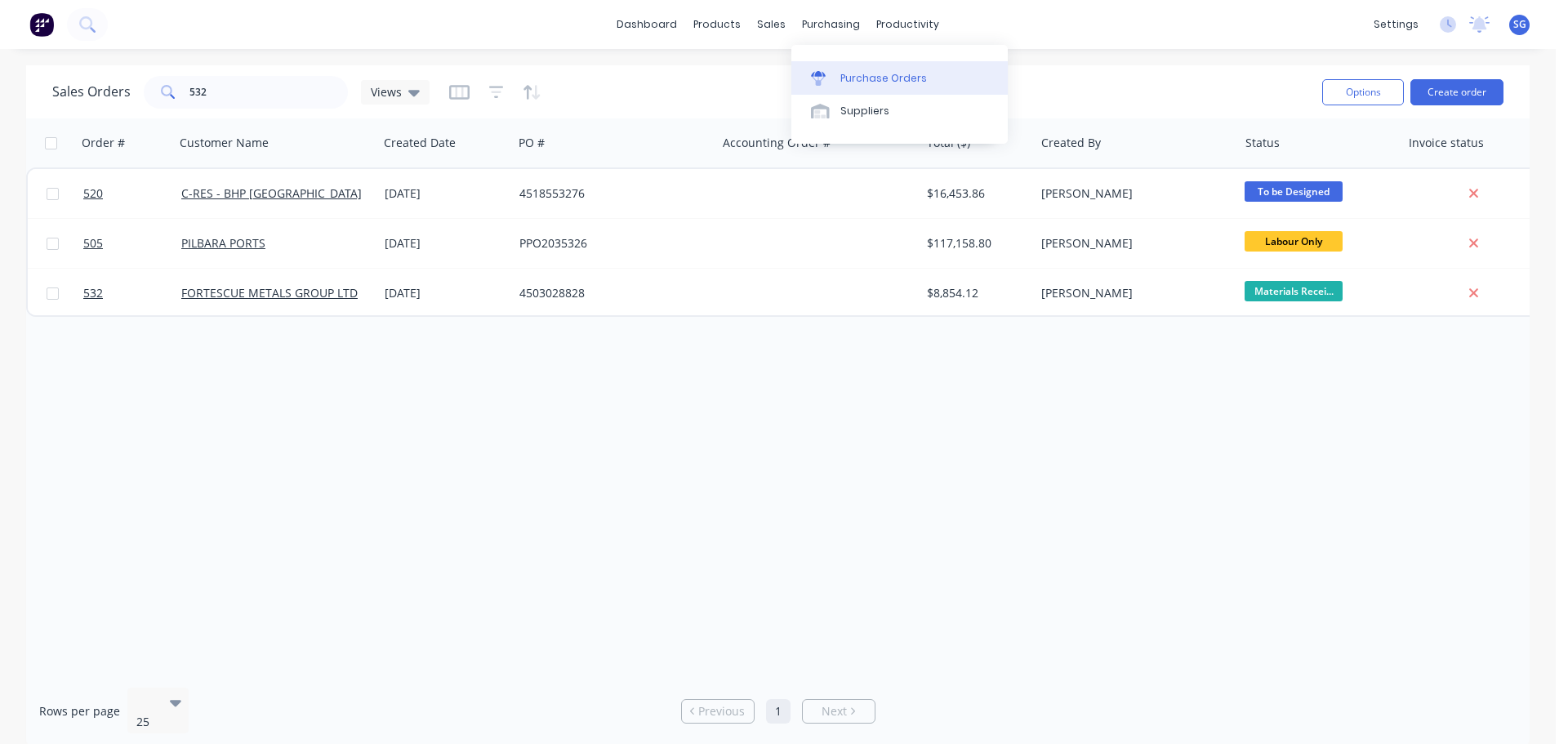
click at [841, 76] on div "Purchase Orders" at bounding box center [884, 78] width 87 height 15
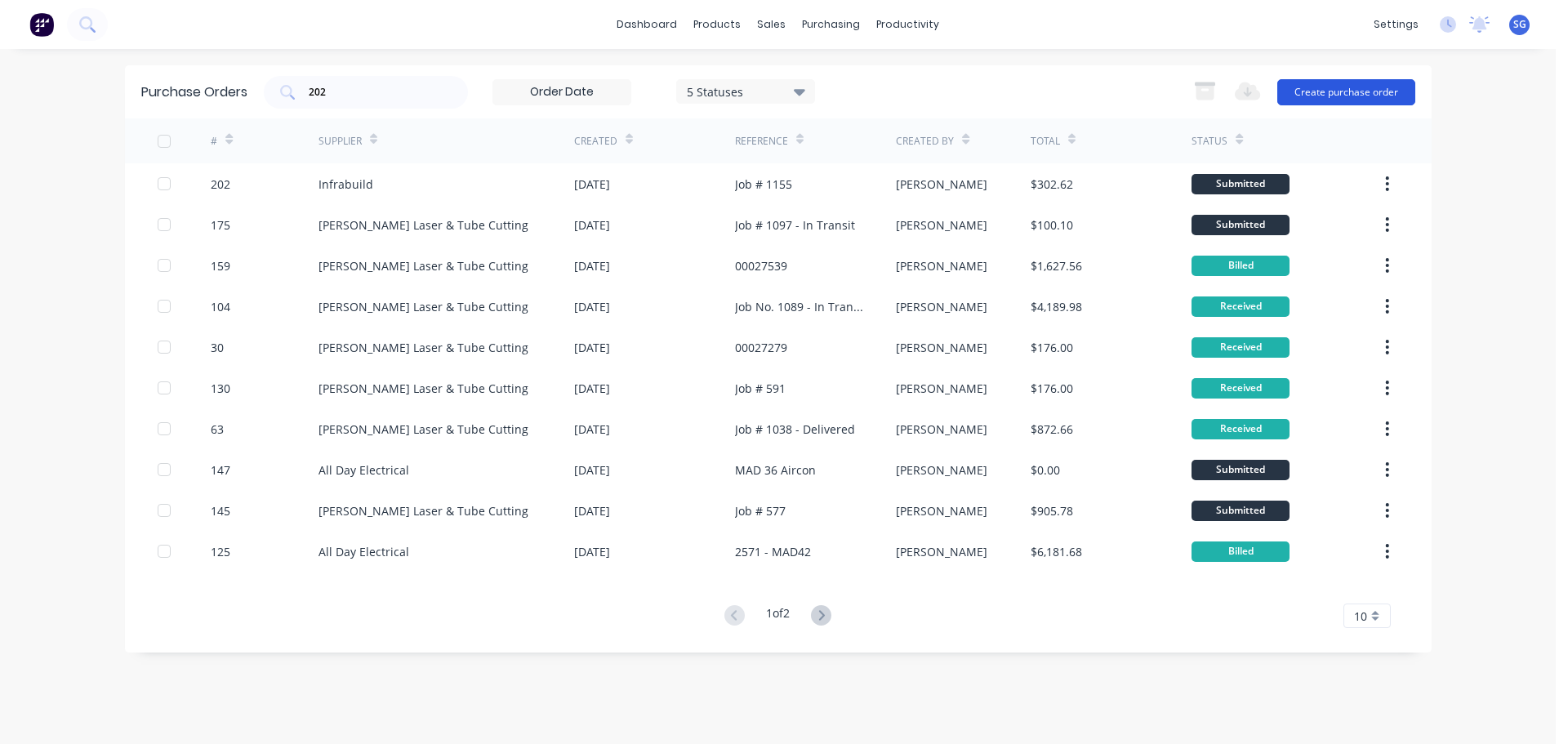
click at [1347, 87] on button "Create purchase order" at bounding box center [1347, 92] width 138 height 26
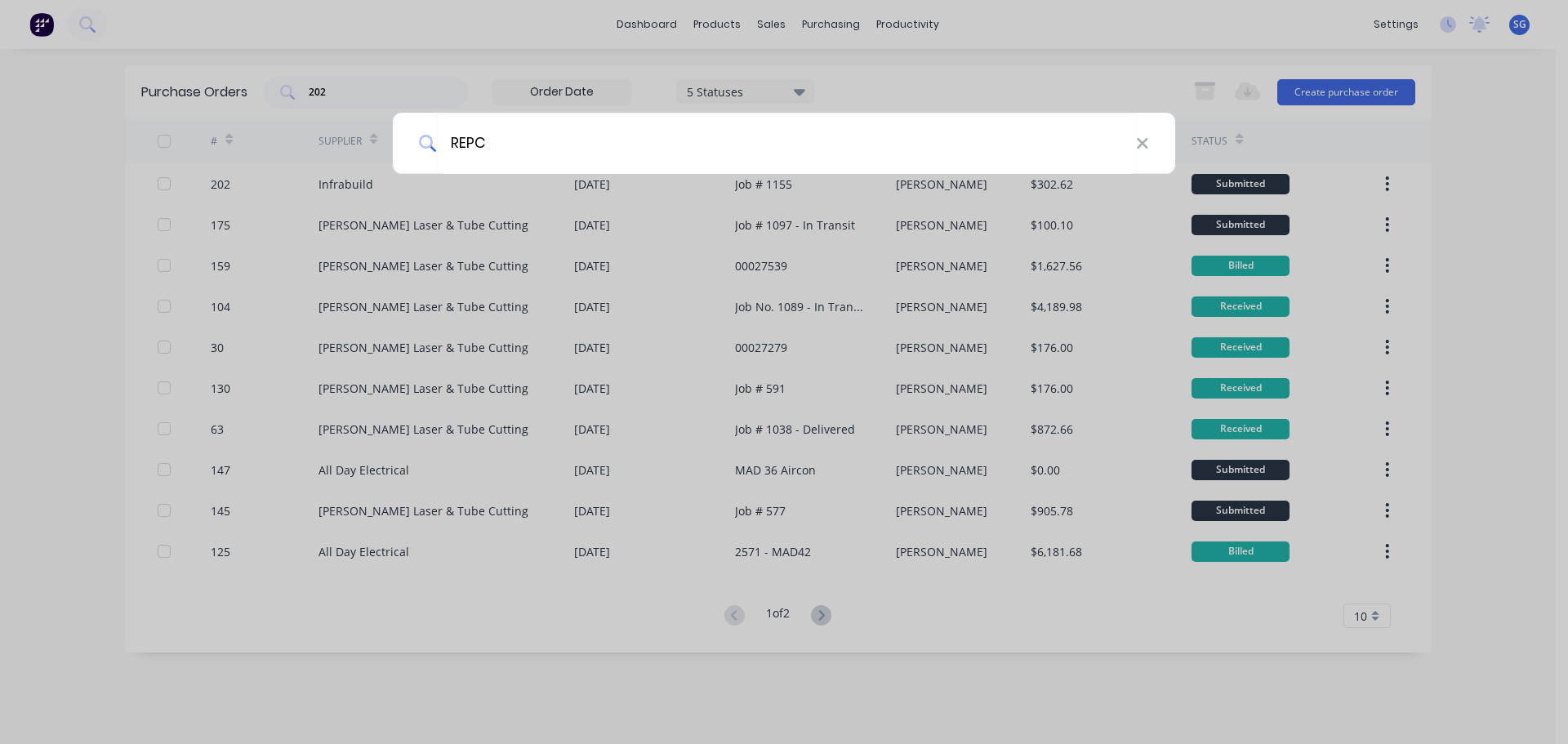
type input "REPCO"
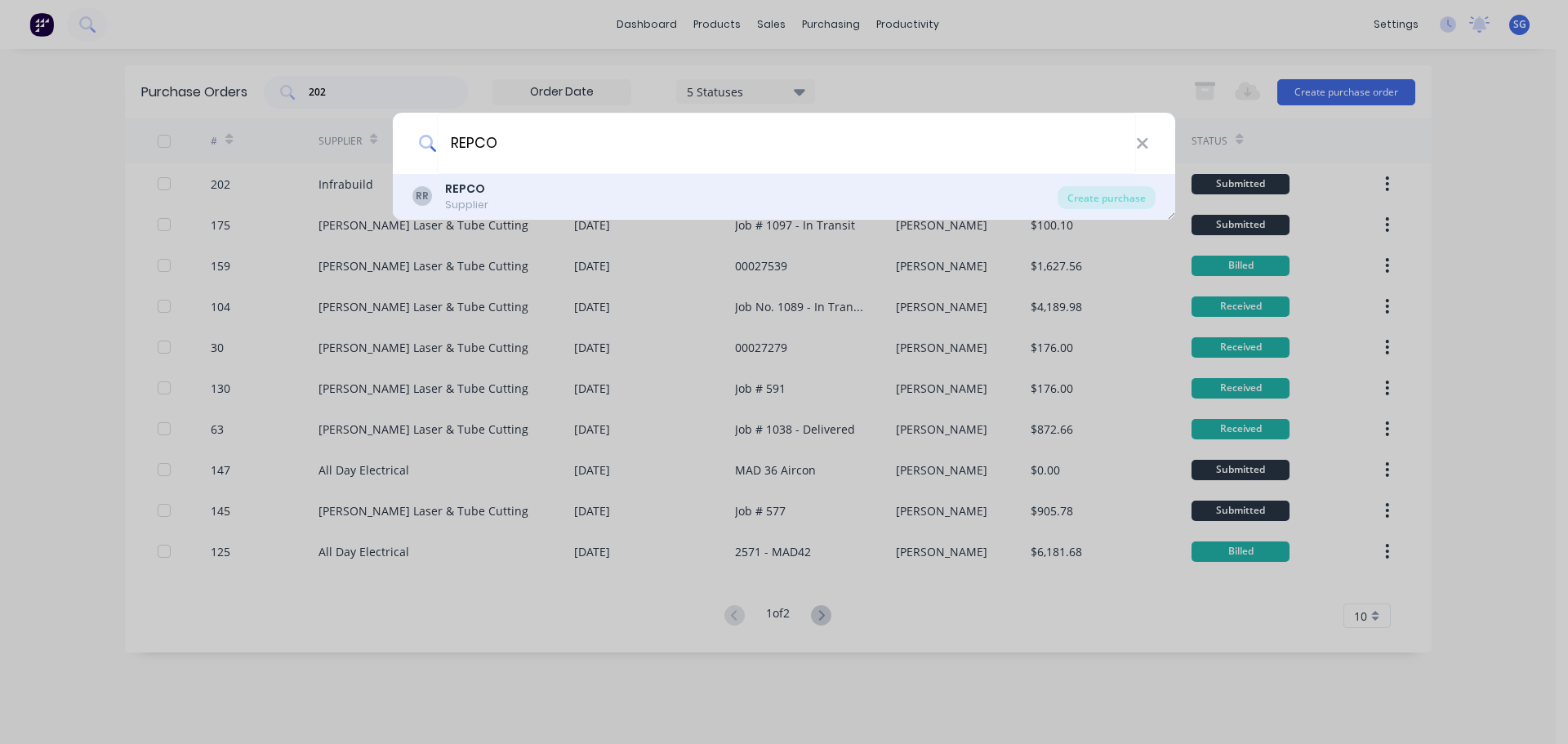
click at [539, 193] on div "RR REPCO Supplier" at bounding box center [735, 197] width 645 height 32
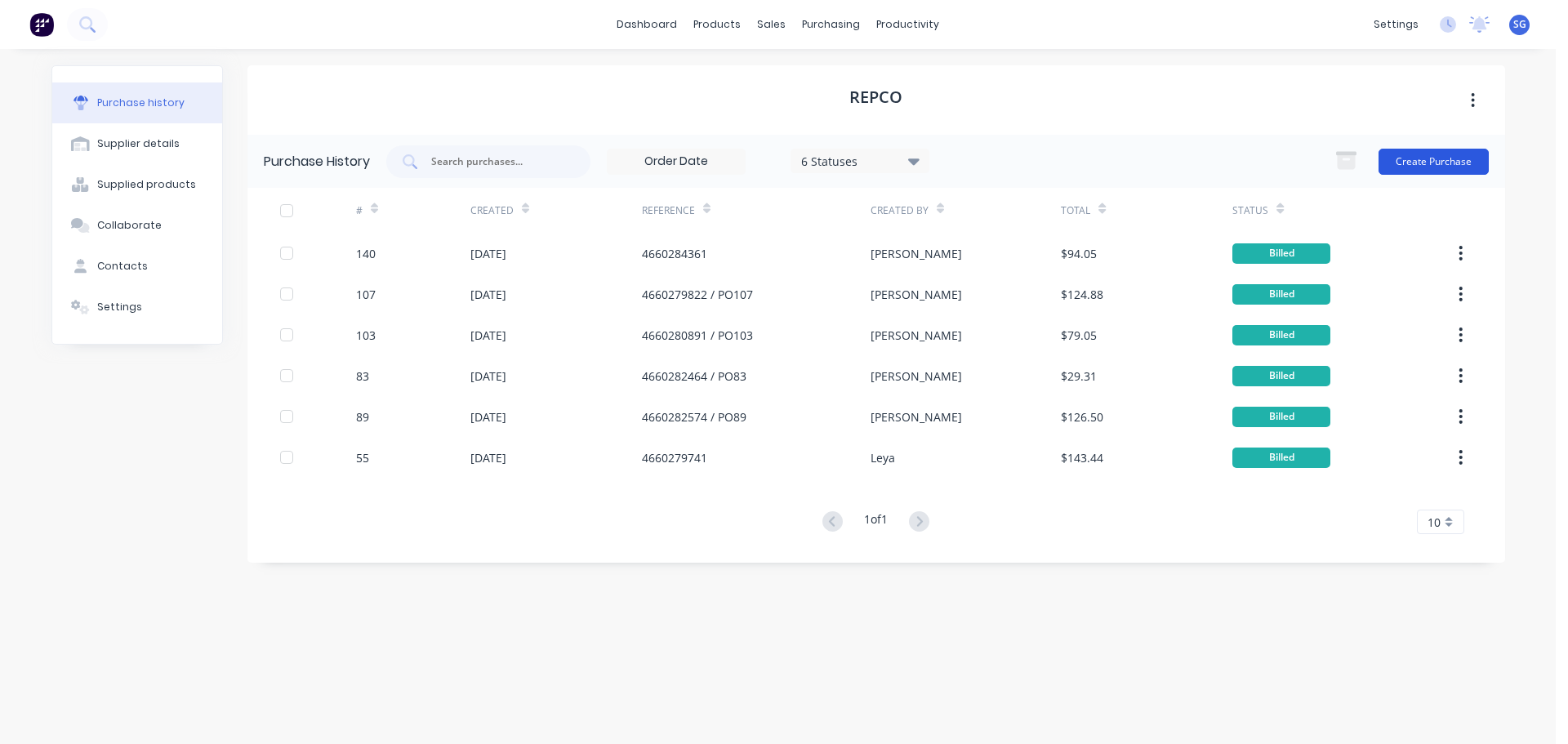
click at [1403, 159] on button "Create Purchase" at bounding box center [1433, 162] width 110 height 26
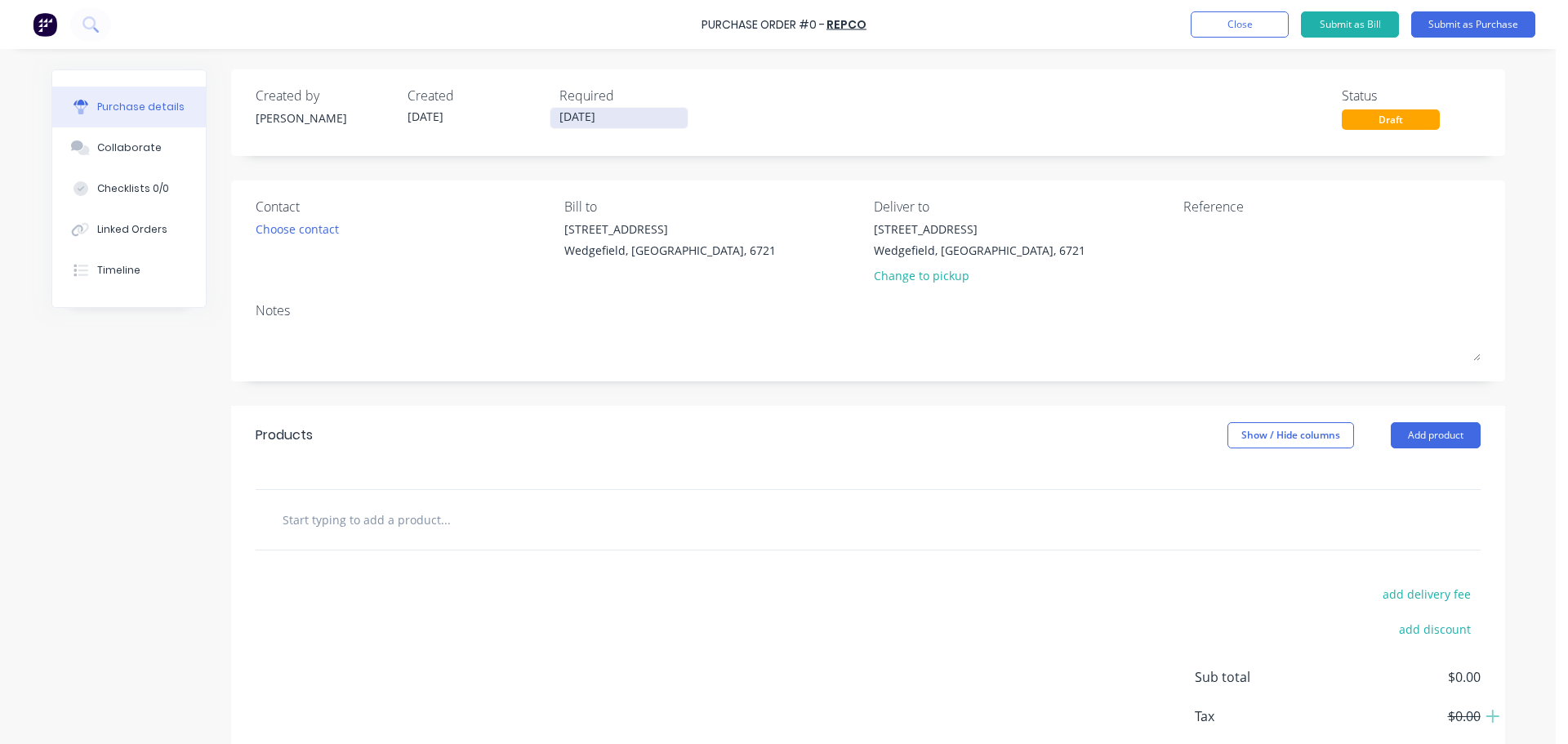
click at [618, 110] on input "30/09/25" at bounding box center [619, 118] width 138 height 21
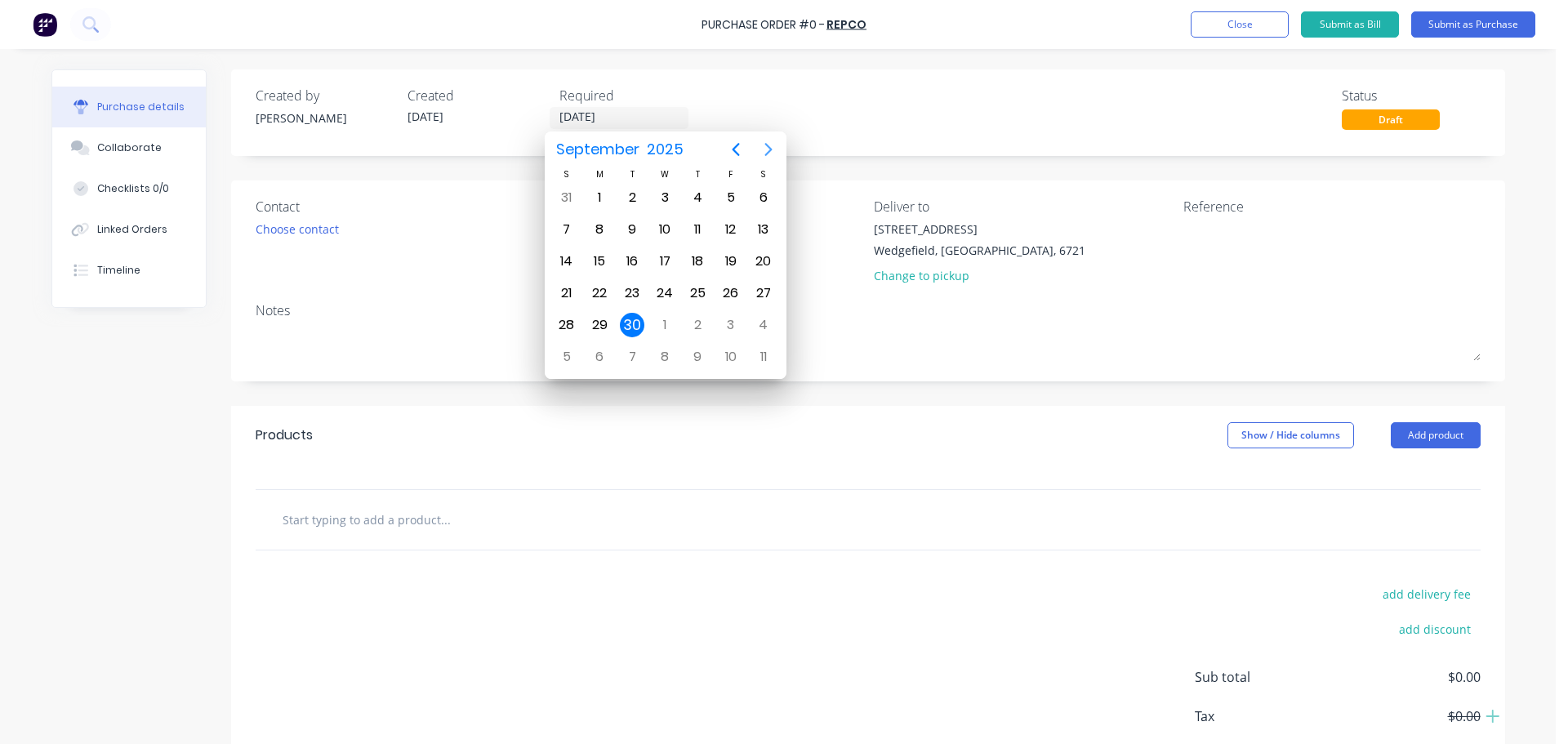
click at [767, 142] on icon "Next page" at bounding box center [768, 149] width 20 height 20
click at [723, 326] on div "31" at bounding box center [731, 325] width 24 height 24
type input "31/10/25"
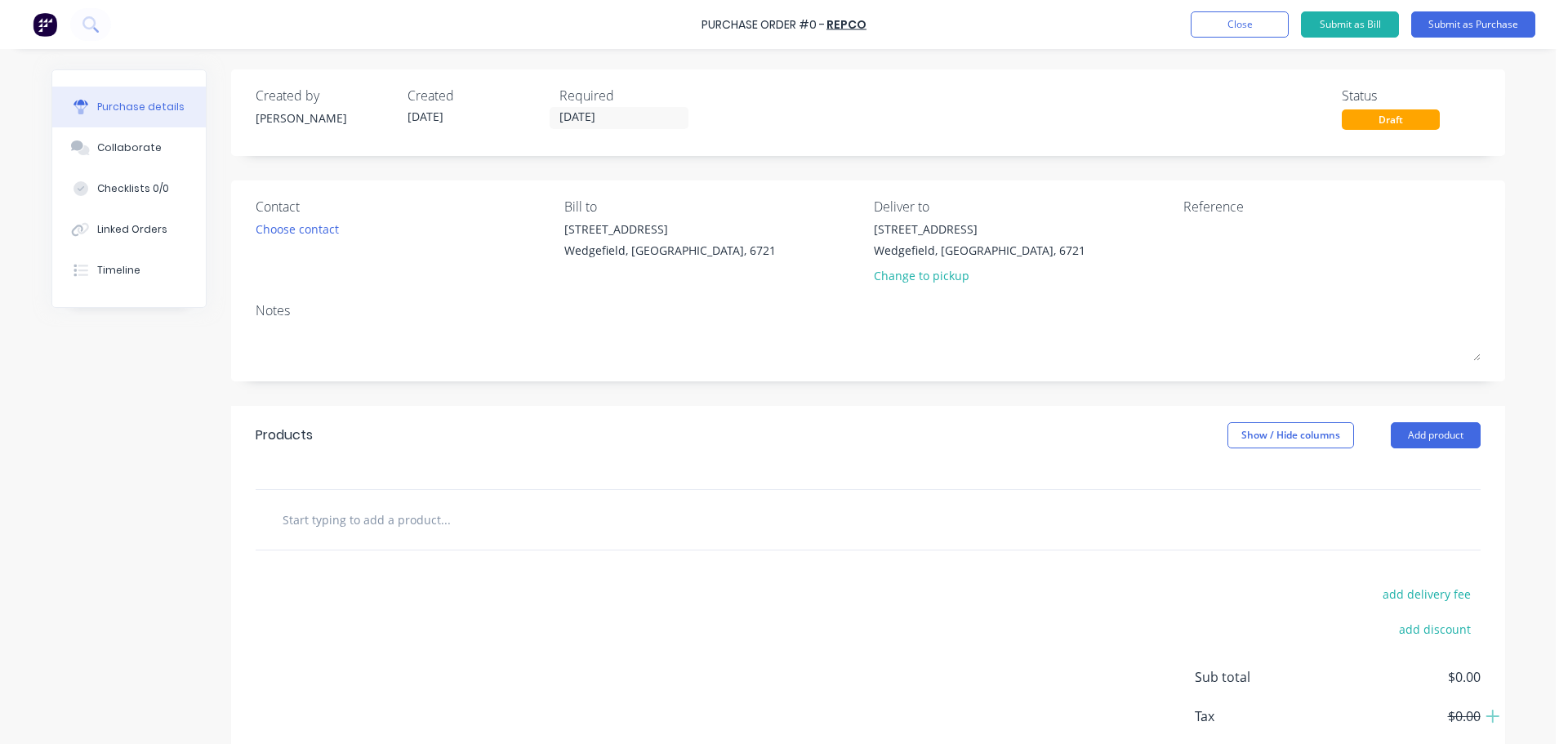
click at [302, 522] on input "text" at bounding box center [445, 519] width 327 height 33
paste input "DUPLICATE ORDER - CANCELLED"
drag, startPoint x: 428, startPoint y: 536, endPoint x: 454, endPoint y: 524, distance: 28.6
click at [428, 536] on div "DUPLICATE ORDER - CANCELLED Add DUPLICATE ORDER - CANCELLED to order No results…" at bounding box center [868, 519] width 1225 height 59
drag, startPoint x: 457, startPoint y: 520, endPoint x: 199, endPoint y: 520, distance: 258.0
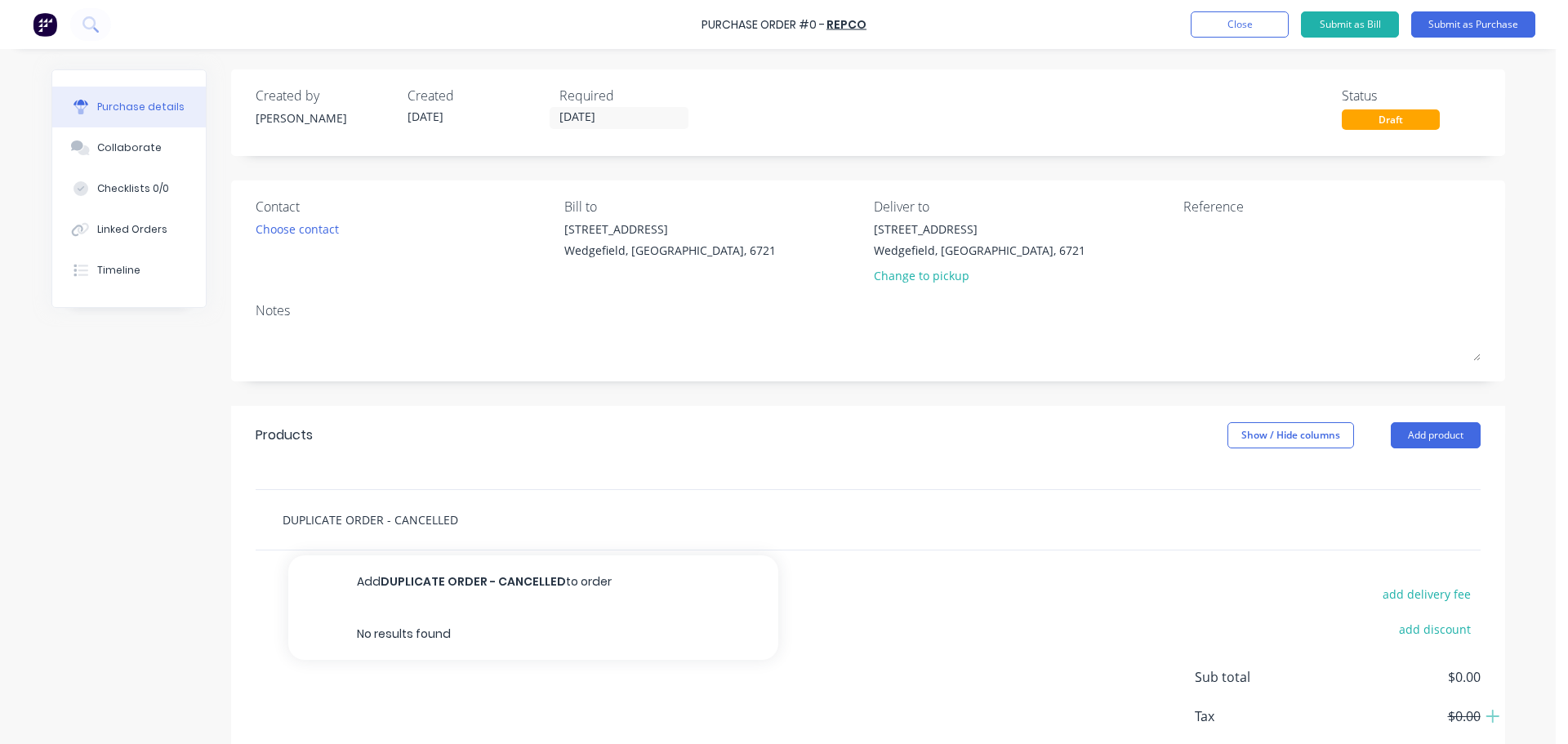
click at [199, 520] on div "Created by Sarah Created 30/09/25 Required 31/10/25 Status Draft Contact Choose…" at bounding box center [778, 445] width 1454 height 750
paste input "M12 FUEL 2 PIECE POWER PACK 2A2"
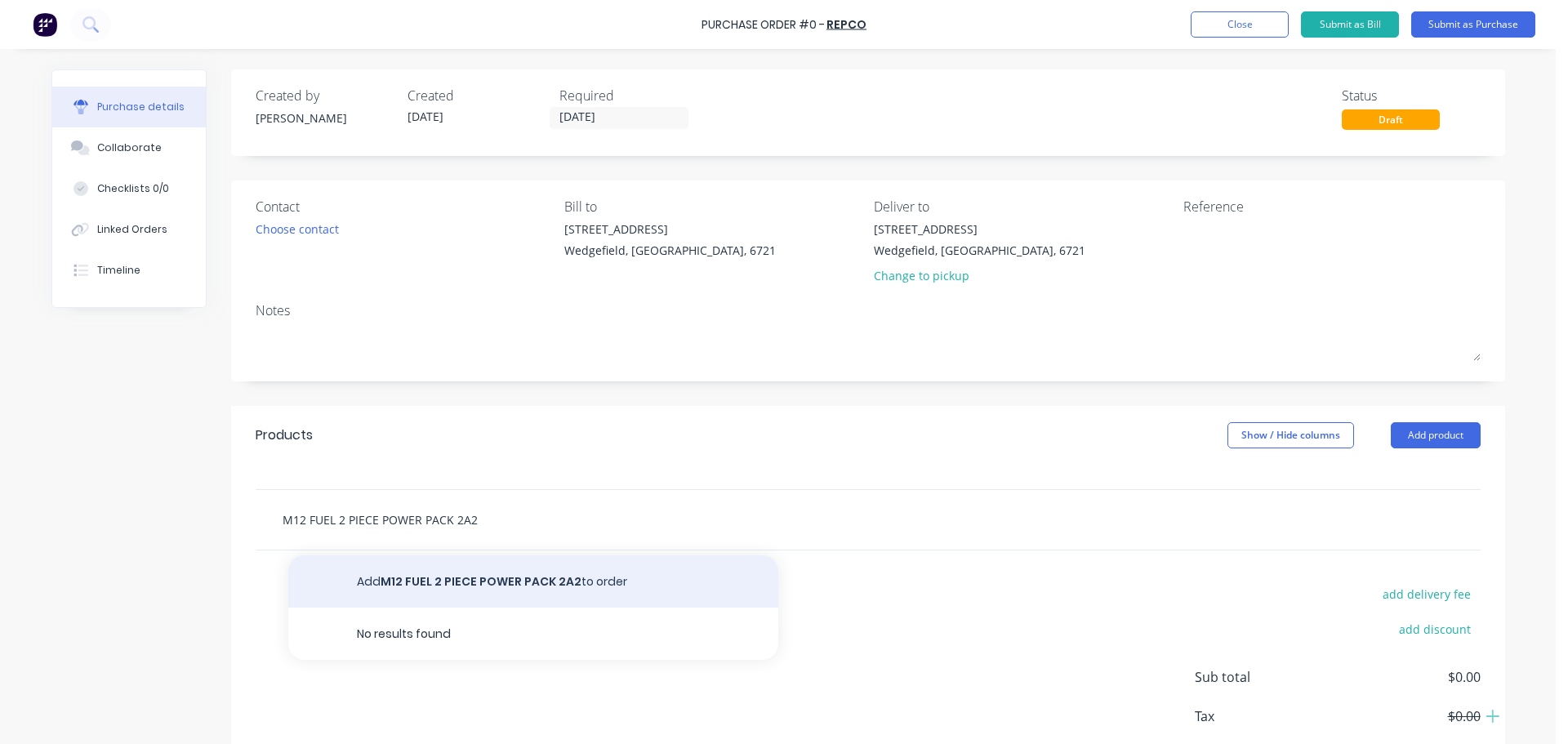
type input "M12 FUEL 2 PIECE POWER PACK 2A2"
click at [433, 580] on button "Add M12 FUEL 2 PIECE POWER PACK 2A2 to order" at bounding box center [533, 580] width 490 height 52
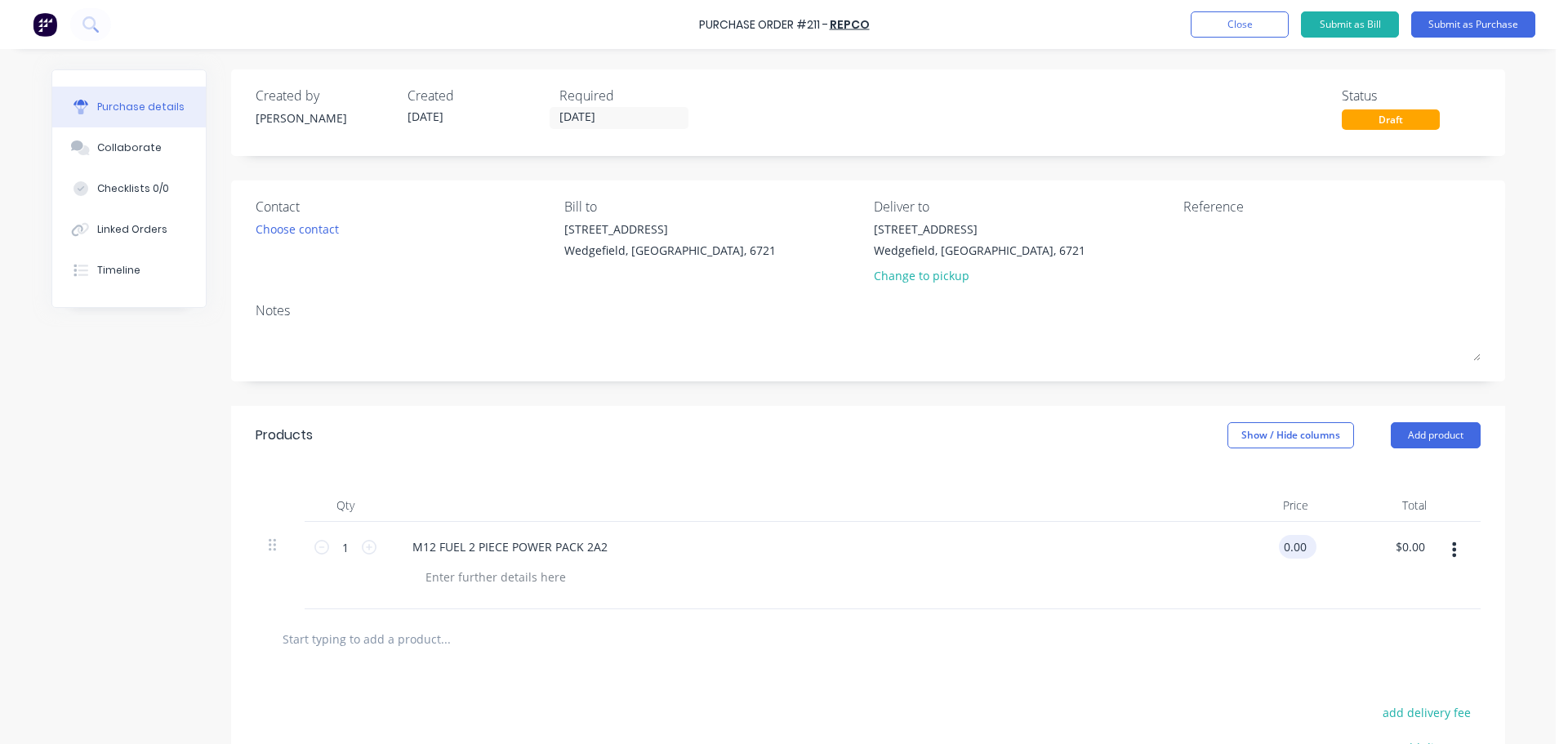
click at [1291, 548] on input "0.00" at bounding box center [1294, 546] width 31 height 24
type input "$517.00"
click at [340, 639] on input "text" at bounding box center [445, 638] width 327 height 33
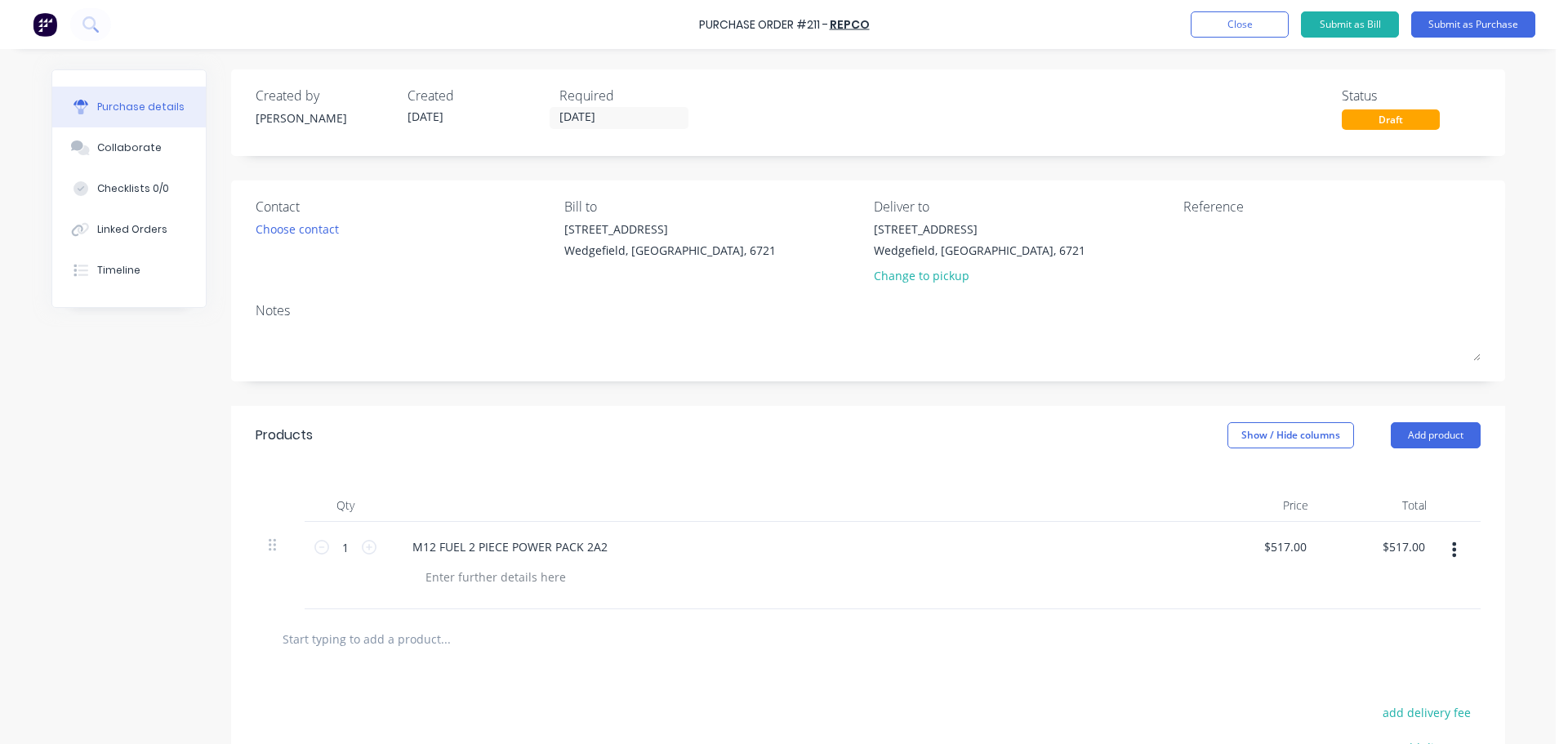
paste input "29 PC SHOCKWAVE SET"
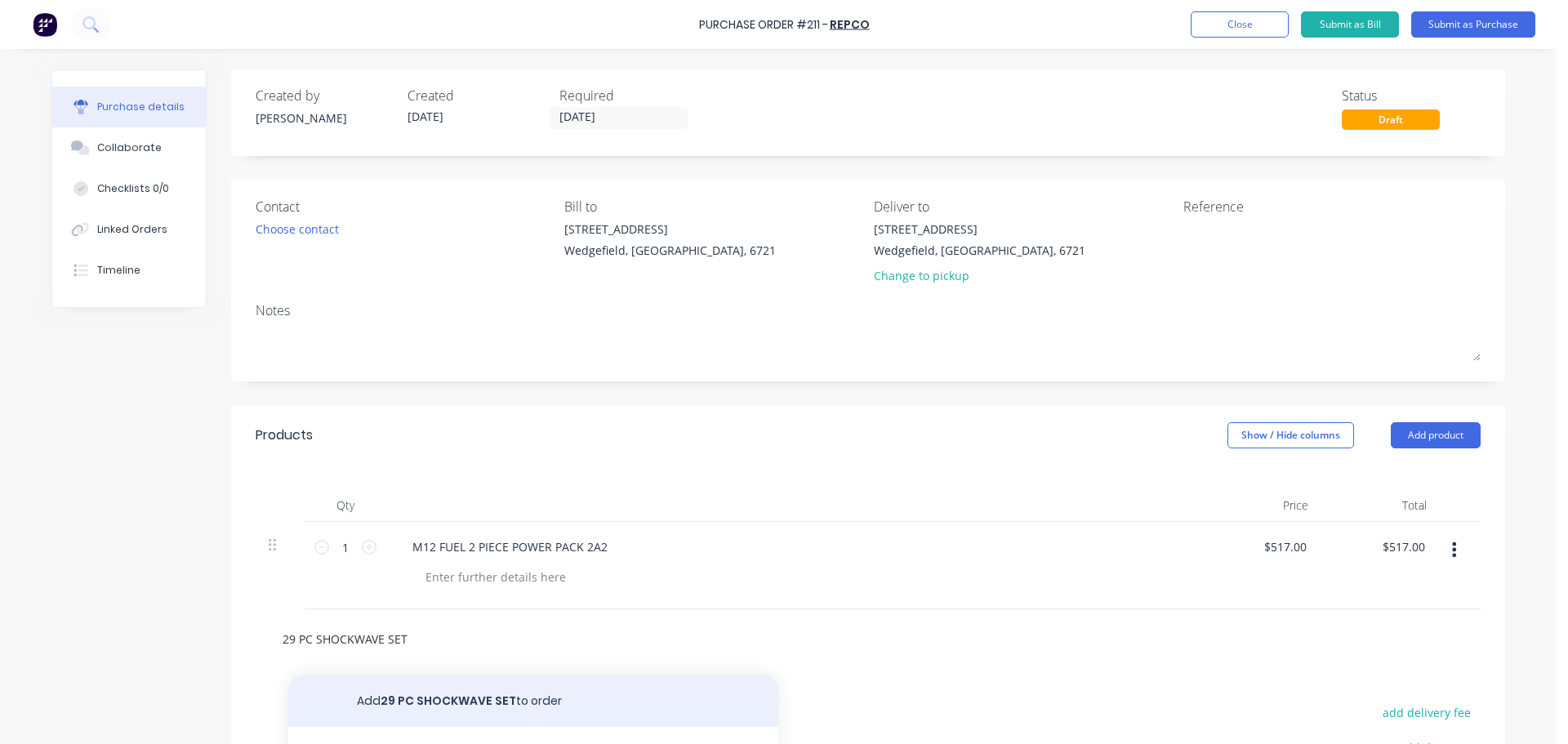
type input "29 PC SHOCKWAVE SET"
click at [456, 698] on button "Add 29 PC SHOCKWAVE SET to order" at bounding box center [533, 700] width 490 height 52
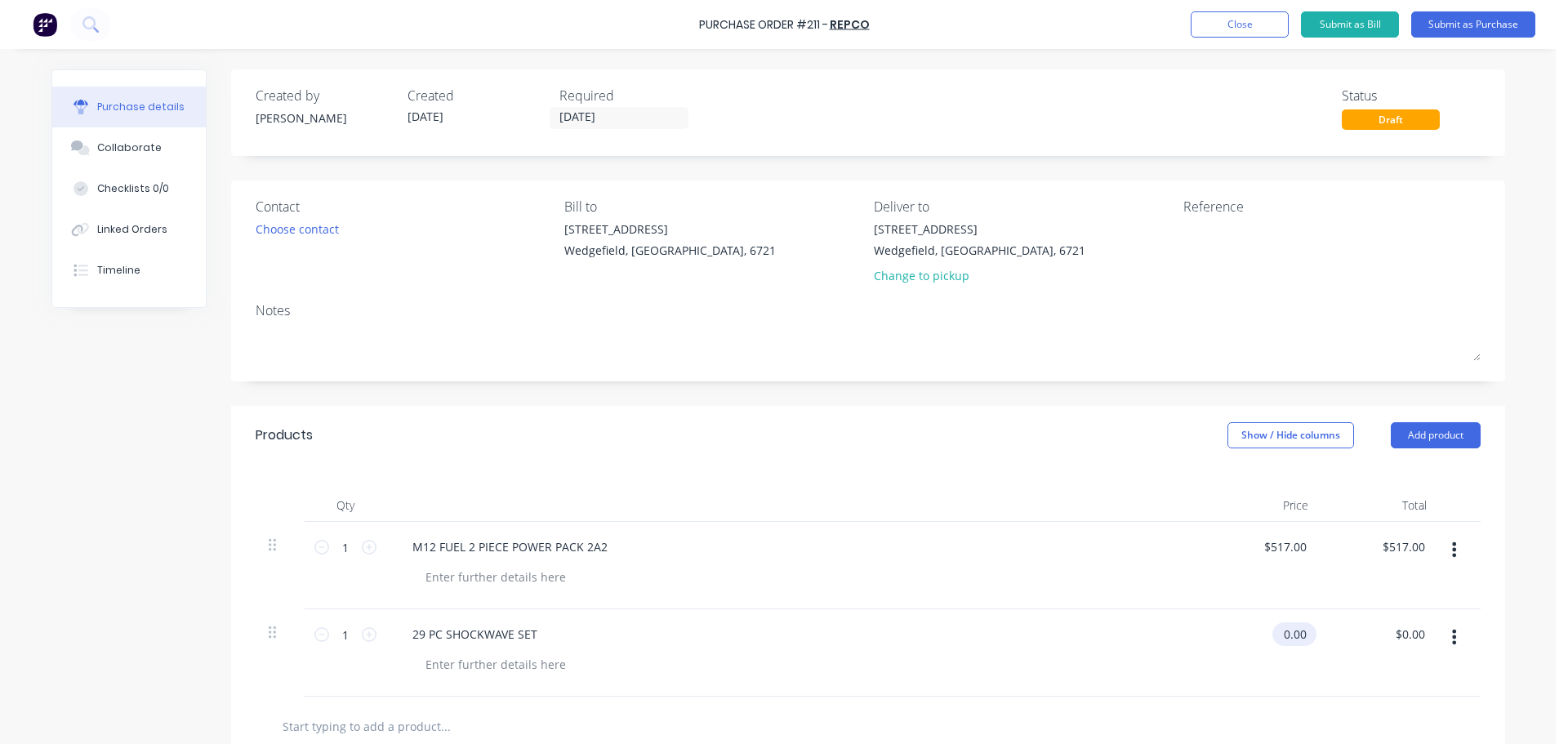
click at [1298, 629] on input "0.00" at bounding box center [1291, 633] width 38 height 24
type input "0"
type input "$50.00"
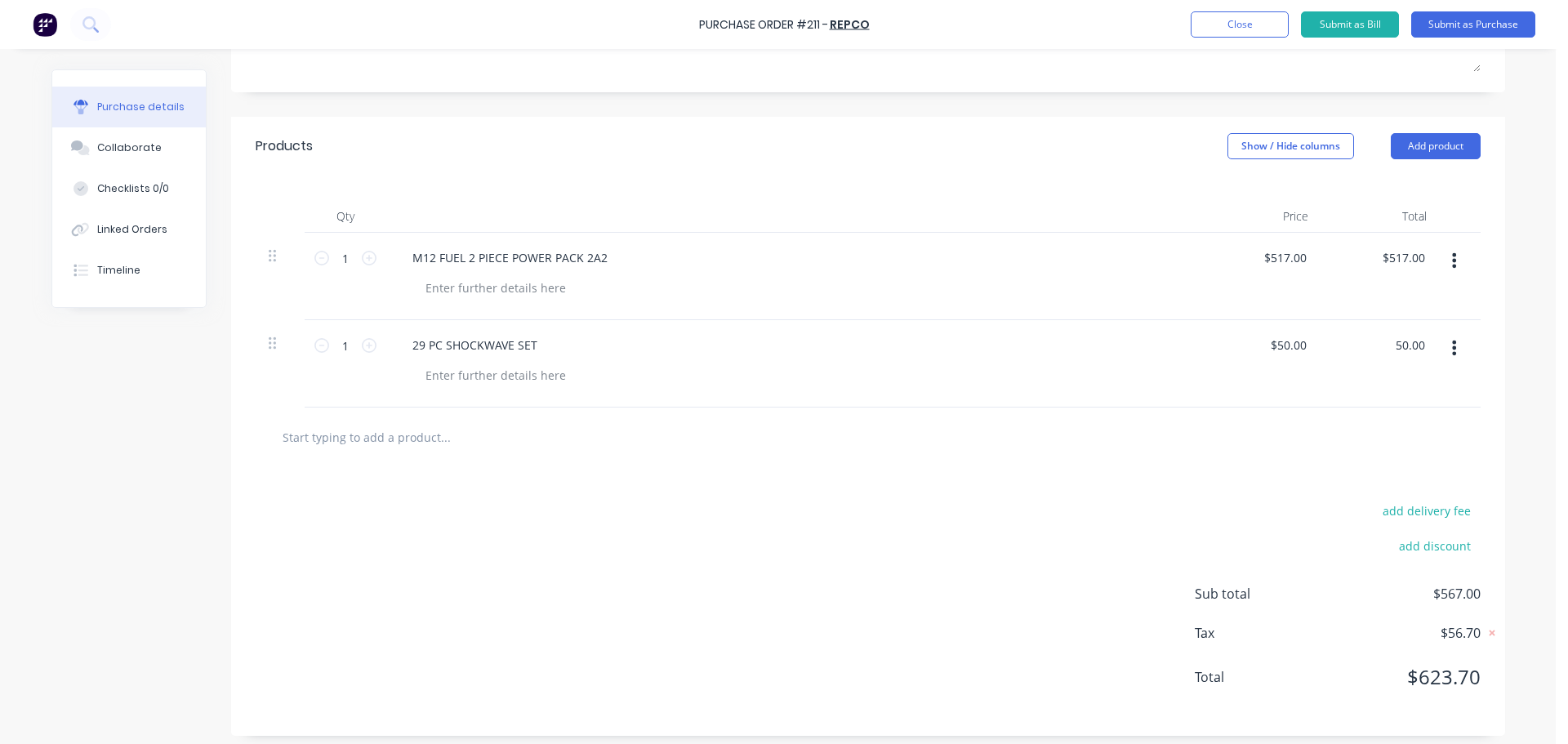
scroll to position [297, 0]
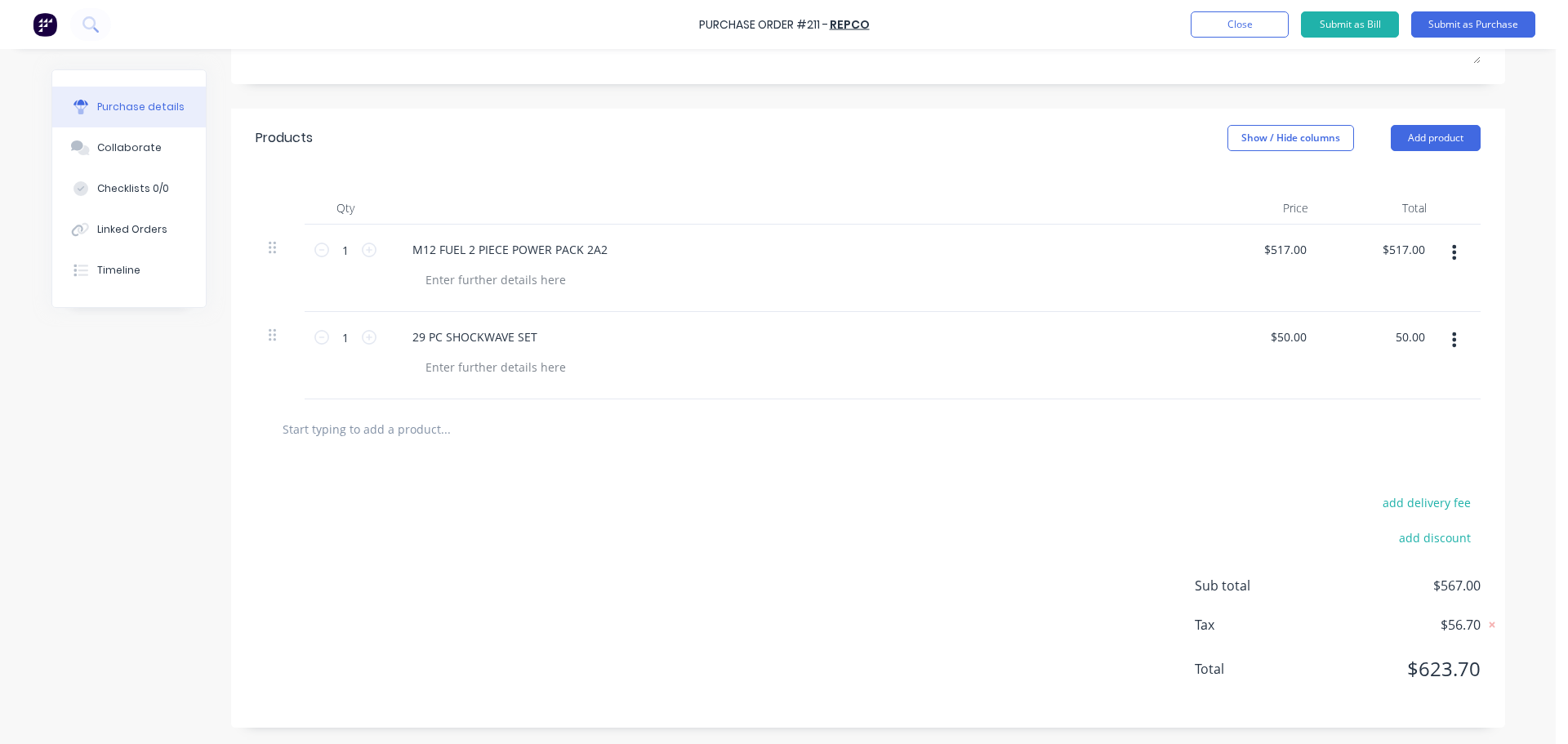
type input "$50.00"
click at [352, 436] on input "text" at bounding box center [445, 429] width 327 height 33
paste input "GT LEVELLING PACK"
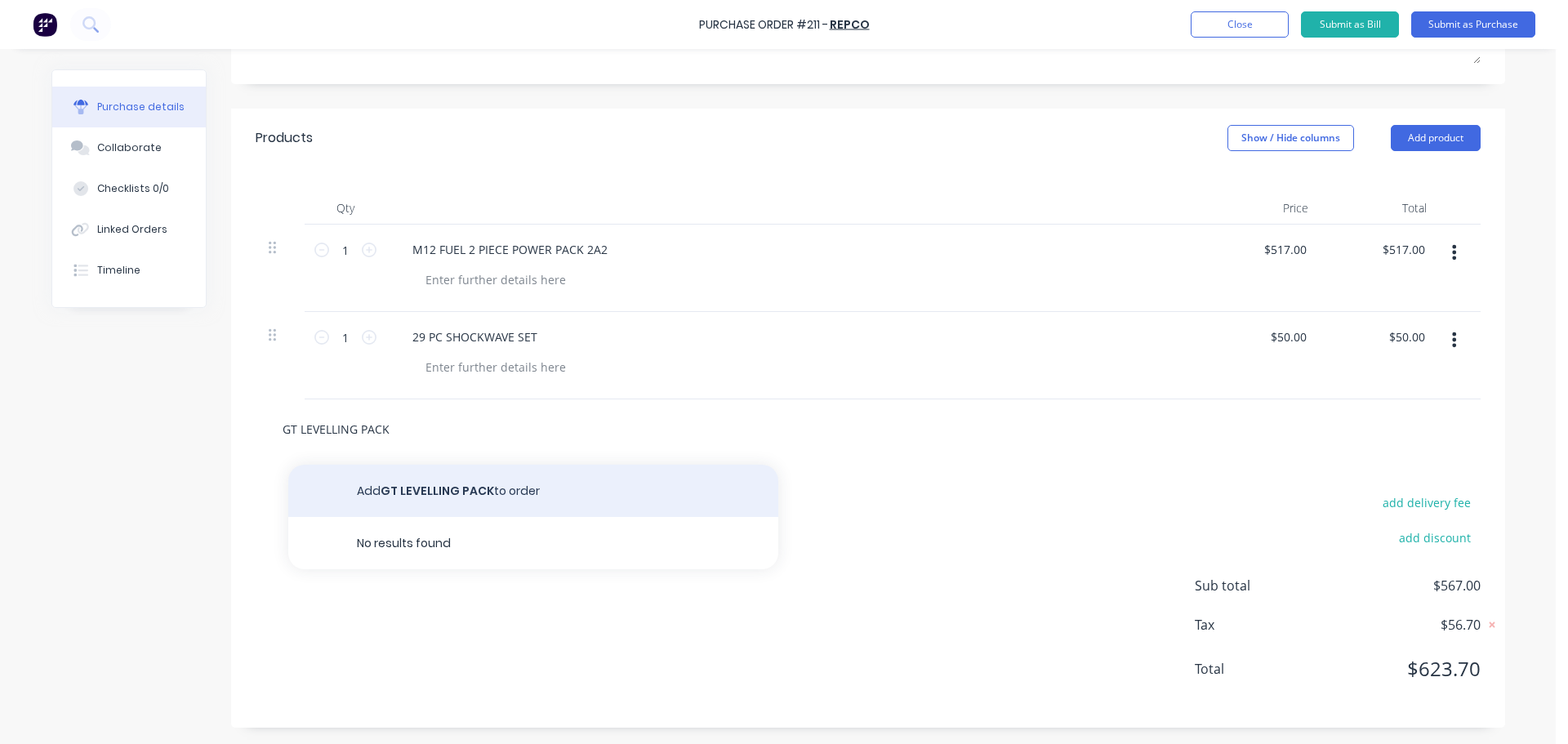
type input "GT LEVELLING PACK"
click at [414, 494] on button "Add GT LEVELLING PACK to order" at bounding box center [533, 490] width 490 height 52
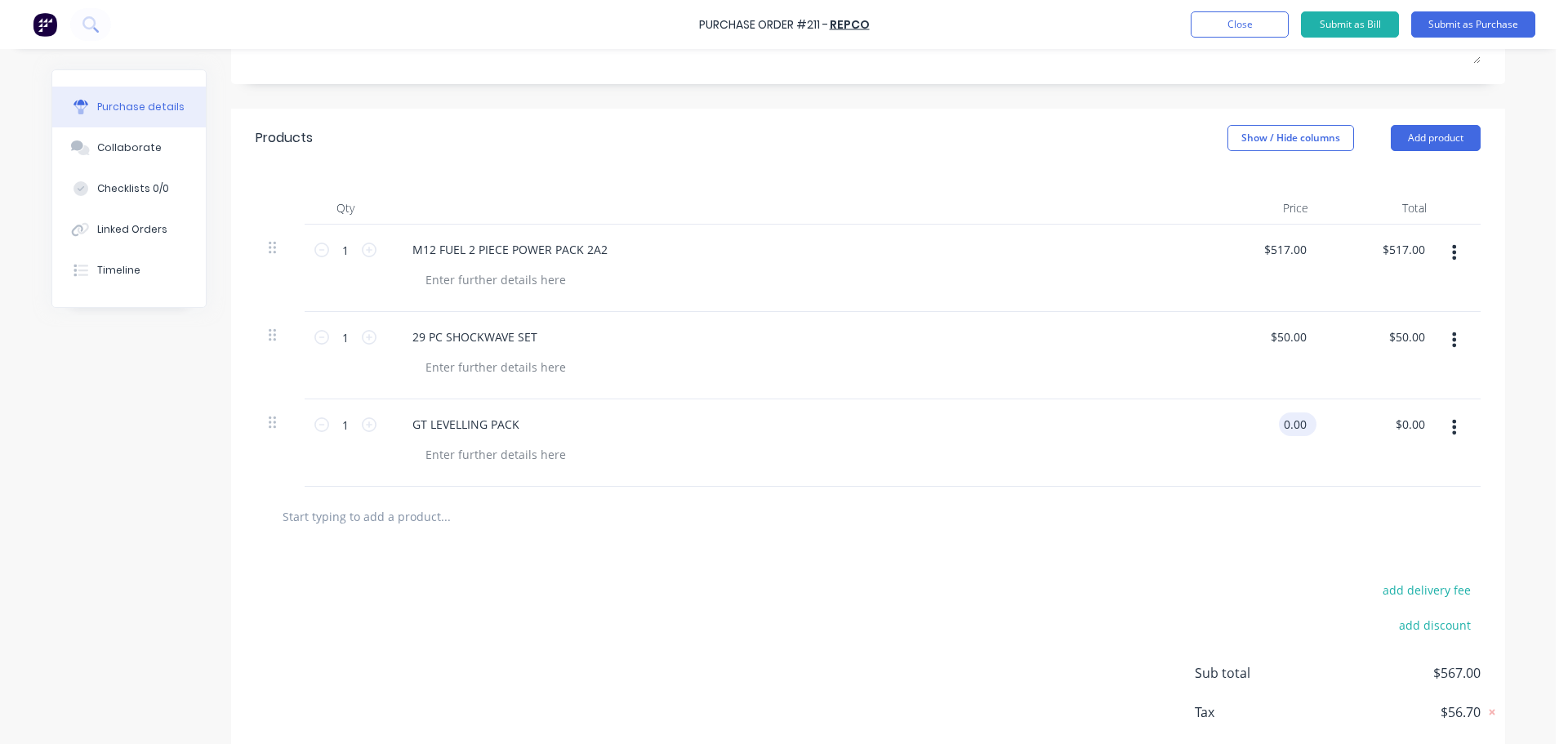
click at [1284, 433] on input "0.00" at bounding box center [1294, 424] width 31 height 24
type input "$129.00"
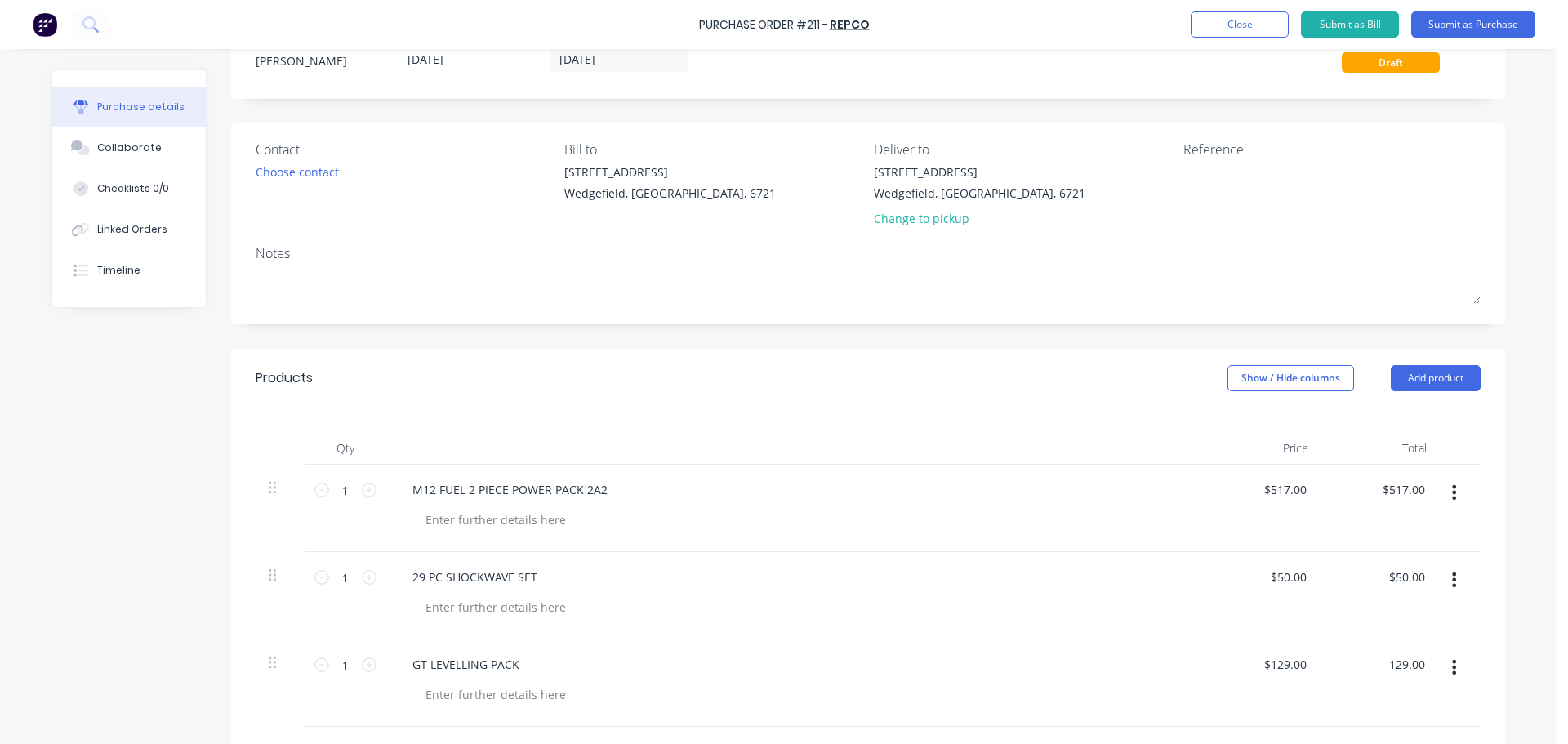
scroll to position [0, 0]
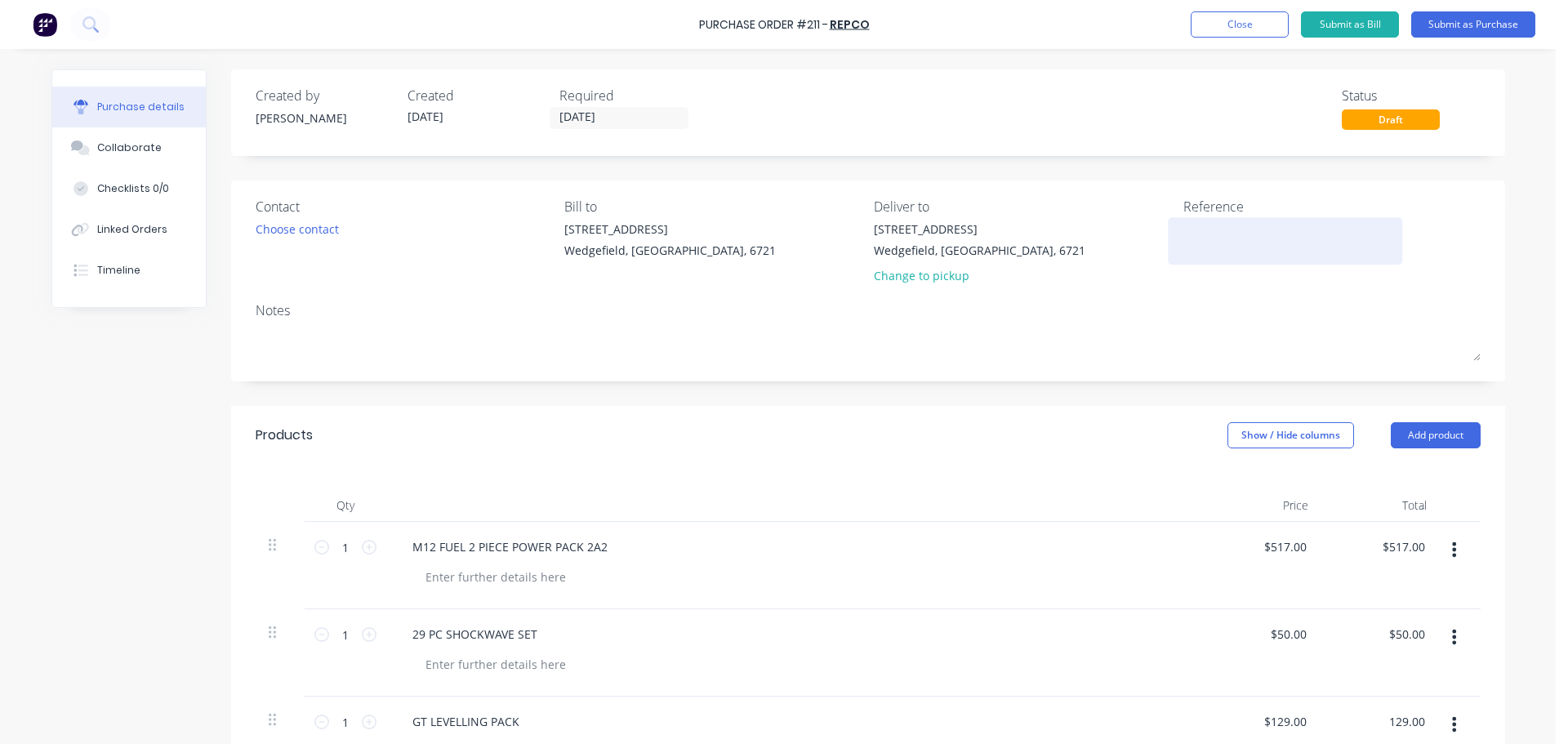
type input "$129.00"
click at [1206, 240] on textarea at bounding box center [1285, 238] width 204 height 37
paste textarea "4660286251"
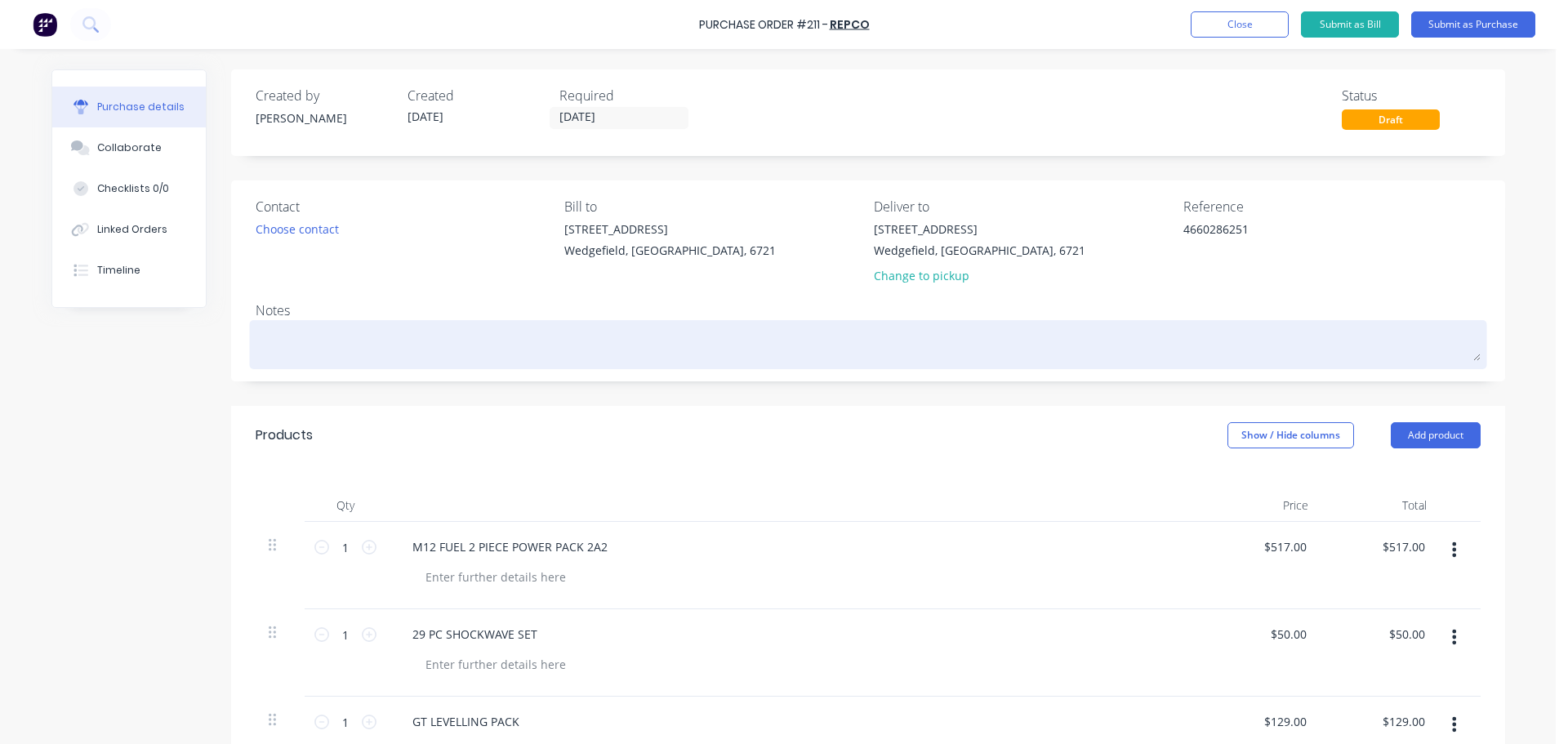
type textarea "4660286251"
click at [289, 343] on textarea at bounding box center [868, 342] width 1225 height 37
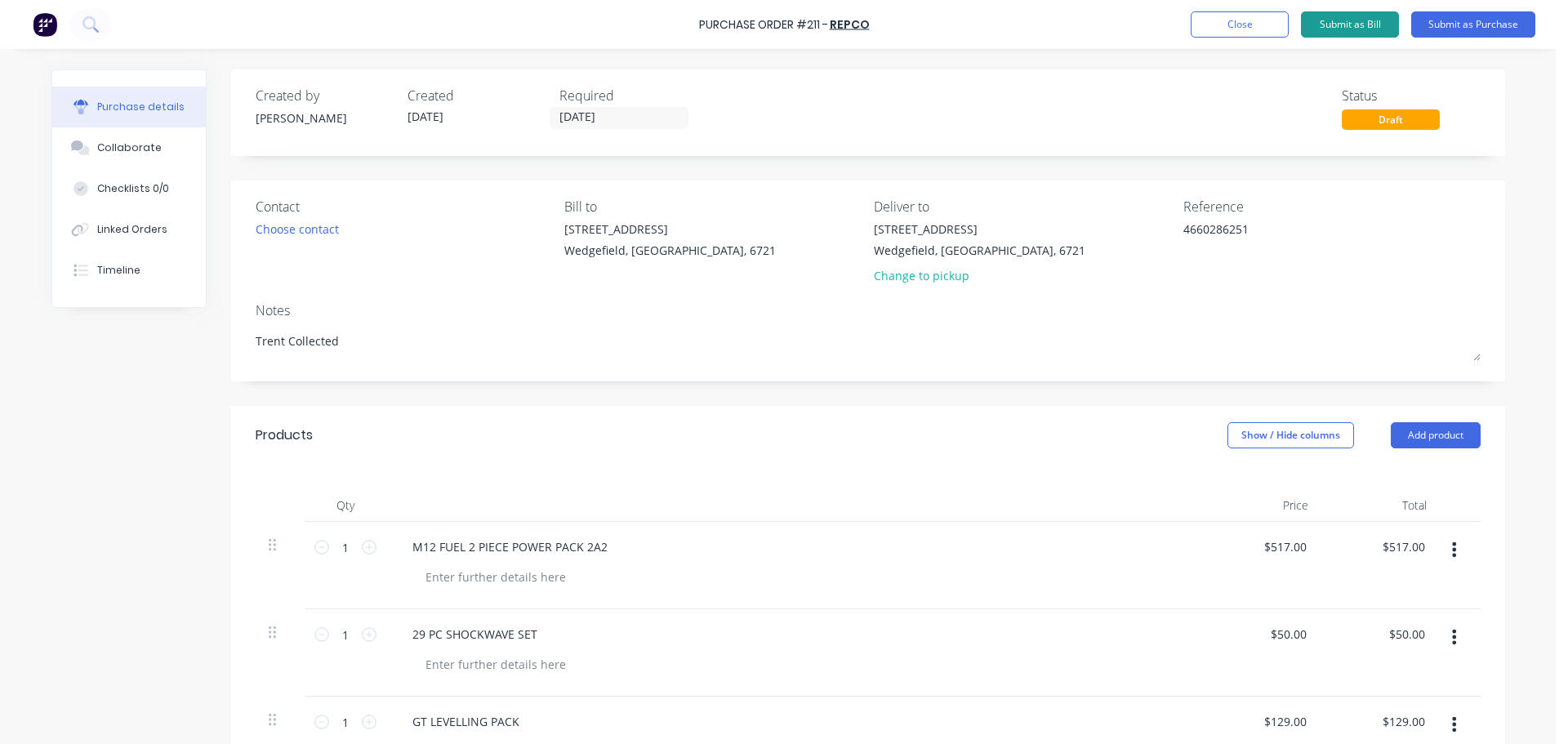
type textarea "Trent Collected"
click at [1364, 22] on button "Submit as Bill" at bounding box center [1350, 24] width 98 height 26
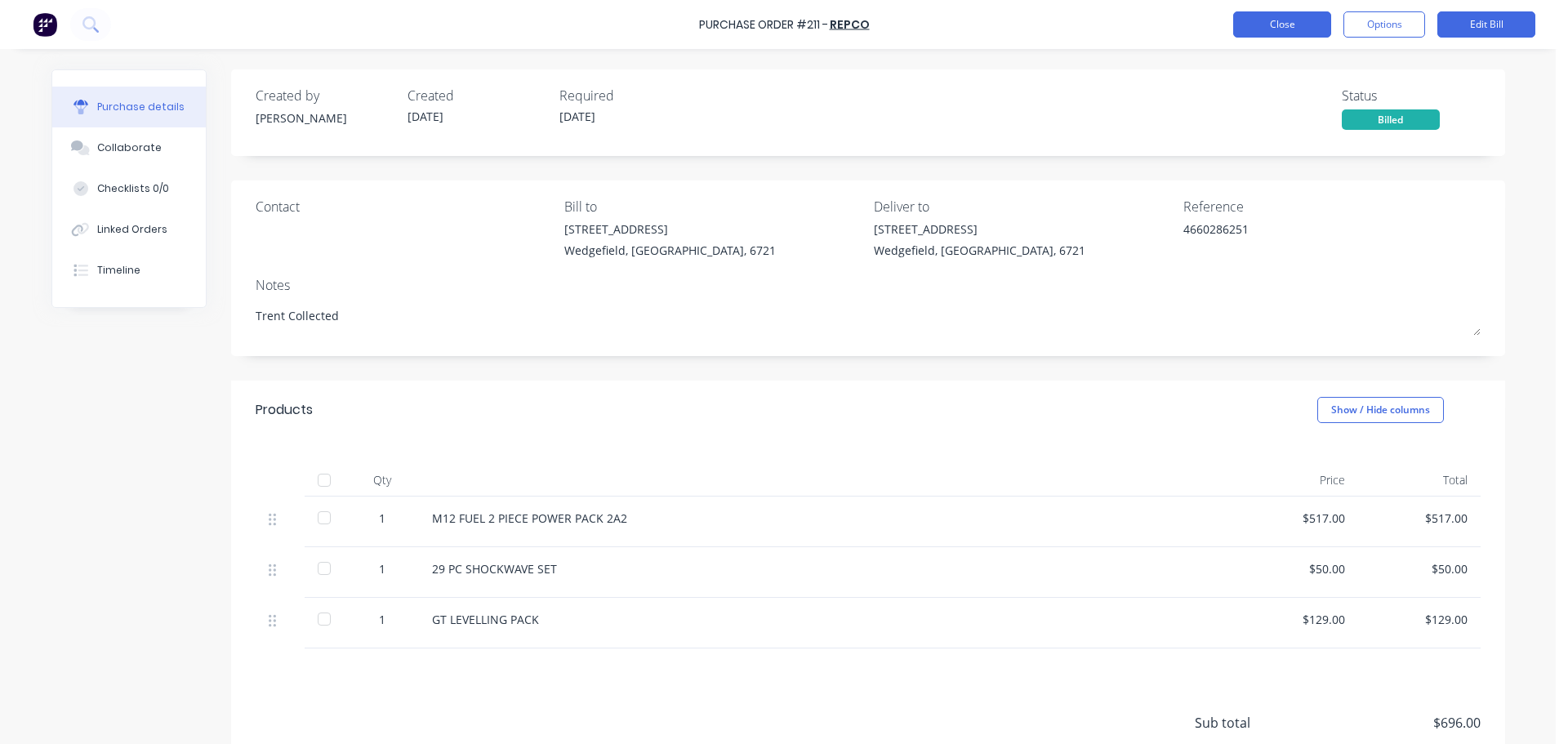
click at [1254, 25] on button "Close" at bounding box center [1282, 24] width 98 height 26
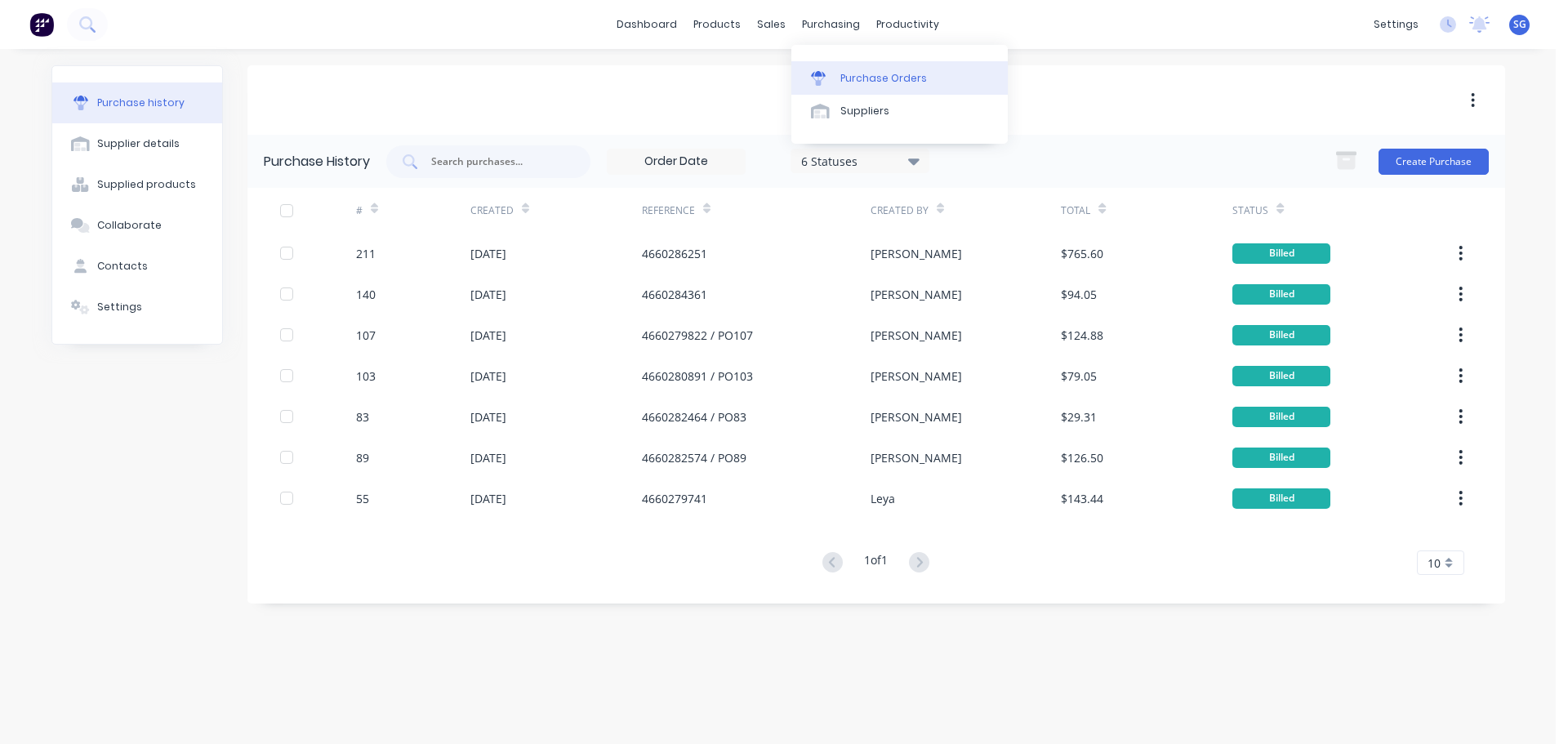
click at [841, 76] on div "Purchase Orders" at bounding box center [884, 78] width 87 height 15
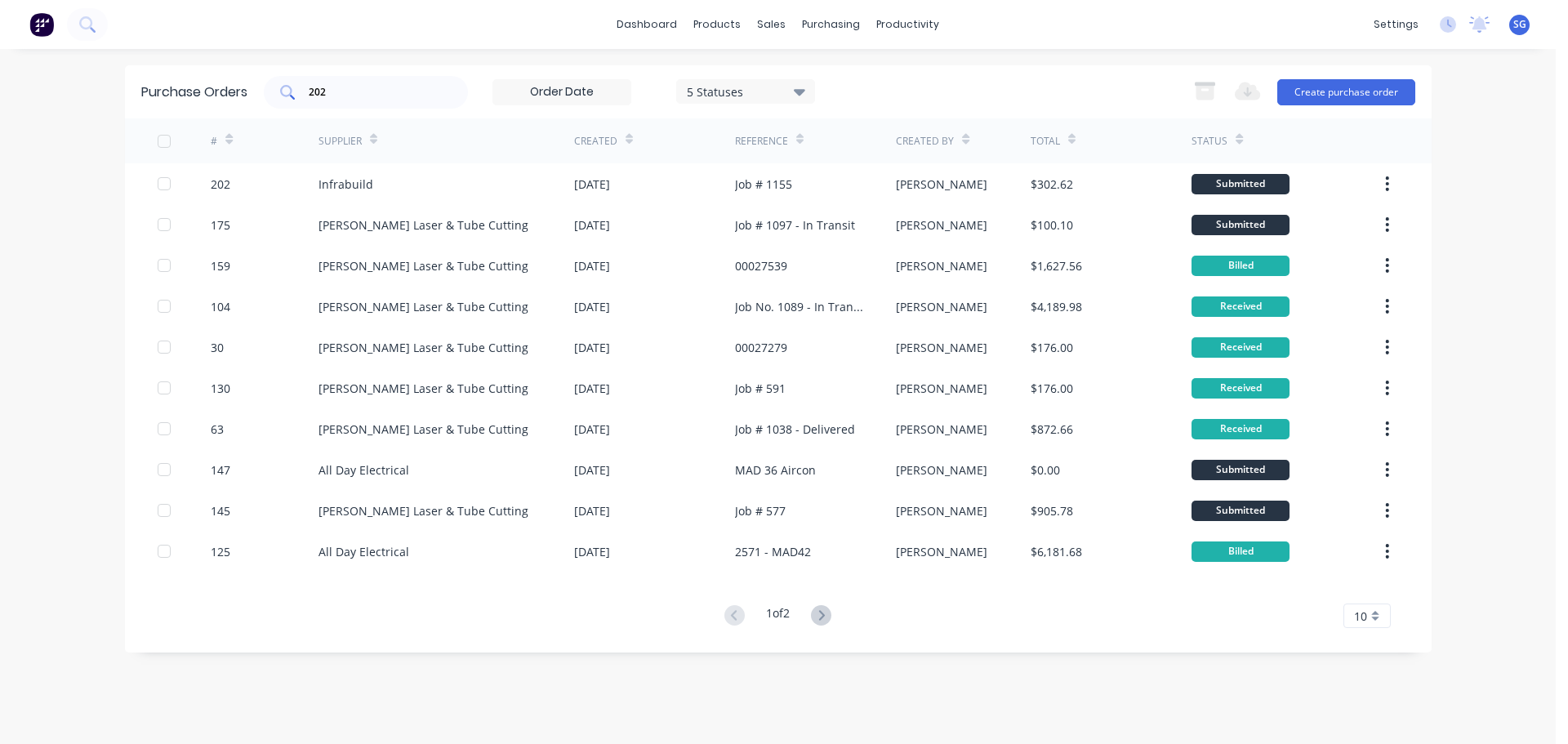
click at [400, 94] on input "202" at bounding box center [375, 91] width 136 height 16
type input "2"
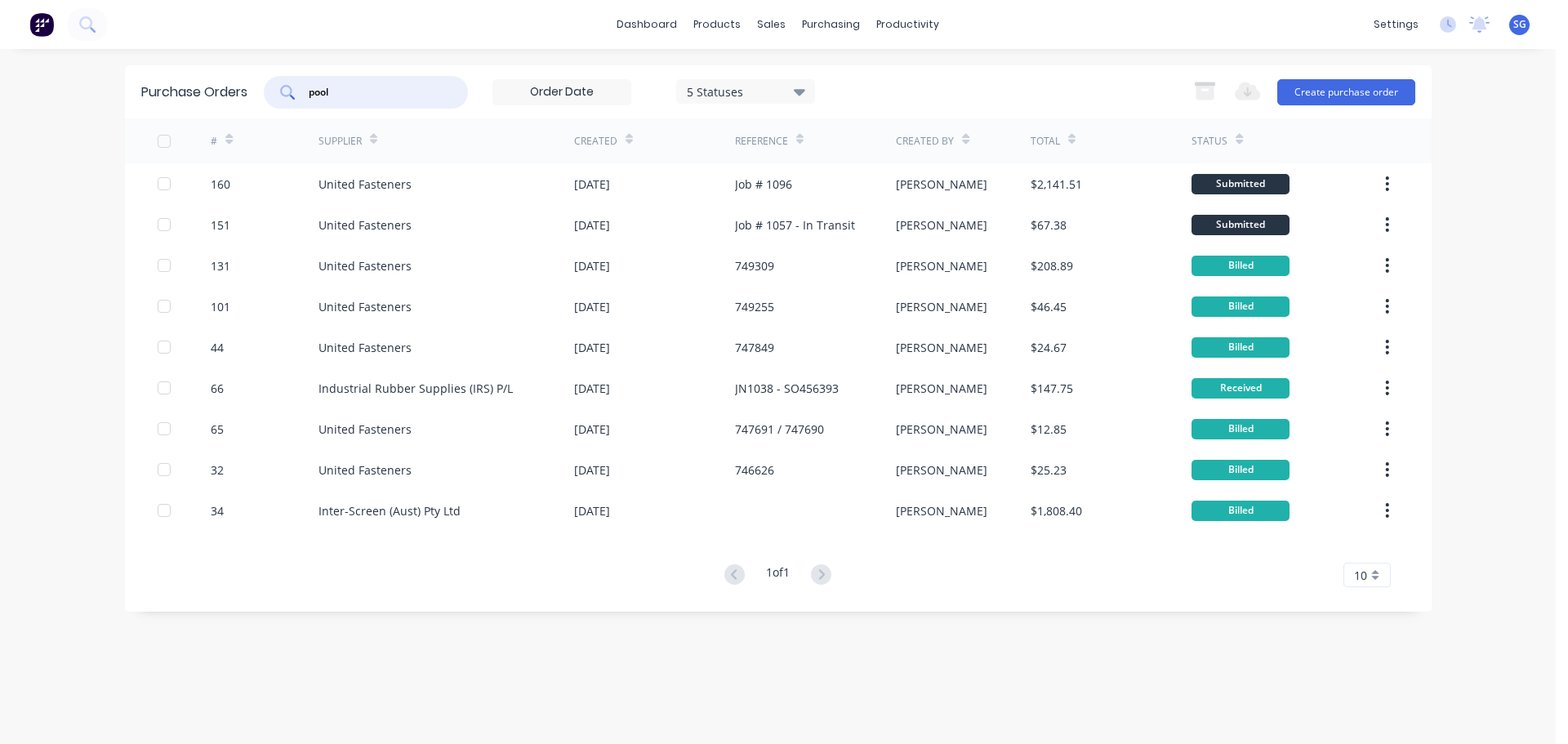
click at [309, 93] on input "pool" at bounding box center [375, 91] width 136 height 16
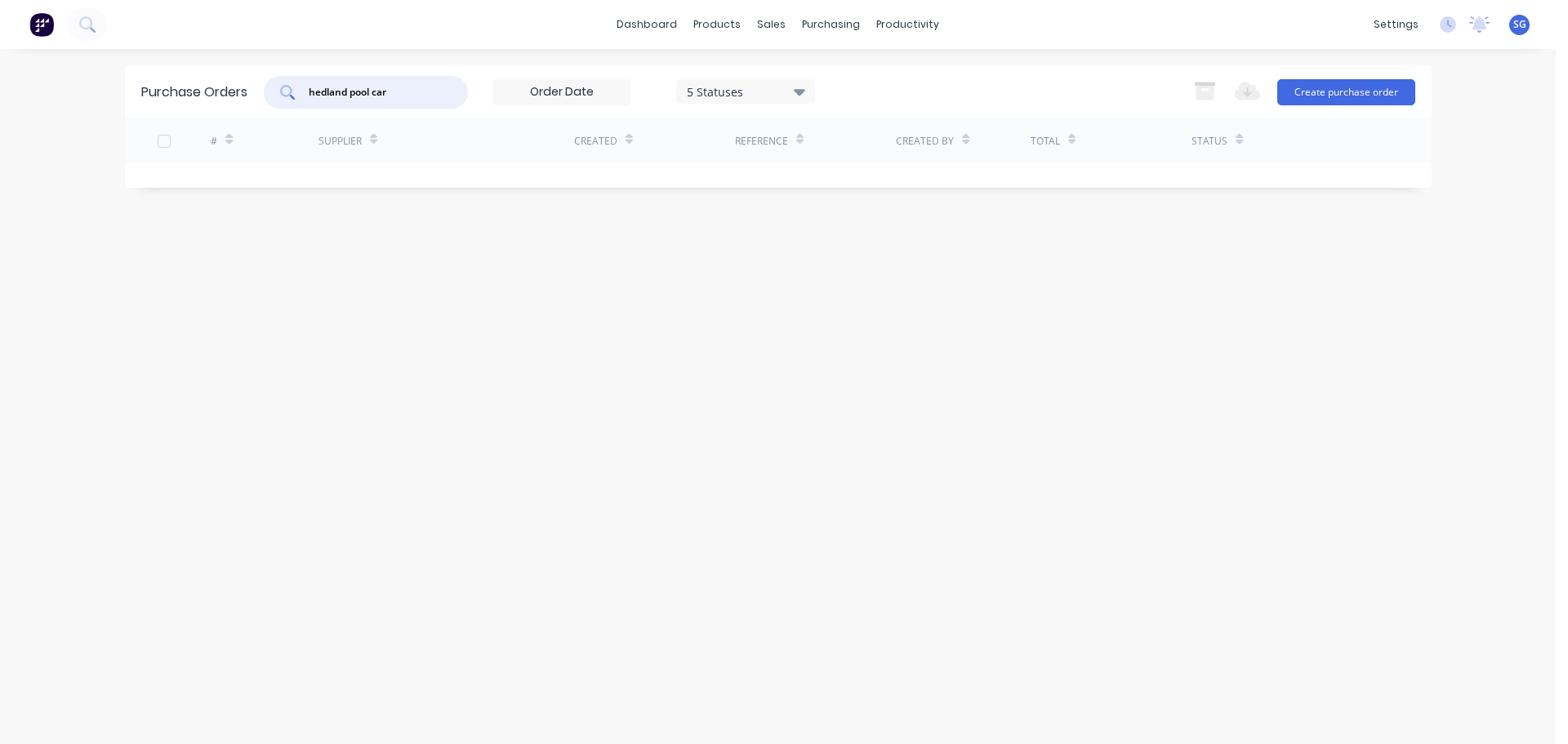
type input "hedland pool care"
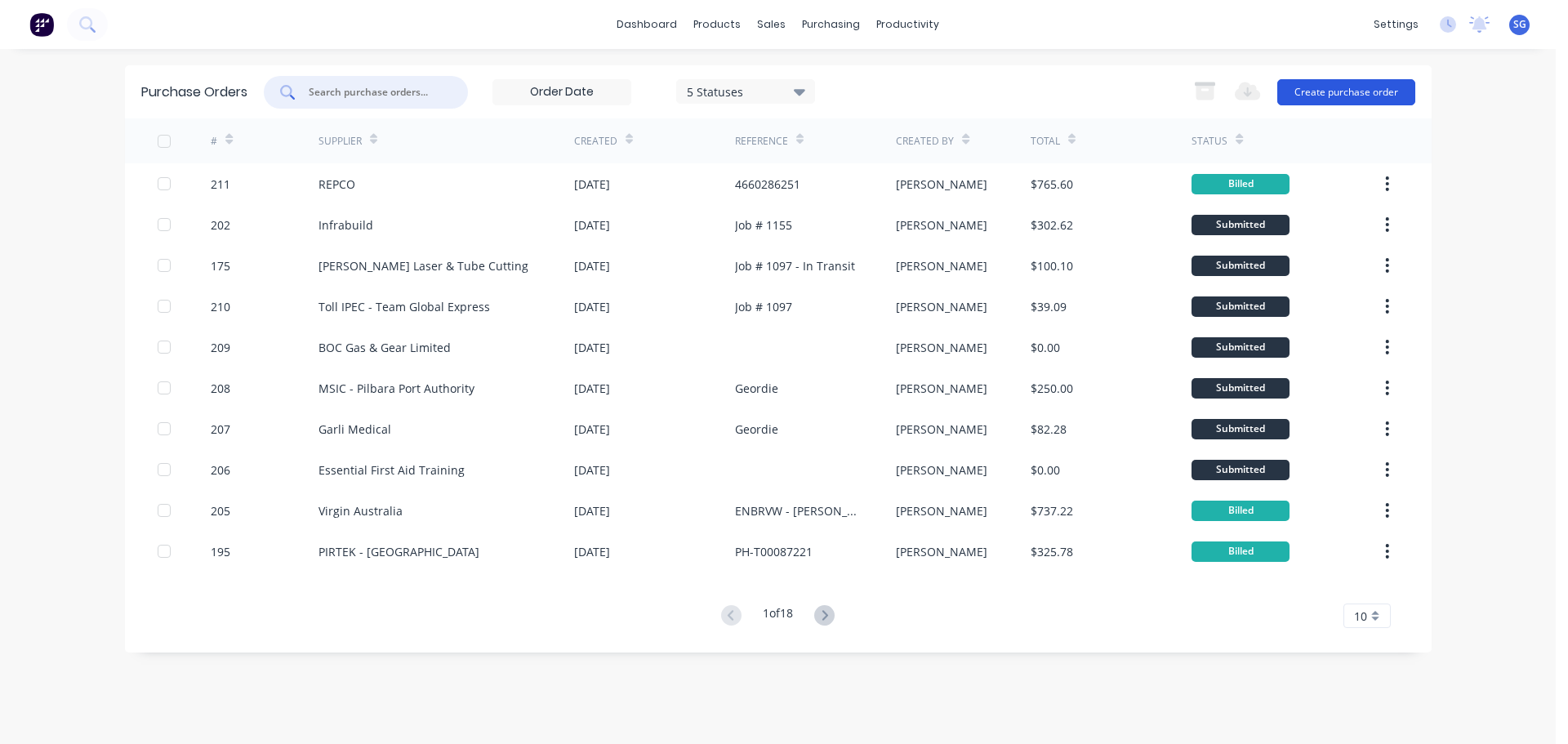
click at [1369, 89] on button "Create purchase order" at bounding box center [1347, 92] width 138 height 26
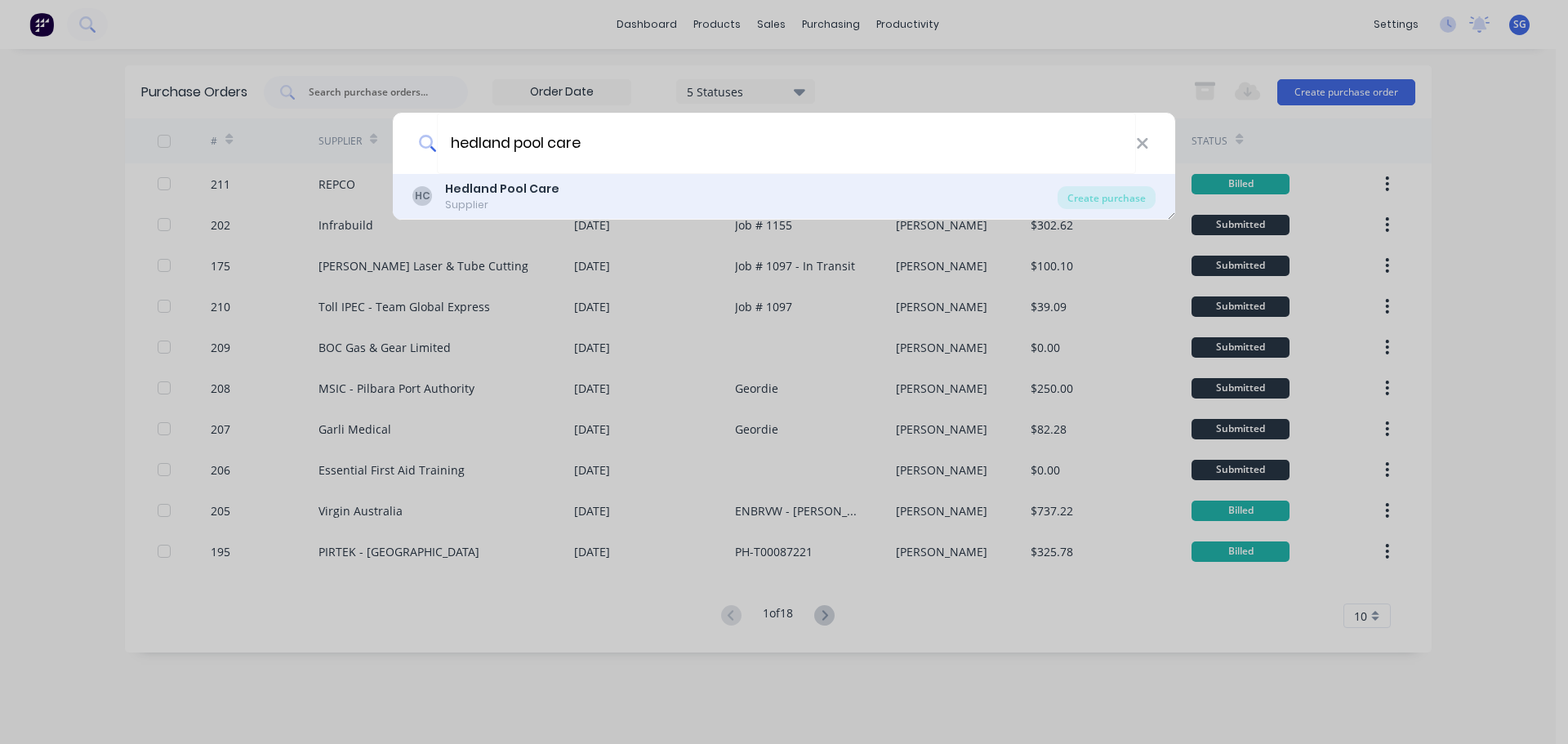
type input "hedland pool care"
click at [449, 195] on b "Hedland Pool Care" at bounding box center [501, 188] width 114 height 16
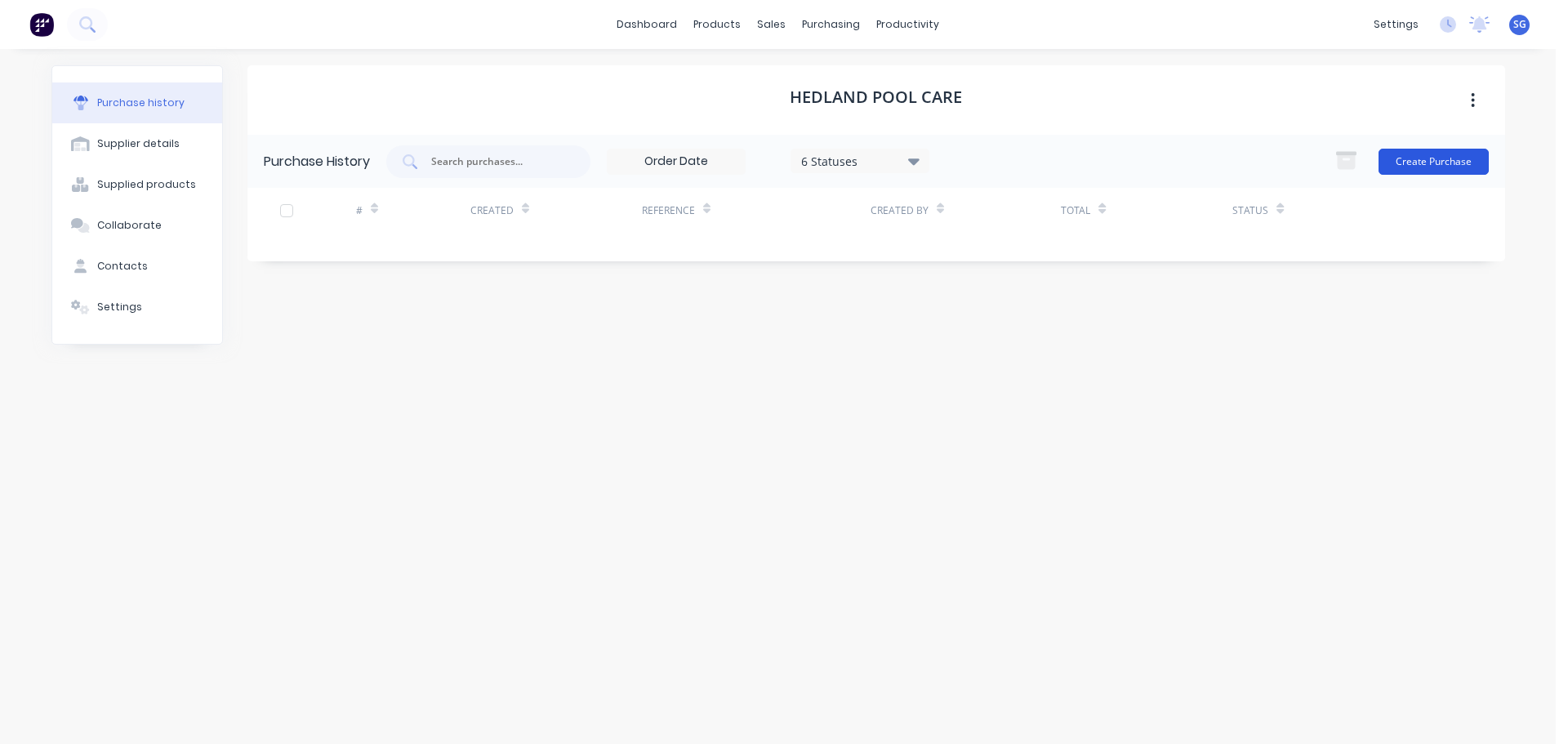
click at [1421, 165] on button "Create Purchase" at bounding box center [1433, 162] width 110 height 26
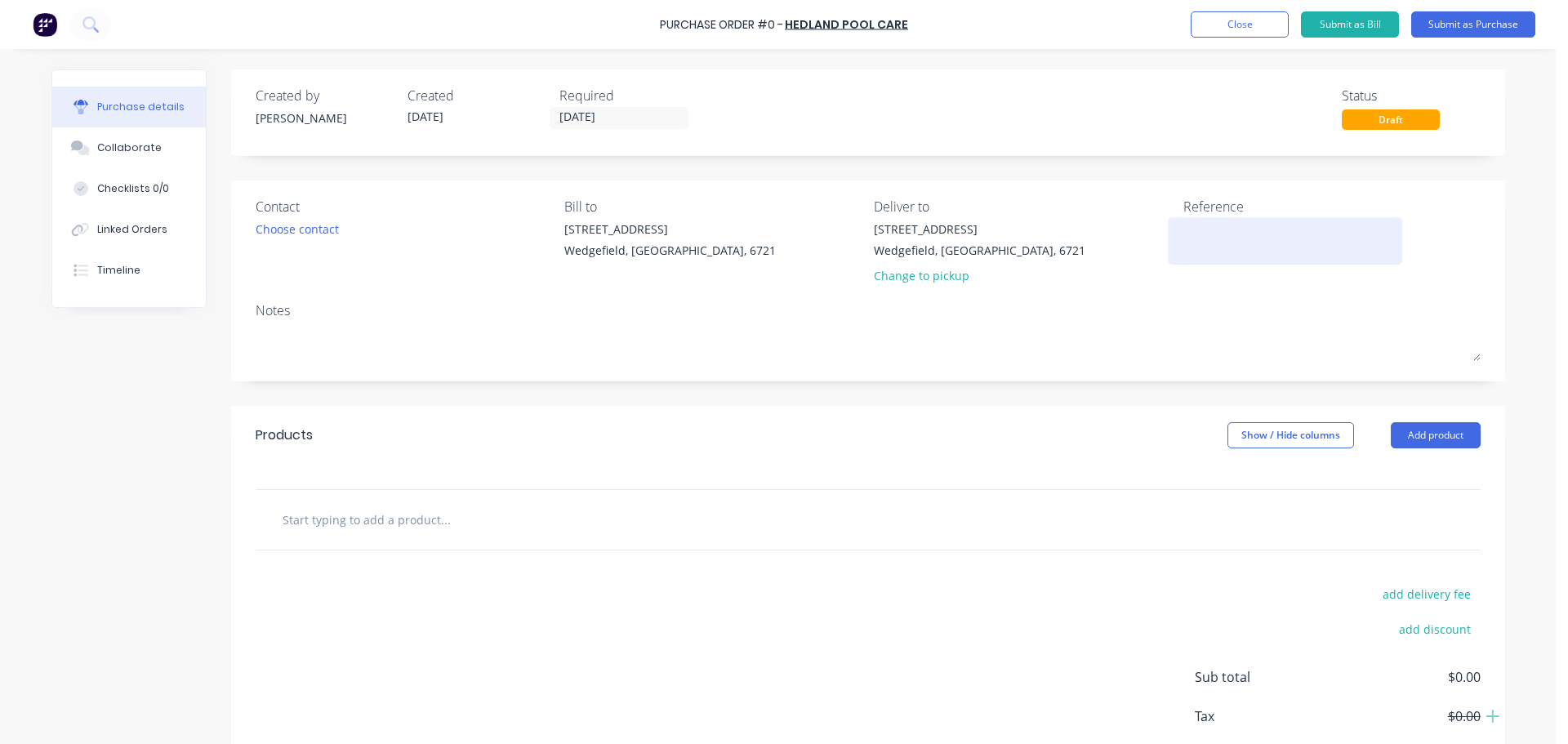
click at [1222, 248] on textarea at bounding box center [1285, 238] width 204 height 37
paste textarea "INV-8609"
type textarea "INV-8609"
click at [626, 111] on input "30/09/25" at bounding box center [619, 118] width 138 height 21
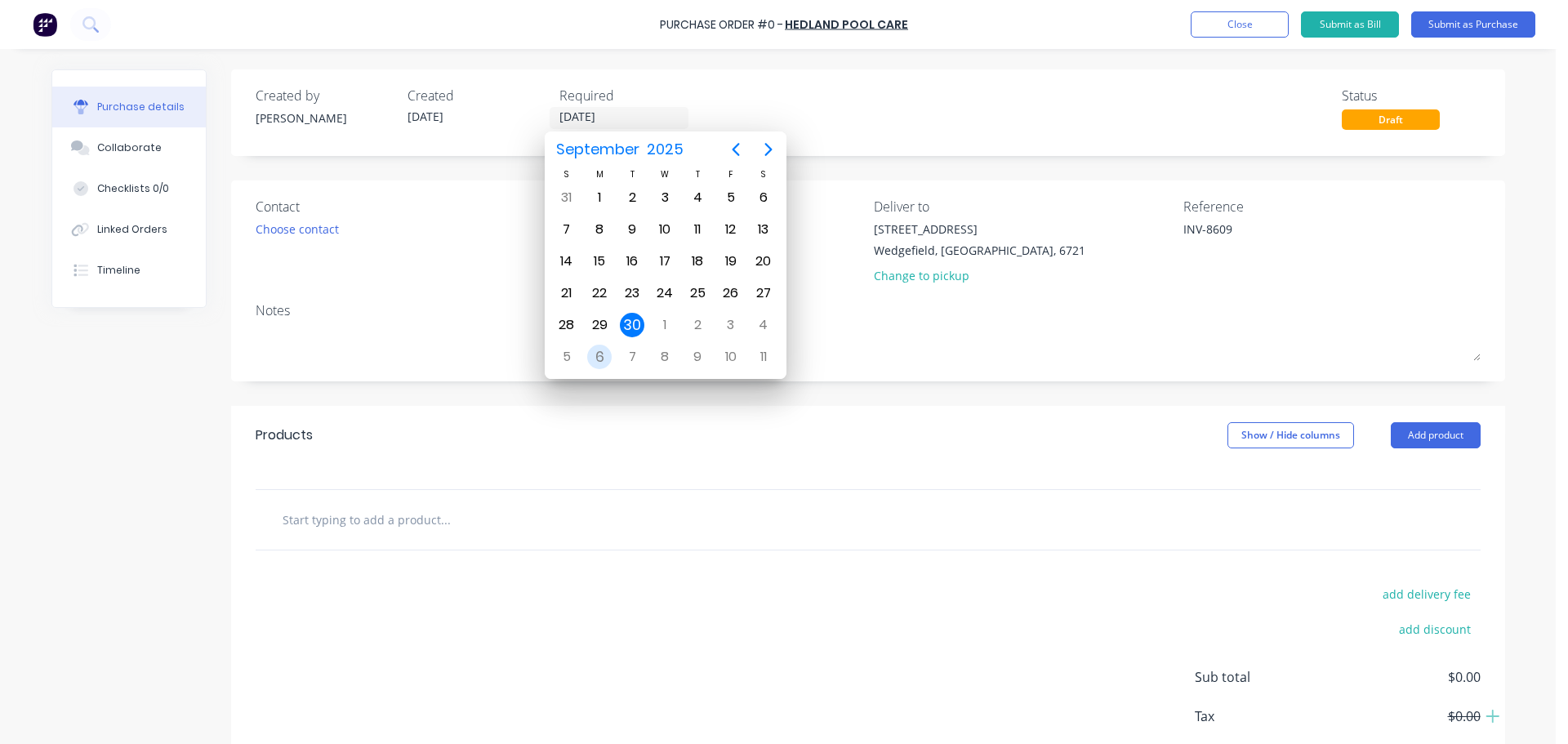
click at [599, 365] on div "6" at bounding box center [599, 357] width 24 height 24
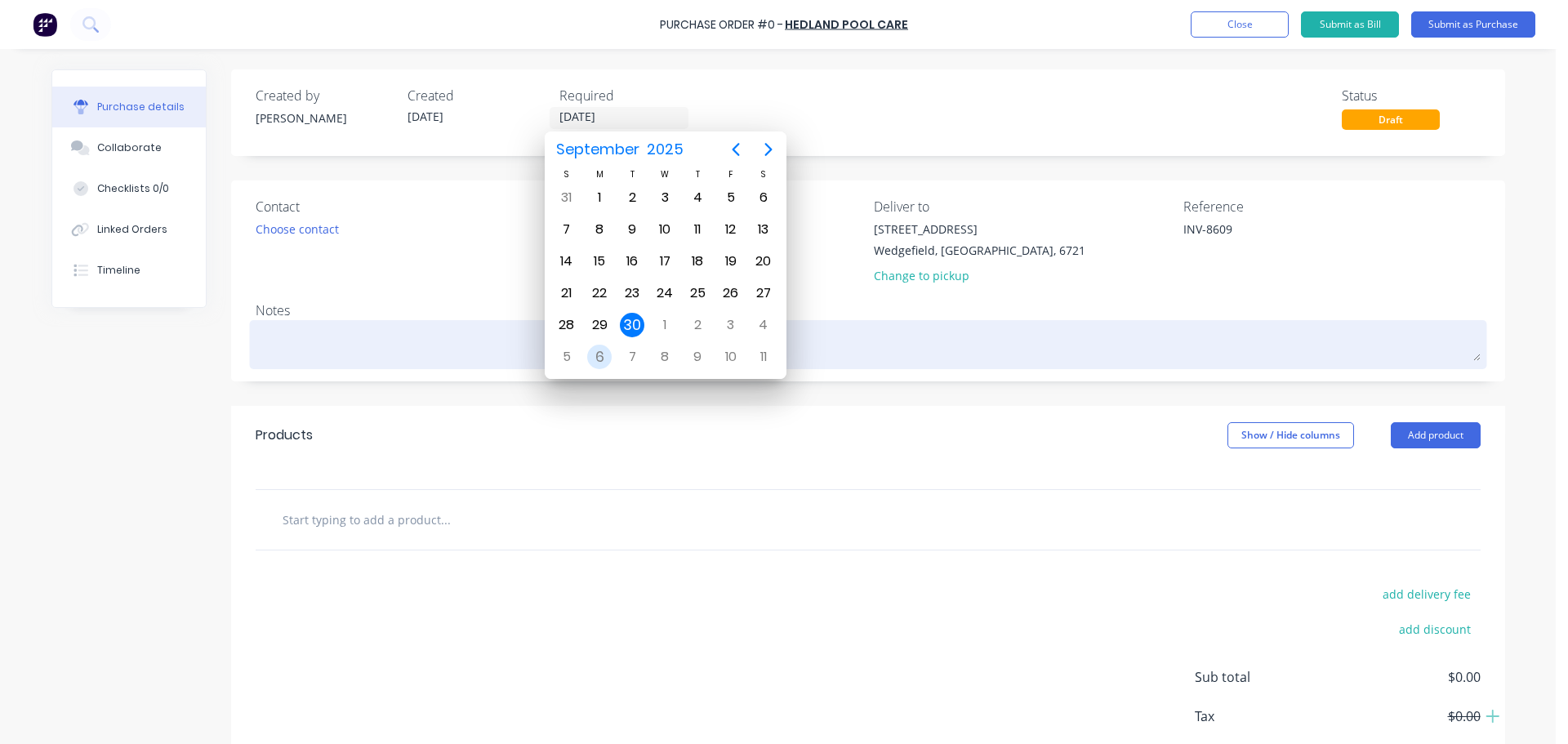
type input "06/10/25"
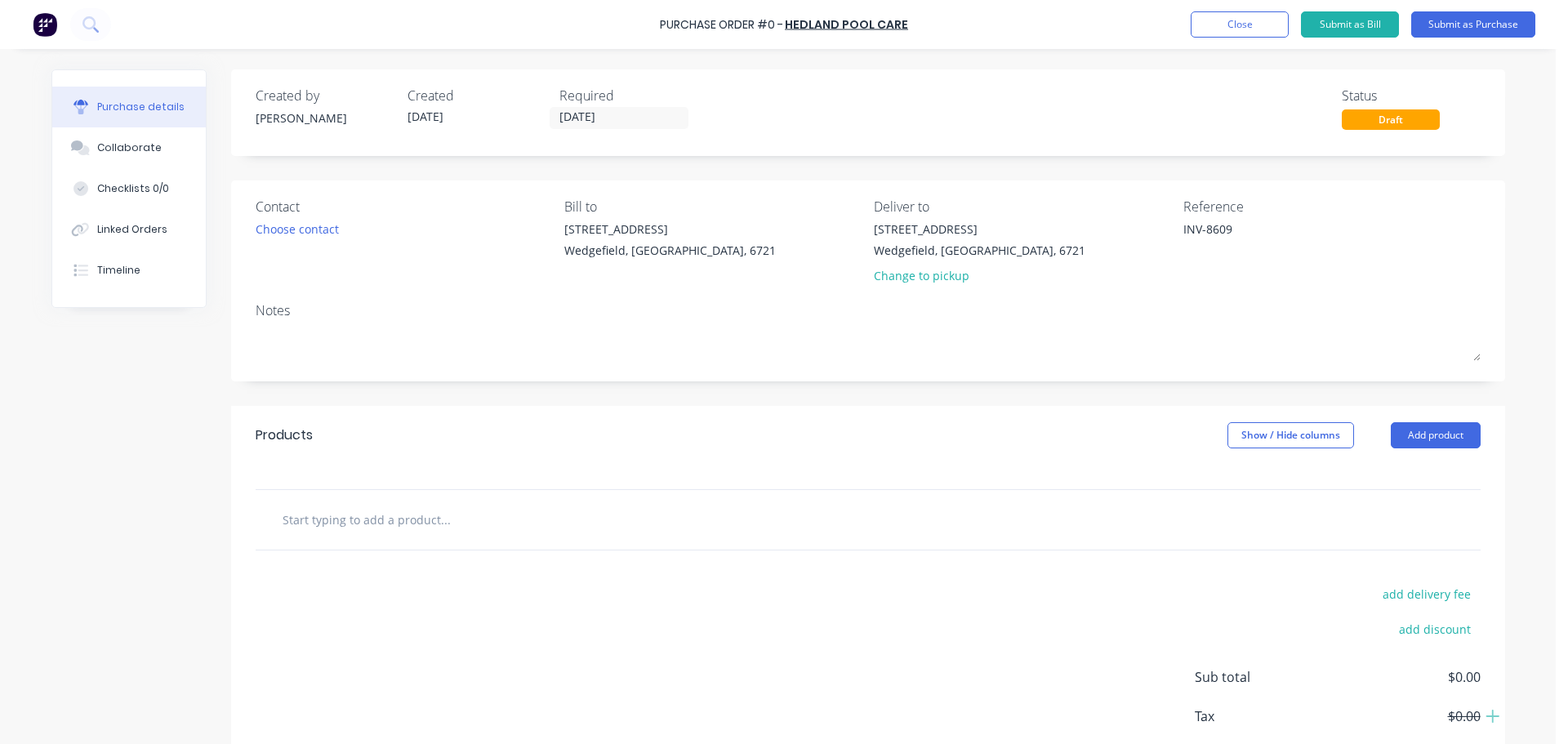
click at [321, 515] on input "text" at bounding box center [445, 519] width 327 height 33
paste input "Standard Pool Clean"
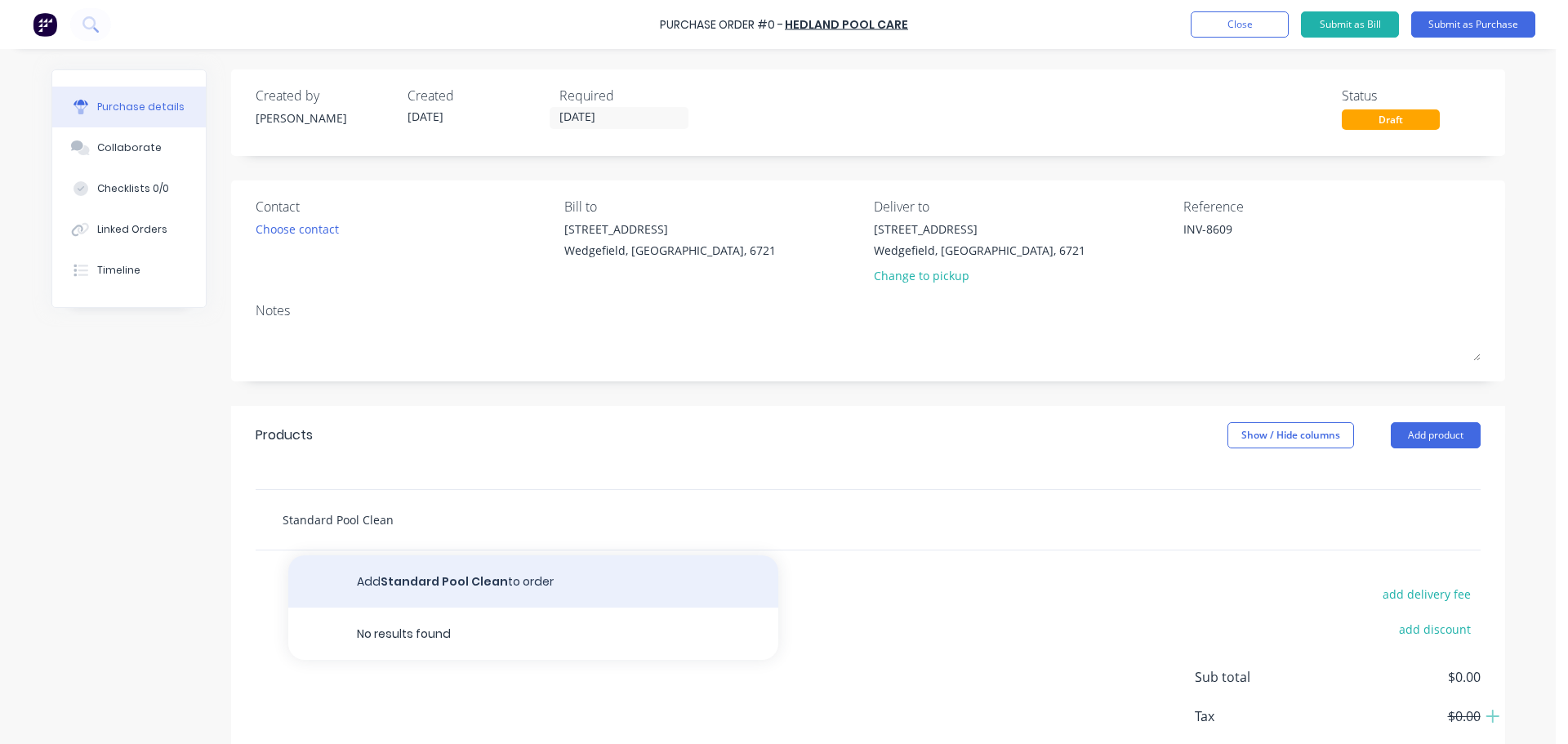
type input "Standard Pool Clean"
click at [396, 578] on button "Add Standard Pool Clean to order" at bounding box center [533, 580] width 490 height 52
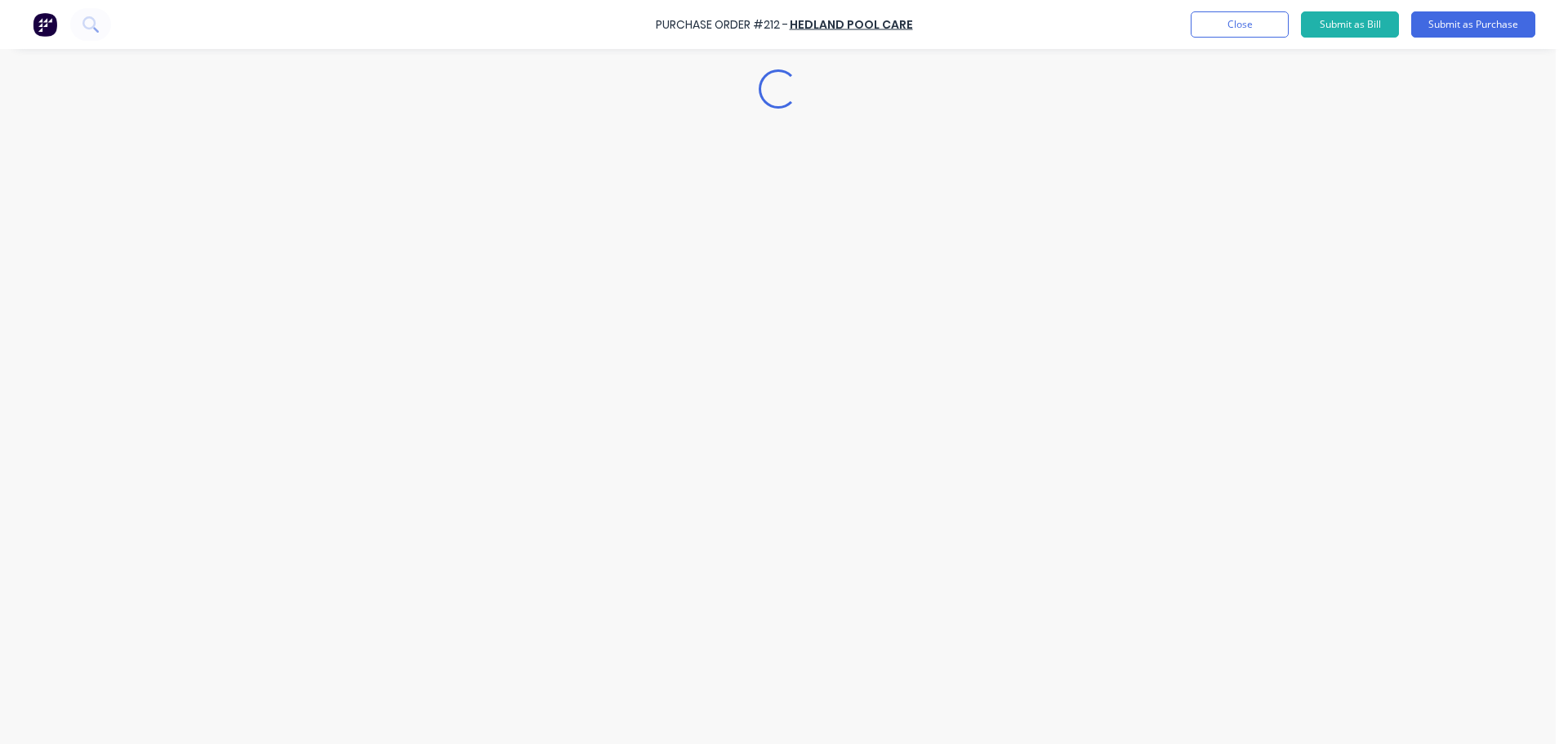
click at [443, 581] on div "Loading..." at bounding box center [777, 347] width 1486 height 662
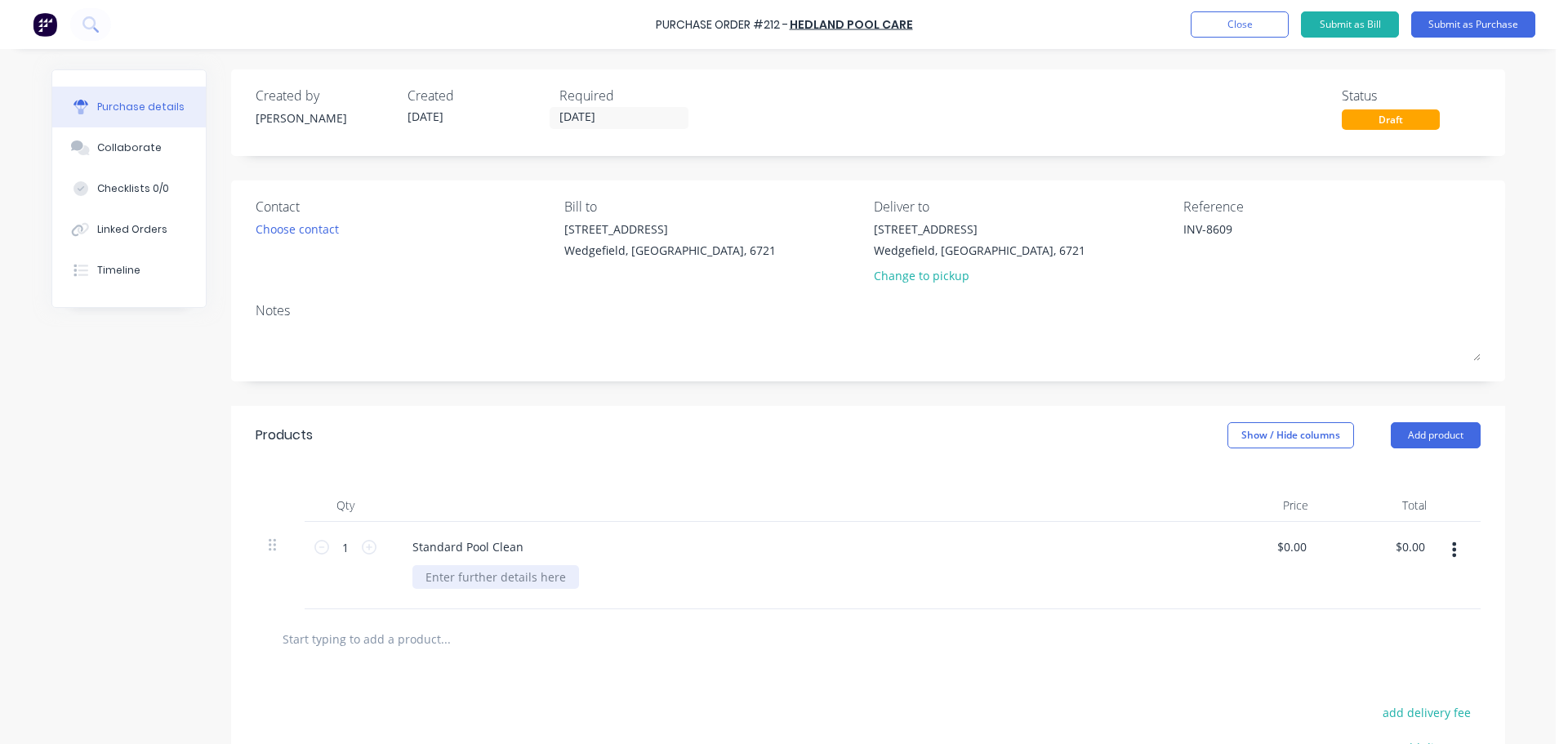
click at [448, 570] on div at bounding box center [496, 576] width 167 height 24
click at [416, 579] on div "20 Munda Way" at bounding box center [478, 576] width 130 height 24
click at [1281, 546] on input "0.00" at bounding box center [1294, 546] width 31 height 24
type input "2"
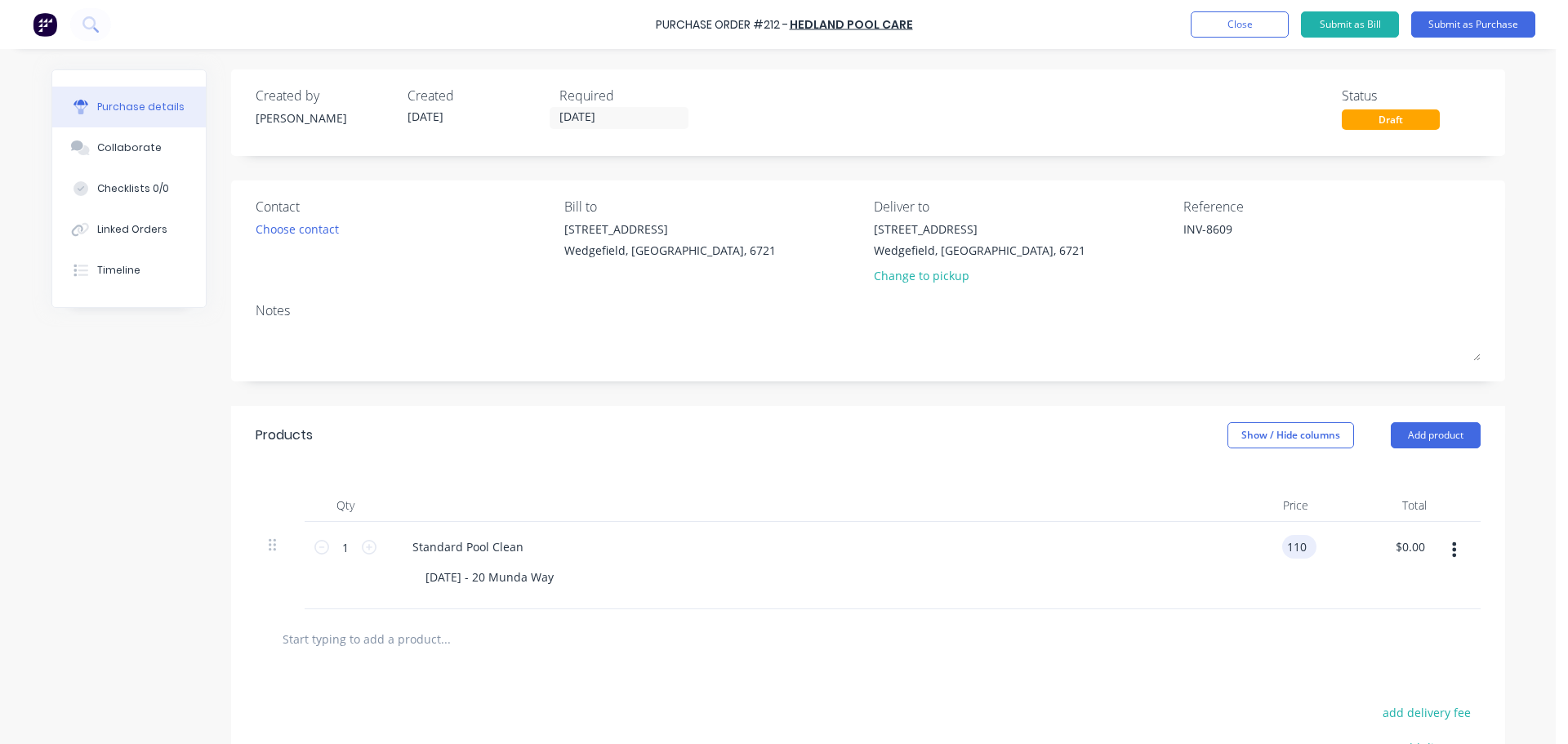
type input "$110.00"
click at [1357, 17] on button "Submit as Bill" at bounding box center [1350, 24] width 98 height 26
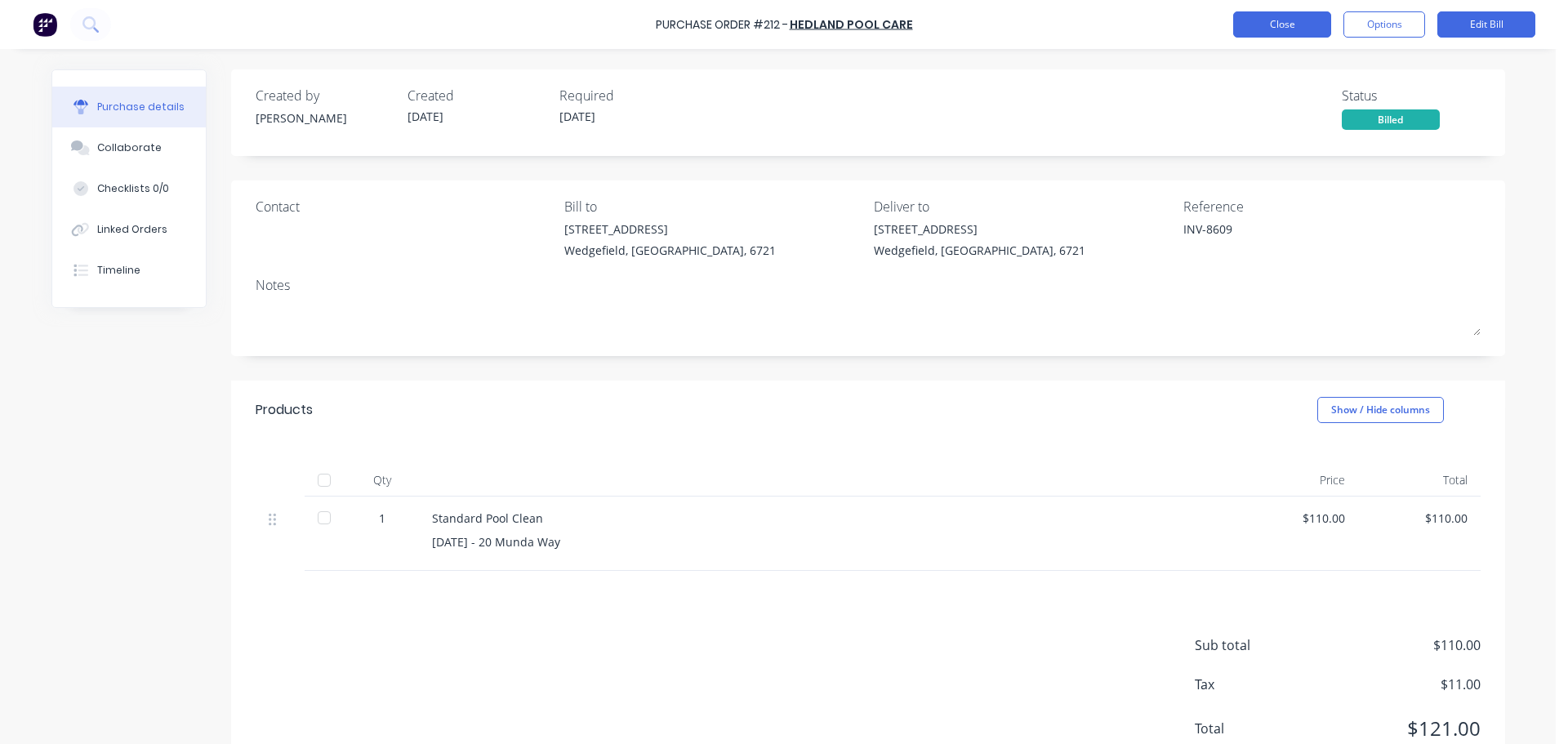
click at [1277, 25] on button "Close" at bounding box center [1282, 24] width 98 height 26
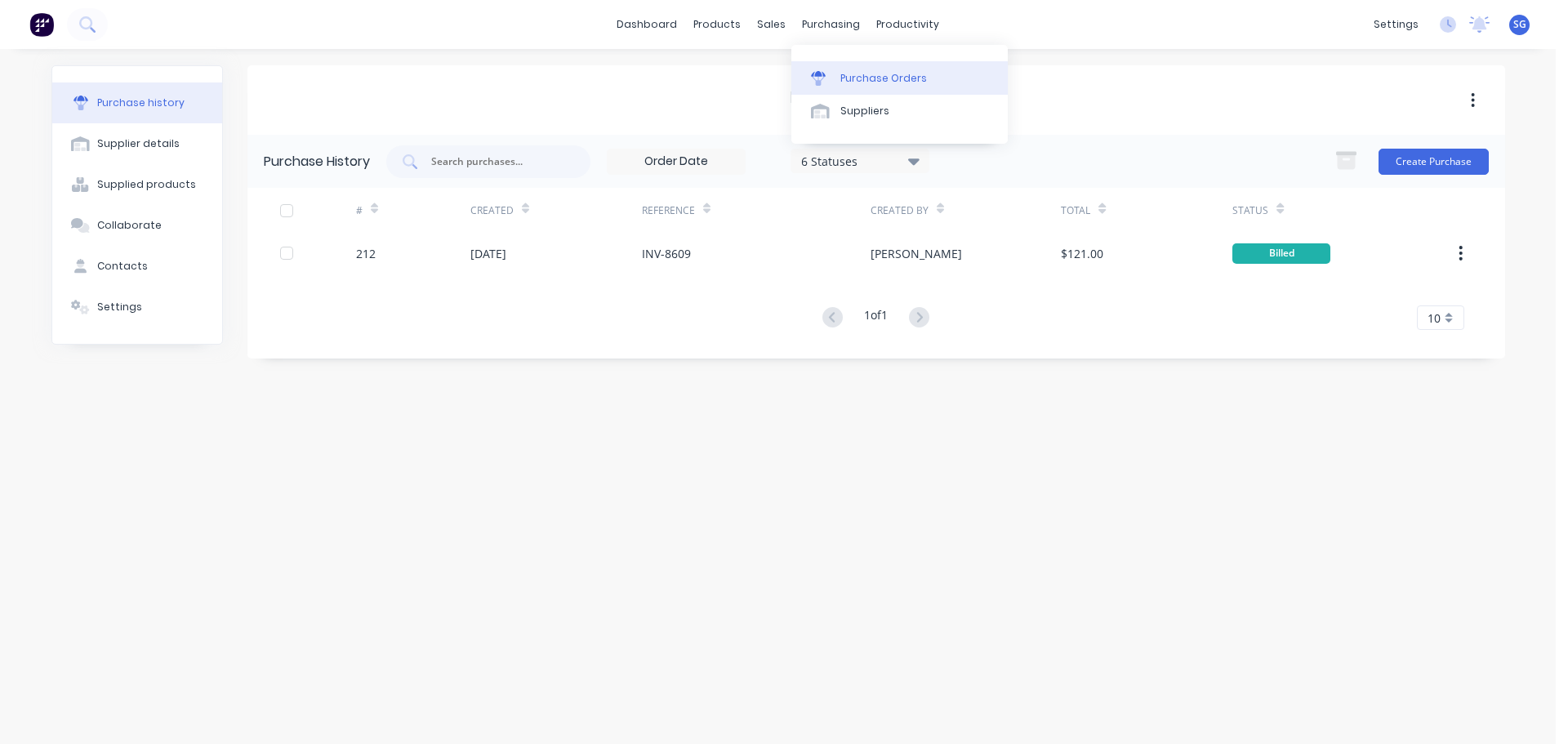
click at [841, 77] on div "Purchase Orders" at bounding box center [884, 78] width 87 height 15
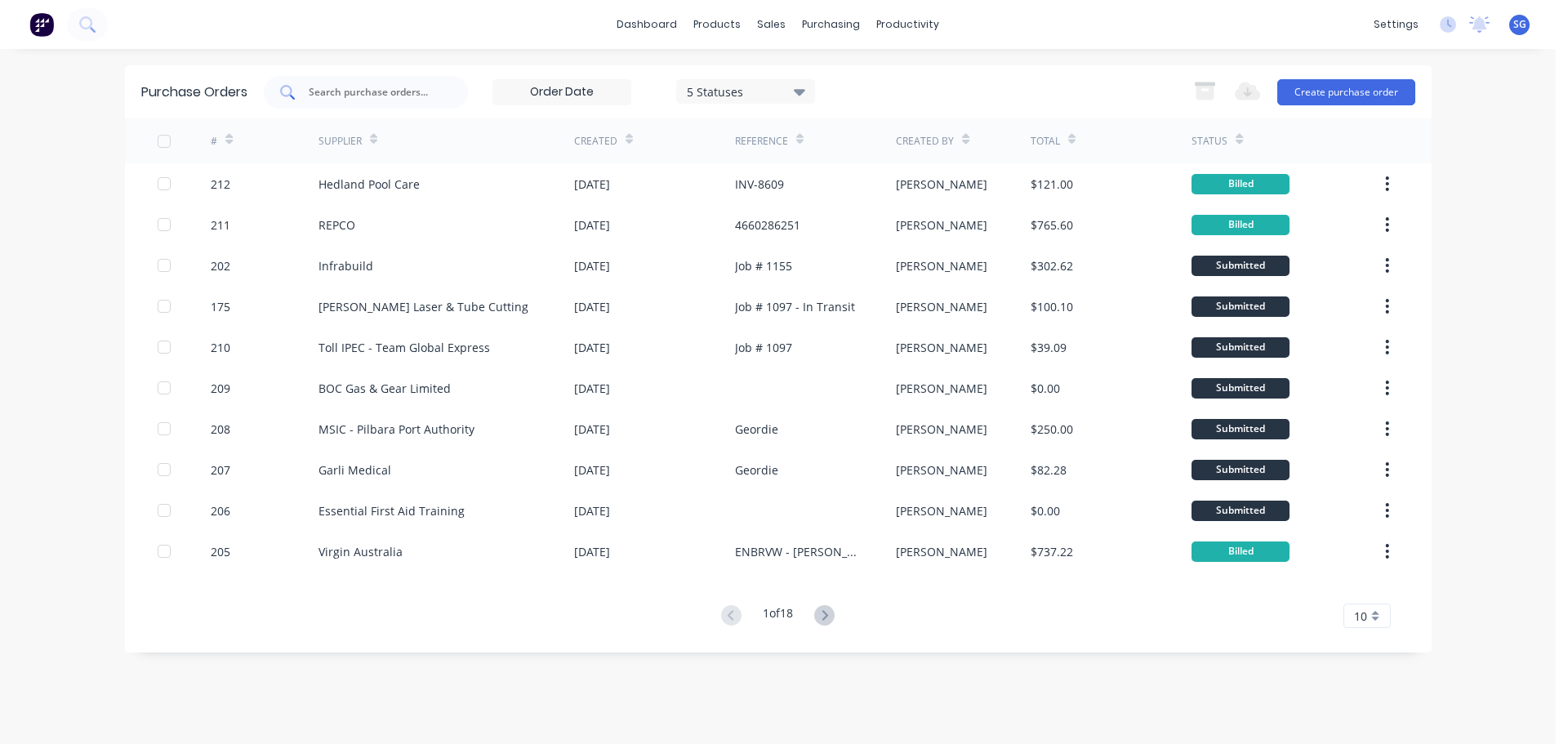
click at [347, 84] on input "text" at bounding box center [375, 91] width 136 height 16
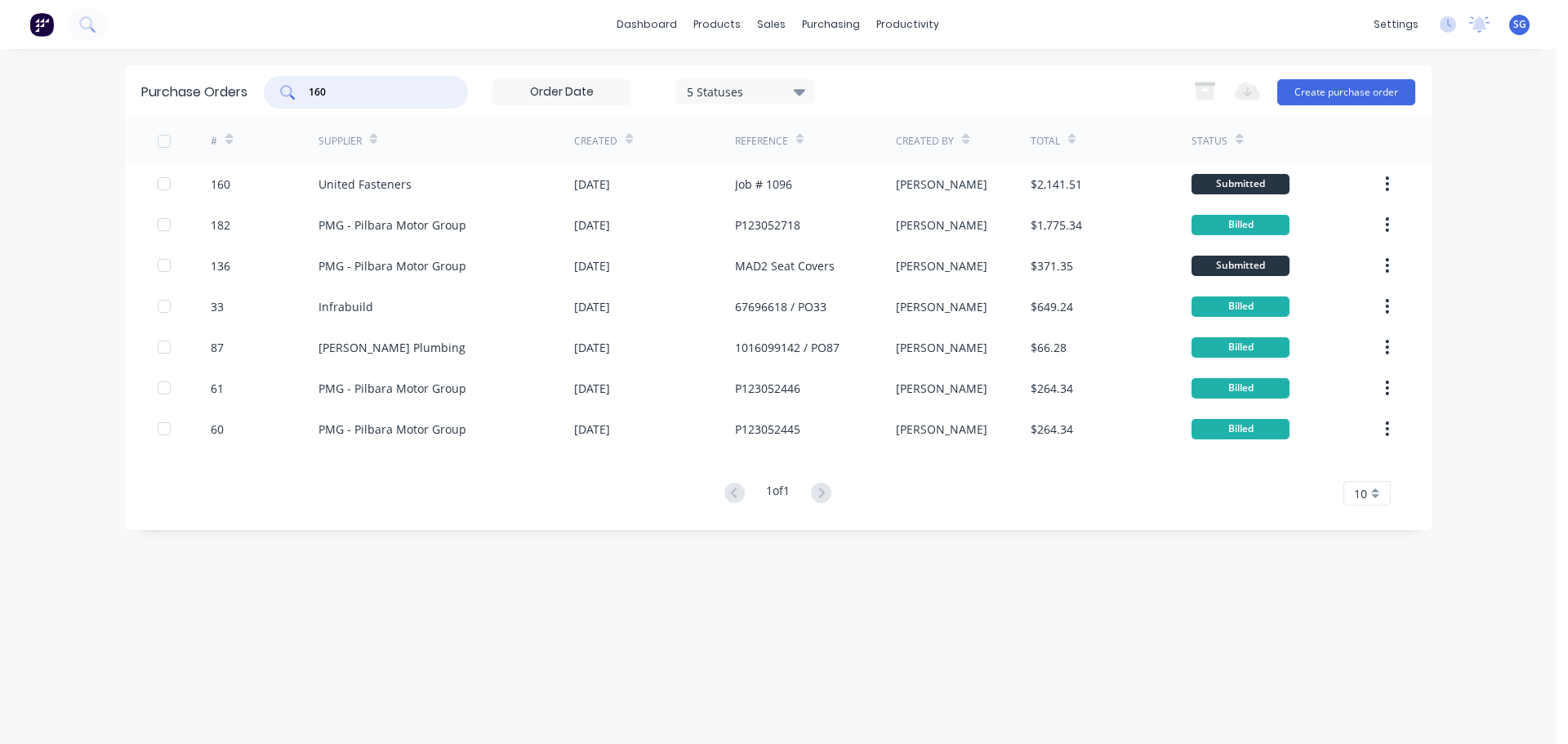
type input "160"
